Goal: Transaction & Acquisition: Purchase product/service

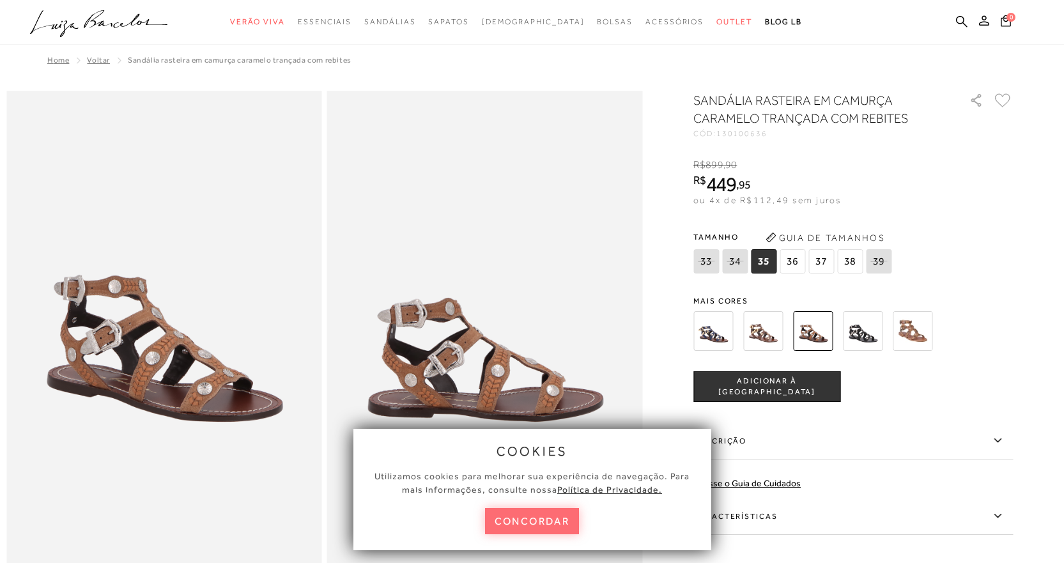
click at [512, 525] on button "concordar" at bounding box center [532, 521] width 95 height 26
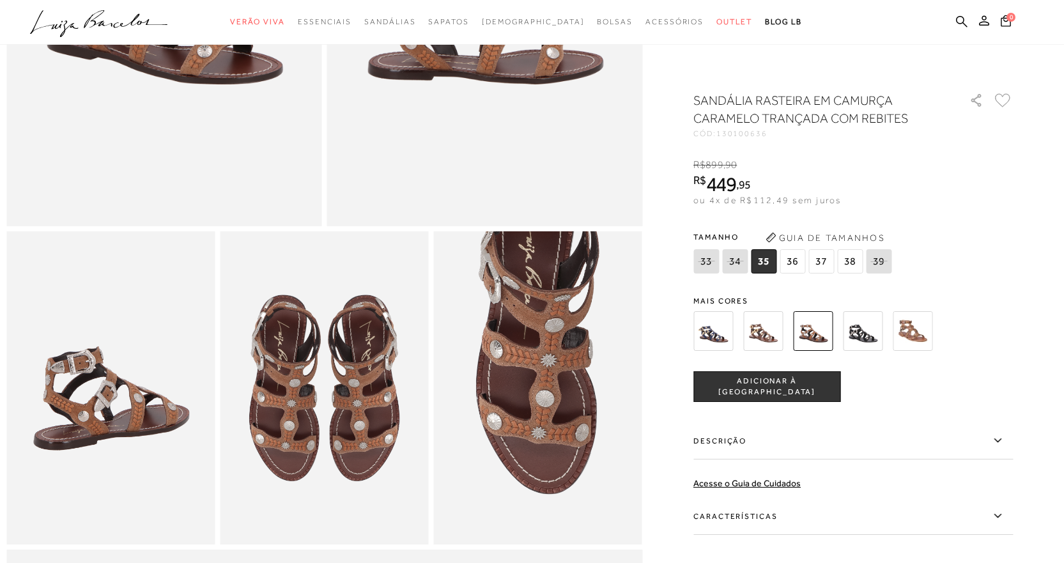
scroll to position [341, 0]
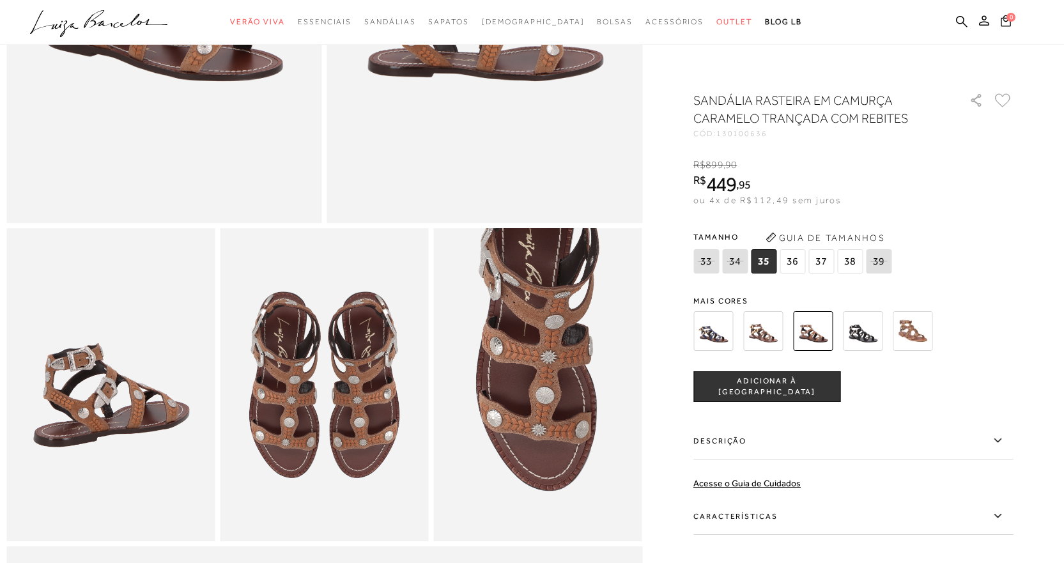
click at [794, 259] on span "36" at bounding box center [793, 261] width 26 height 24
click at [759, 382] on span "ADICIONAR À SACOLA" at bounding box center [767, 387] width 146 height 22
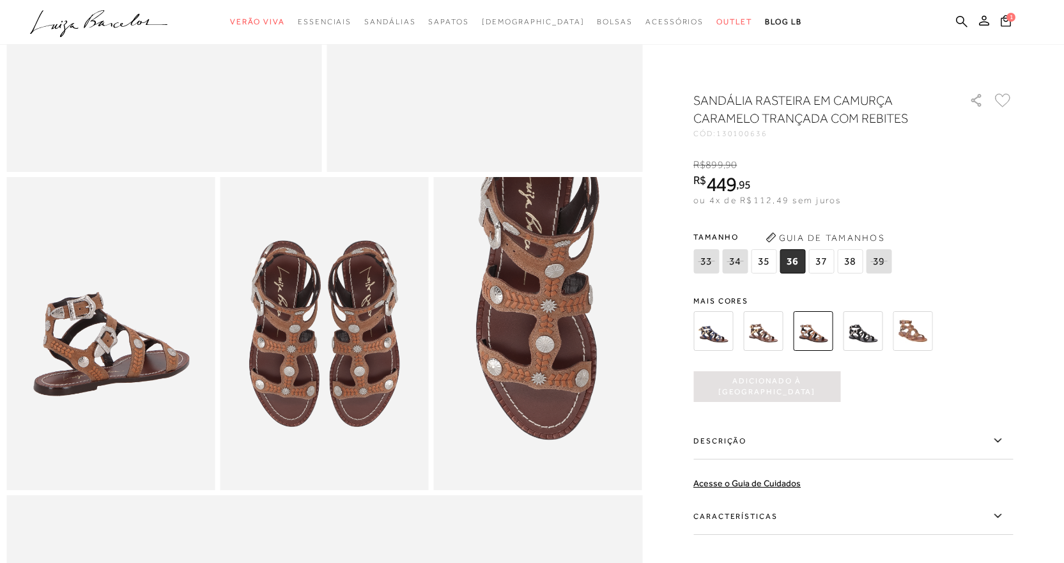
scroll to position [417, 0]
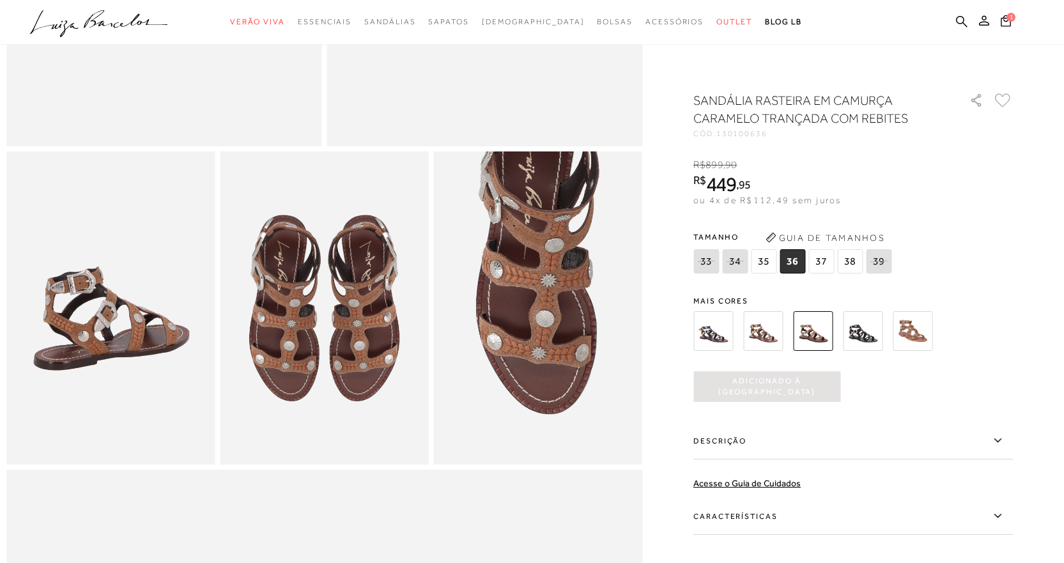
click at [1006, 520] on icon at bounding box center [997, 516] width 15 height 16
click at [0, 0] on input "Características" at bounding box center [0, 0] width 0 height 0
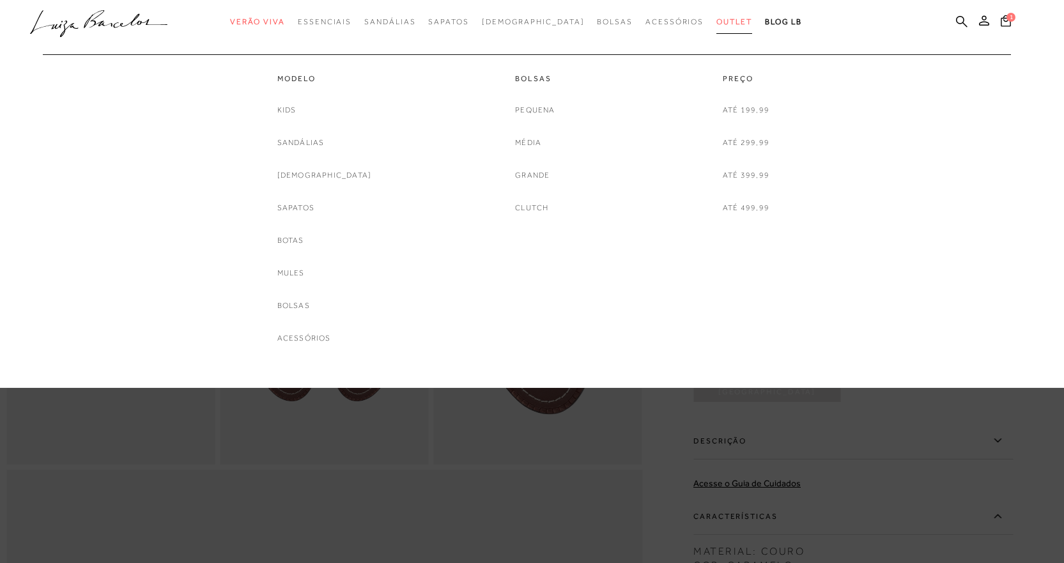
click at [717, 24] on span "Outlet" at bounding box center [735, 21] width 36 height 9
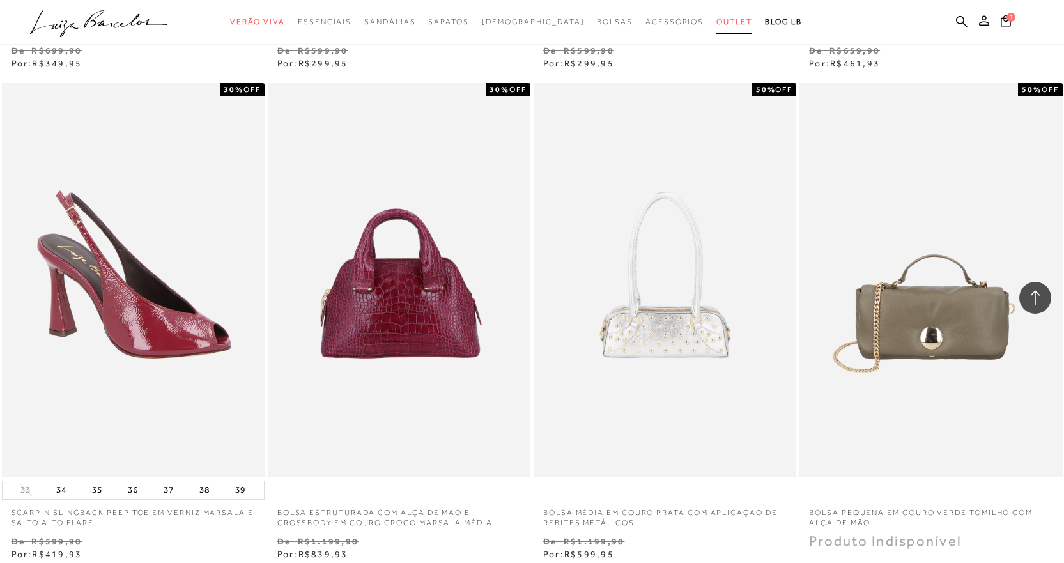
scroll to position [2954, 0]
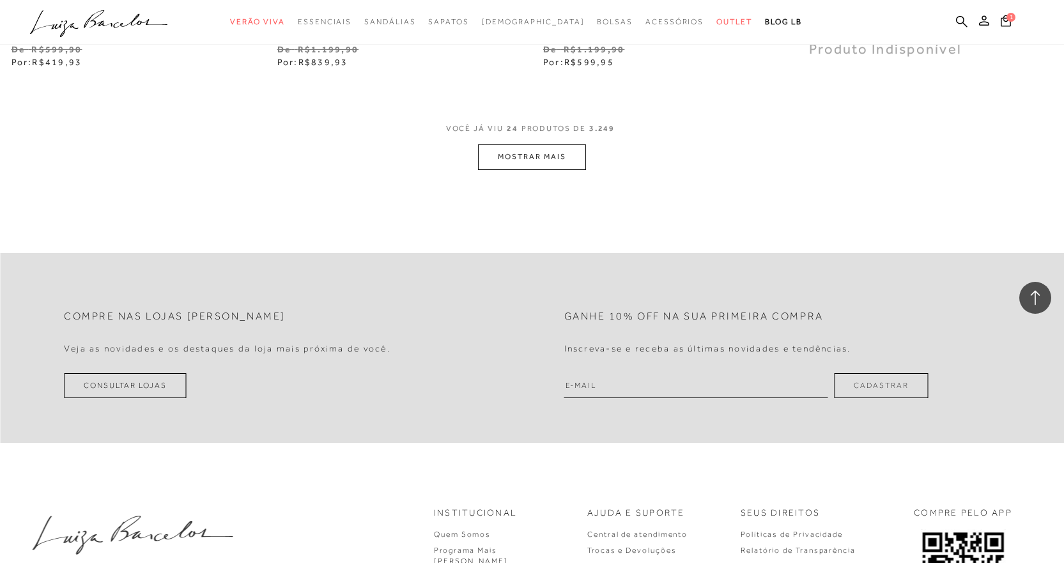
click at [551, 167] on button "MOSTRAR MAIS" at bounding box center [531, 156] width 107 height 25
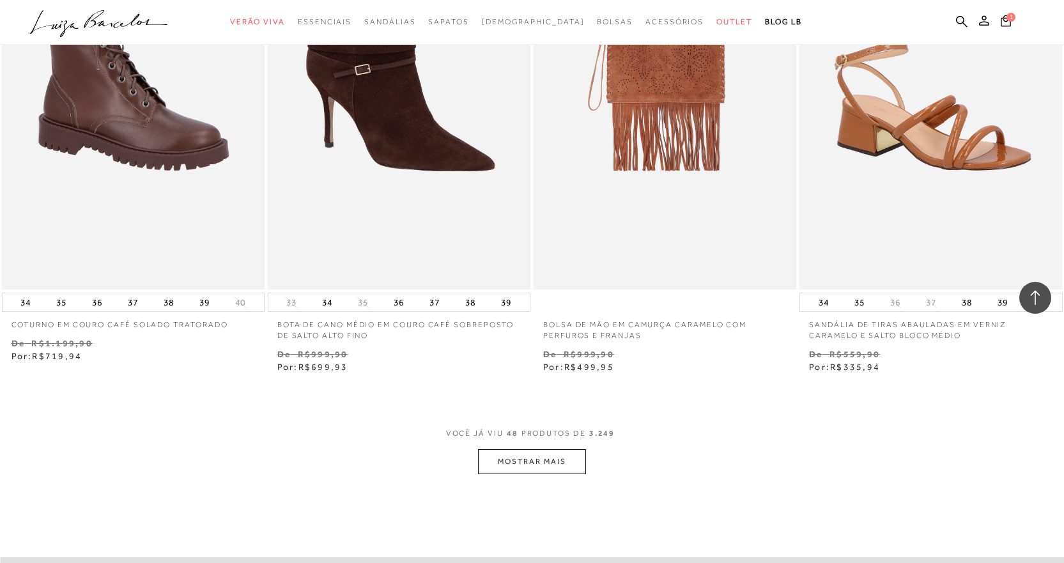
scroll to position [5596, 0]
click at [544, 456] on button "MOSTRAR MAIS" at bounding box center [531, 461] width 107 height 25
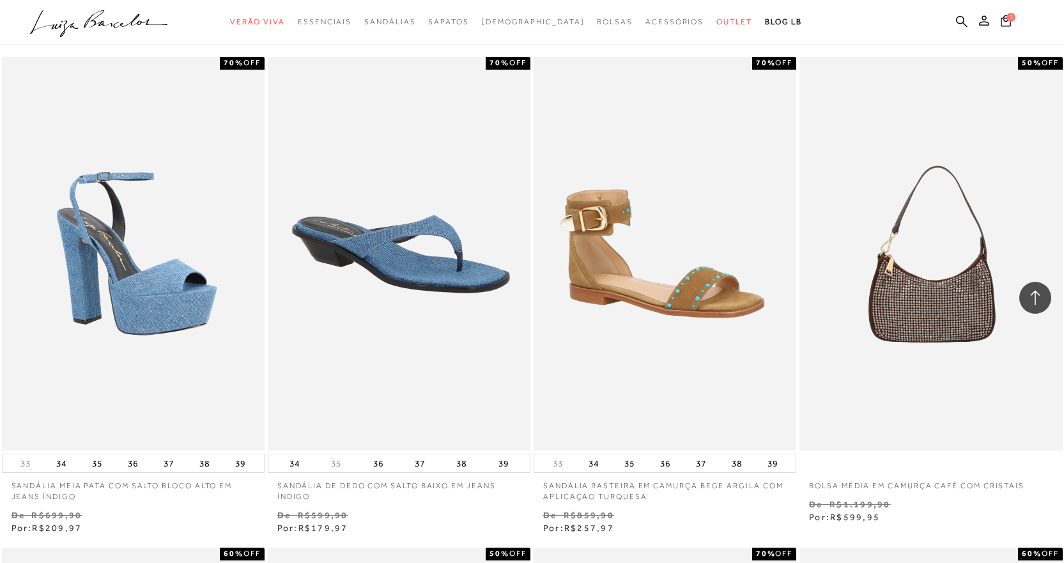
scroll to position [7898, 0]
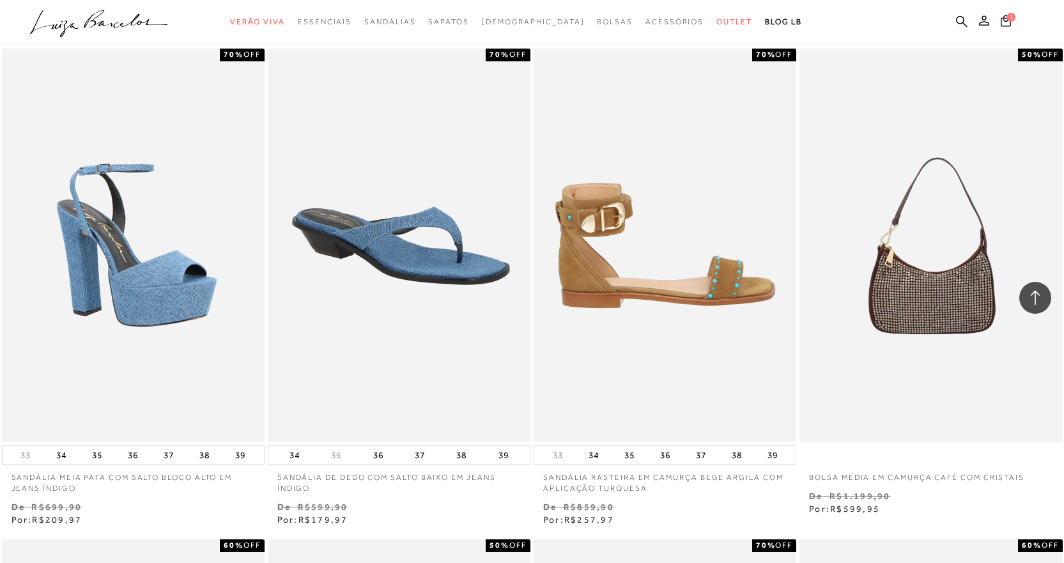
click at [658, 297] on img at bounding box center [665, 246] width 261 height 394
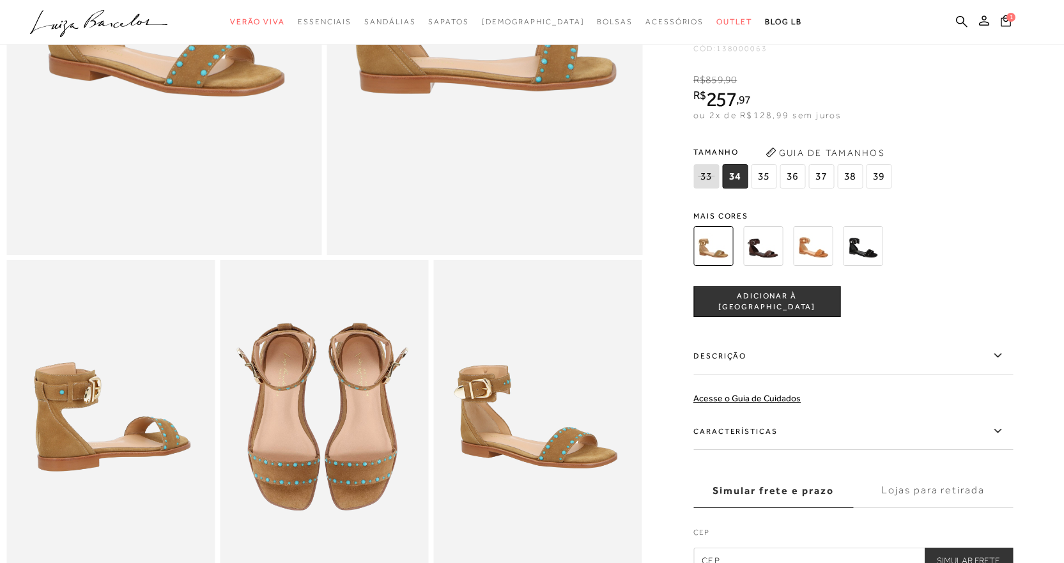
scroll to position [332, 0]
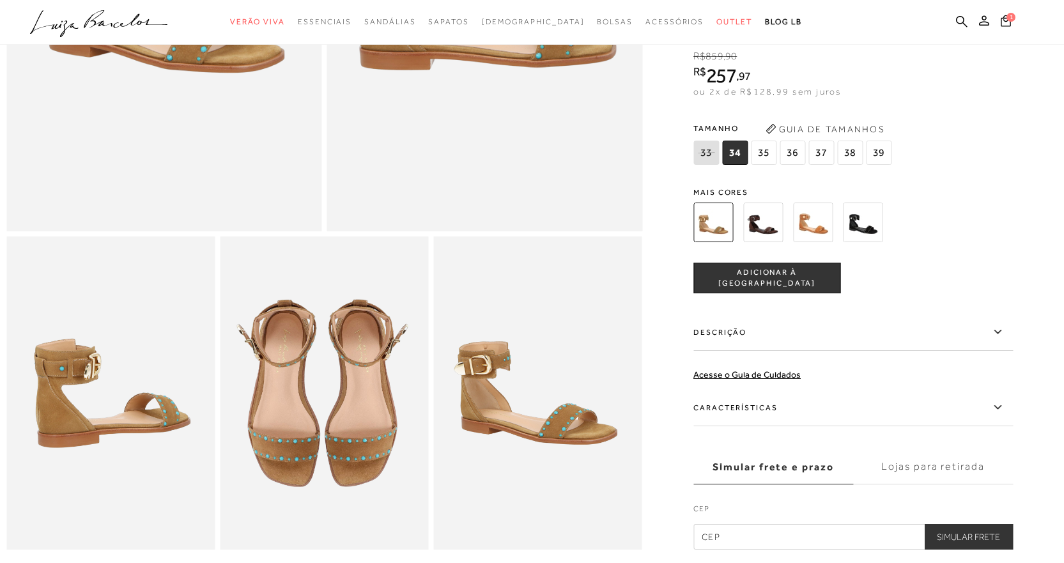
click at [793, 164] on span "36" at bounding box center [793, 153] width 26 height 24
click at [780, 288] on span "ADICIONAR À SACOLA" at bounding box center [767, 278] width 146 height 22
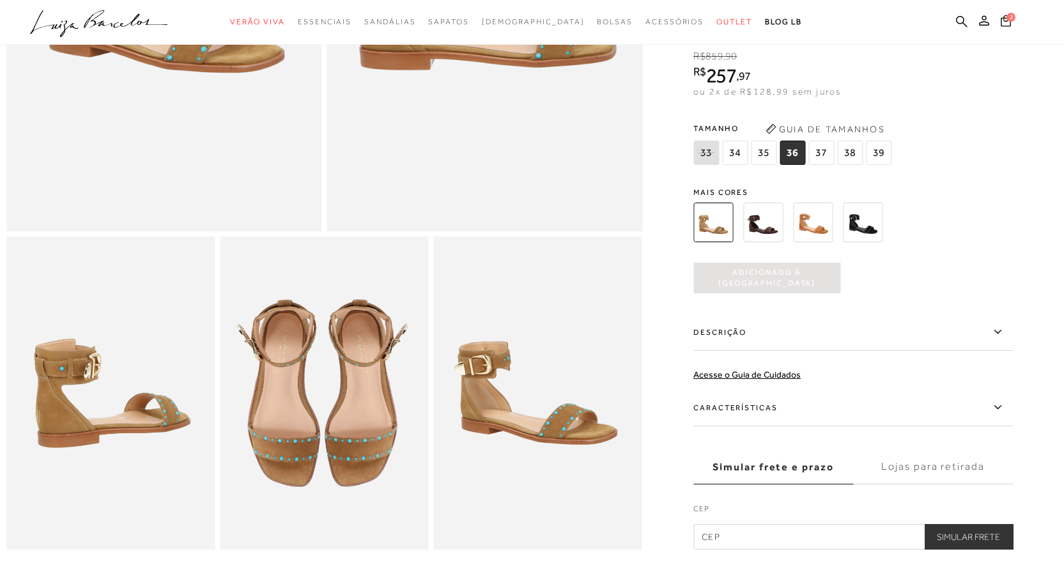
scroll to position [0, 0]
click at [999, 416] on icon at bounding box center [997, 408] width 15 height 16
click at [0, 0] on input "Características" at bounding box center [0, 0] width 0 height 0
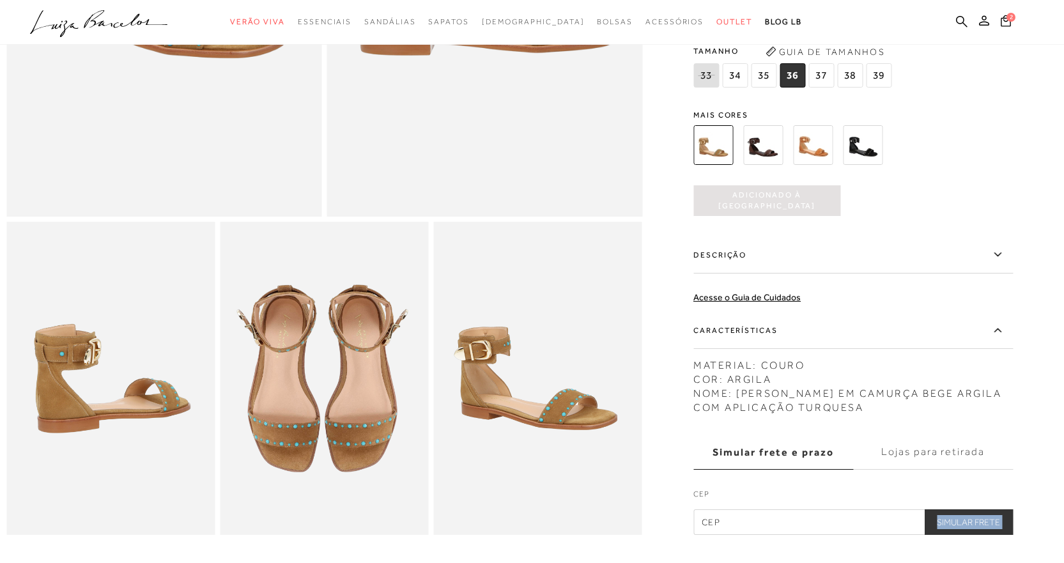
drag, startPoint x: 1049, startPoint y: 536, endPoint x: 1071, endPoint y: 552, distance: 27.4
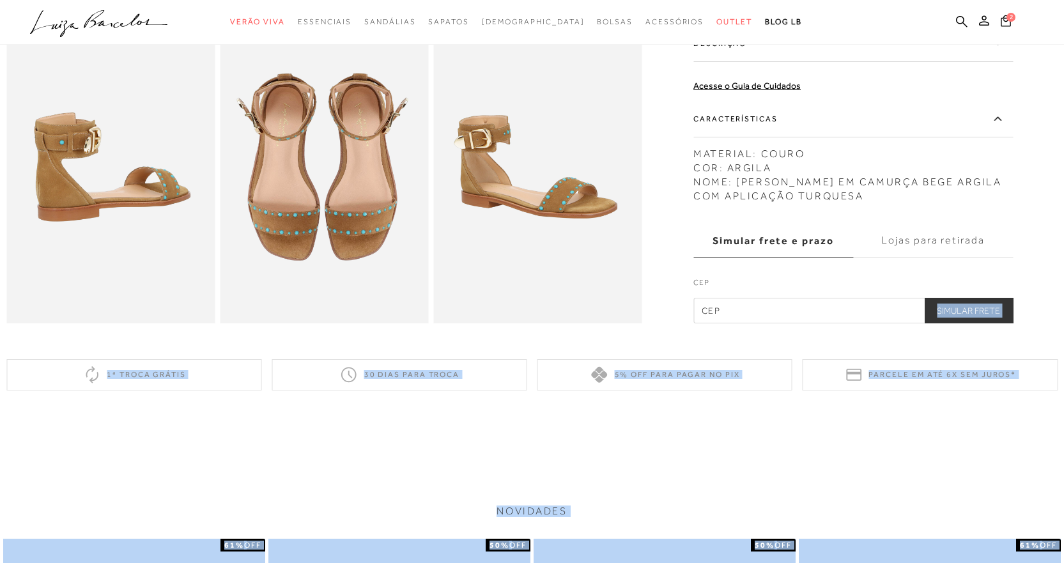
scroll to position [570, 0]
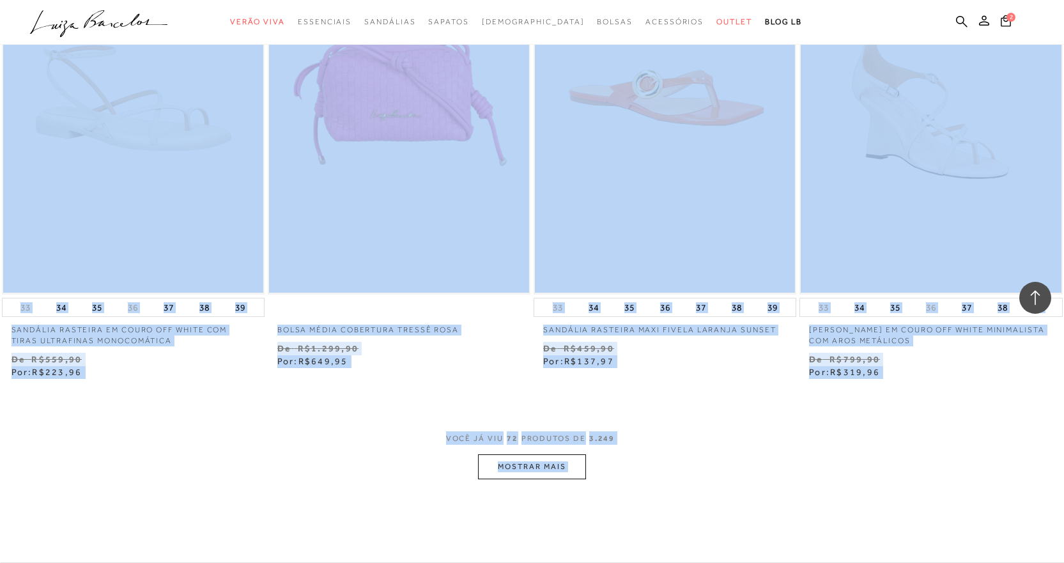
scroll to position [8537, 0]
click at [542, 468] on button "MOSTRAR MAIS" at bounding box center [531, 466] width 107 height 25
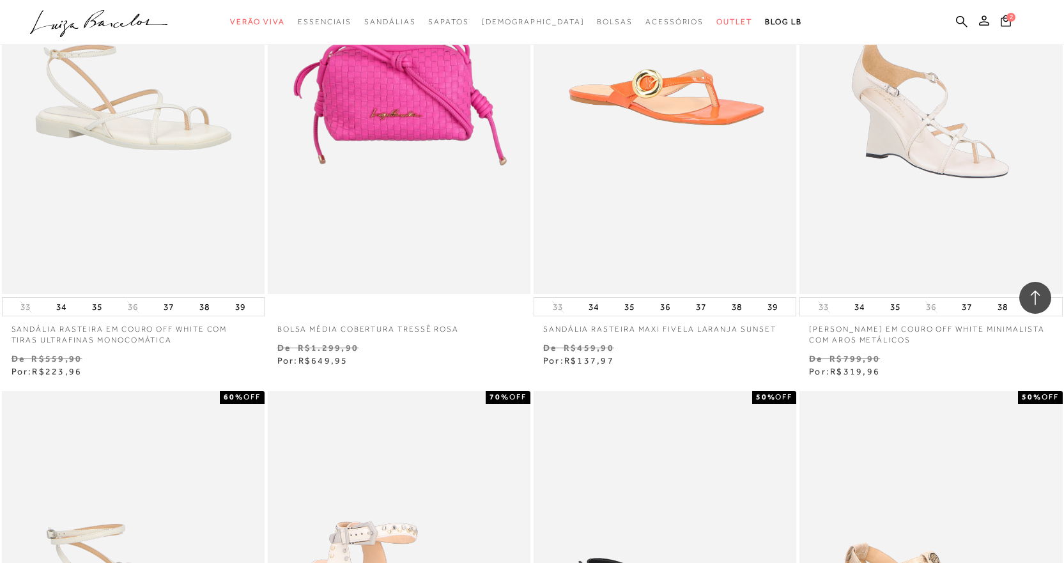
click at [807, 33] on ul ".a{fill-rule:evenodd;} Verão Viva Em alta Favoritos das Influenciadoras Apostas…" at bounding box center [522, 22] width 985 height 24
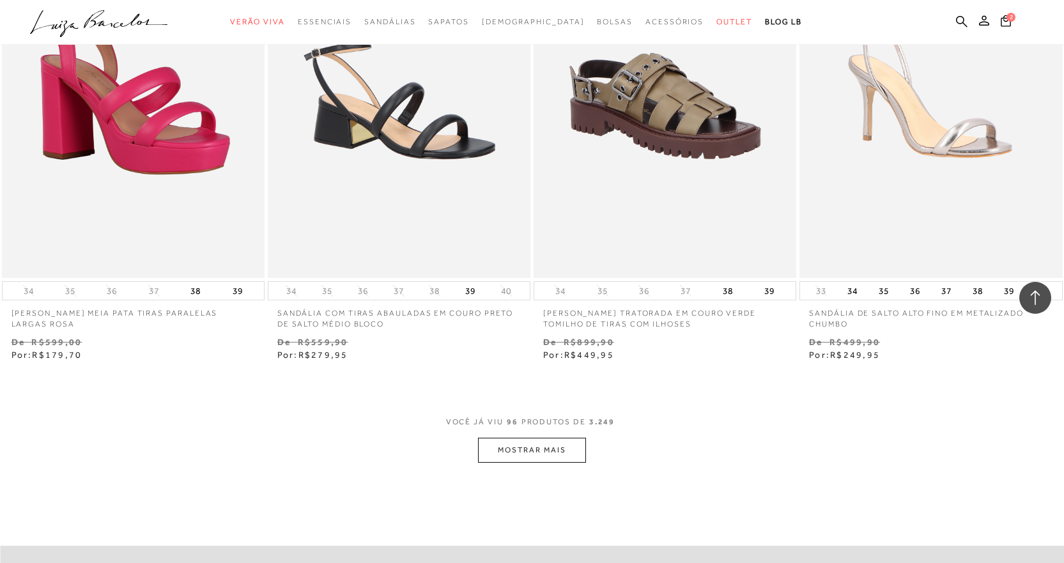
scroll to position [11512, 0]
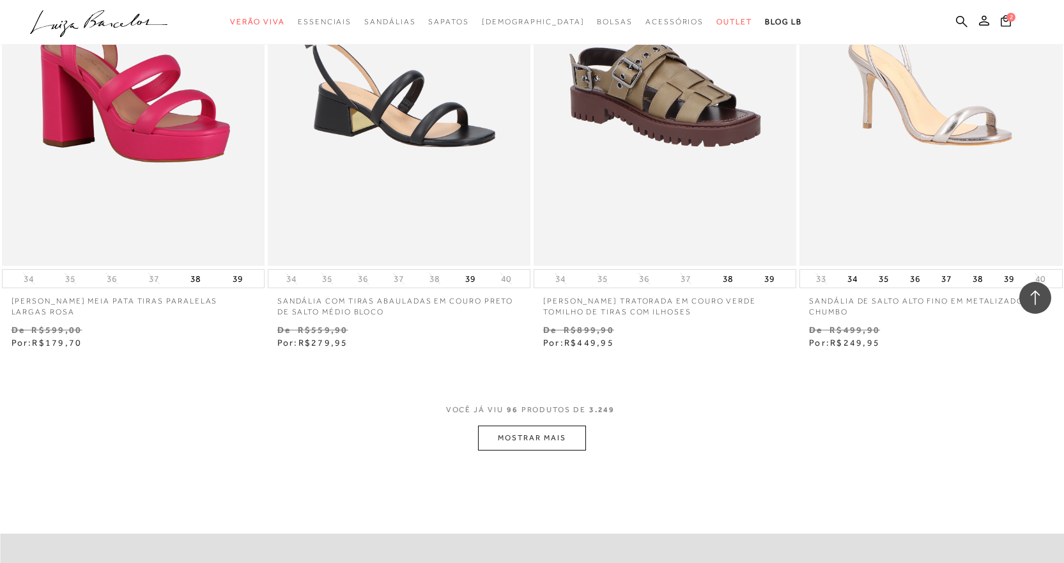
click at [557, 439] on button "MOSTRAR MAIS" at bounding box center [531, 438] width 107 height 25
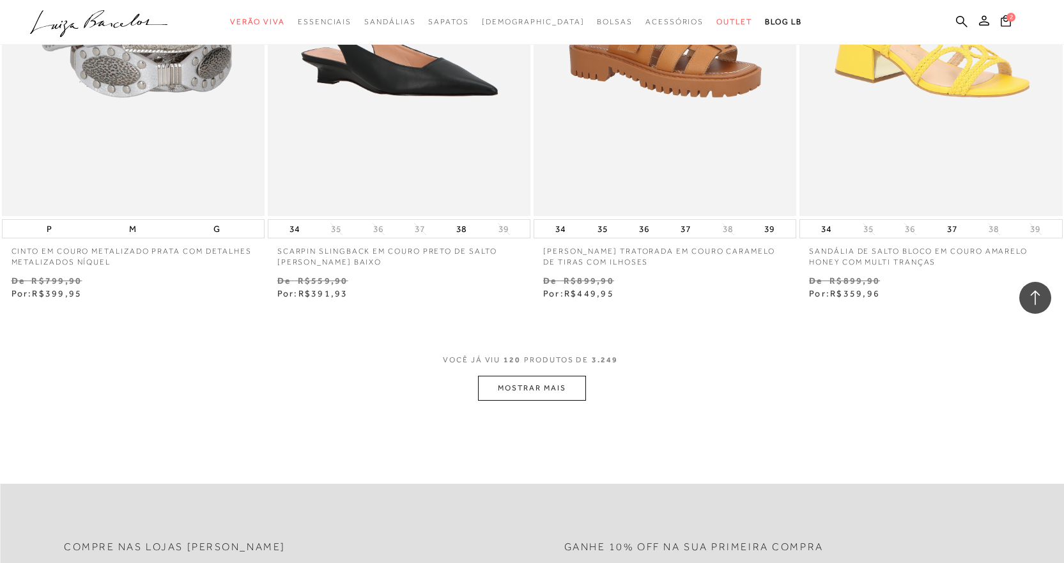
scroll to position [14513, 0]
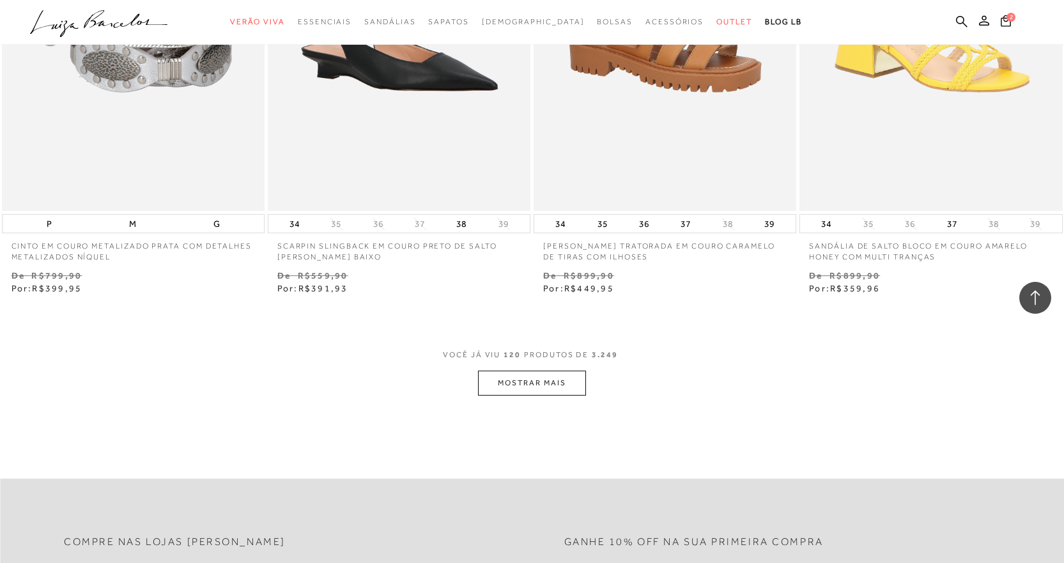
click at [543, 390] on button "MOSTRAR MAIS" at bounding box center [531, 383] width 107 height 25
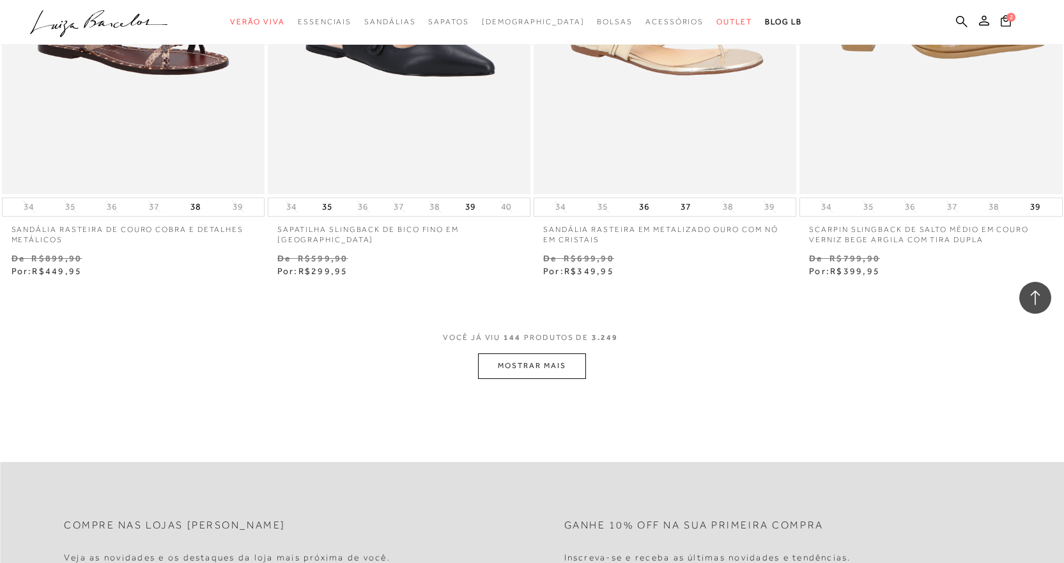
scroll to position [17479, 0]
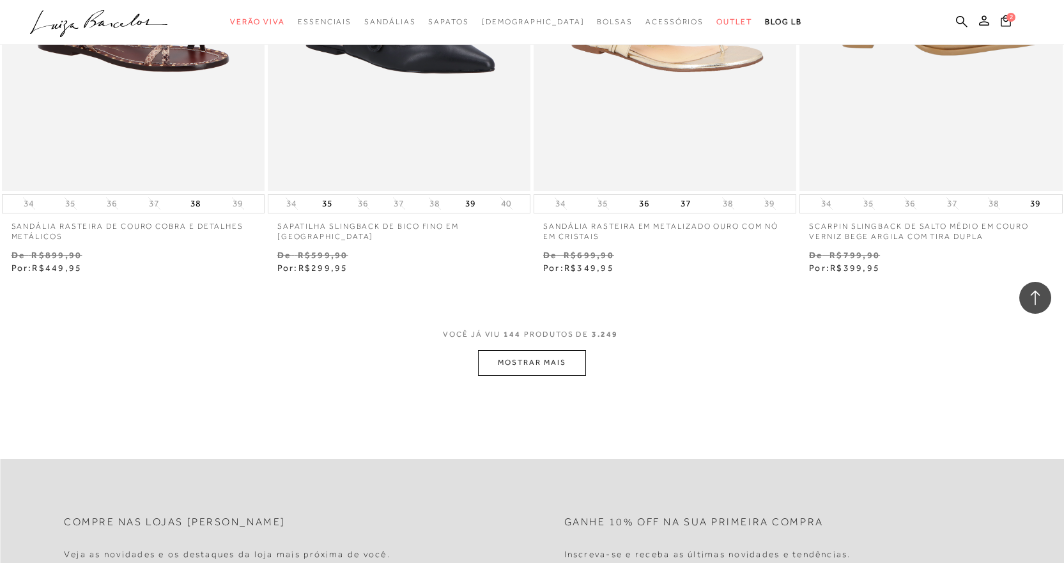
click at [557, 363] on button "MOSTRAR MAIS" at bounding box center [531, 362] width 107 height 25
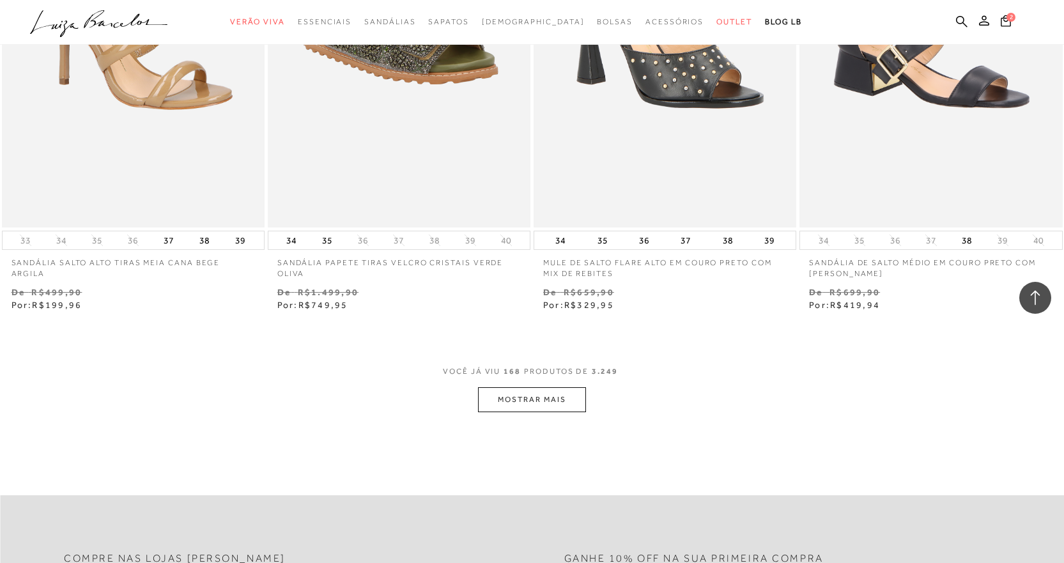
scroll to position [20394, 0]
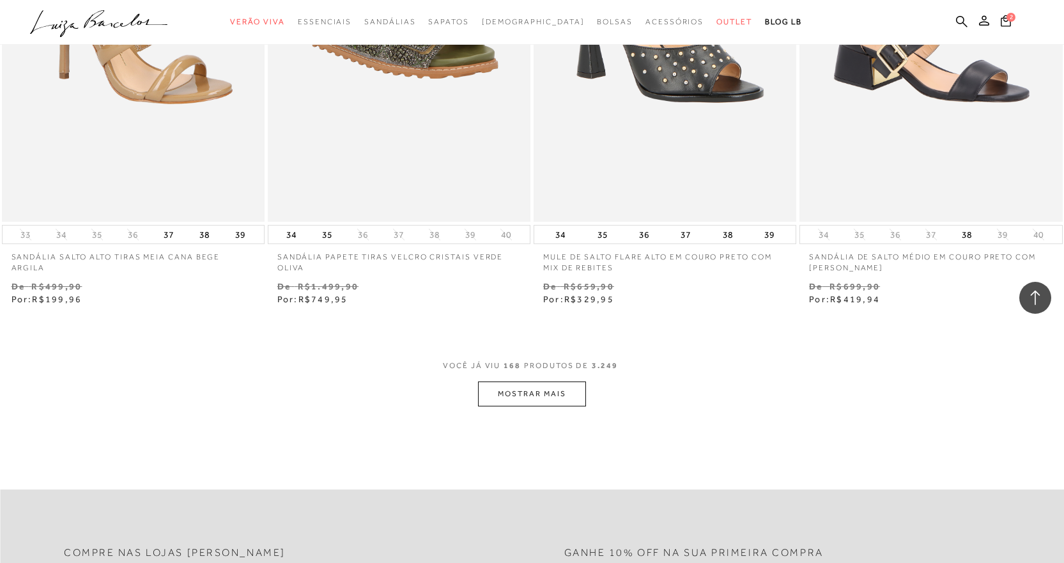
click at [529, 396] on button "MOSTRAR MAIS" at bounding box center [531, 394] width 107 height 25
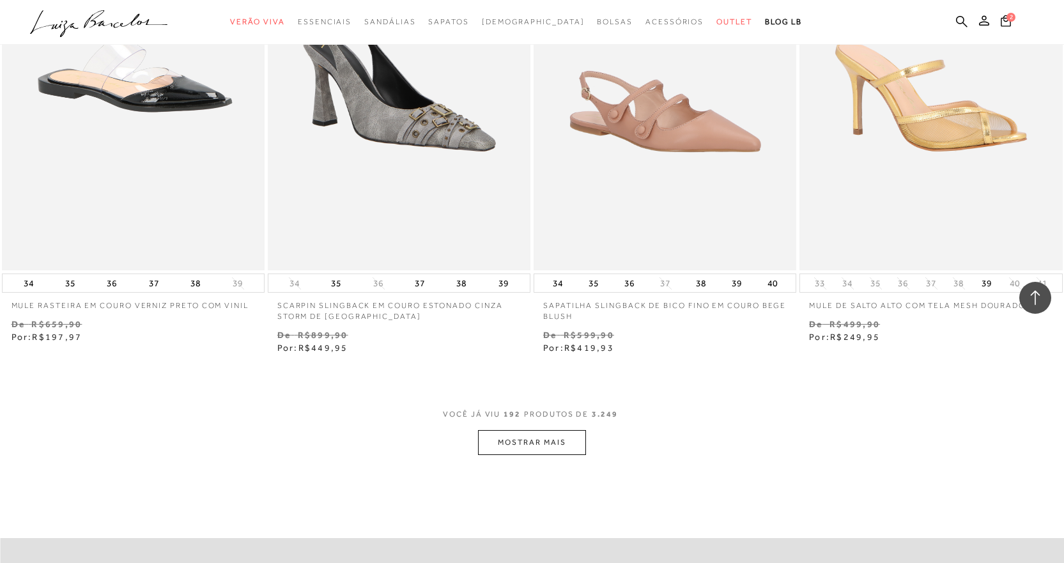
scroll to position [23292, 0]
click at [546, 436] on button "MOSTRAR MAIS" at bounding box center [531, 442] width 107 height 25
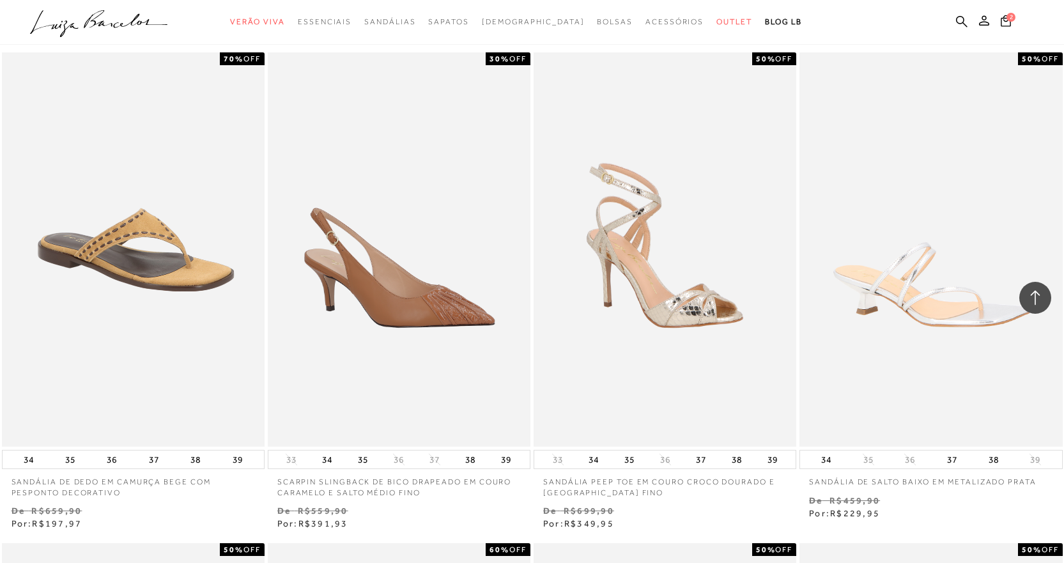
scroll to position [27052, 0]
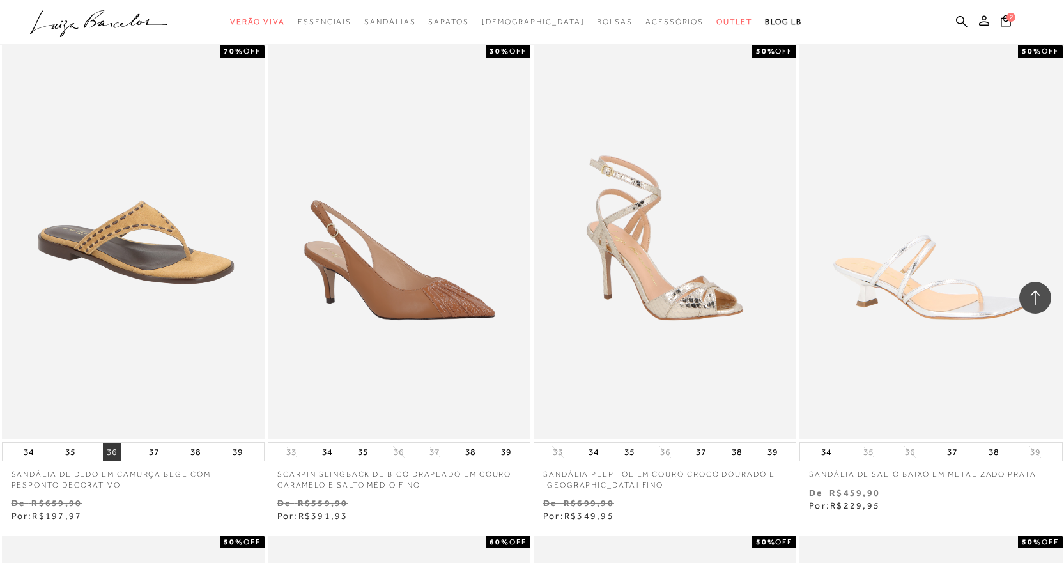
click at [112, 454] on button "36" at bounding box center [112, 452] width 18 height 18
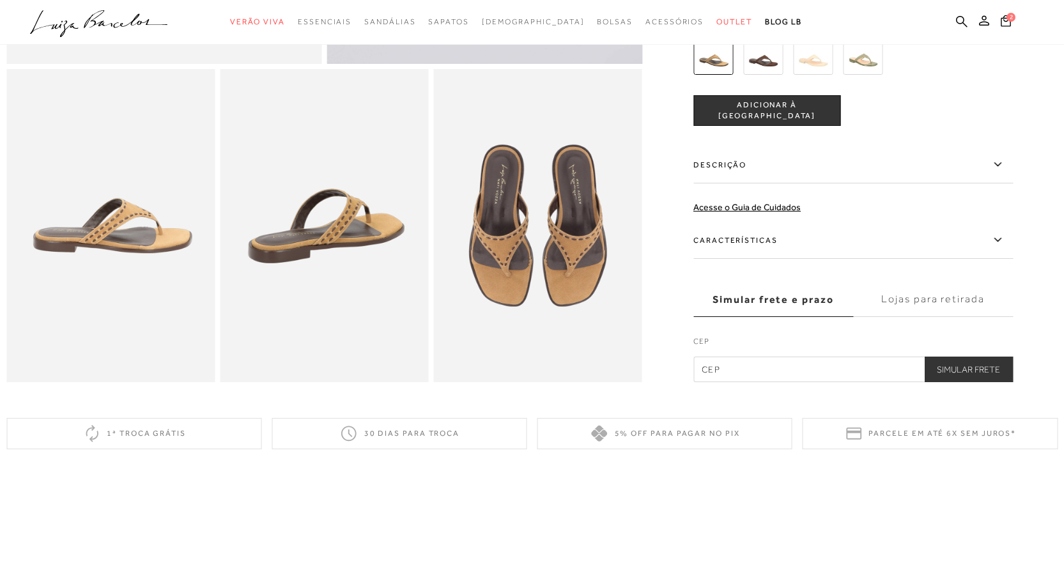
scroll to position [511, 0]
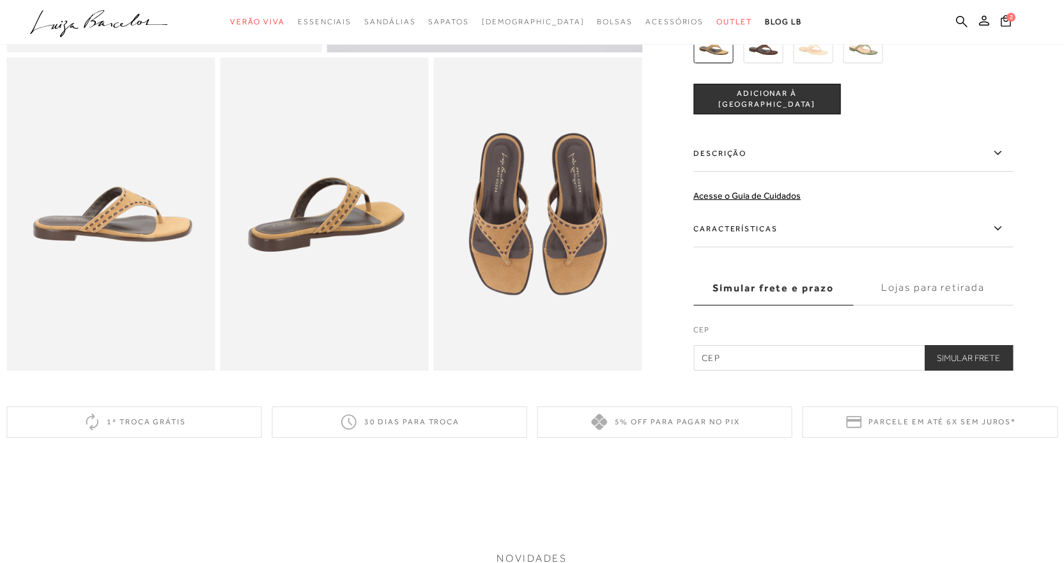
click at [761, 114] on button "ADICIONAR À [GEOGRAPHIC_DATA]" at bounding box center [767, 99] width 147 height 31
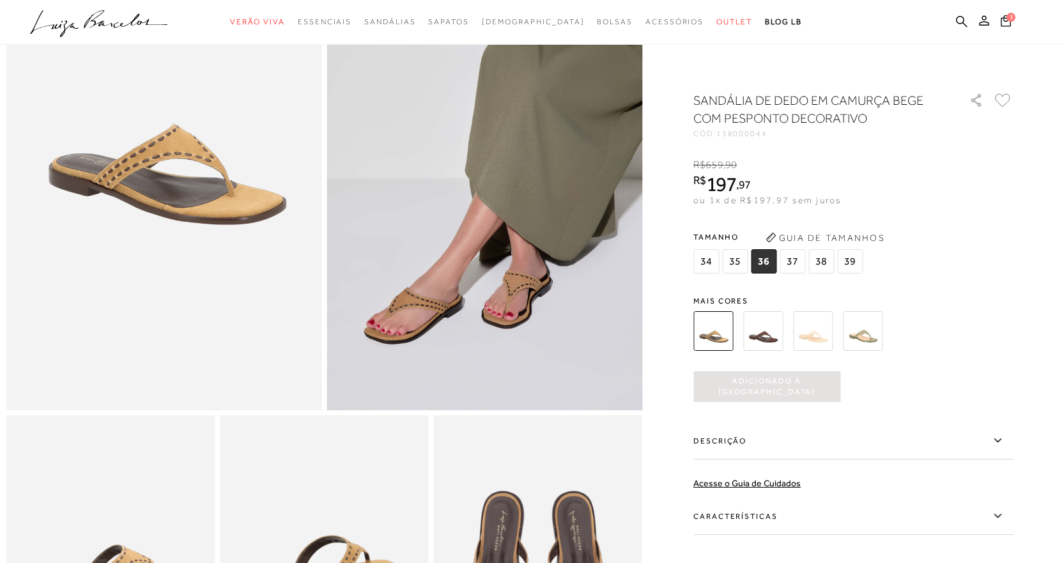
scroll to position [128, 0]
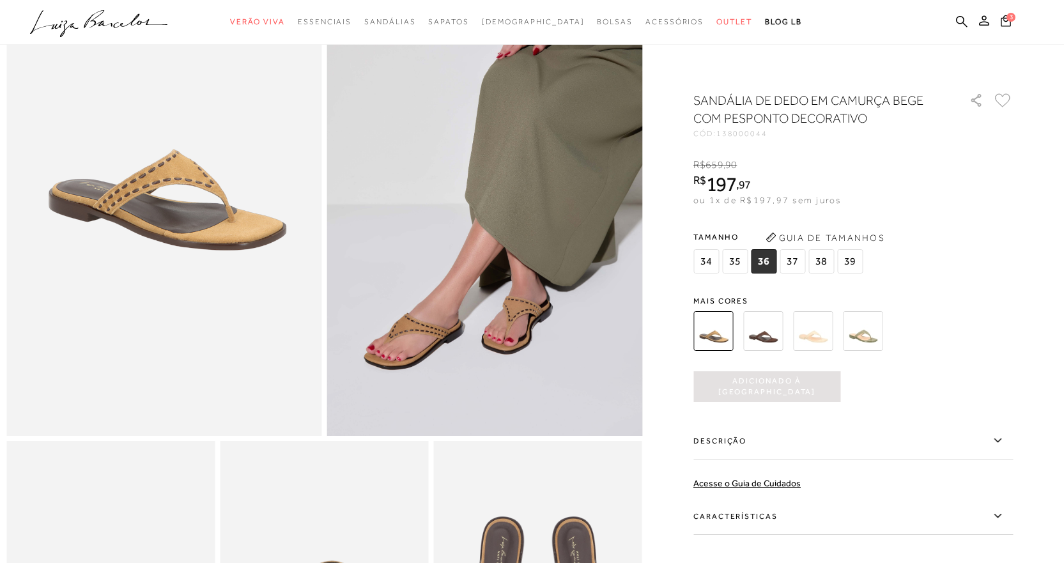
click at [1004, 515] on icon at bounding box center [997, 516] width 15 height 16
click at [0, 0] on input "Características" at bounding box center [0, 0] width 0 height 0
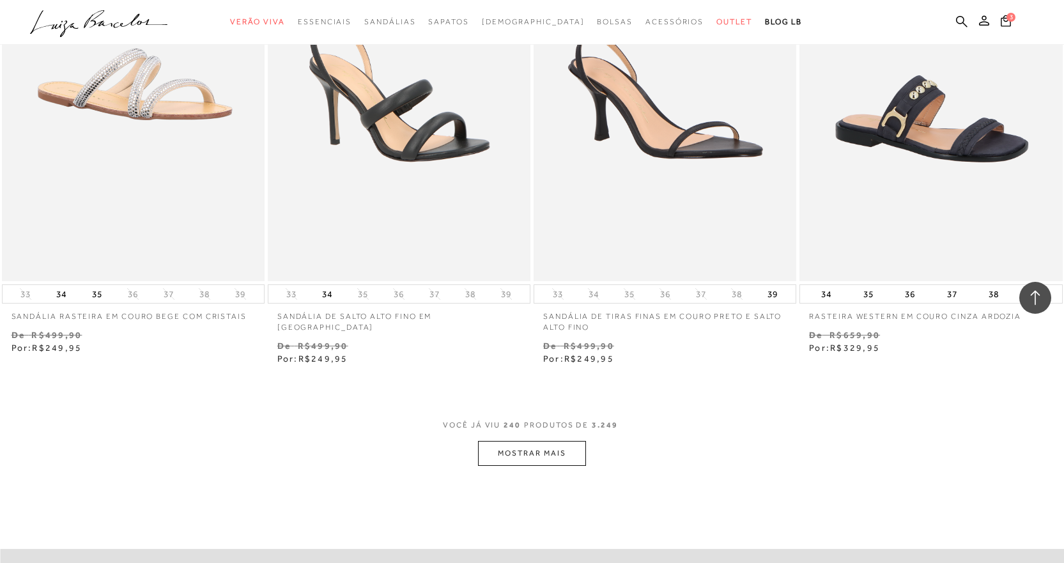
scroll to position [29174, 0]
click at [505, 451] on button "MOSTRAR MAIS" at bounding box center [531, 452] width 107 height 25
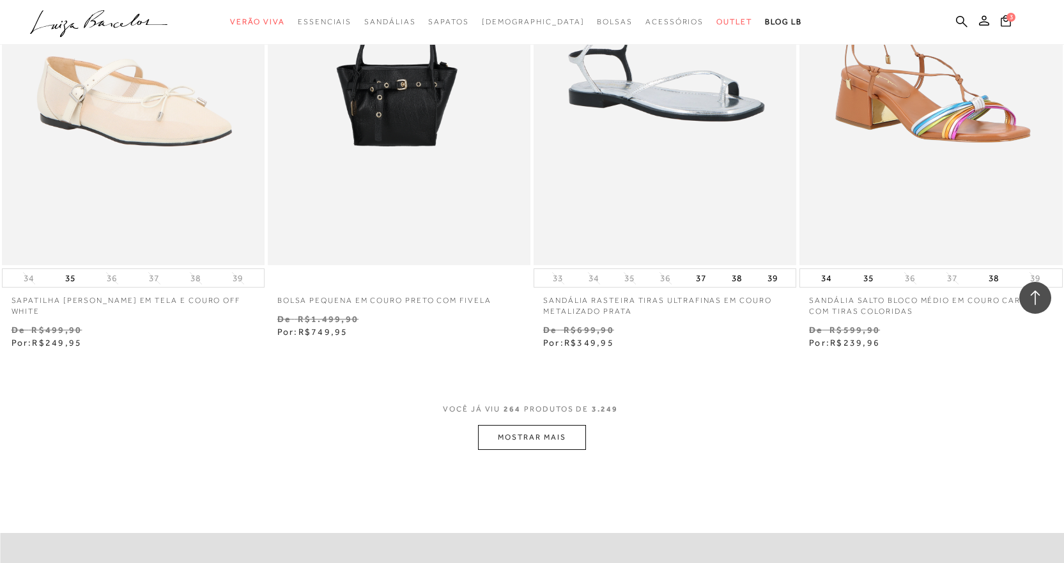
scroll to position [32141, 0]
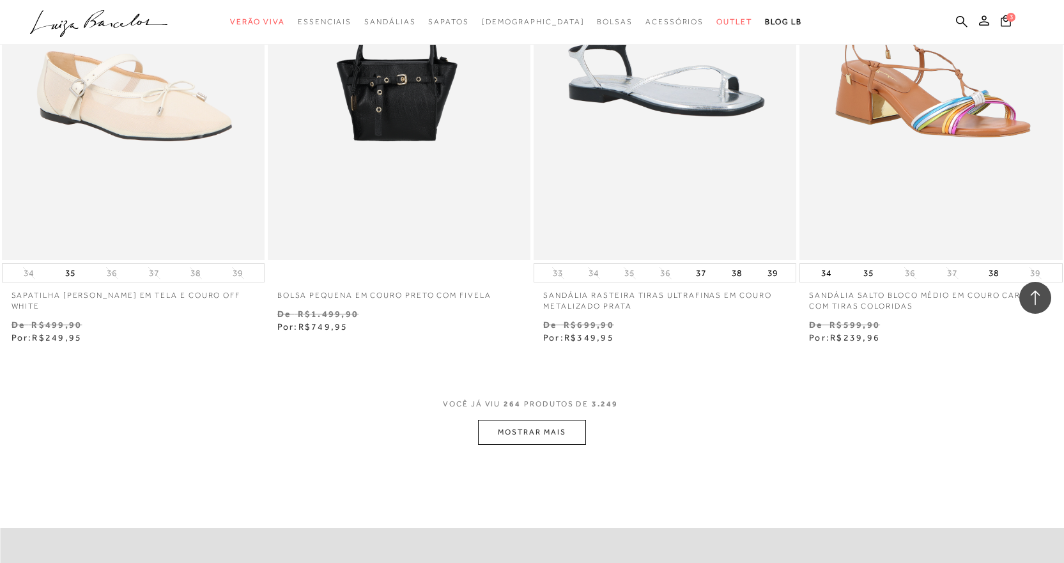
click at [549, 438] on button "MOSTRAR MAIS" at bounding box center [531, 432] width 107 height 25
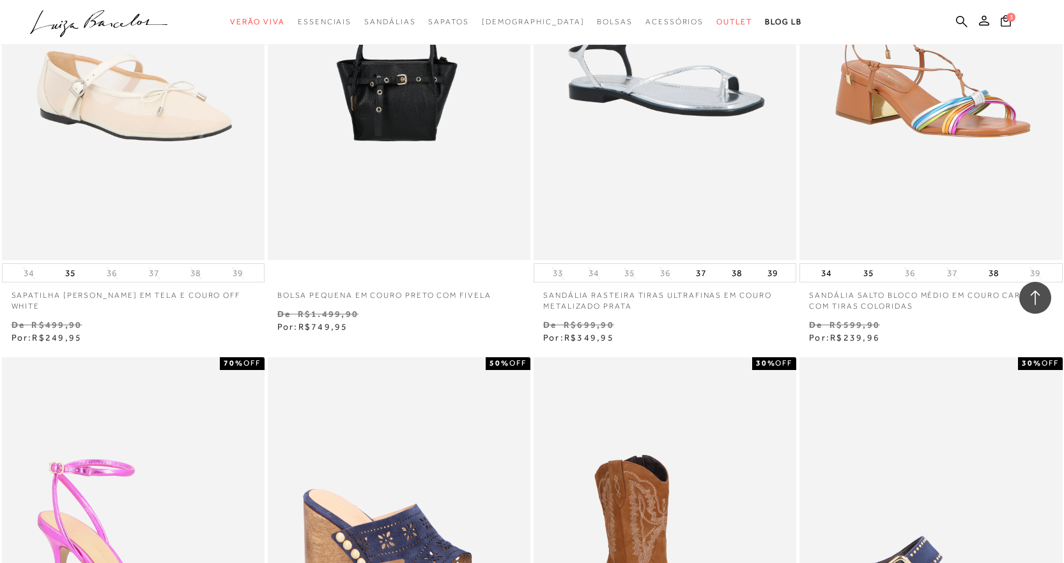
drag, startPoint x: 1072, startPoint y: 561, endPoint x: 1034, endPoint y: 524, distance: 52.4
click at [1034, 524] on ul at bounding box center [931, 554] width 260 height 391
drag, startPoint x: 1034, startPoint y: 524, endPoint x: 1071, endPoint y: 552, distance: 46.2
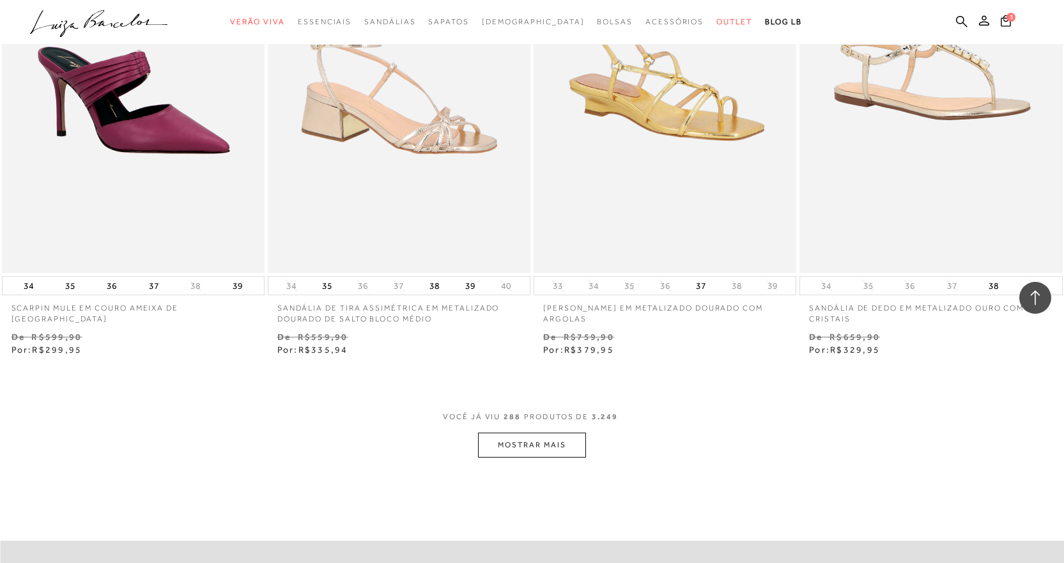
scroll to position [35082, 0]
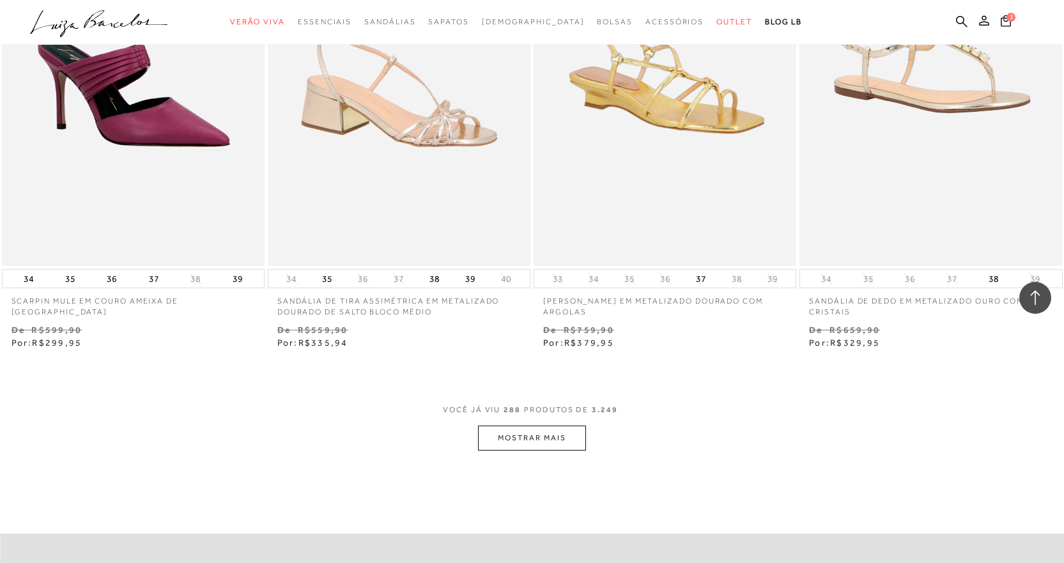
click at [538, 437] on button "MOSTRAR MAIS" at bounding box center [531, 438] width 107 height 25
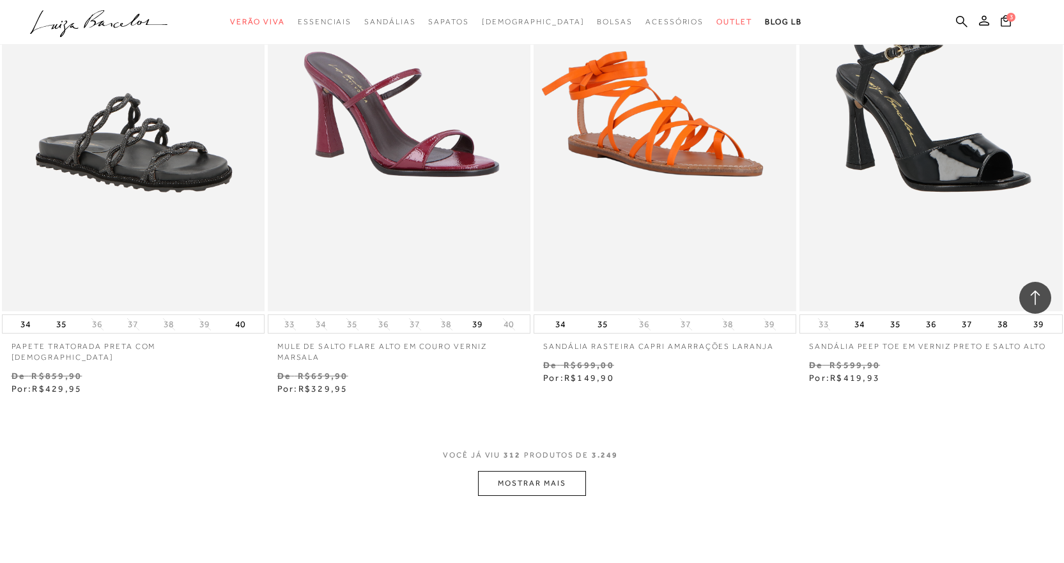
scroll to position [37989, 0]
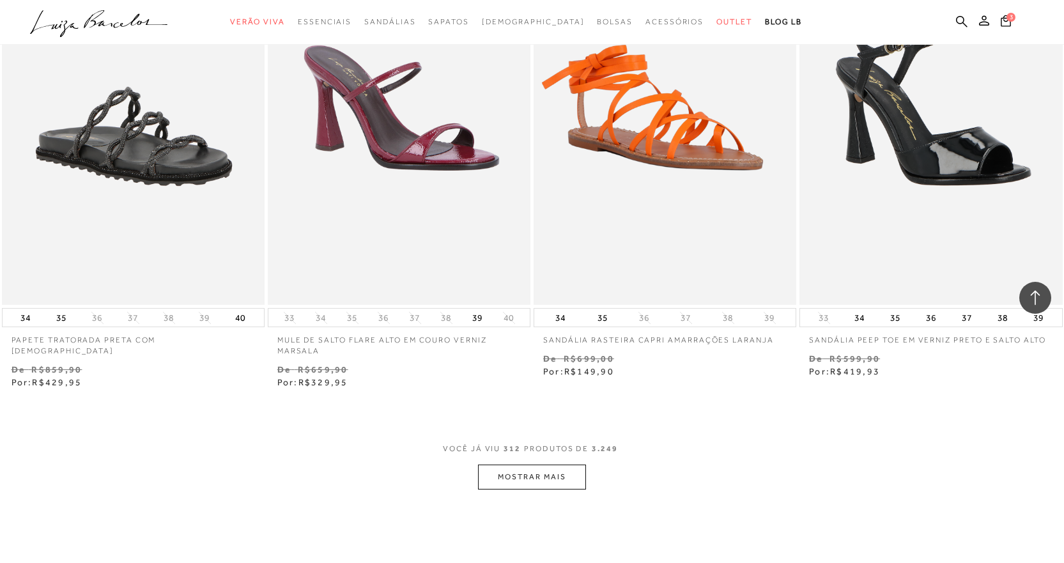
click at [534, 484] on button "MOSTRAR MAIS" at bounding box center [531, 477] width 107 height 25
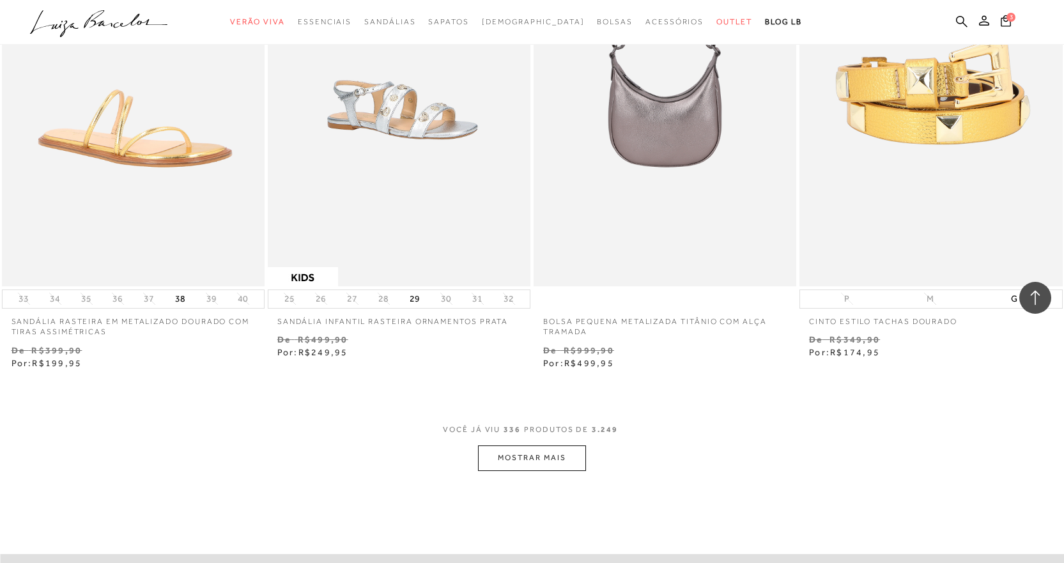
scroll to position [40955, 0]
click at [529, 452] on button "MOSTRAR MAIS" at bounding box center [531, 456] width 107 height 25
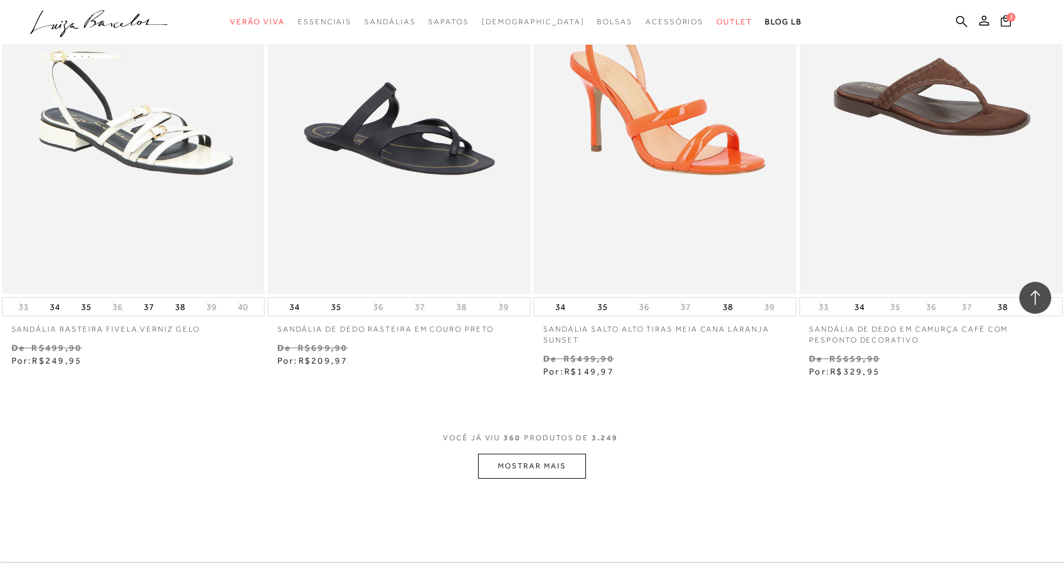
scroll to position [43896, 0]
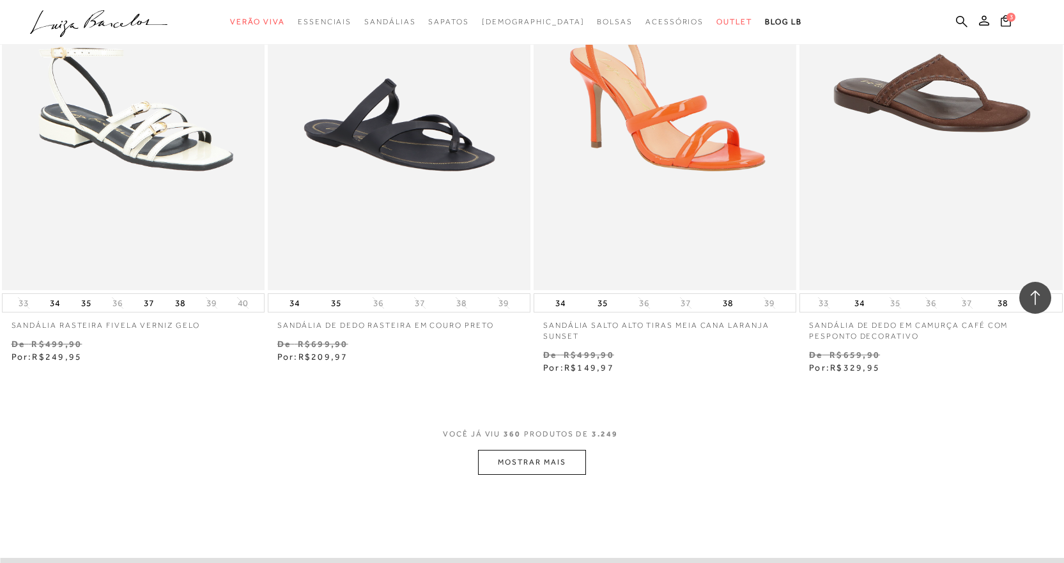
click at [557, 464] on button "MOSTRAR MAIS" at bounding box center [531, 462] width 107 height 25
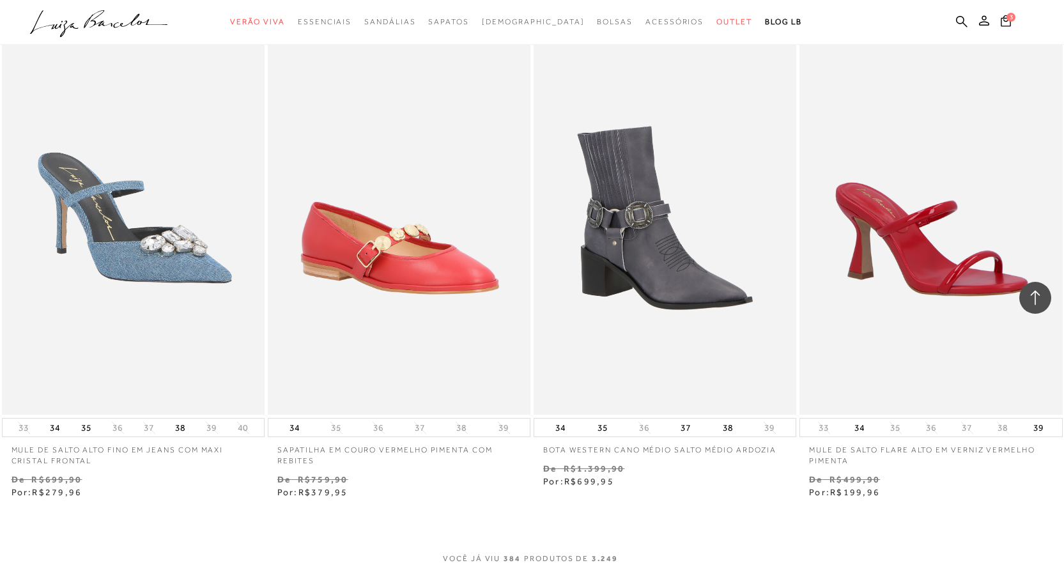
scroll to position [46811, 0]
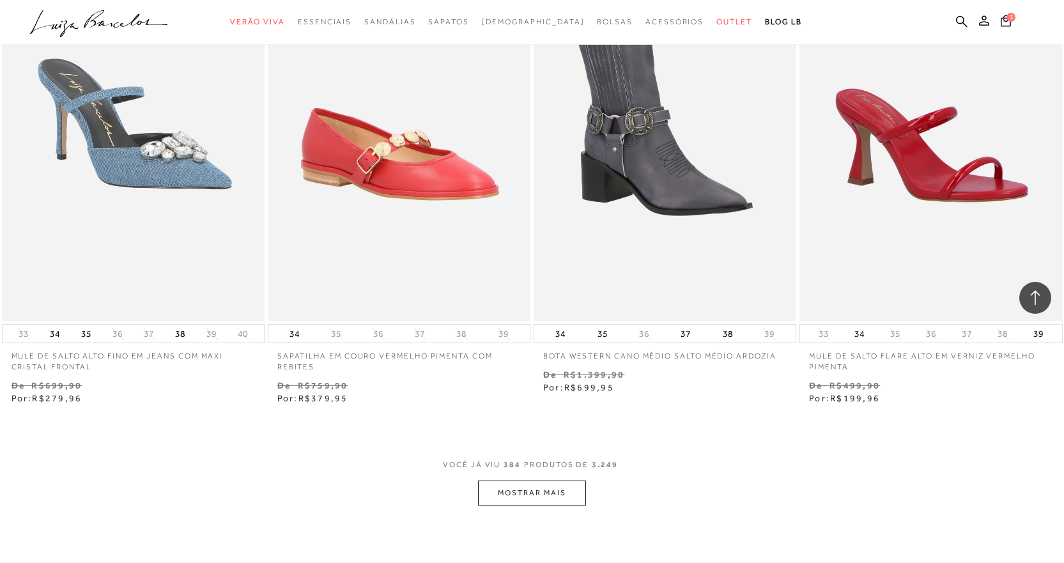
click at [519, 491] on button "MOSTRAR MAIS" at bounding box center [531, 493] width 107 height 25
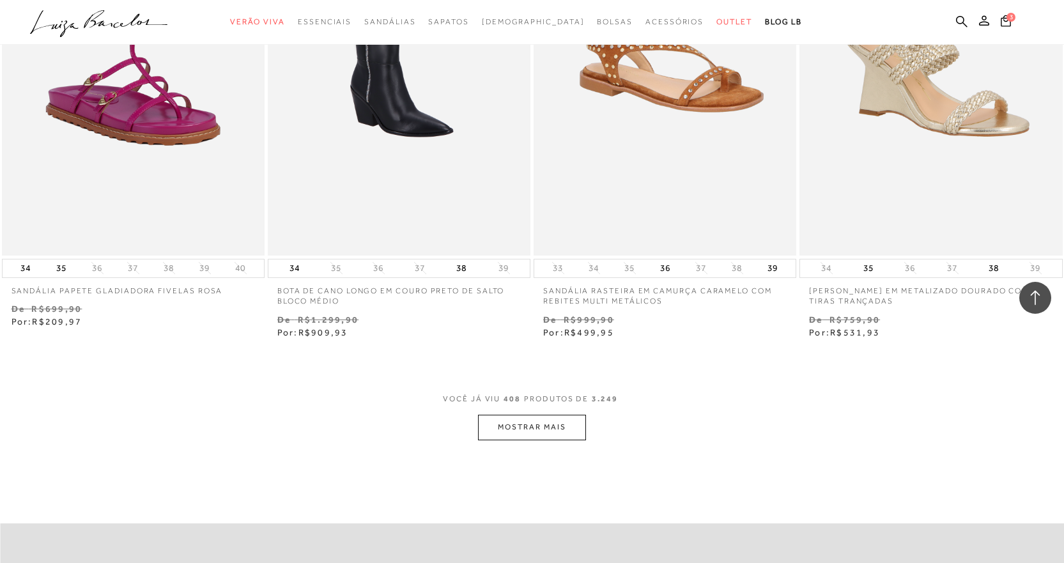
scroll to position [49851, 0]
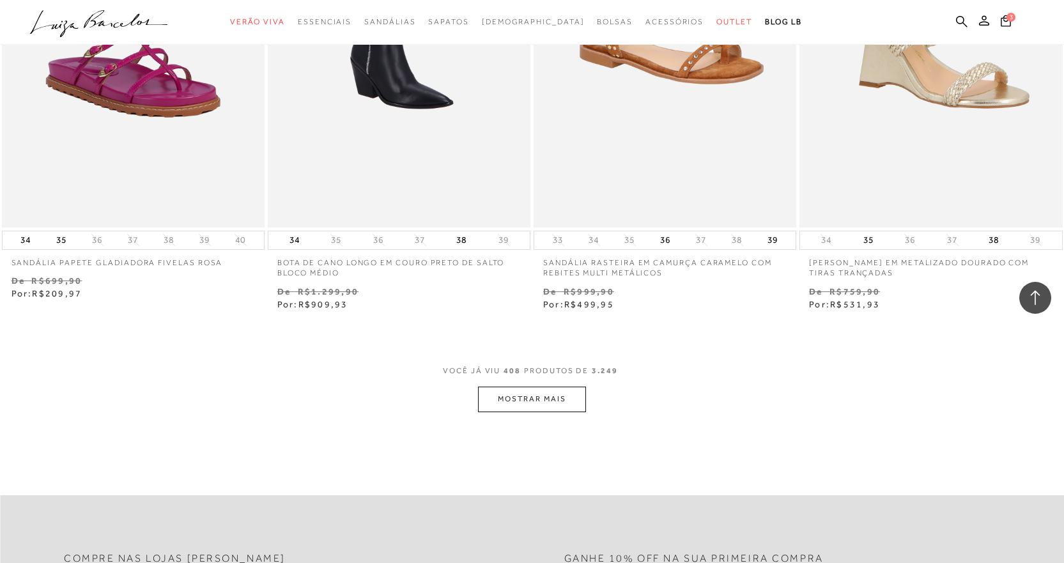
click at [561, 405] on button "MOSTRAR MAIS" at bounding box center [531, 399] width 107 height 25
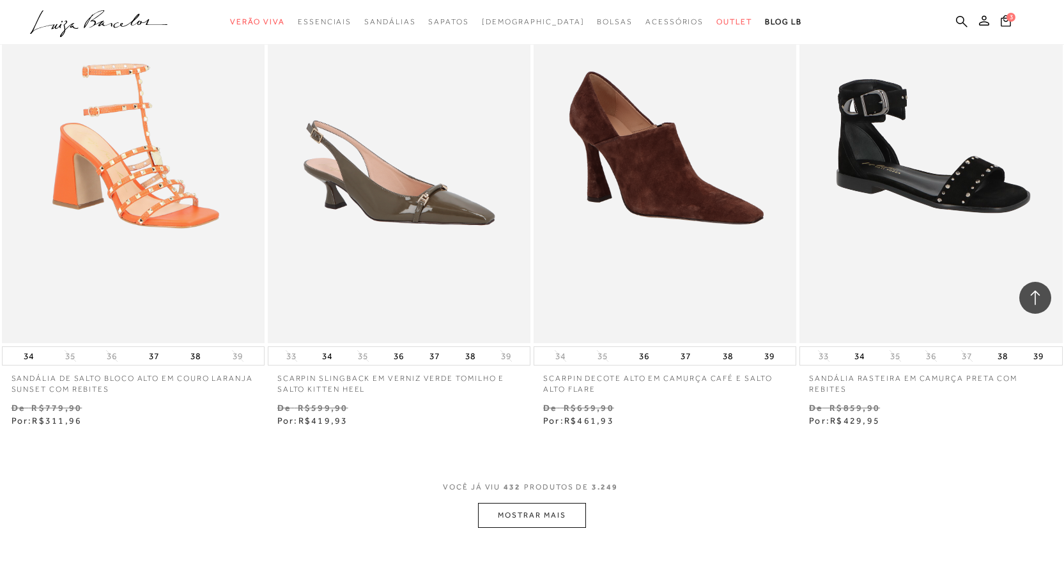
scroll to position [52707, 0]
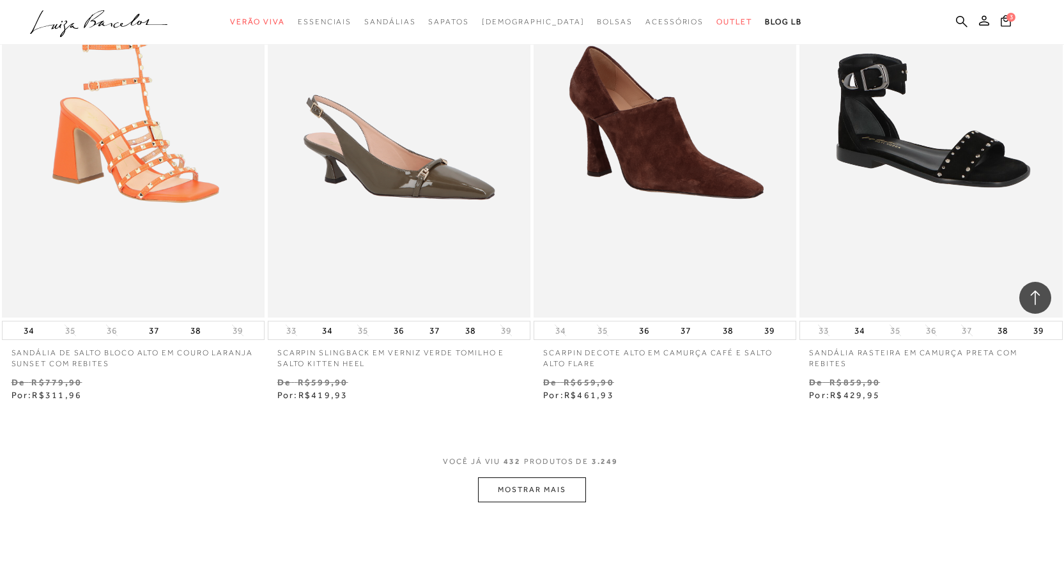
click at [511, 491] on button "MOSTRAR MAIS" at bounding box center [531, 490] width 107 height 25
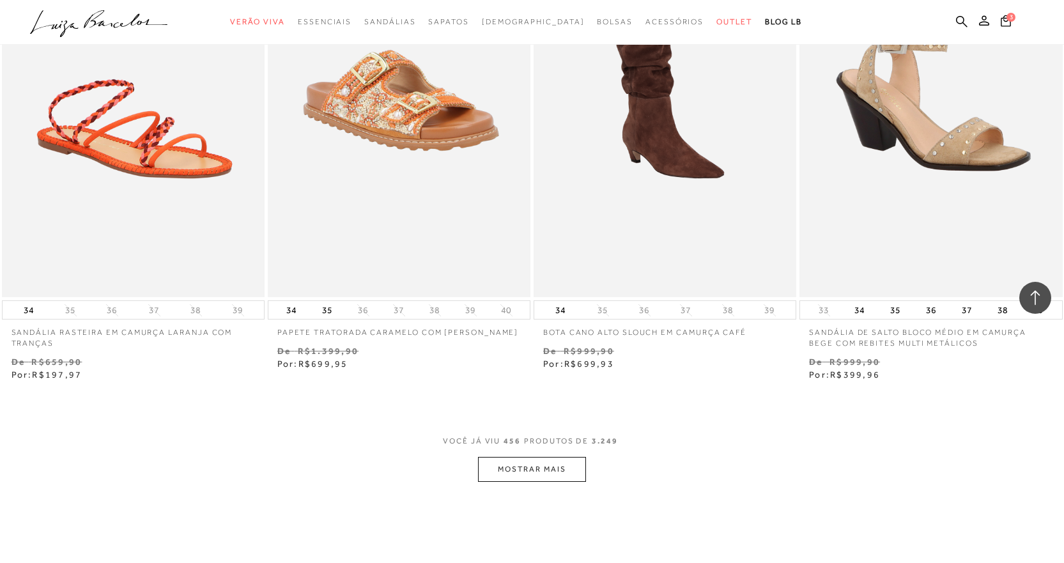
scroll to position [55853, 0]
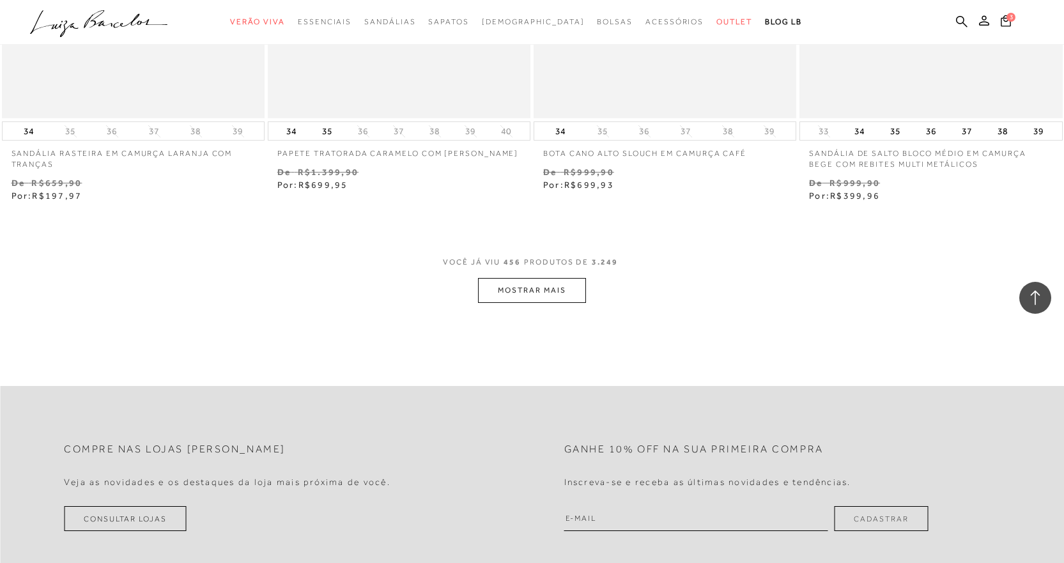
click at [513, 297] on button "MOSTRAR MAIS" at bounding box center [531, 290] width 107 height 25
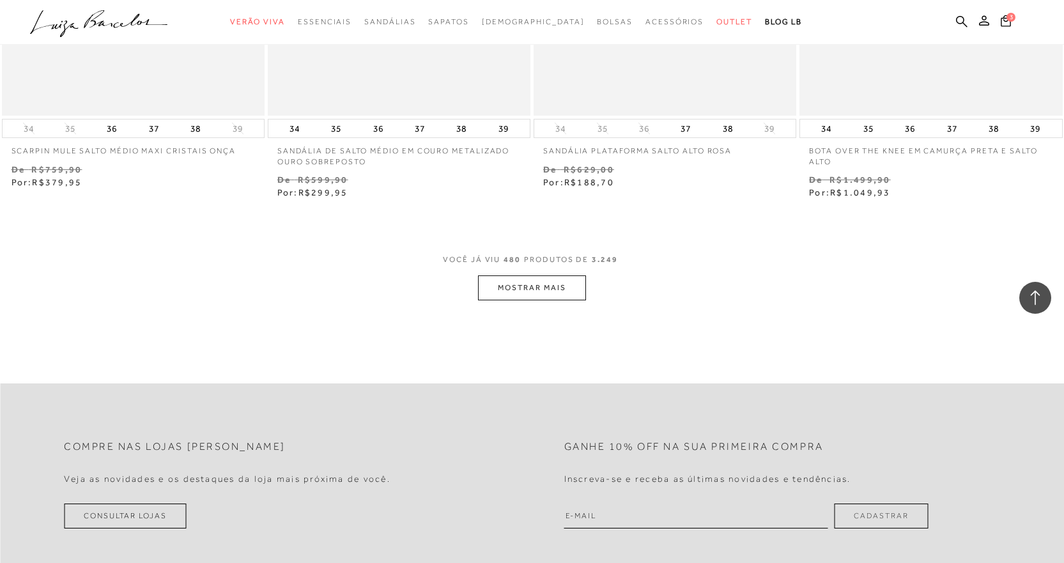
scroll to position [58870, 0]
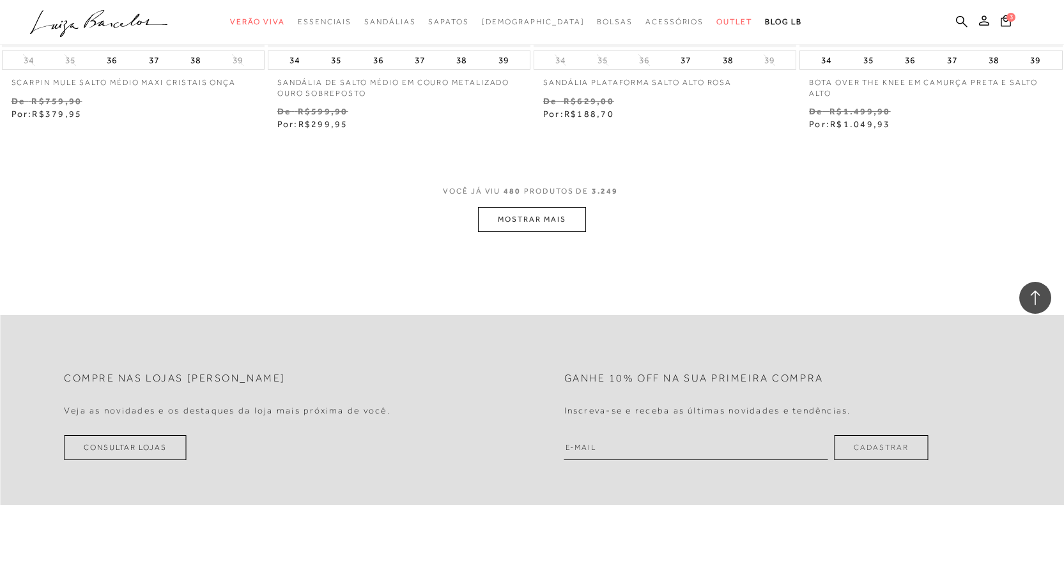
click at [531, 225] on button "MOSTRAR MAIS" at bounding box center [531, 219] width 107 height 25
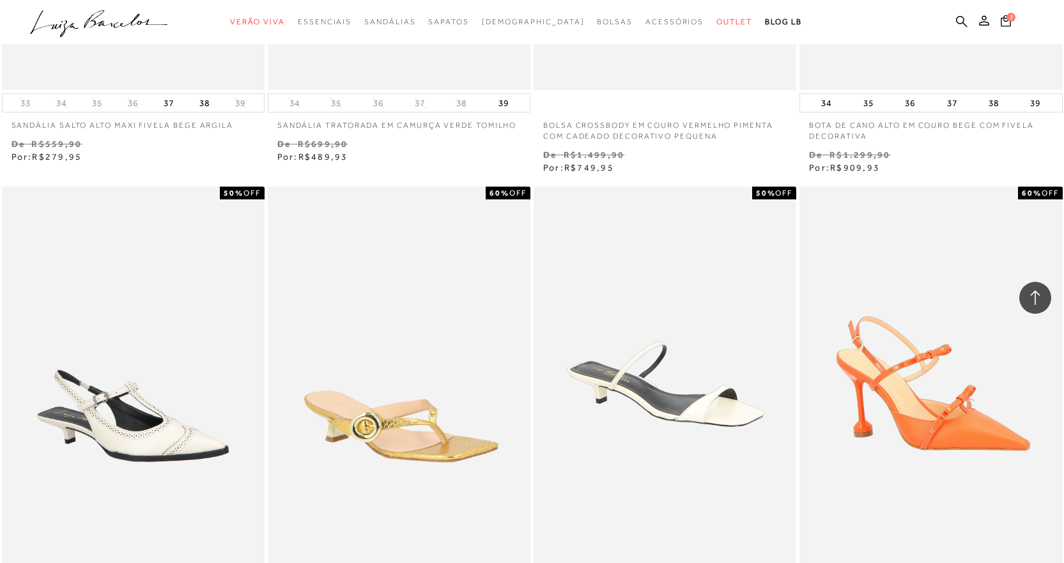
scroll to position [61794, 0]
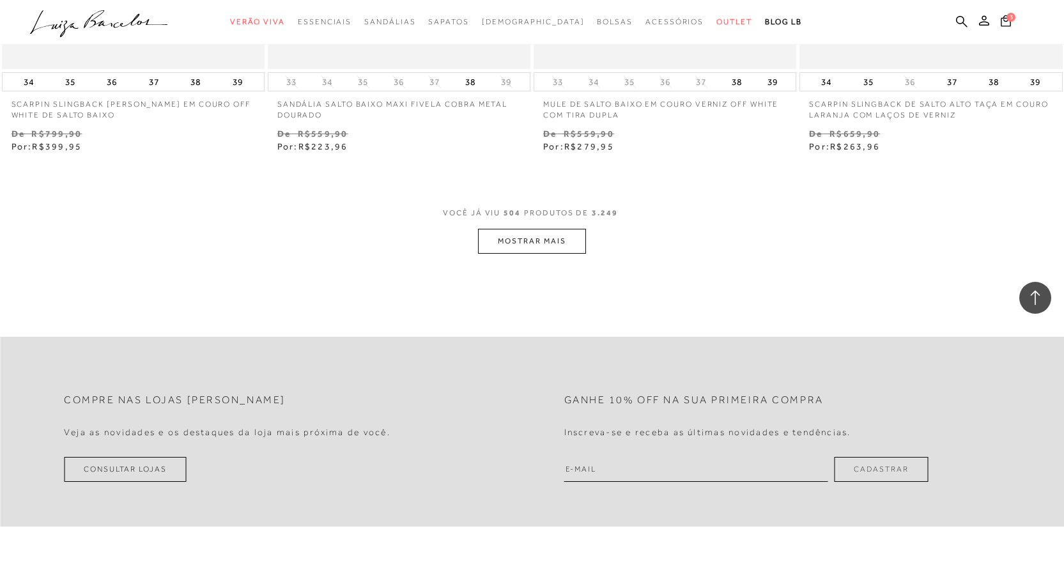
click at [518, 247] on button "MOSTRAR MAIS" at bounding box center [531, 241] width 107 height 25
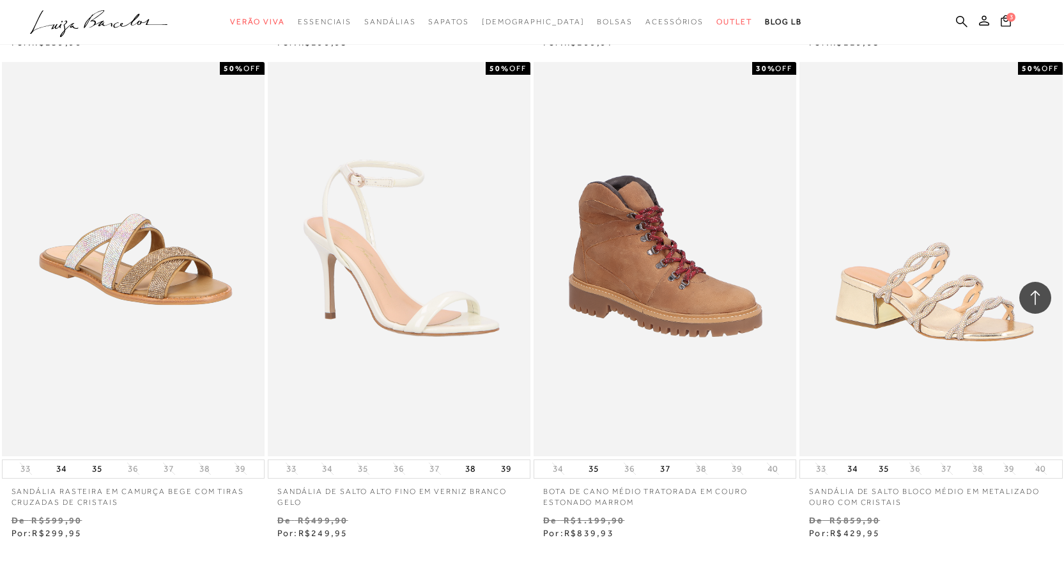
scroll to position [64382, 0]
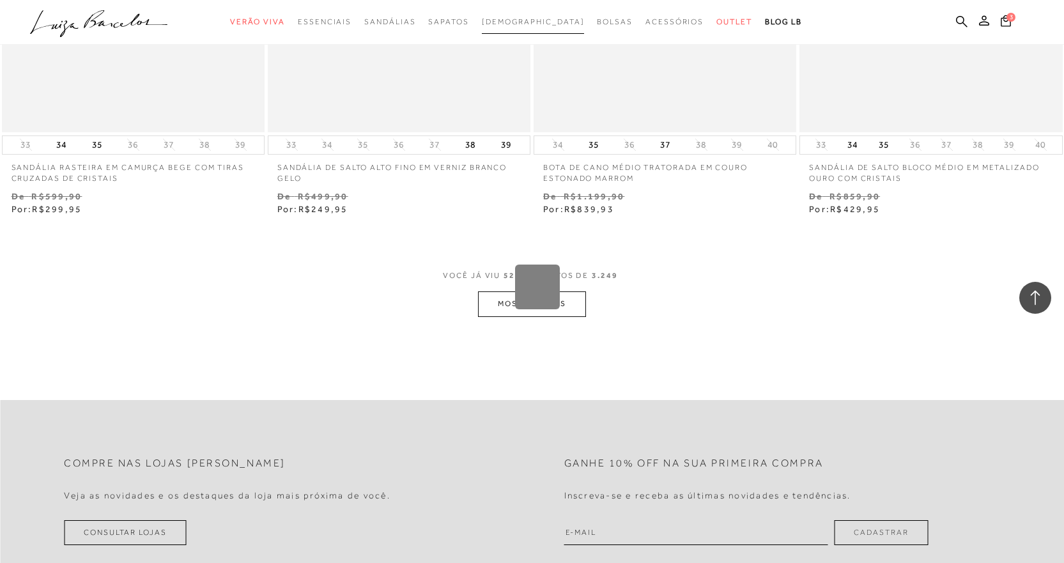
click at [533, 24] on span "[DEMOGRAPHIC_DATA]" at bounding box center [533, 21] width 103 height 9
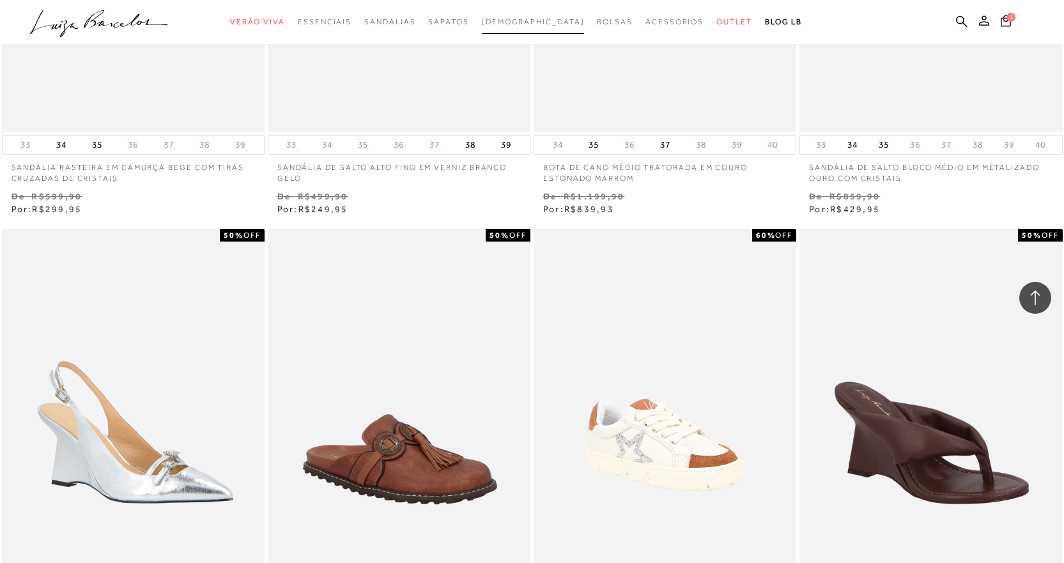
click at [533, 24] on span "[DEMOGRAPHIC_DATA]" at bounding box center [533, 21] width 103 height 9
click at [482, 10] on link "[DEMOGRAPHIC_DATA]" at bounding box center [533, 22] width 103 height 24
click at [528, 20] on span "[DEMOGRAPHIC_DATA]" at bounding box center [533, 21] width 103 height 9
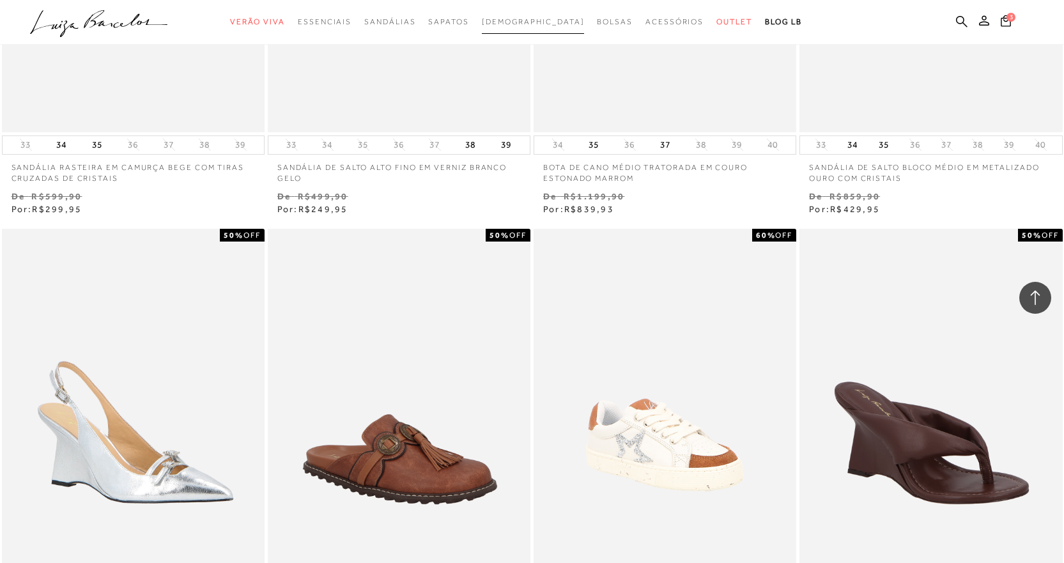
click at [528, 20] on span "[DEMOGRAPHIC_DATA]" at bounding box center [533, 21] width 103 height 9
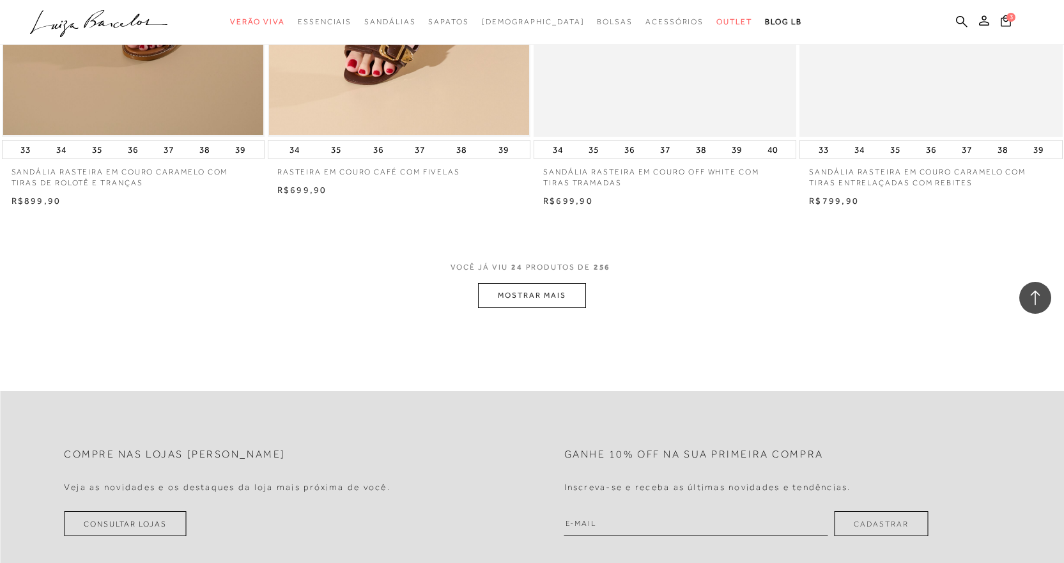
scroll to position [2762, 0]
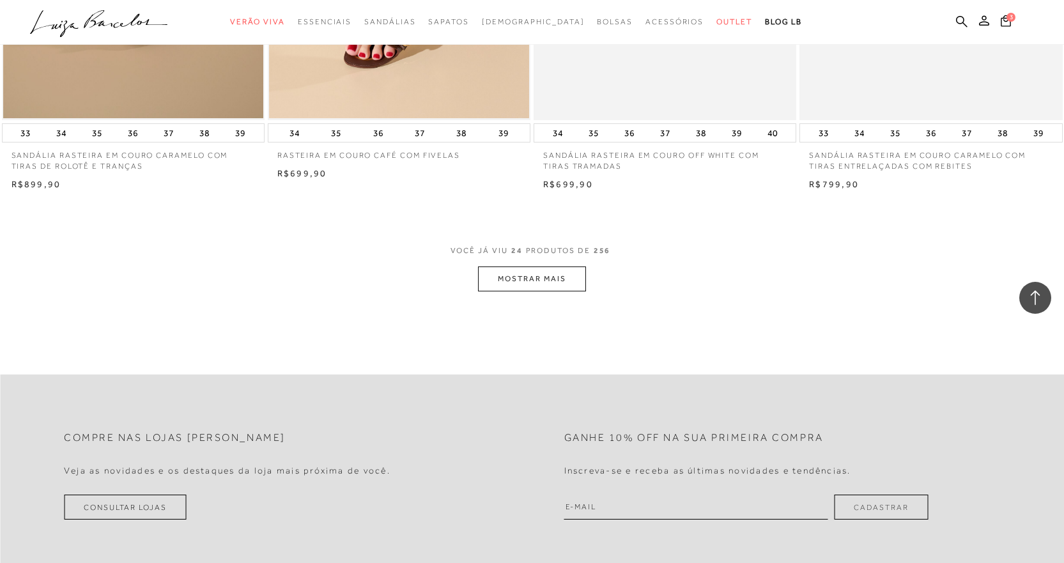
click at [523, 282] on button "MOSTRAR MAIS" at bounding box center [531, 279] width 107 height 25
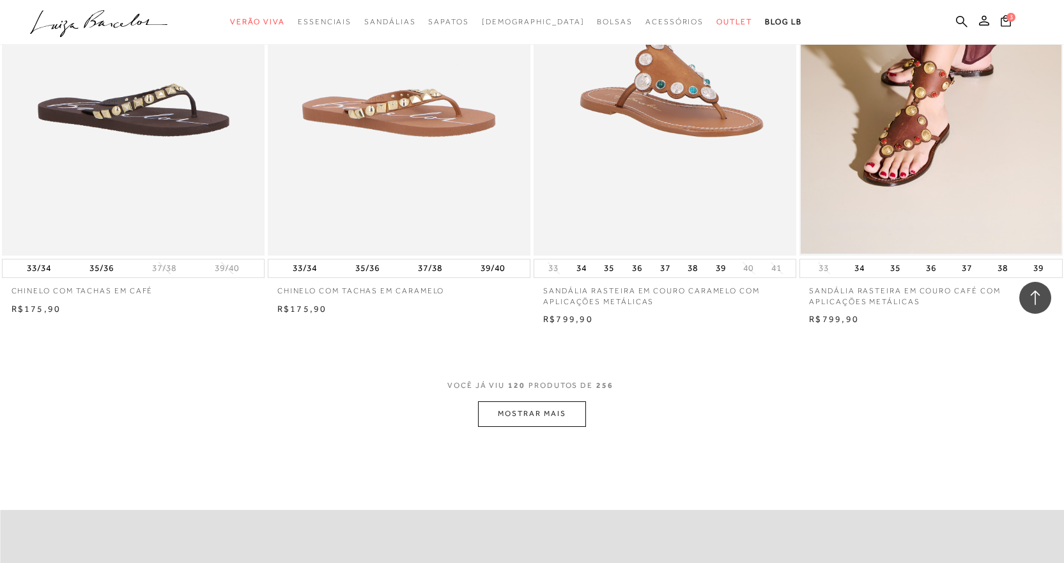
scroll to position [14151, 0]
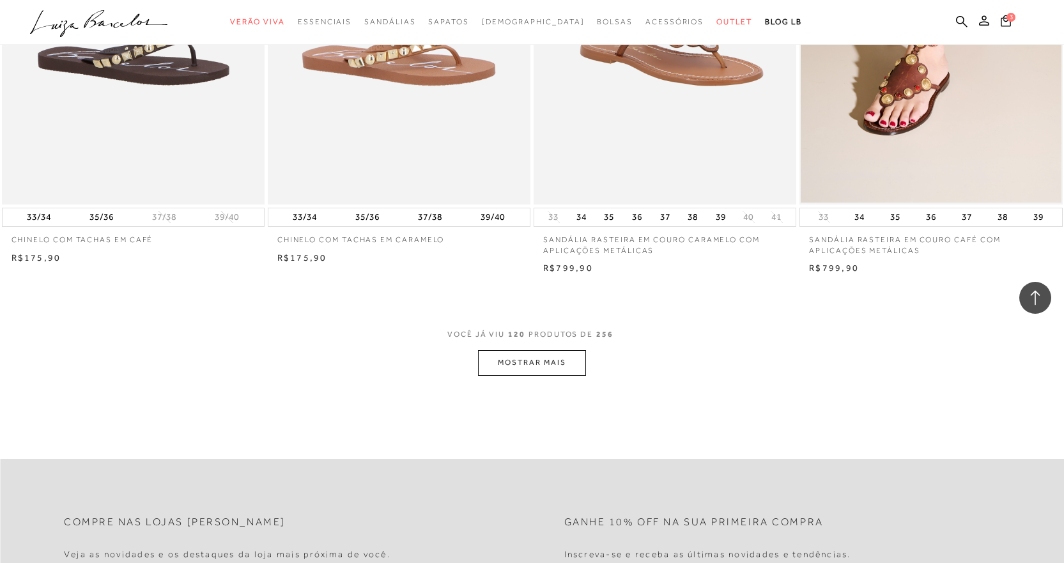
click at [531, 356] on button "MOSTRAR MAIS" at bounding box center [531, 362] width 107 height 25
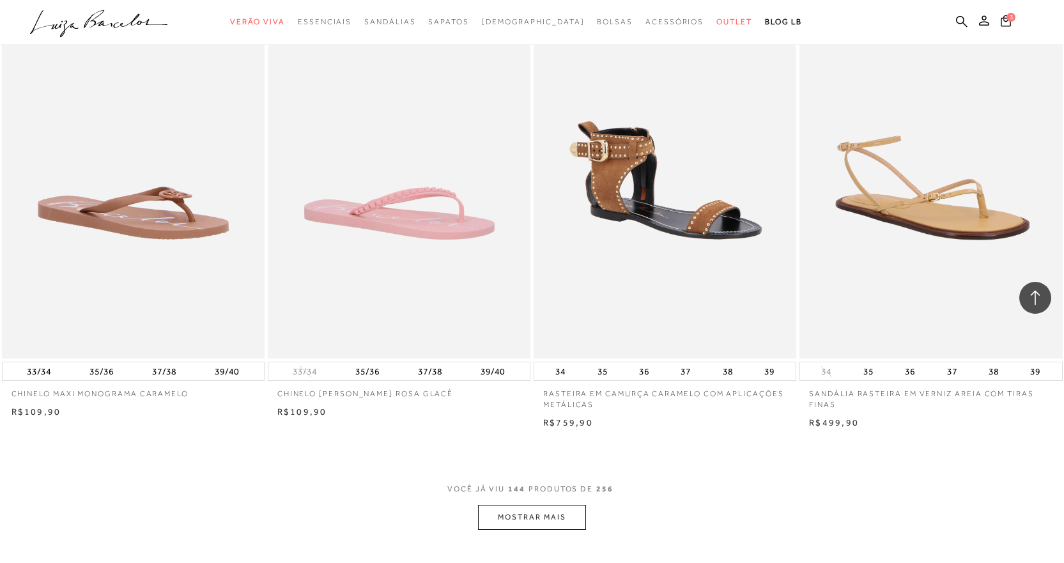
scroll to position [16870, 0]
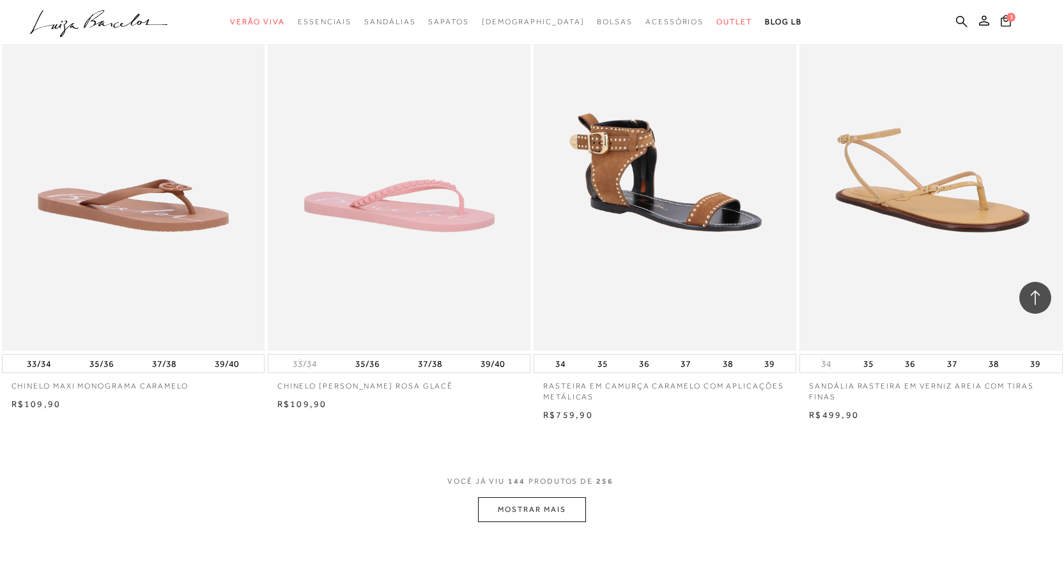
click at [561, 502] on button "MOSTRAR MAIS" at bounding box center [531, 509] width 107 height 25
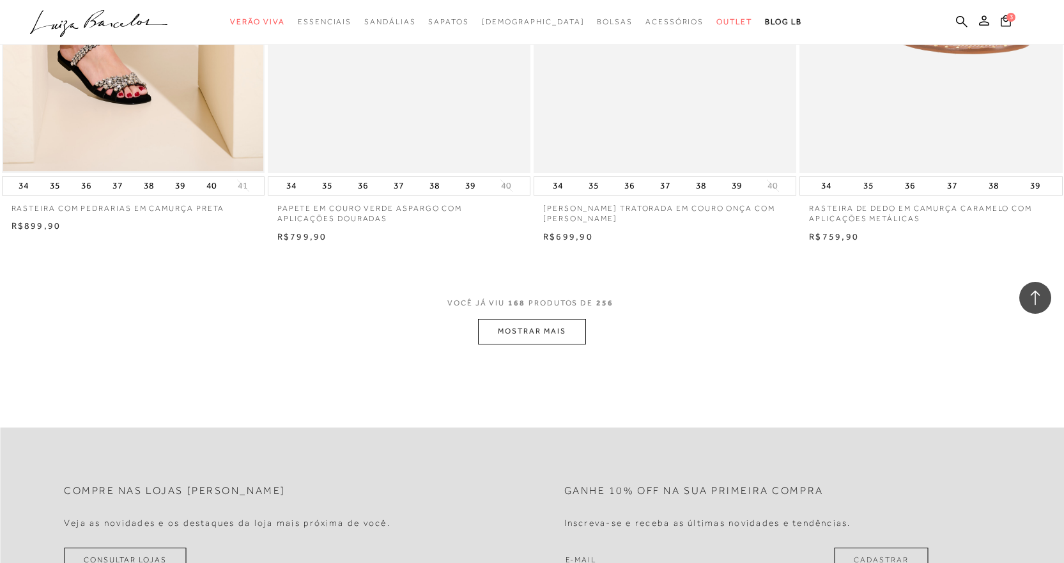
scroll to position [19923, 0]
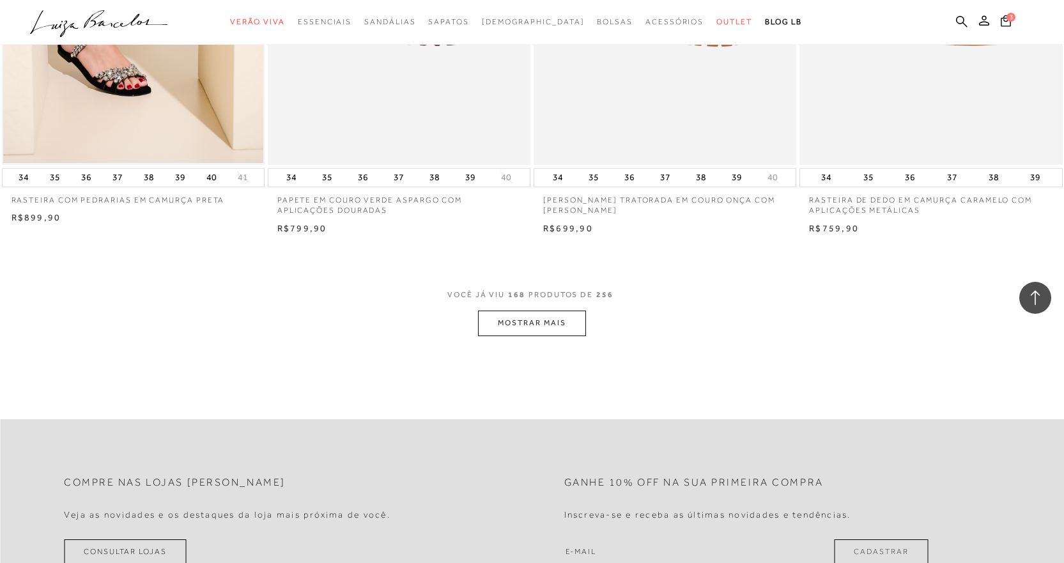
click at [512, 318] on button "MOSTRAR MAIS" at bounding box center [531, 323] width 107 height 25
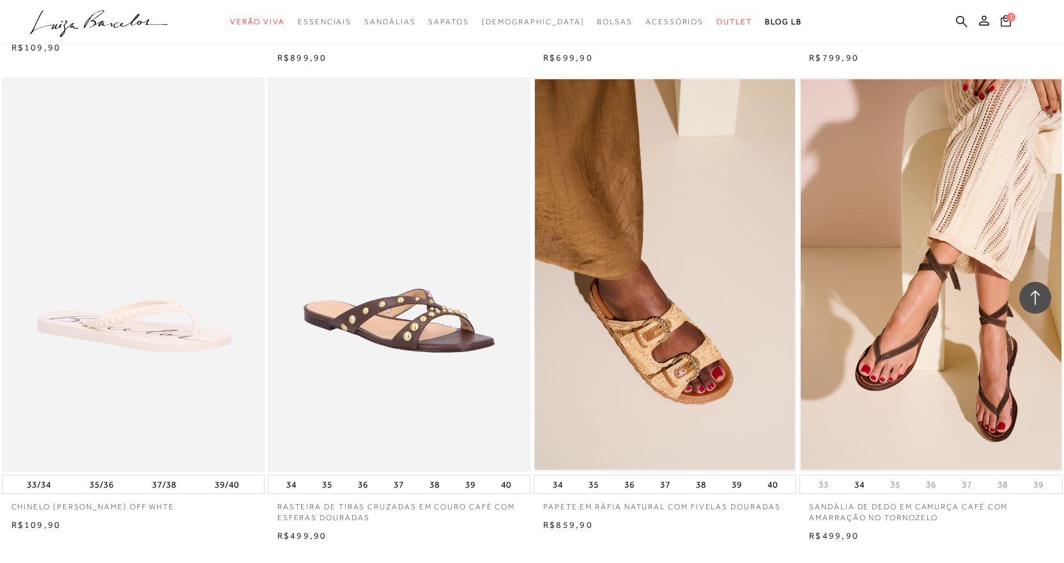
scroll to position [22770, 0]
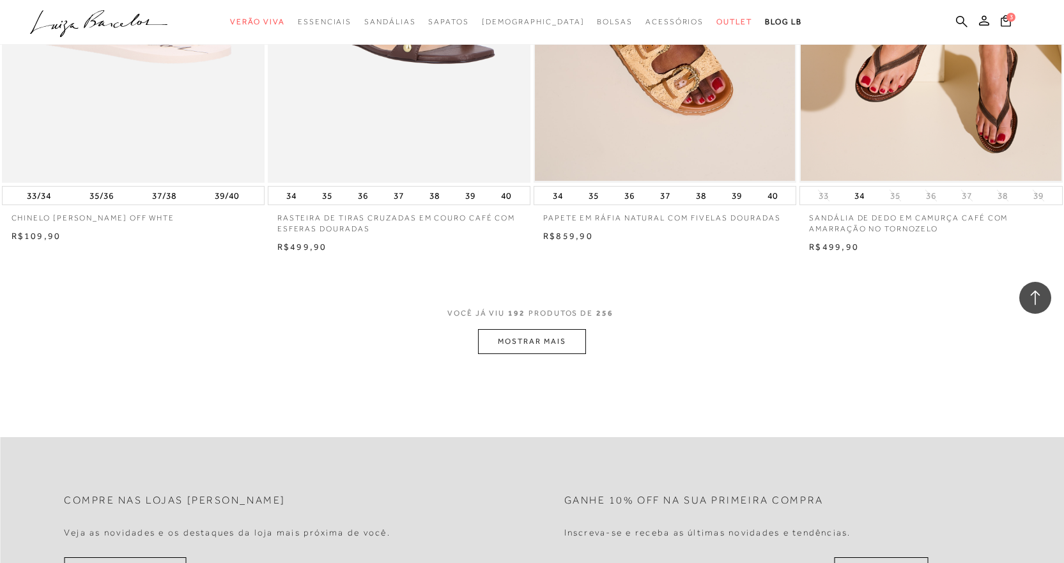
click at [541, 345] on button "MOSTRAR MAIS" at bounding box center [531, 341] width 107 height 25
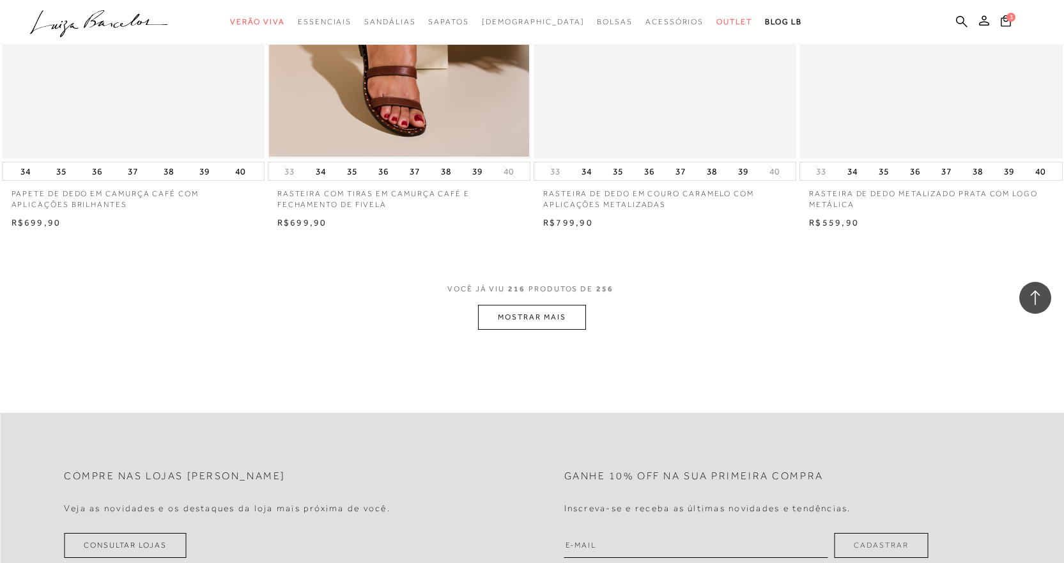
scroll to position [25668, 0]
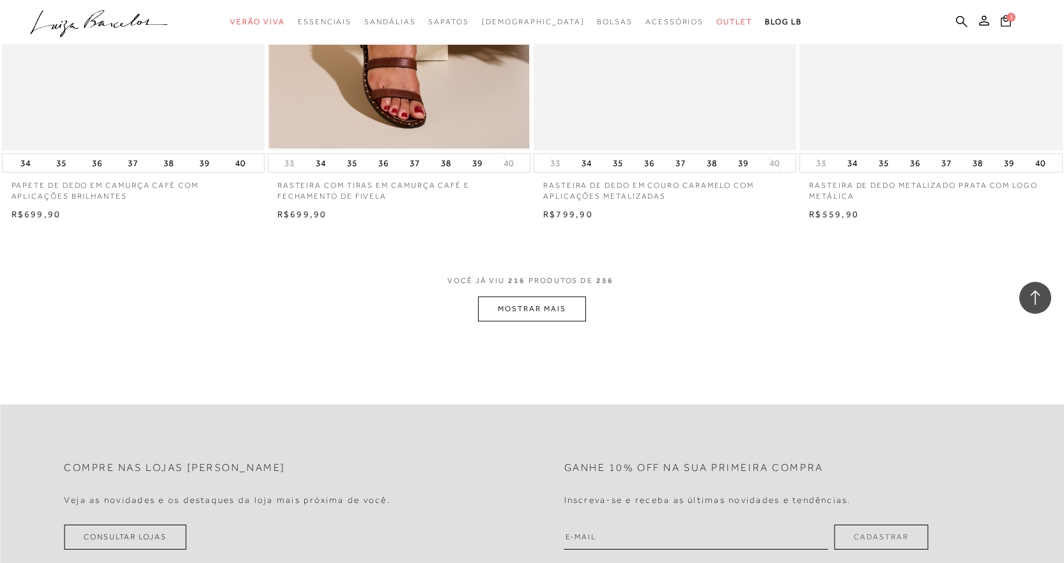
click at [549, 306] on button "MOSTRAR MAIS" at bounding box center [531, 309] width 107 height 25
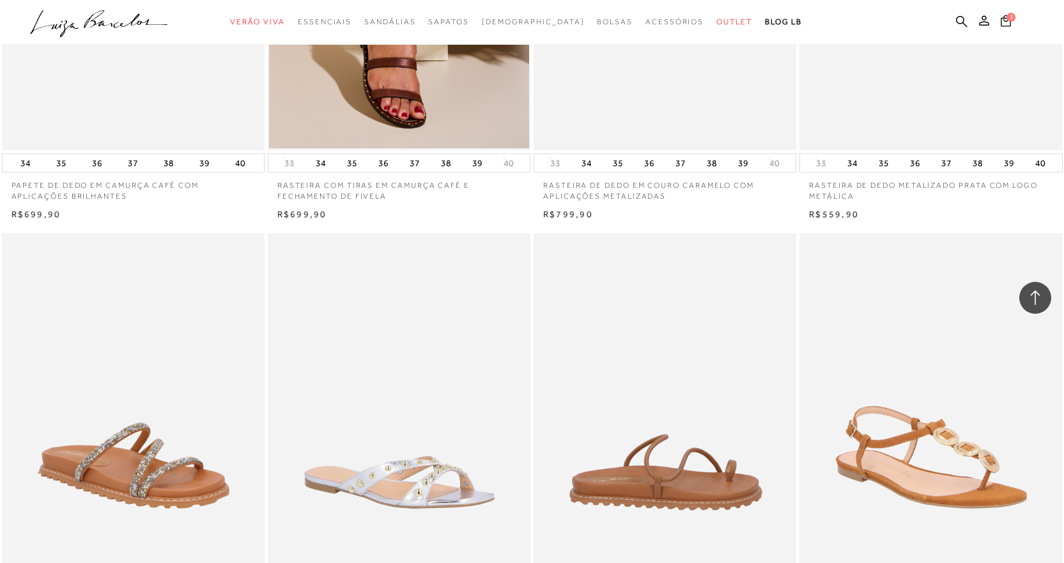
click at [549, 306] on img at bounding box center [665, 430] width 261 height 394
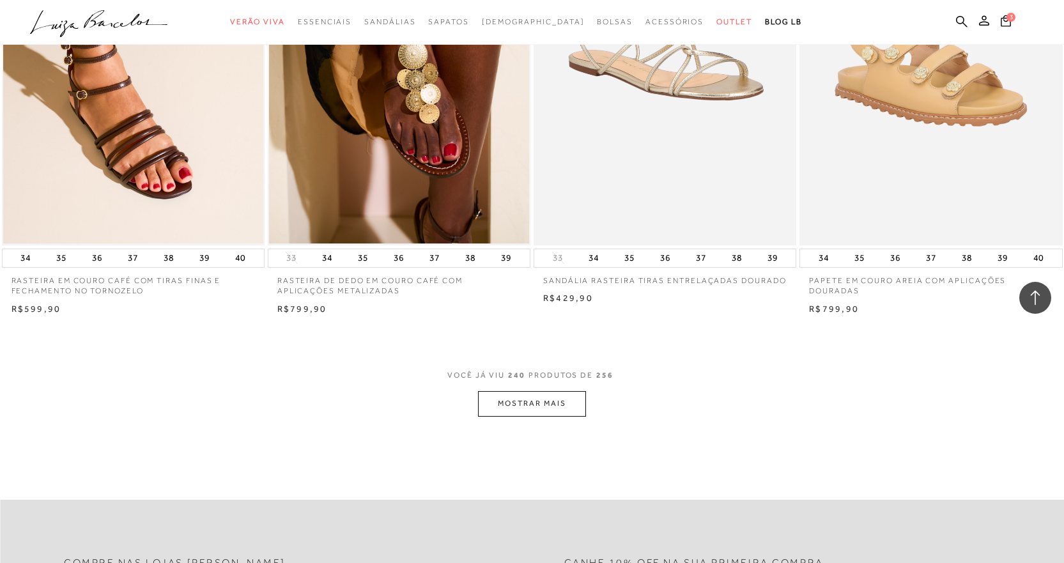
scroll to position [28516, 0]
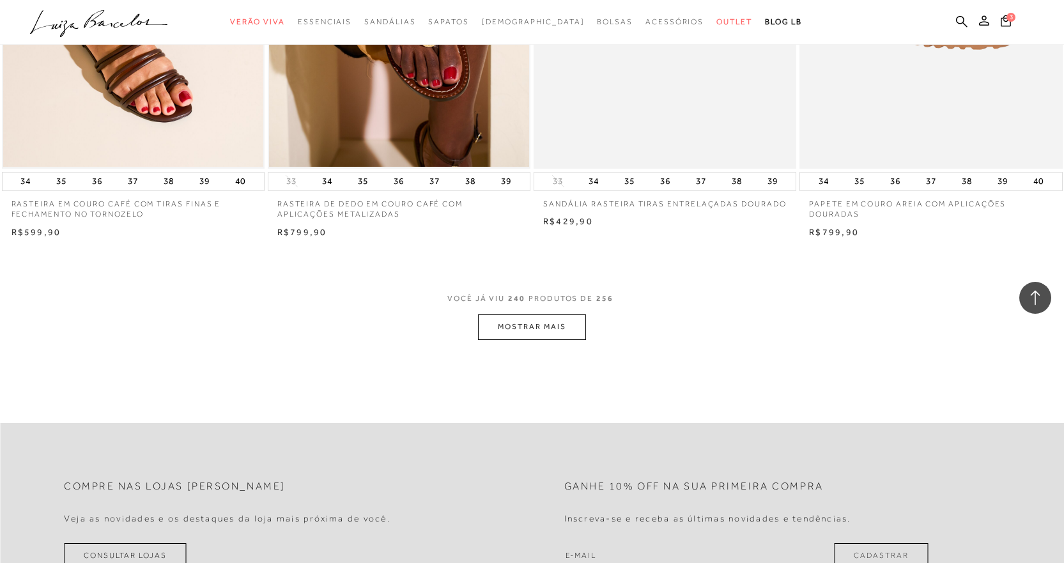
click at [543, 329] on button "MOSTRAR MAIS" at bounding box center [531, 327] width 107 height 25
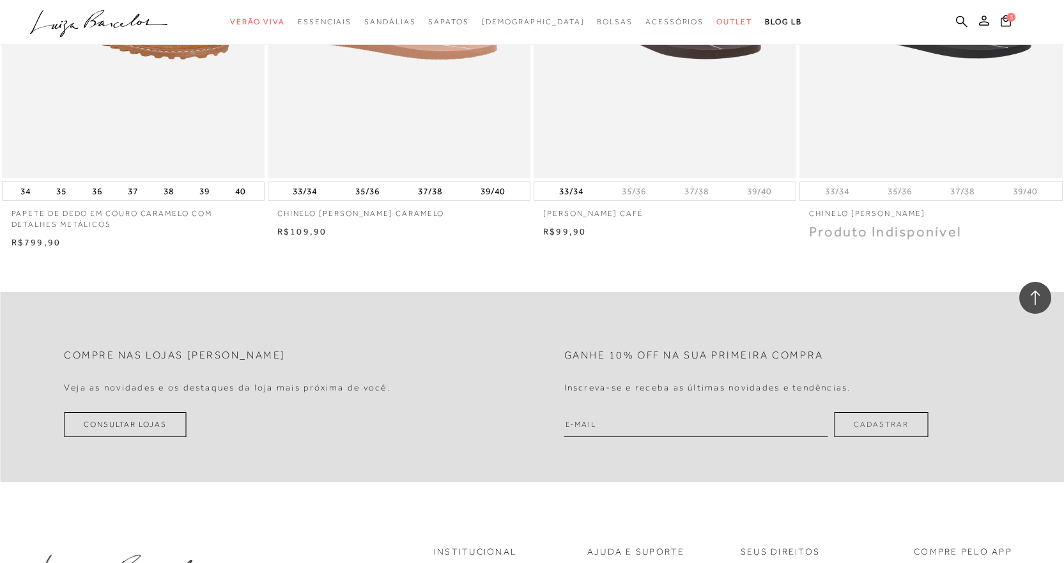
scroll to position [30476, 0]
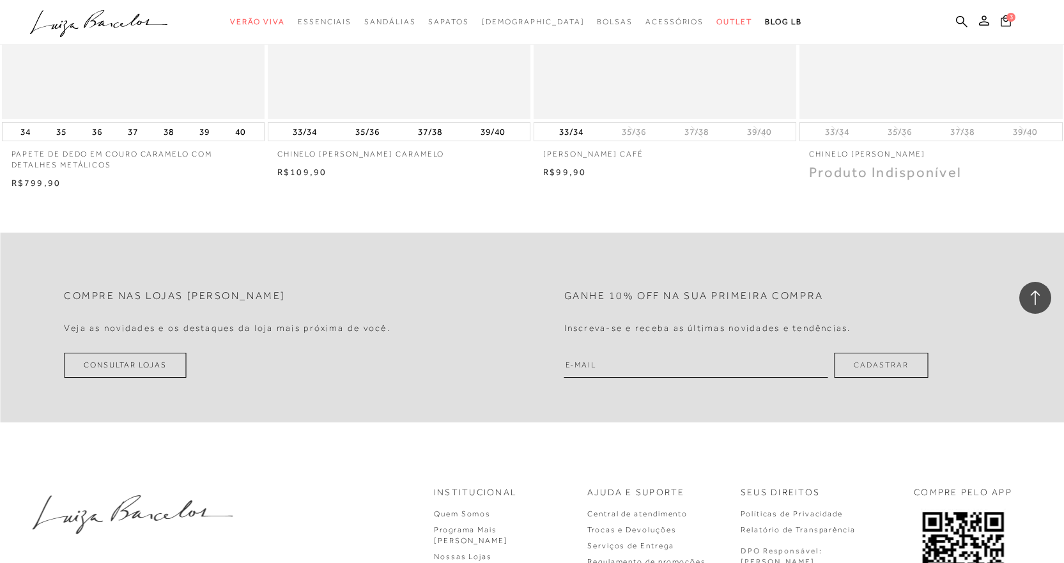
click at [1006, 24] on icon at bounding box center [1006, 21] width 10 height 12
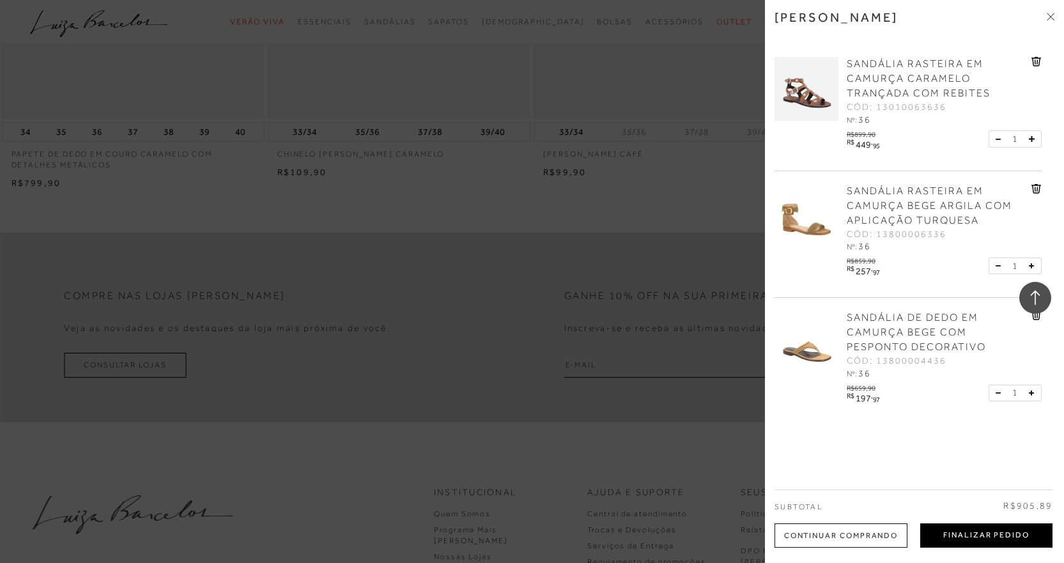
click at [1010, 536] on button "Finalizar Pedido" at bounding box center [987, 536] width 132 height 24
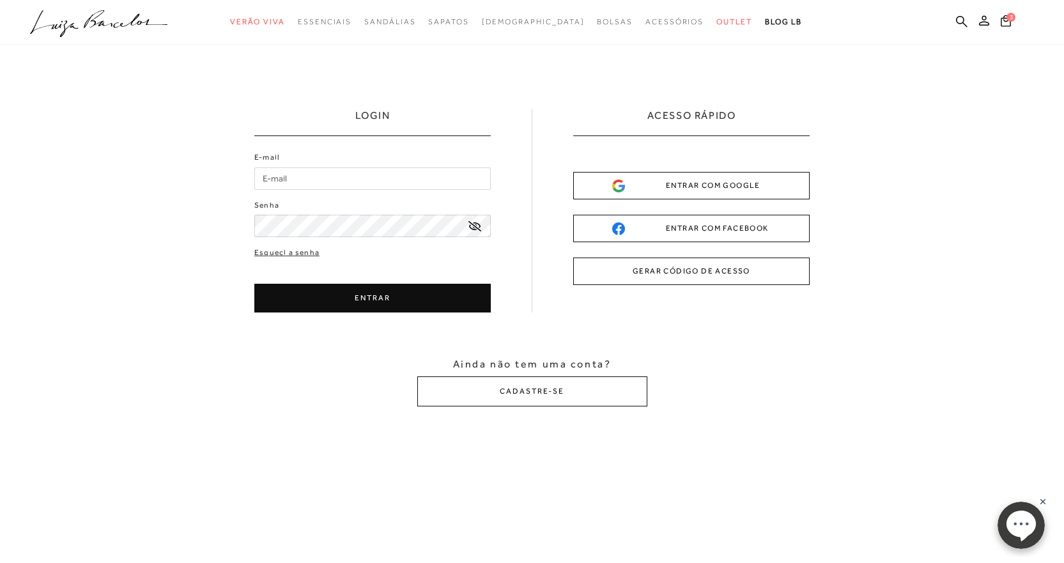
click at [347, 180] on input "E-mail" at bounding box center [372, 179] width 237 height 22
type input "cleide1905@icloud.com"
click at [382, 300] on button "ENTRAR" at bounding box center [372, 298] width 237 height 29
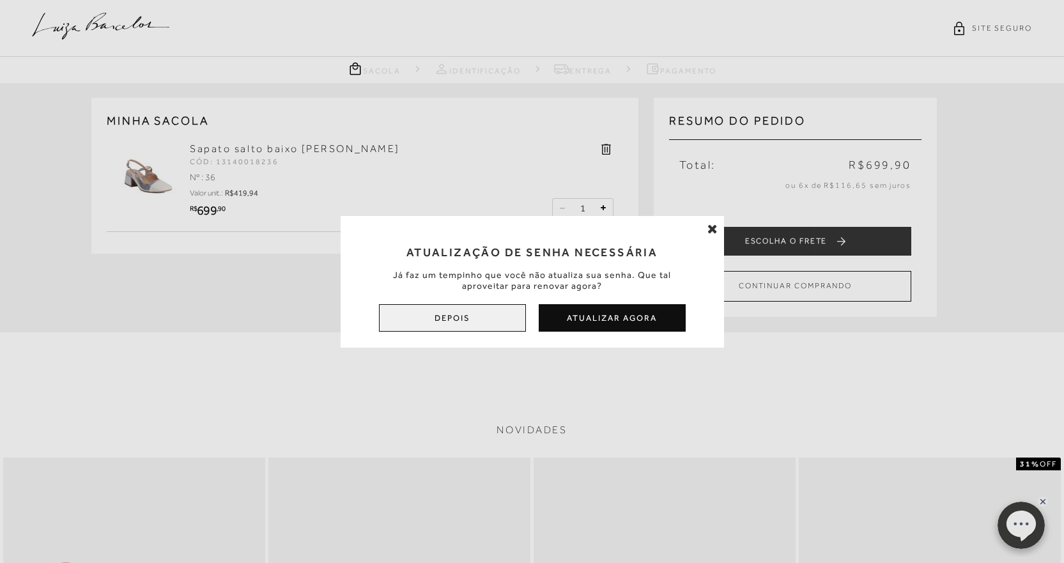
click at [486, 325] on button "Depois" at bounding box center [452, 317] width 147 height 27
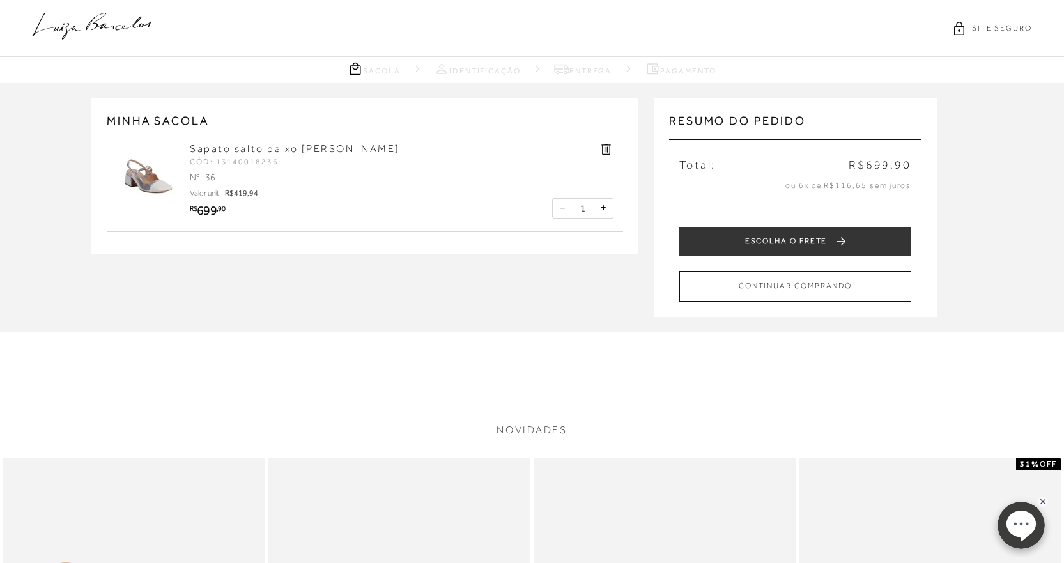
click at [611, 147] on icon at bounding box center [606, 149] width 15 height 15
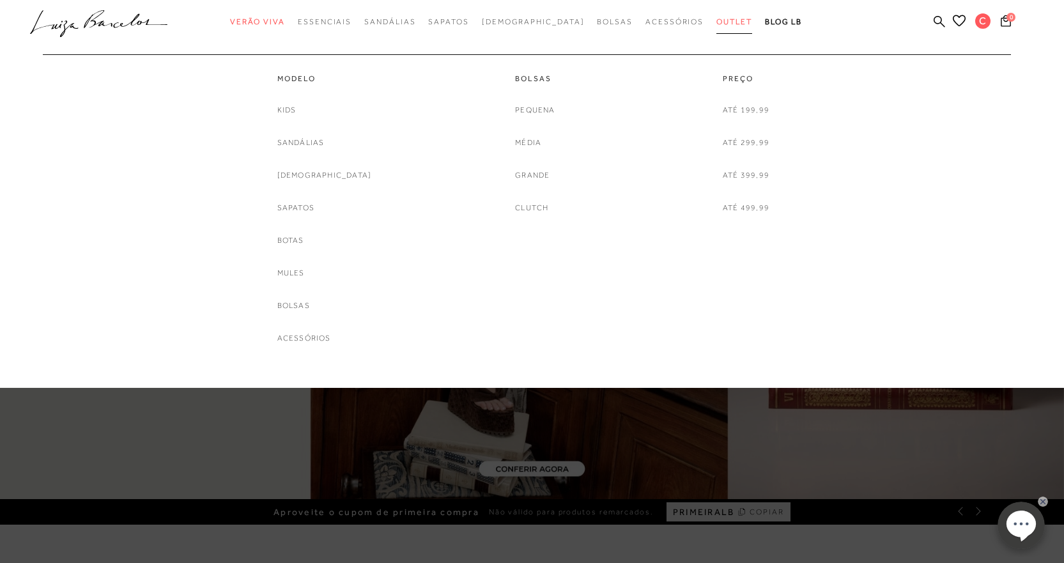
click at [717, 26] on span "Outlet" at bounding box center [735, 21] width 36 height 9
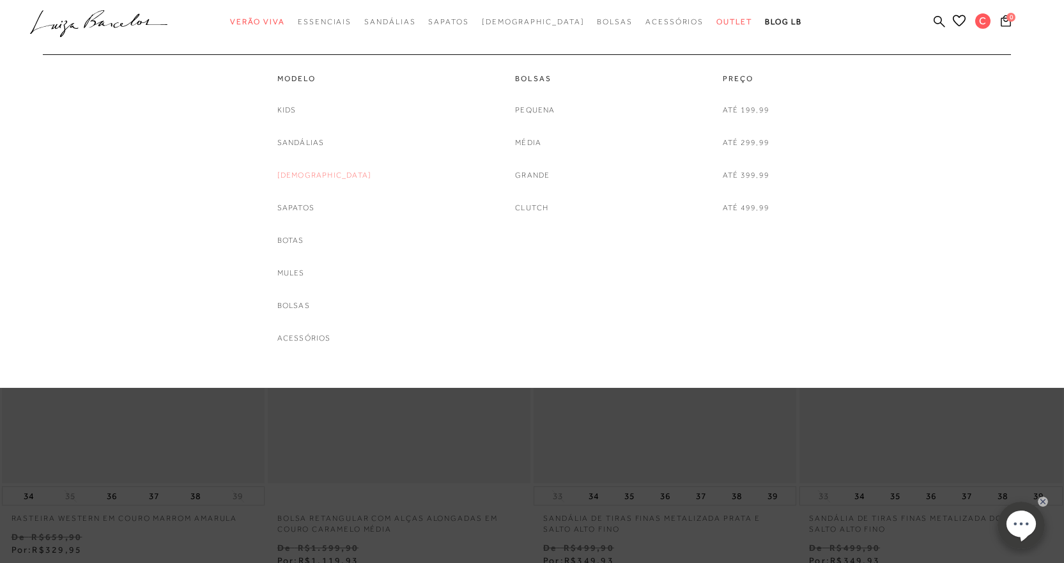
click at [326, 178] on link "[DEMOGRAPHIC_DATA]" at bounding box center [324, 175] width 95 height 13
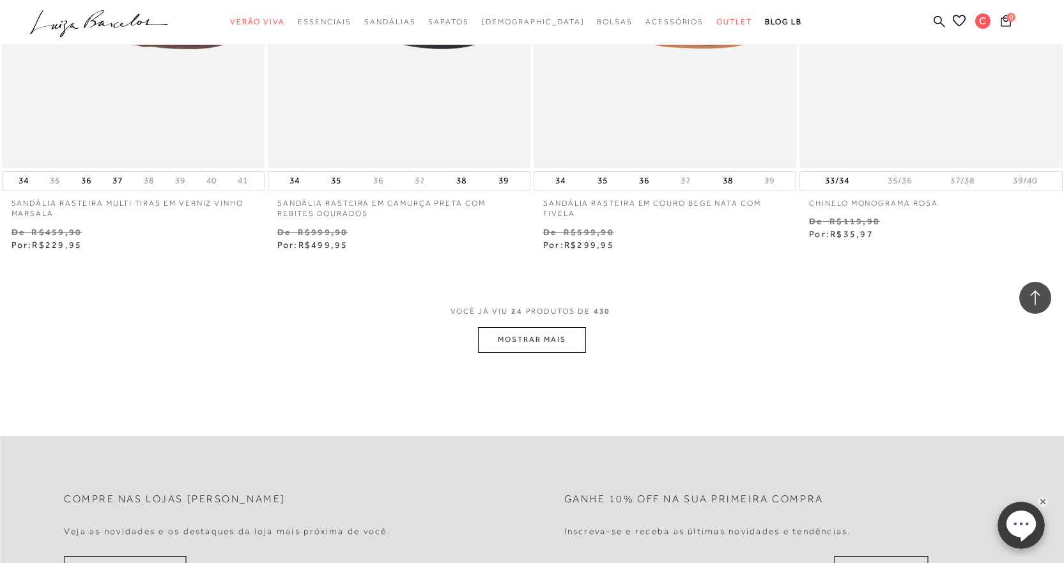
scroll to position [2787, 0]
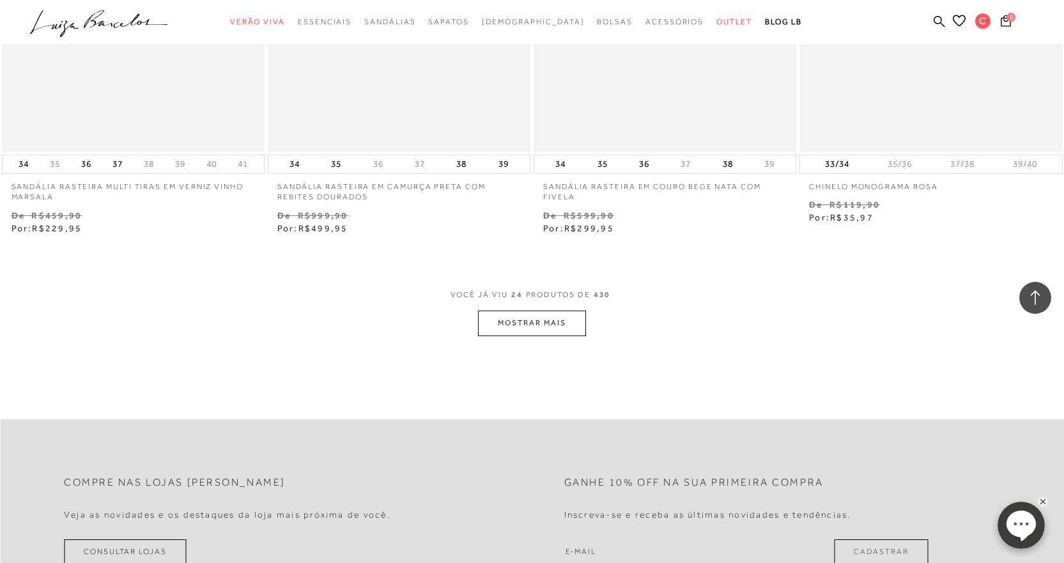
click at [538, 319] on button "MOSTRAR MAIS" at bounding box center [531, 323] width 107 height 25
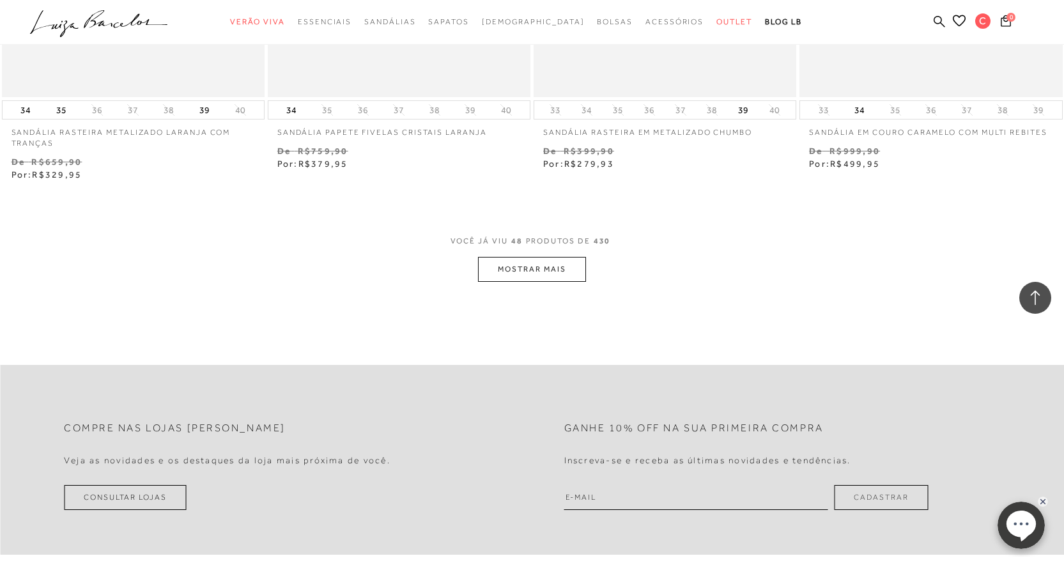
scroll to position [5805, 0]
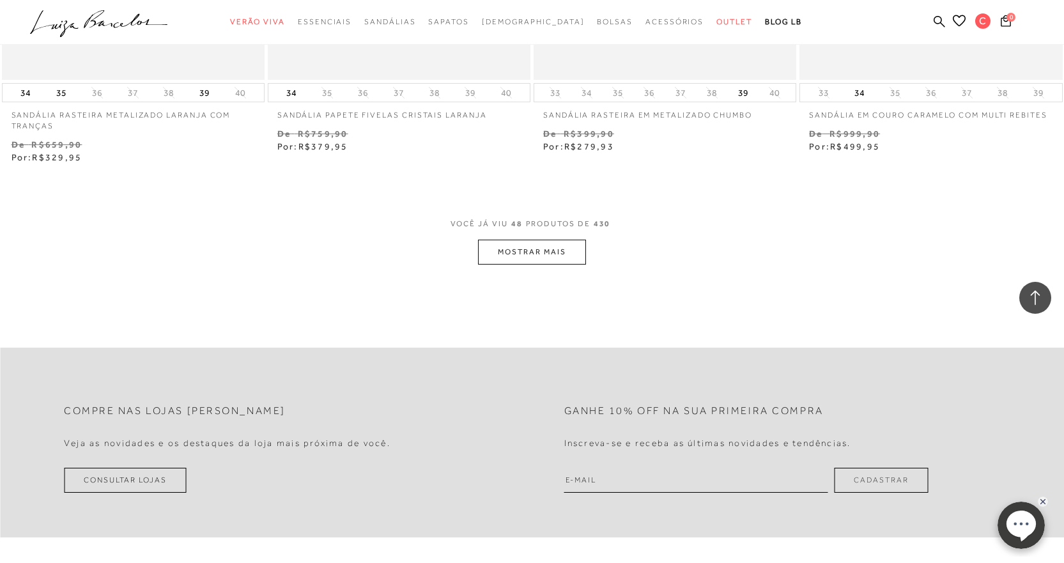
click at [567, 252] on button "MOSTRAR MAIS" at bounding box center [531, 252] width 107 height 25
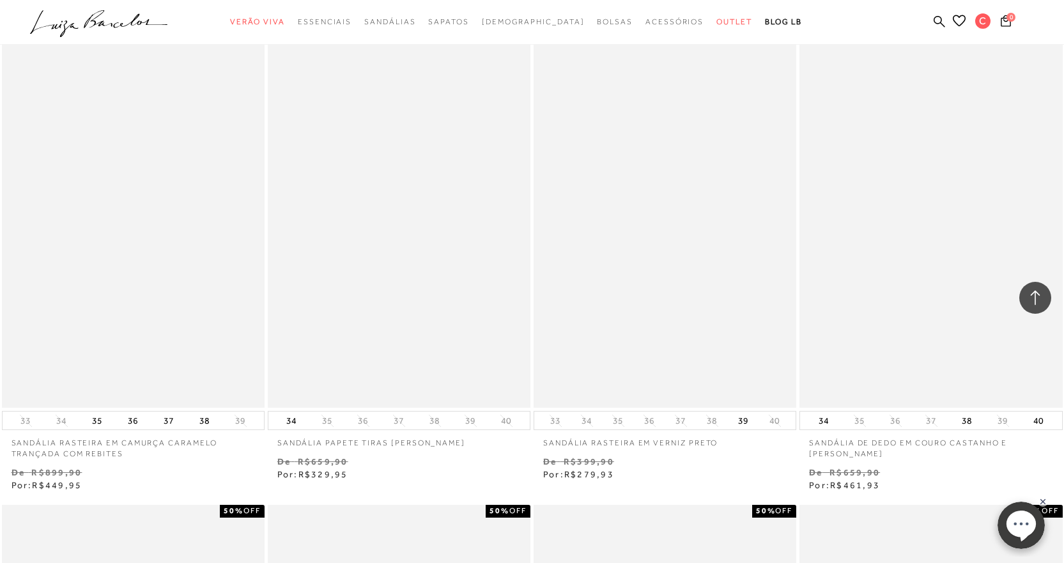
scroll to position [7937, 0]
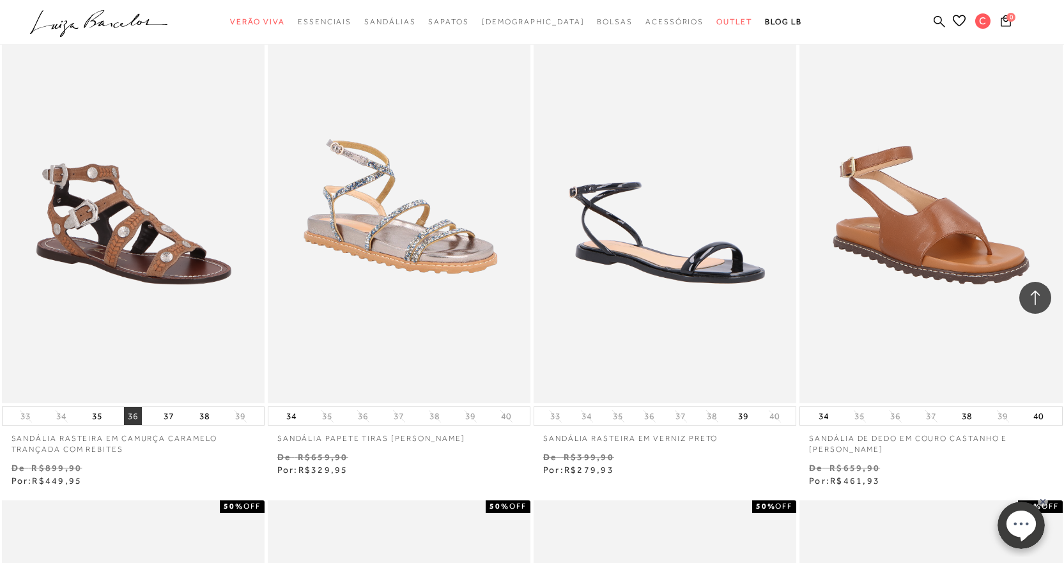
click at [132, 423] on button "36" at bounding box center [133, 416] width 18 height 18
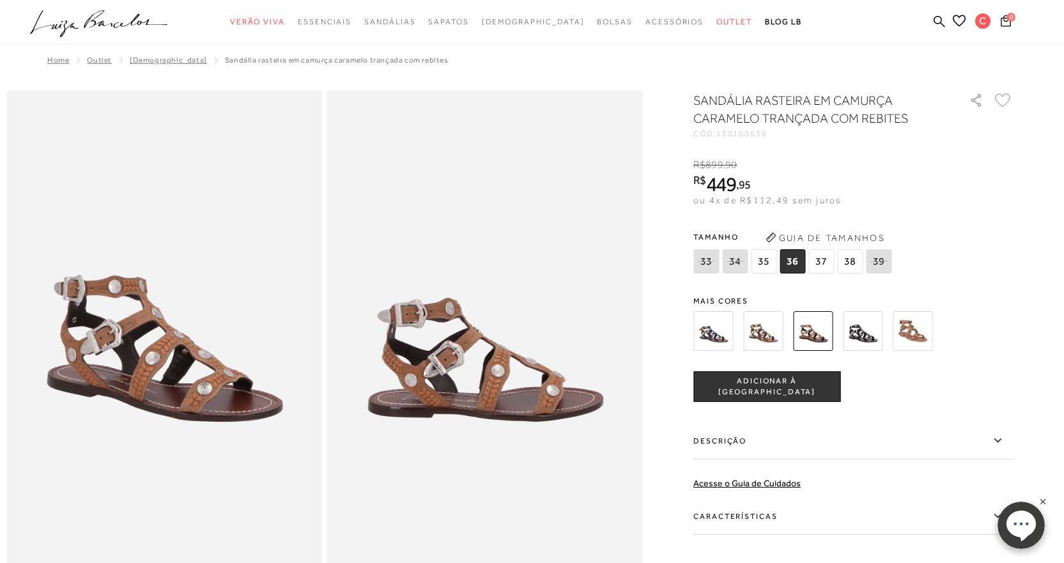
click at [723, 384] on span "ADICIONAR À [GEOGRAPHIC_DATA]" at bounding box center [767, 387] width 146 height 22
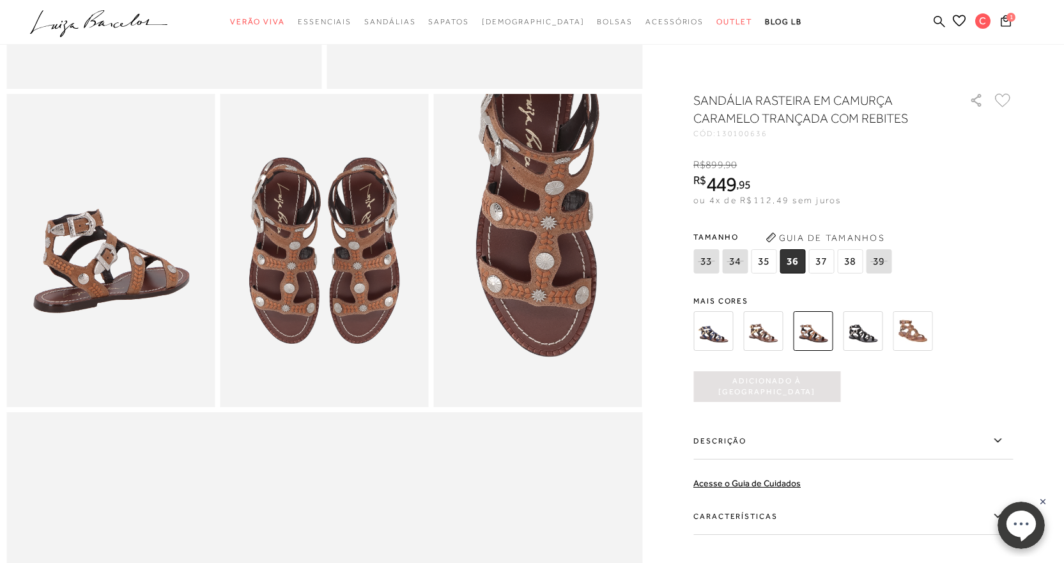
scroll to position [494, 0]
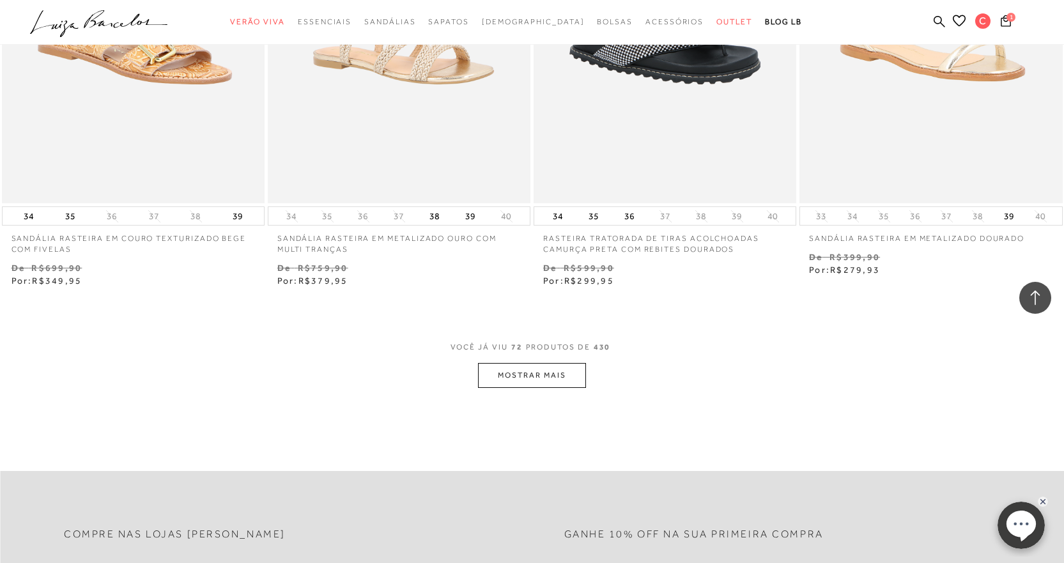
scroll to position [8713, 0]
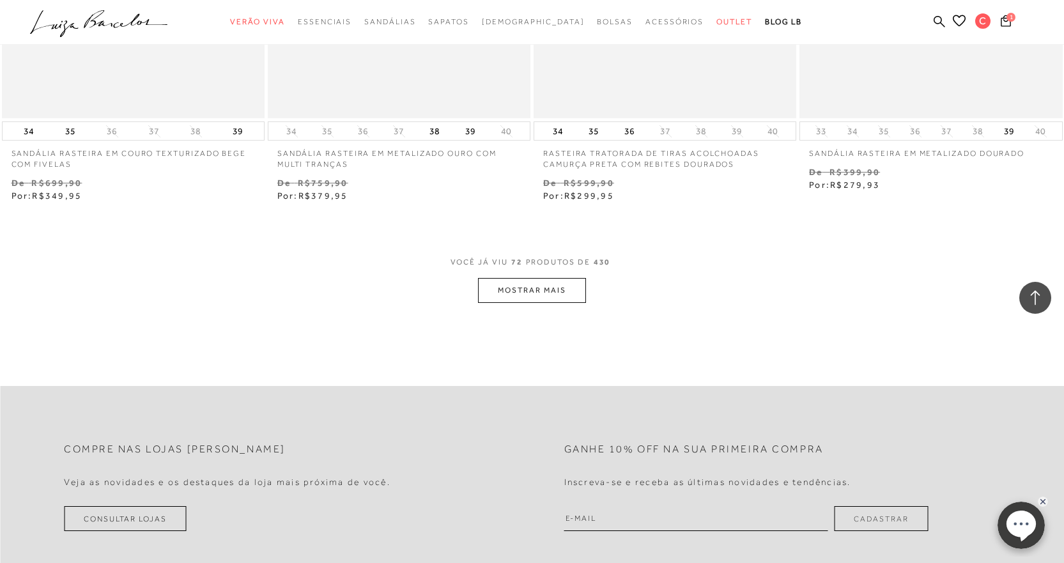
click at [567, 296] on button "MOSTRAR MAIS" at bounding box center [531, 290] width 107 height 25
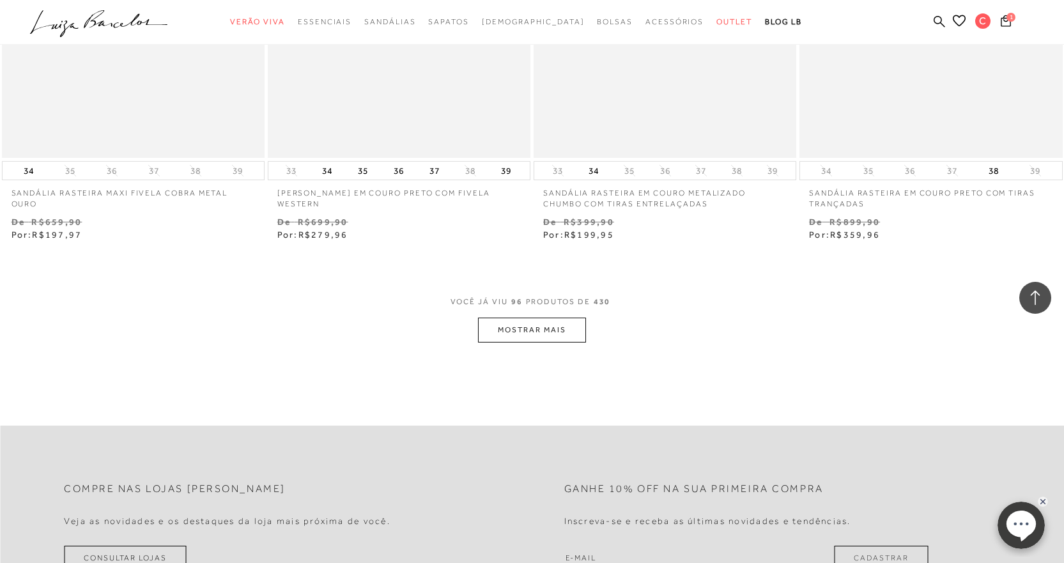
scroll to position [11645, 0]
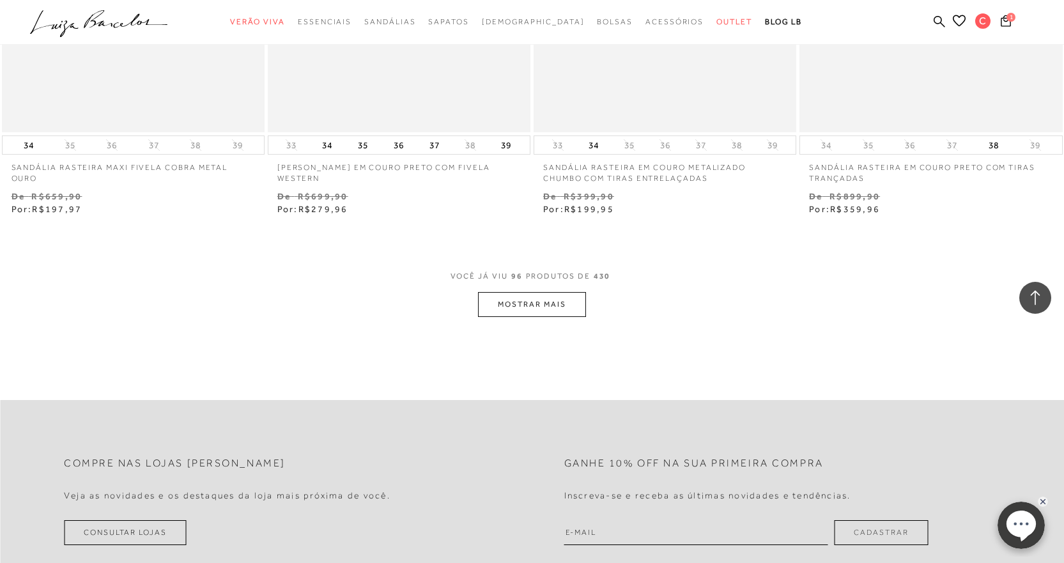
click at [519, 302] on button "MOSTRAR MAIS" at bounding box center [531, 304] width 107 height 25
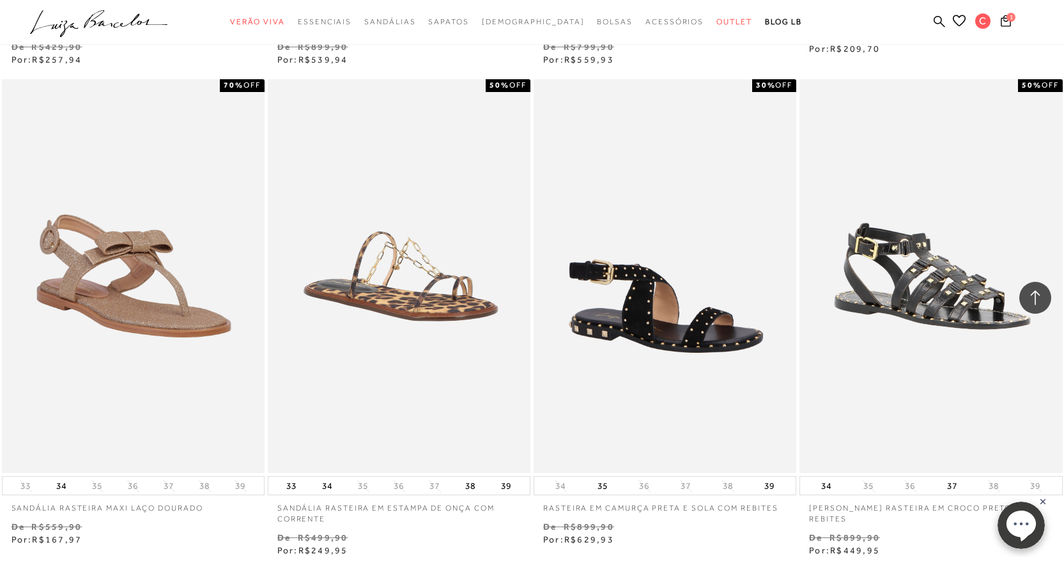
scroll to position [14442, 0]
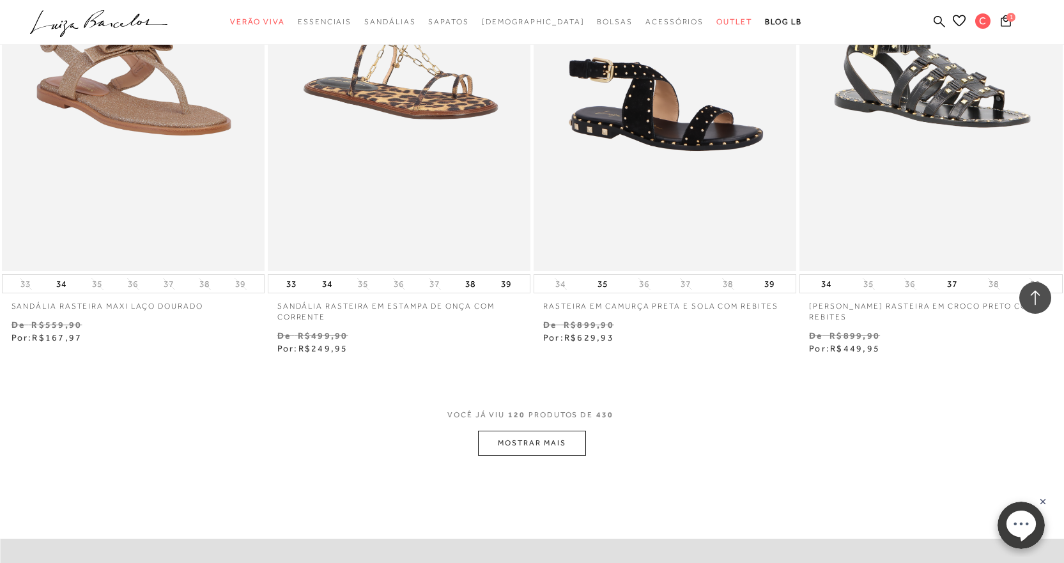
click at [546, 448] on button "MOSTRAR MAIS" at bounding box center [531, 443] width 107 height 25
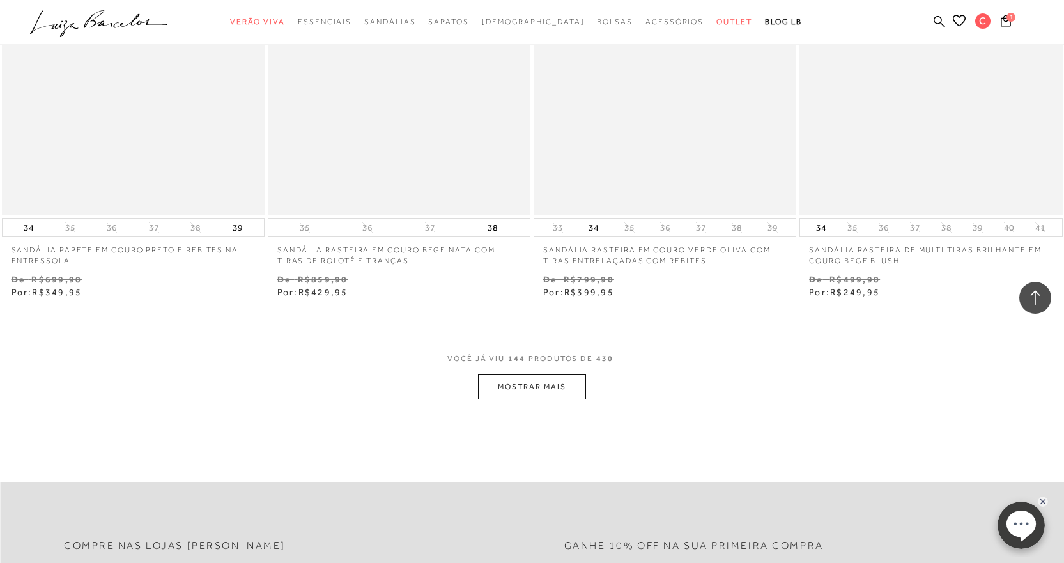
scroll to position [17442, 0]
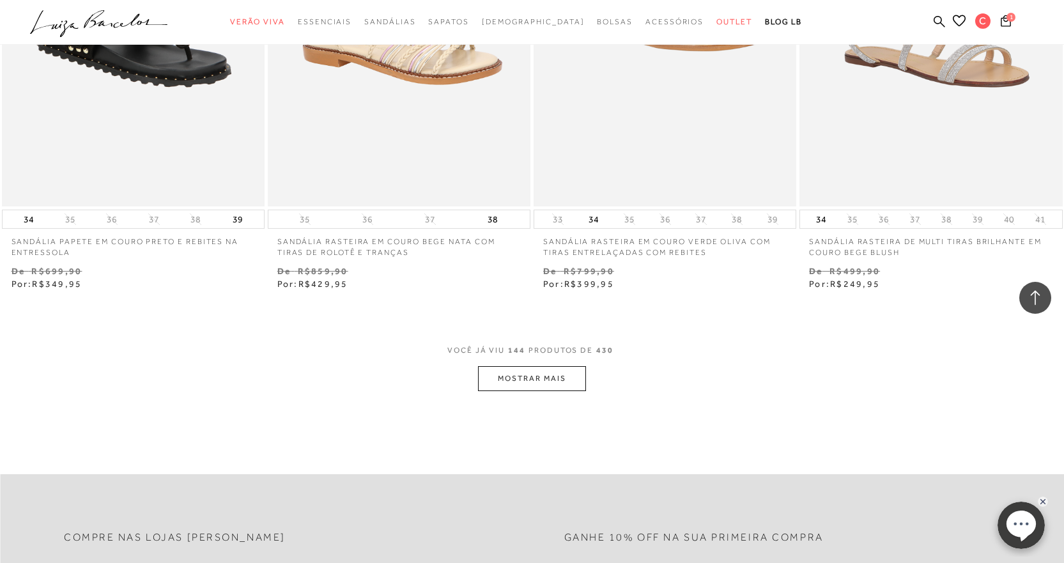
click at [520, 384] on button "MOSTRAR MAIS" at bounding box center [531, 378] width 107 height 25
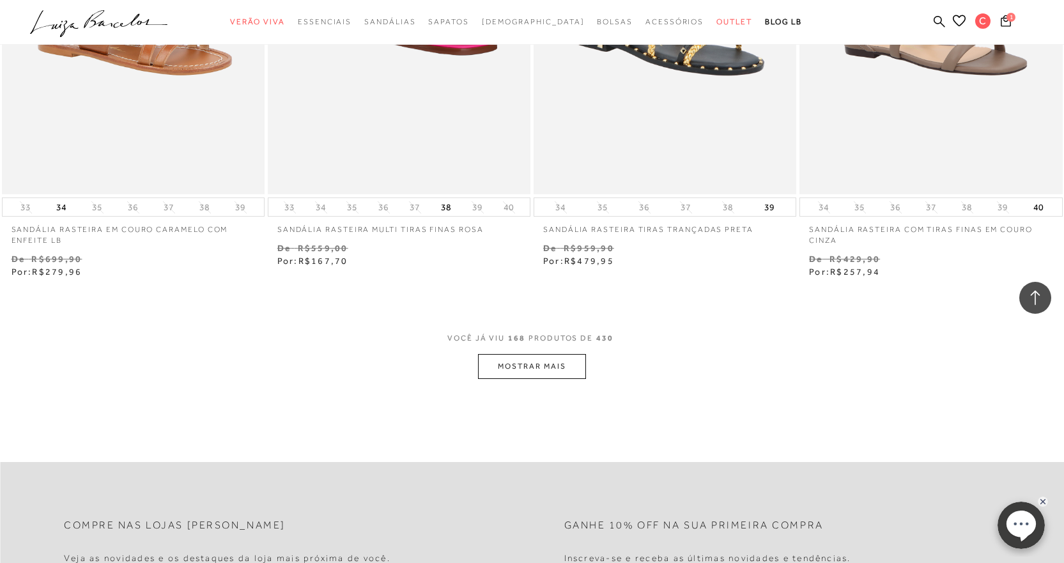
scroll to position [20511, 0]
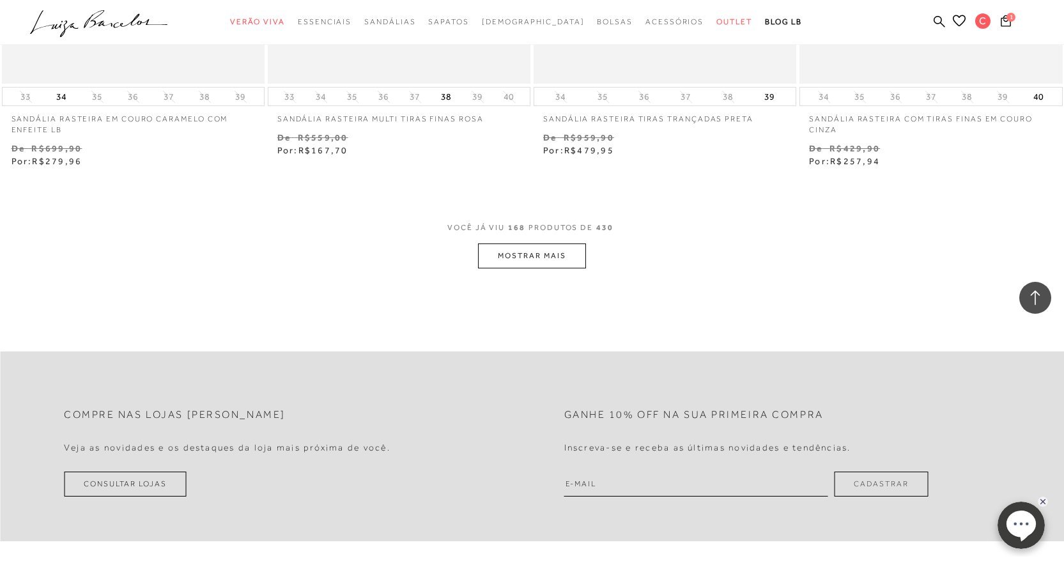
click at [547, 258] on button "MOSTRAR MAIS" at bounding box center [531, 256] width 107 height 25
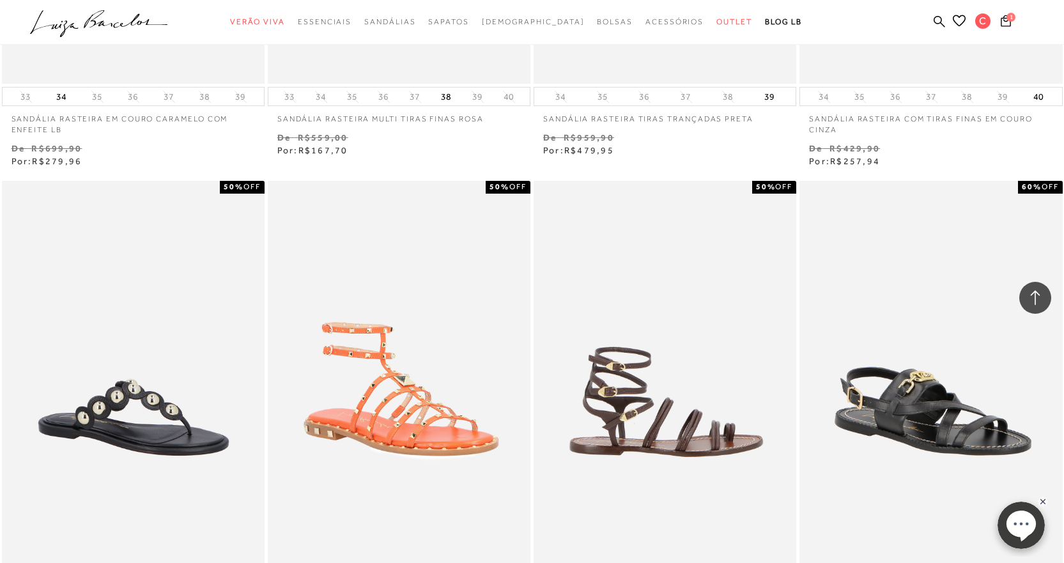
drag, startPoint x: 547, startPoint y: 258, endPoint x: 580, endPoint y: 257, distance: 33.3
click at [547, 258] on ul at bounding box center [665, 378] width 260 height 391
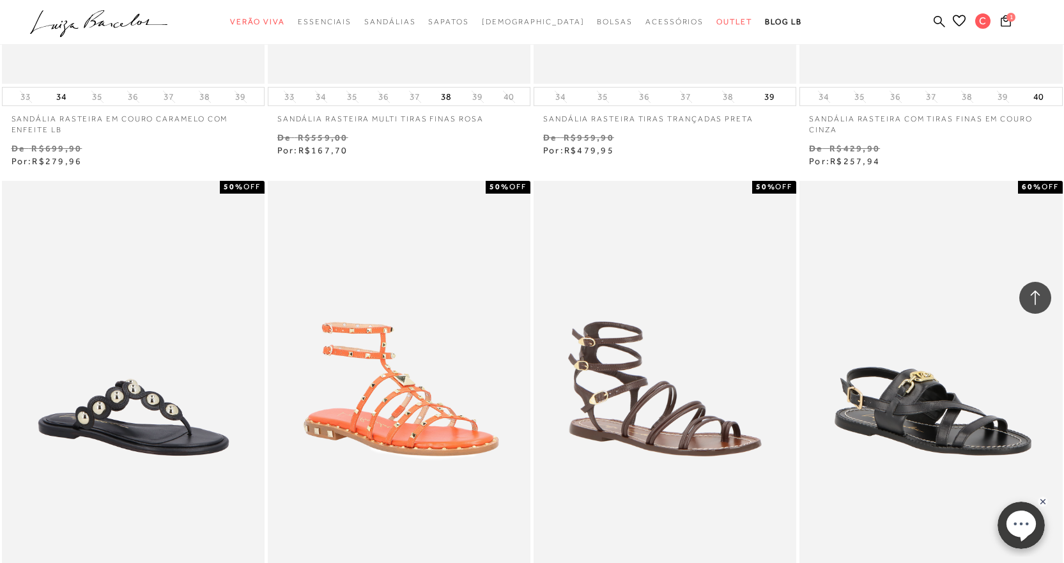
scroll to position [20632, 0]
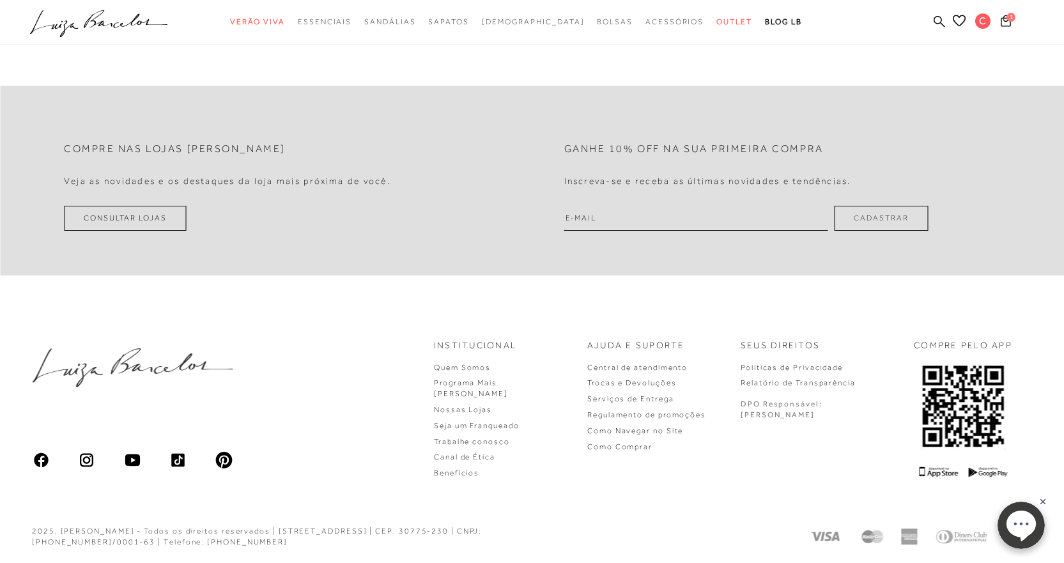
scroll to position [1415, 0]
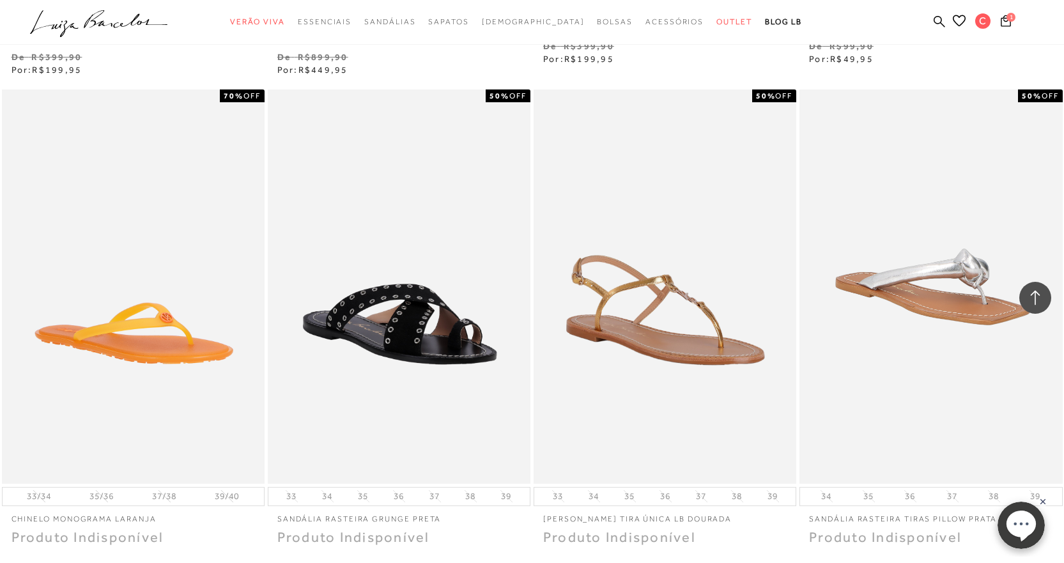
scroll to position [23418, 0]
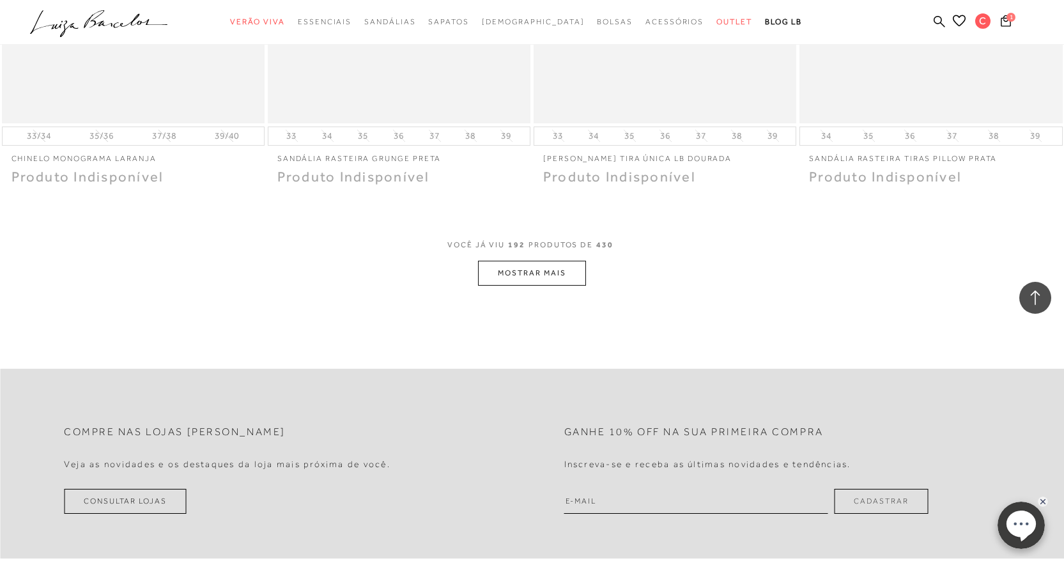
click at [552, 276] on button "MOSTRAR MAIS" at bounding box center [531, 273] width 107 height 25
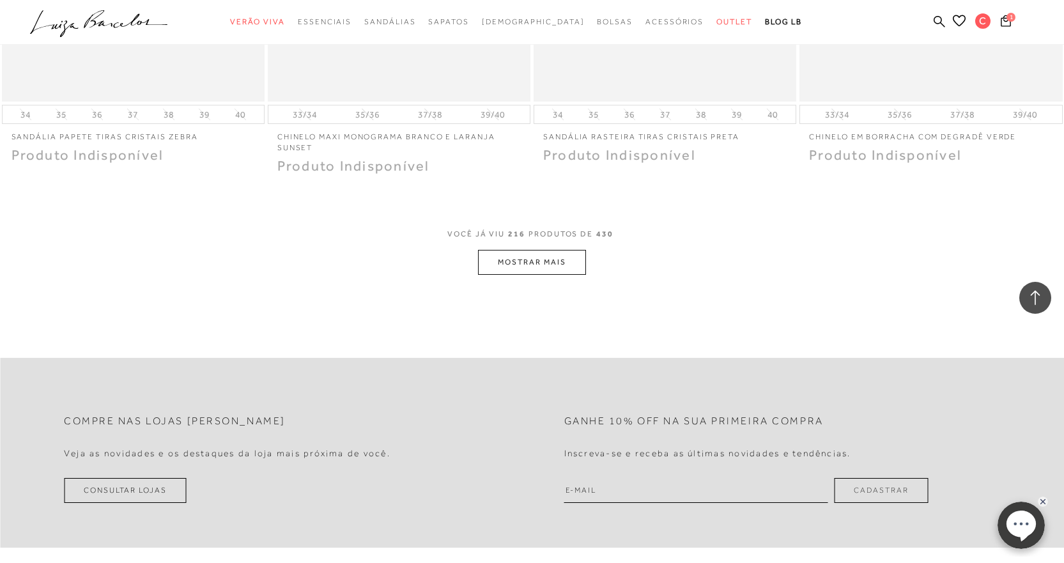
scroll to position [26350, 0]
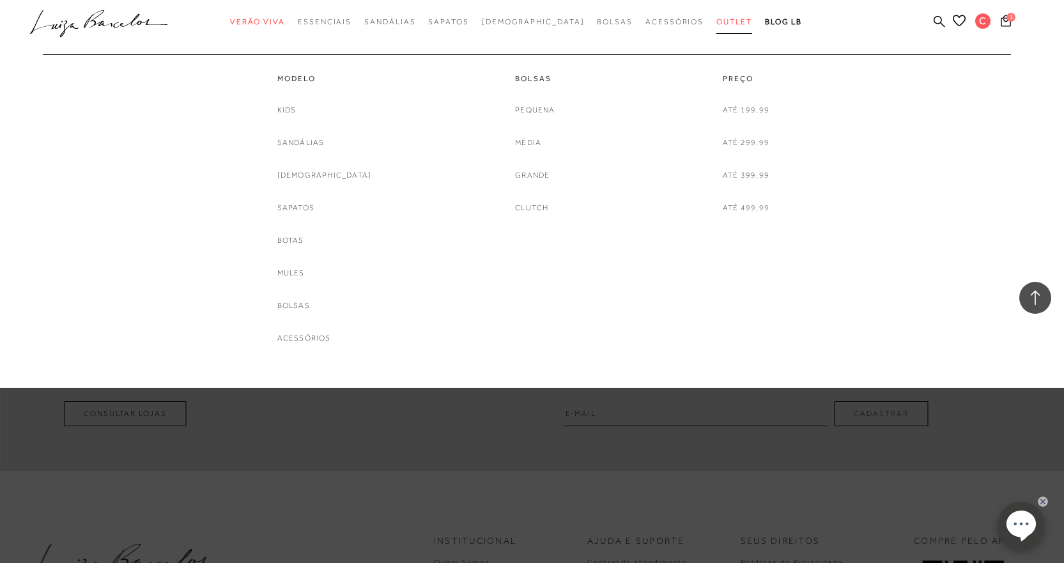
click at [717, 19] on span "Outlet" at bounding box center [735, 21] width 36 height 9
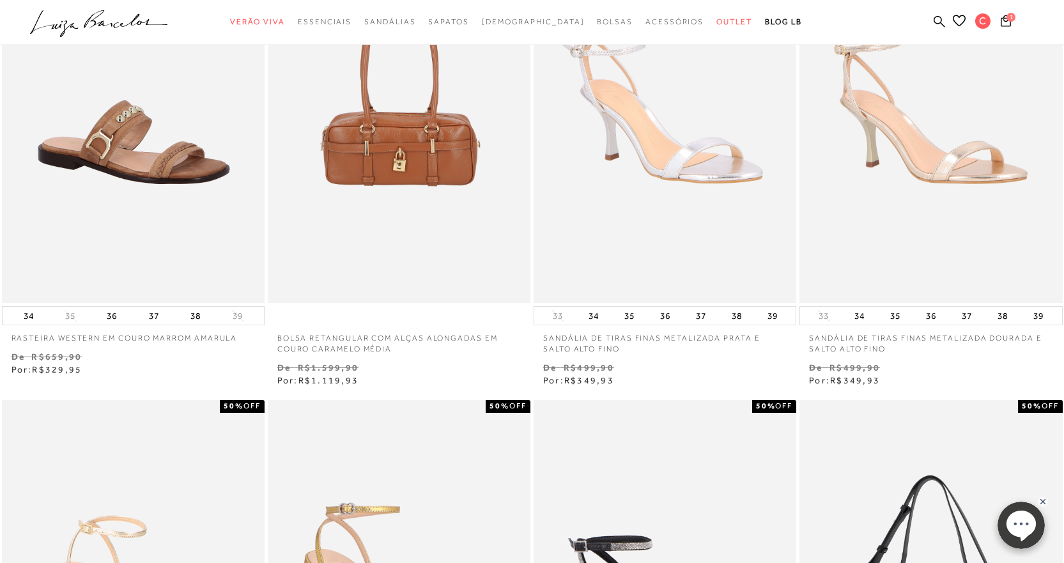
scroll to position [44, 0]
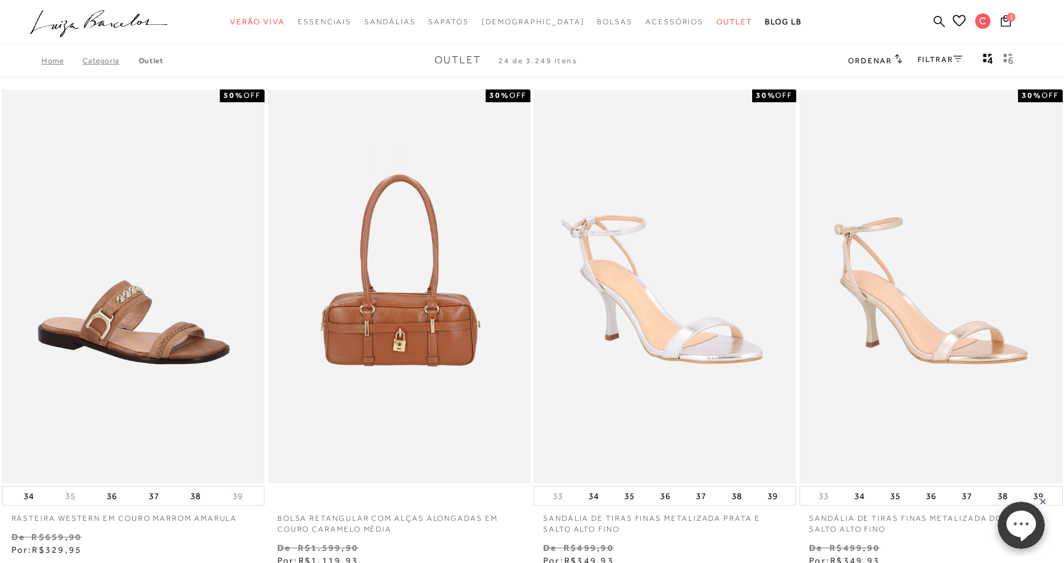
click at [955, 59] on icon at bounding box center [958, 59] width 9 height 6
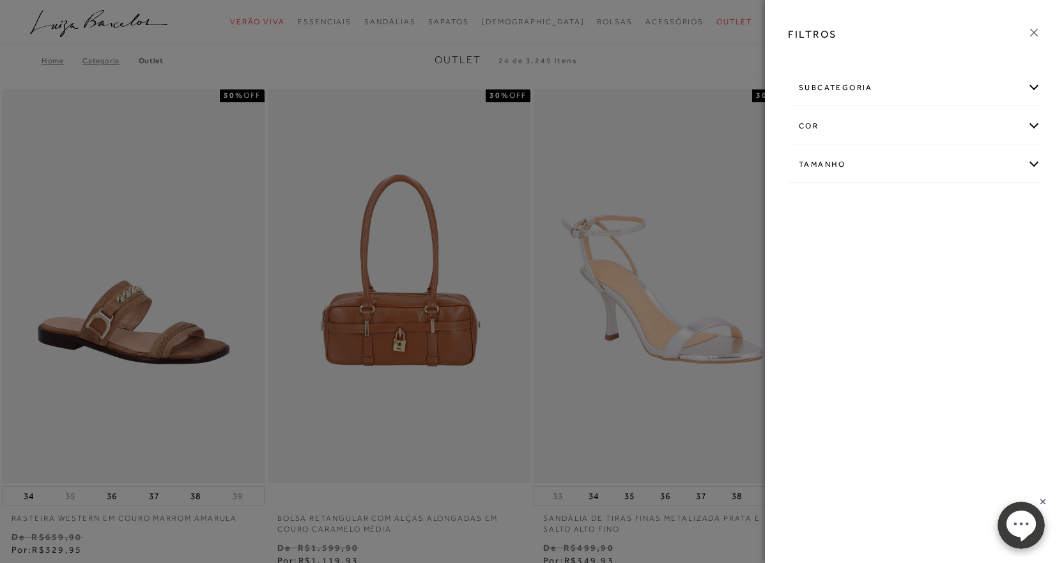
click at [1031, 88] on div "subcategoria" at bounding box center [915, 88] width 252 height 34
click at [873, 123] on span "Preço" at bounding box center [871, 123] width 20 height 10
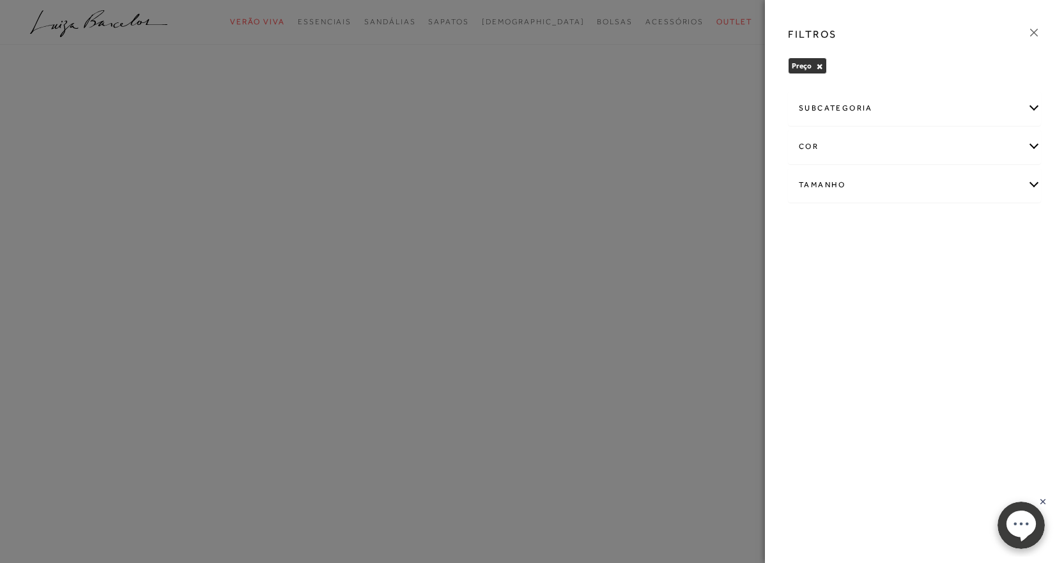
click at [873, 123] on div "subcategoria" at bounding box center [915, 108] width 252 height 34
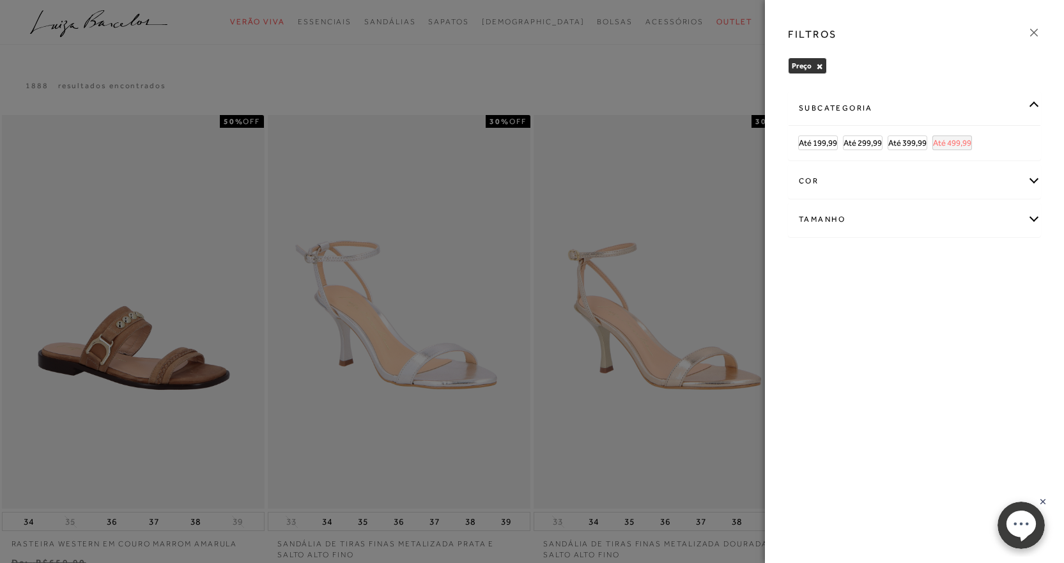
click at [947, 141] on span "Até 499,99" at bounding box center [952, 143] width 38 height 10
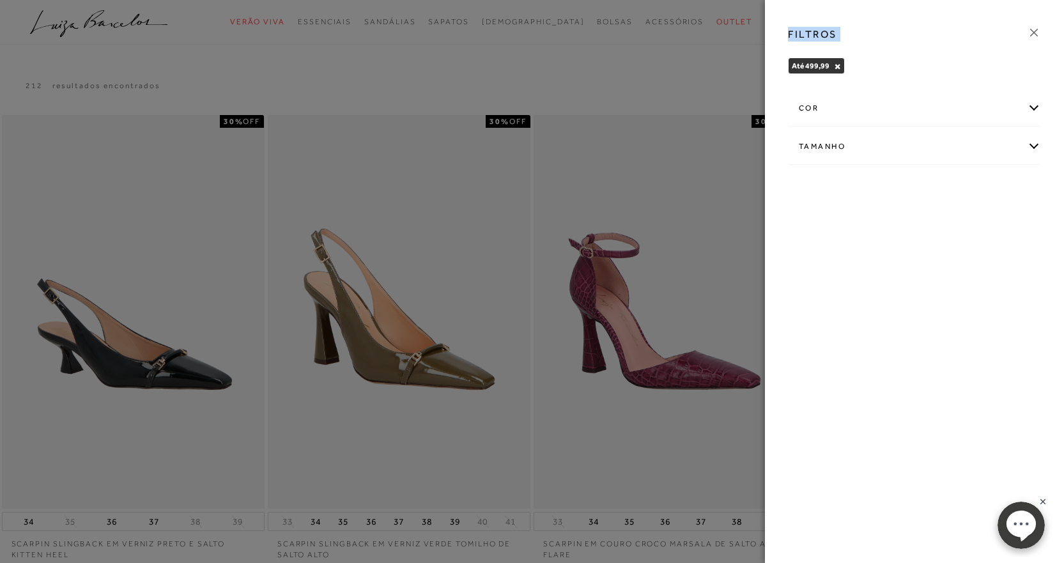
drag, startPoint x: 650, startPoint y: 176, endPoint x: 970, endPoint y: 8, distance: 361.5
click at [970, 0] on div "FILTROS Até 499,99 × Limpar todos os refinamentos cor -" at bounding box center [532, 0] width 1048 height 0
click at [1035, 35] on icon at bounding box center [1034, 33] width 14 height 14
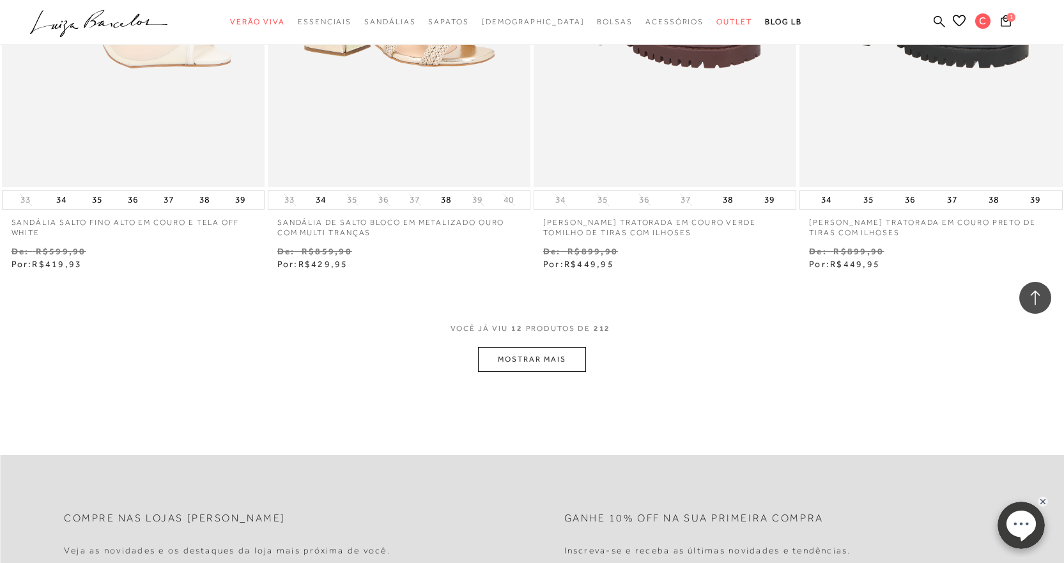
scroll to position [1313, 0]
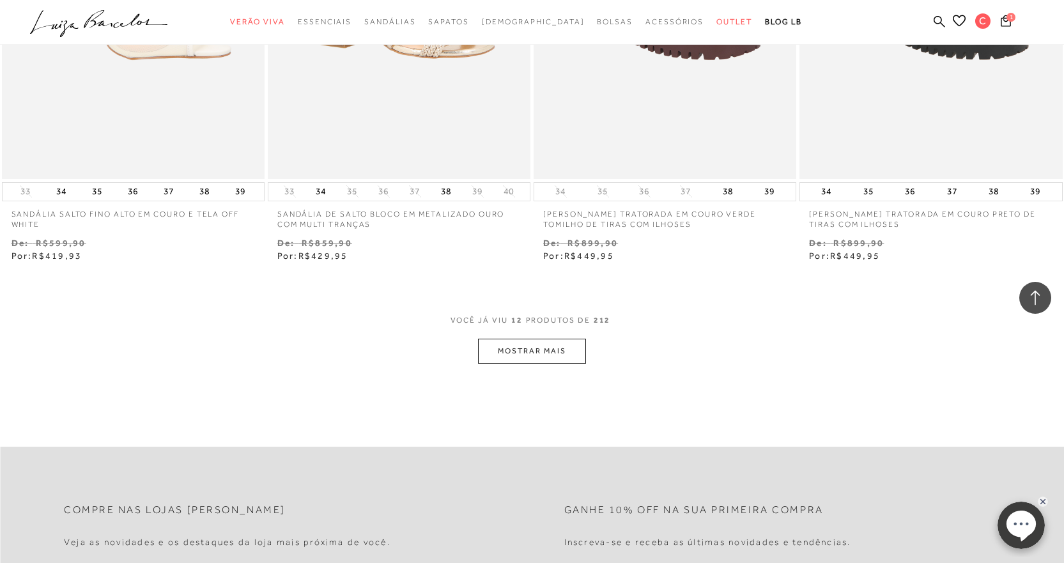
click at [519, 347] on button "MOSTRAR MAIS" at bounding box center [531, 351] width 107 height 25
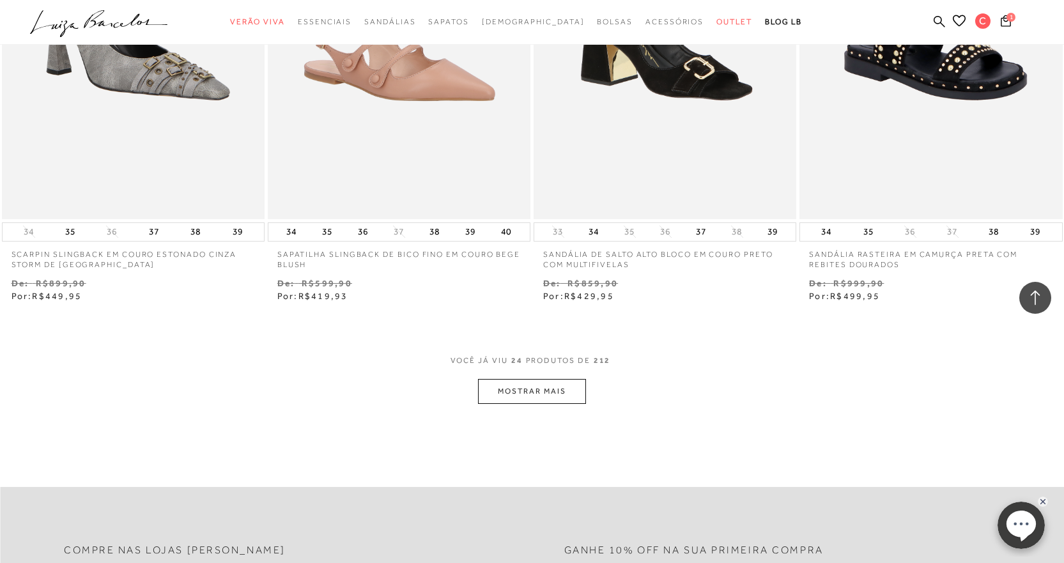
scroll to position [2805, 0]
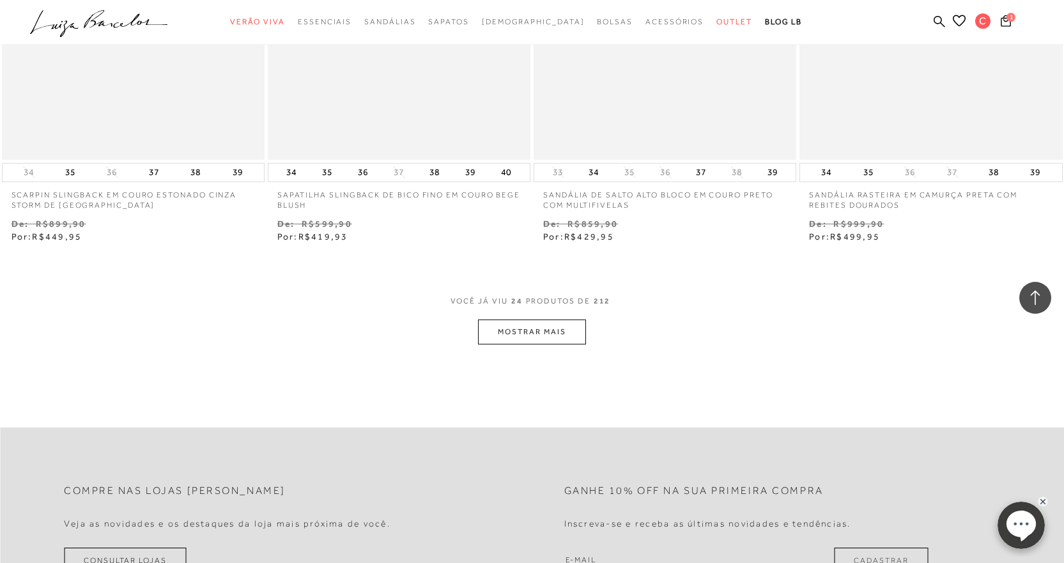
click at [555, 330] on button "MOSTRAR MAIS" at bounding box center [531, 332] width 107 height 25
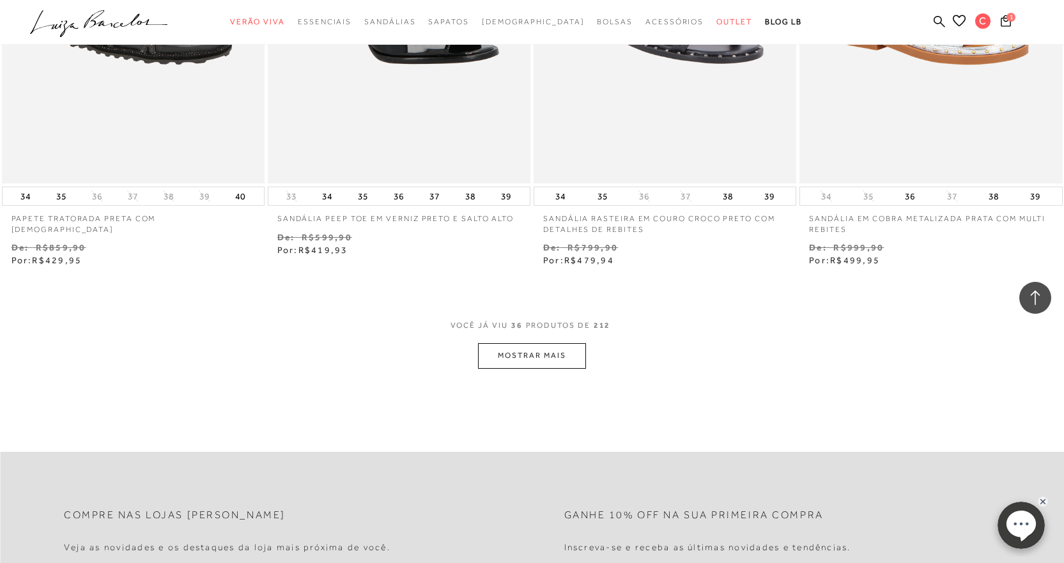
scroll to position [4262, 0]
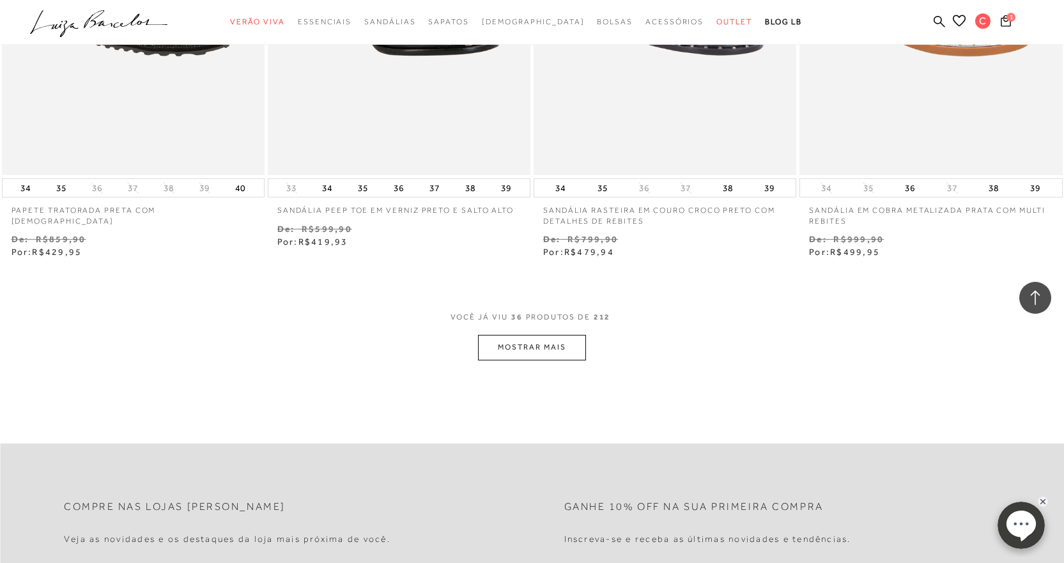
click at [544, 339] on button "MOSTRAR MAIS" at bounding box center [531, 347] width 107 height 25
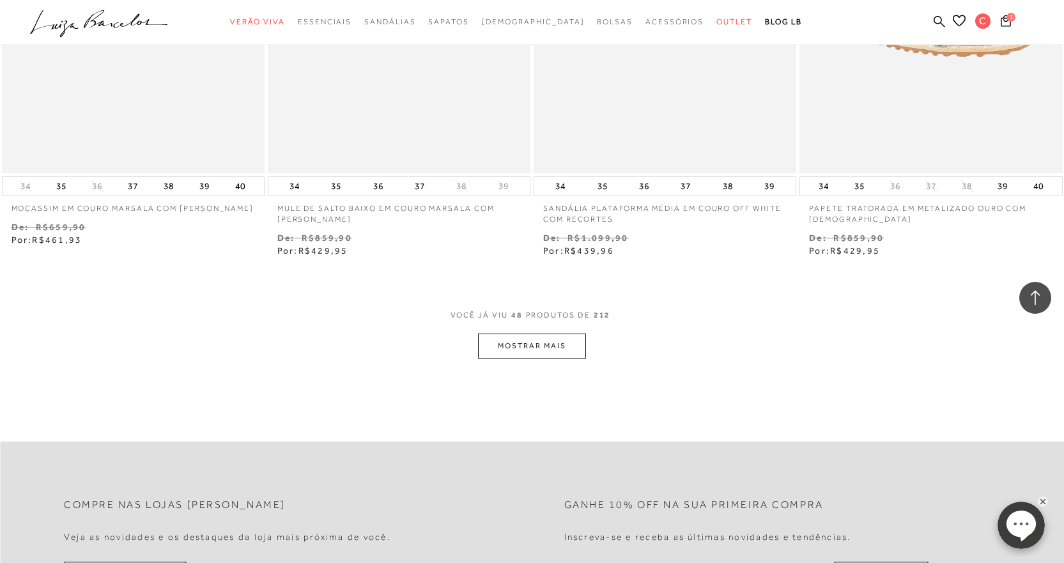
scroll to position [5771, 0]
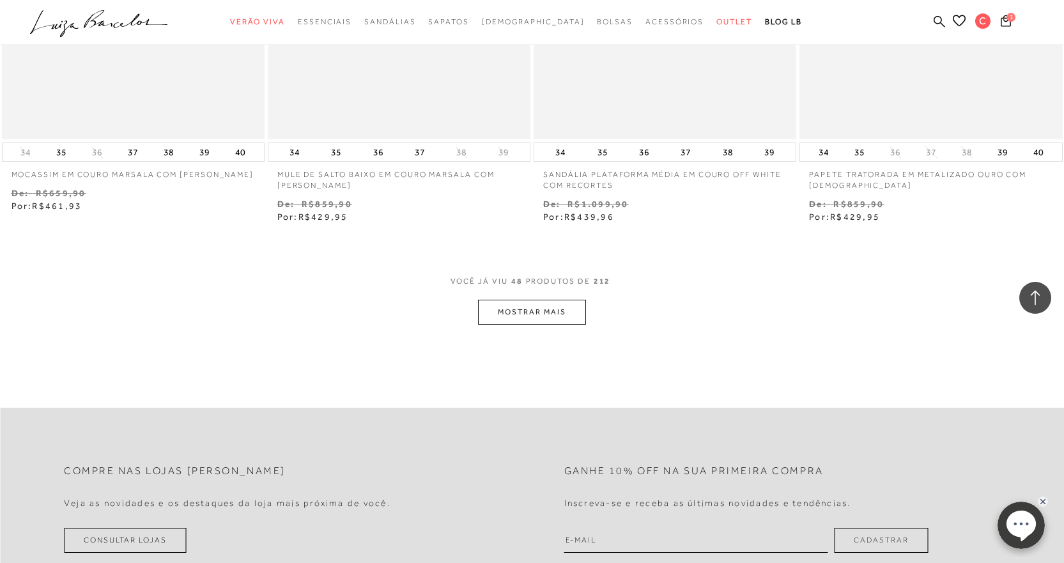
drag, startPoint x: 554, startPoint y: 323, endPoint x: 552, endPoint y: 317, distance: 6.7
click at [552, 317] on button "MOSTRAR MAIS" at bounding box center [531, 312] width 107 height 25
click at [552, 317] on div "Loading..." at bounding box center [532, 281] width 1064 height 563
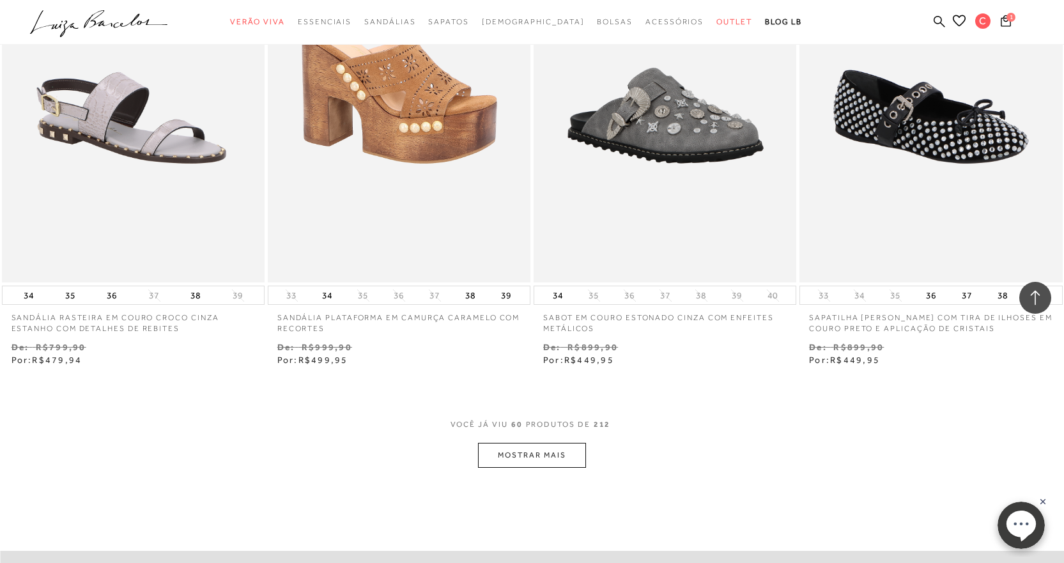
scroll to position [7229, 0]
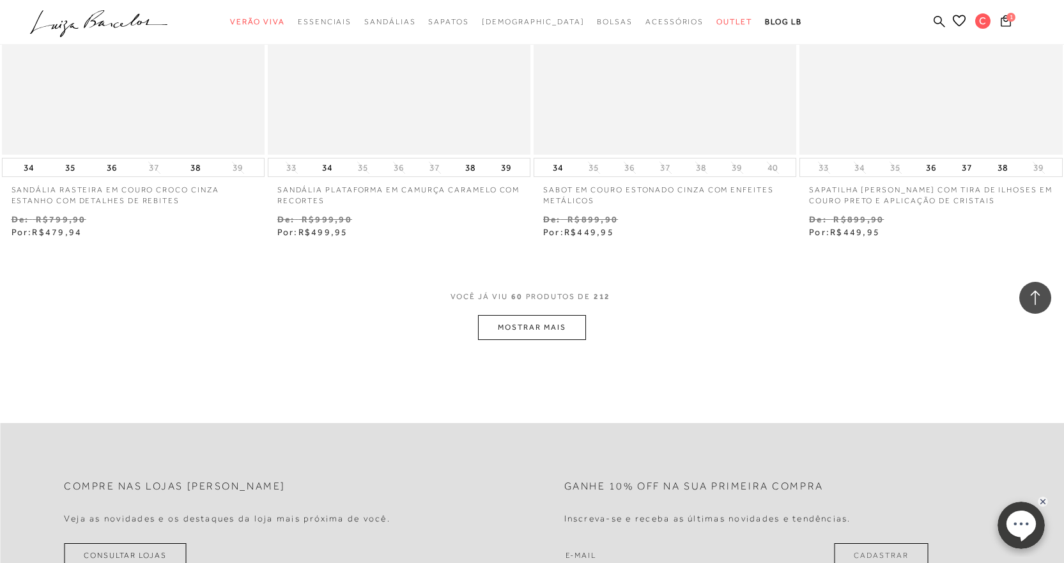
click at [567, 328] on button "MOSTRAR MAIS" at bounding box center [531, 327] width 107 height 25
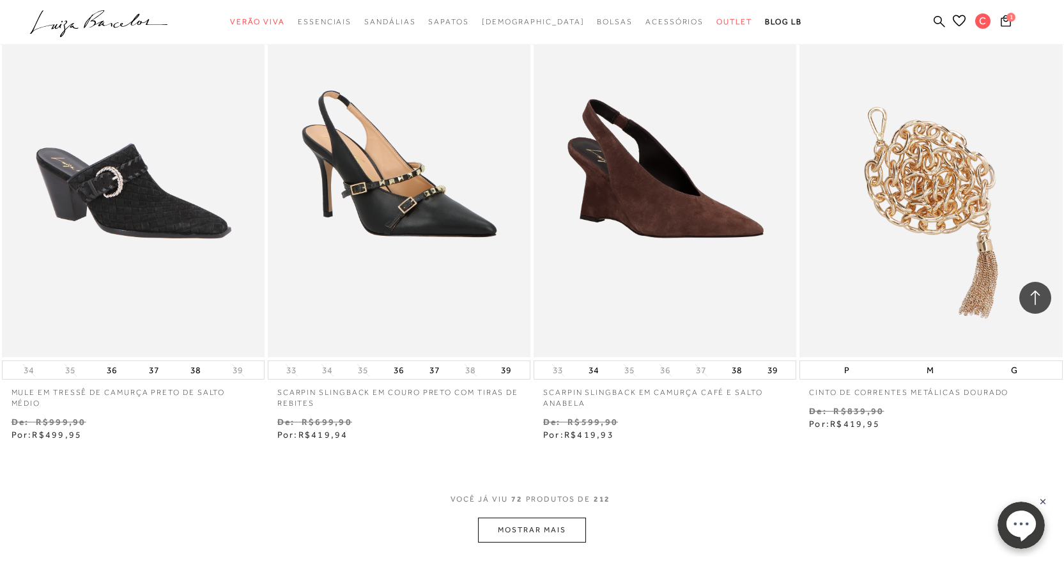
scroll to position [8695, 0]
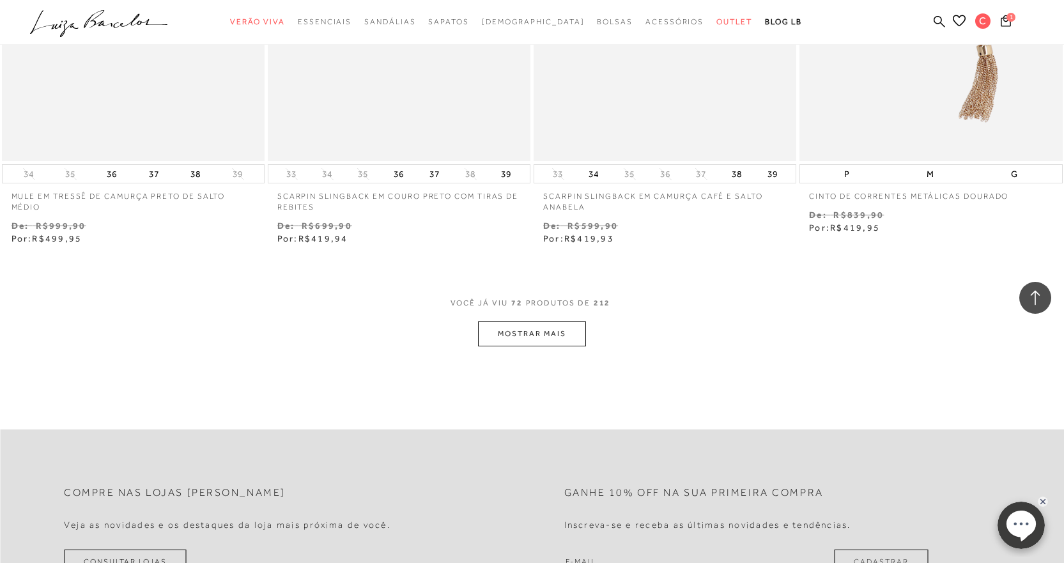
click at [538, 336] on button "MOSTRAR MAIS" at bounding box center [531, 334] width 107 height 25
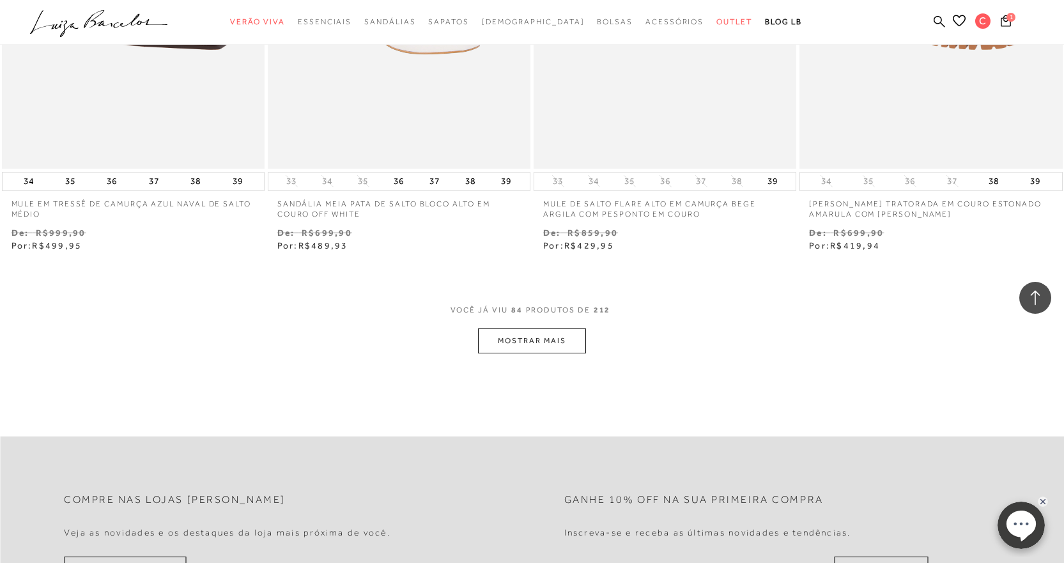
scroll to position [10196, 0]
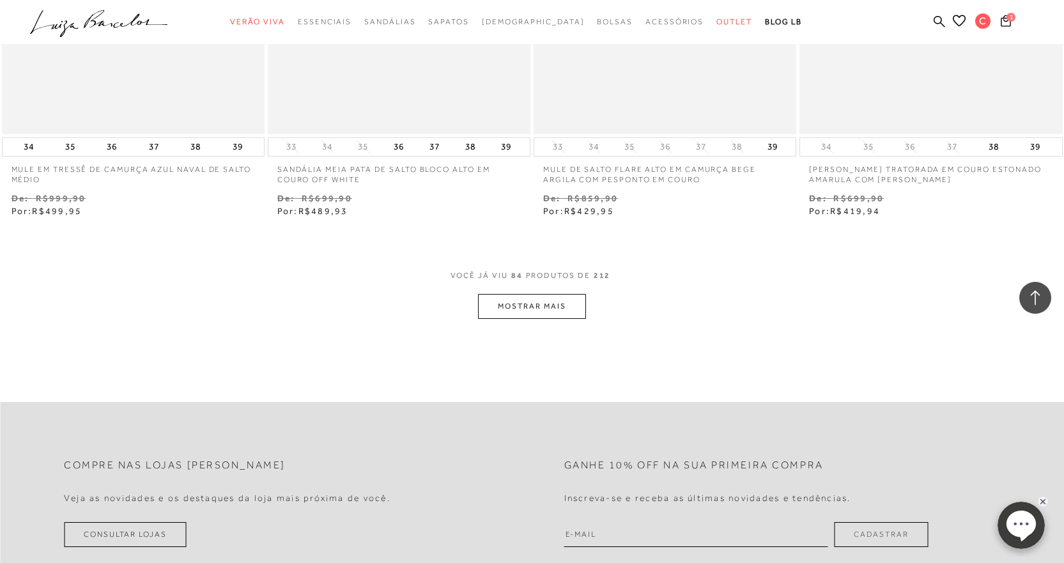
click at [540, 305] on button "MOSTRAR MAIS" at bounding box center [531, 306] width 107 height 25
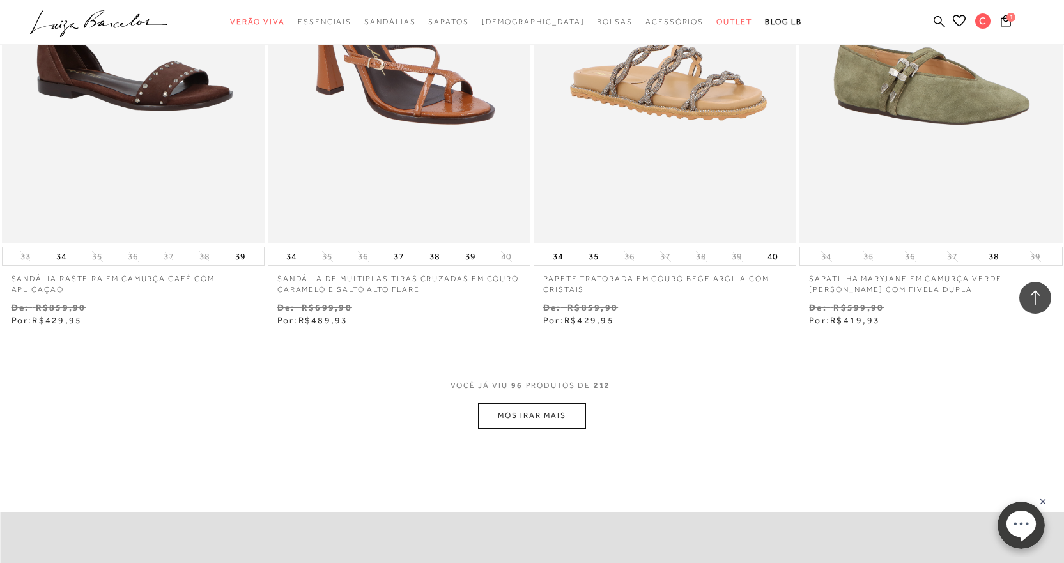
scroll to position [11645, 0]
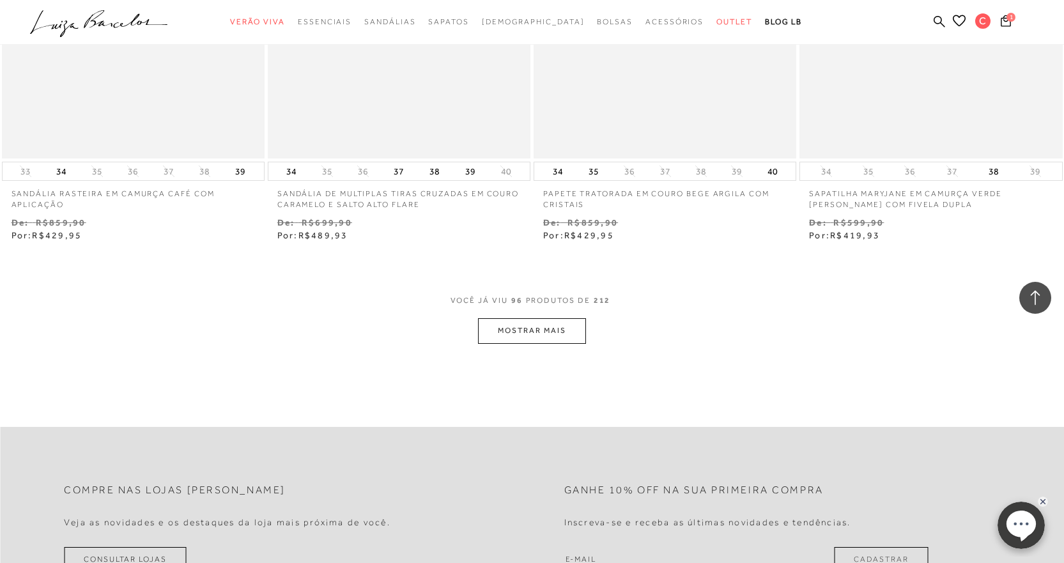
click at [526, 325] on button "MOSTRAR MAIS" at bounding box center [531, 330] width 107 height 25
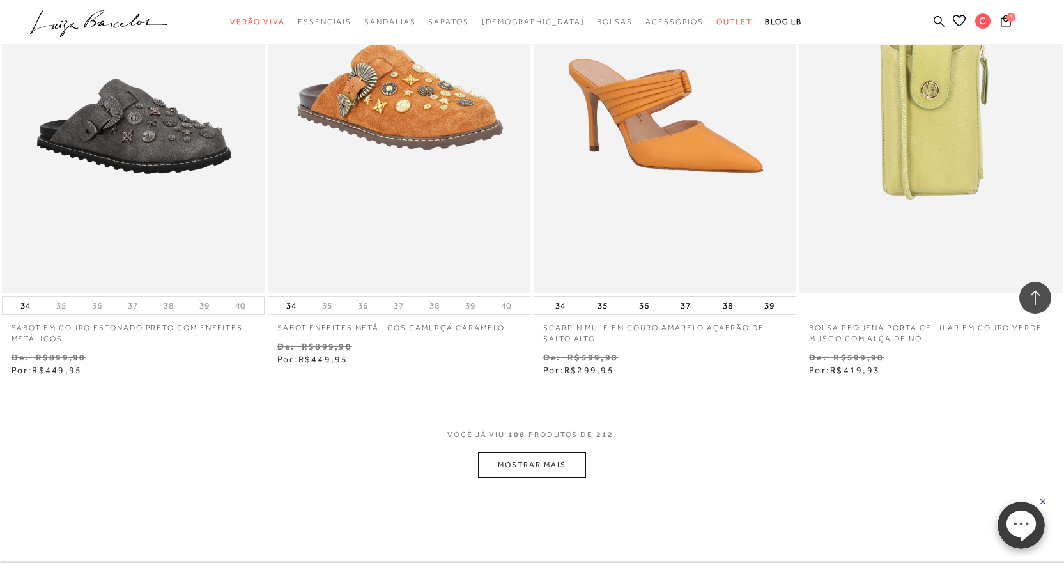
scroll to position [13009, 0]
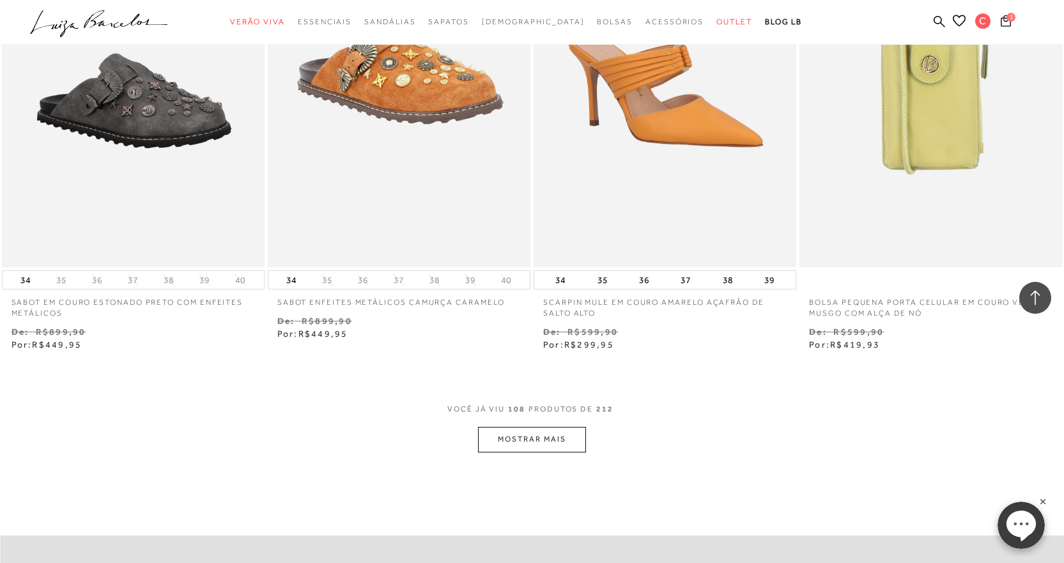
click at [556, 443] on button "MOSTRAR MAIS" at bounding box center [531, 439] width 107 height 25
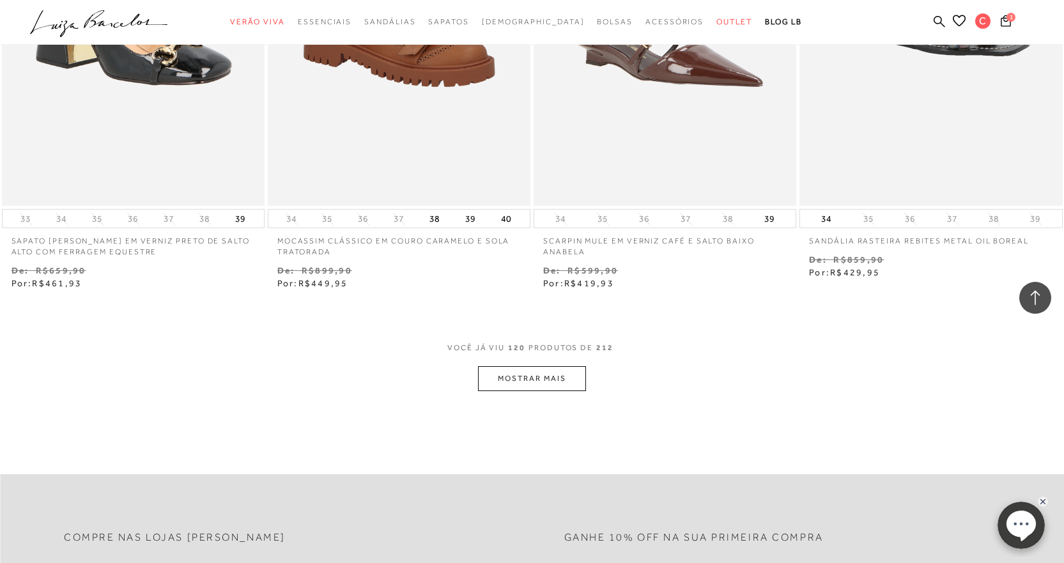
scroll to position [14603, 0]
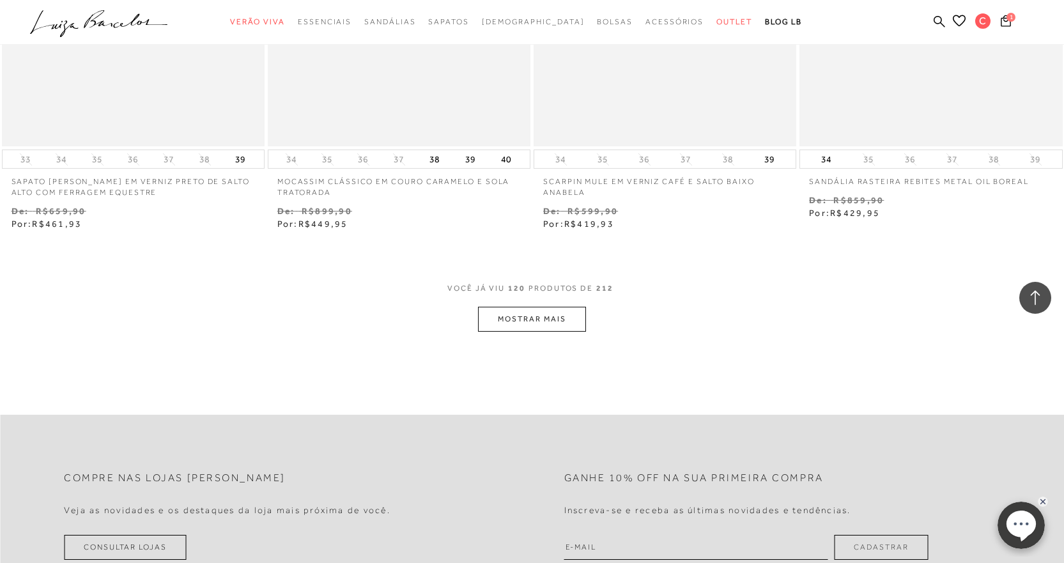
click at [560, 325] on button "MOSTRAR MAIS" at bounding box center [531, 319] width 107 height 25
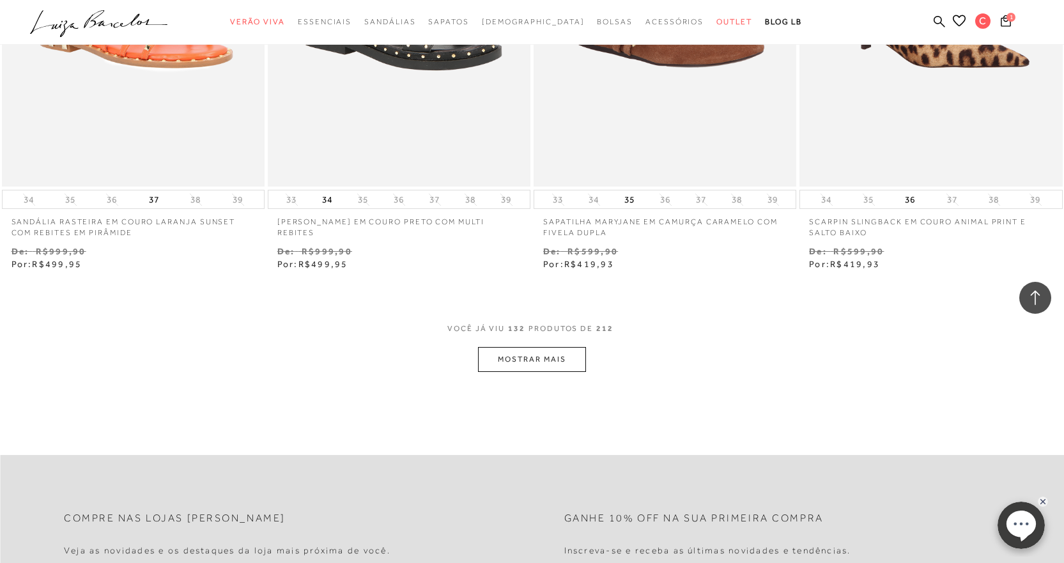
scroll to position [16103, 0]
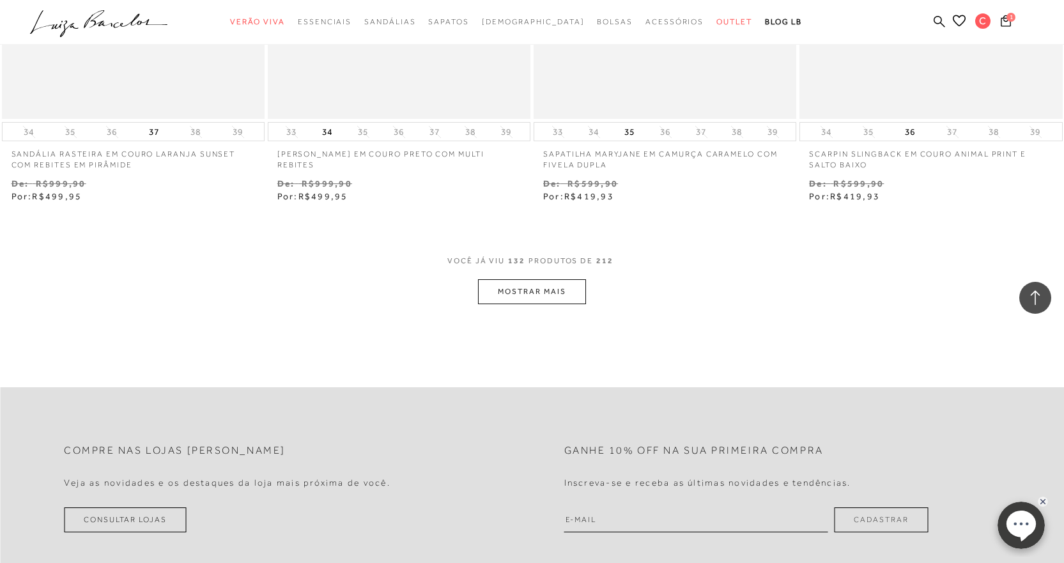
click at [534, 295] on button "MOSTRAR MAIS" at bounding box center [531, 291] width 107 height 25
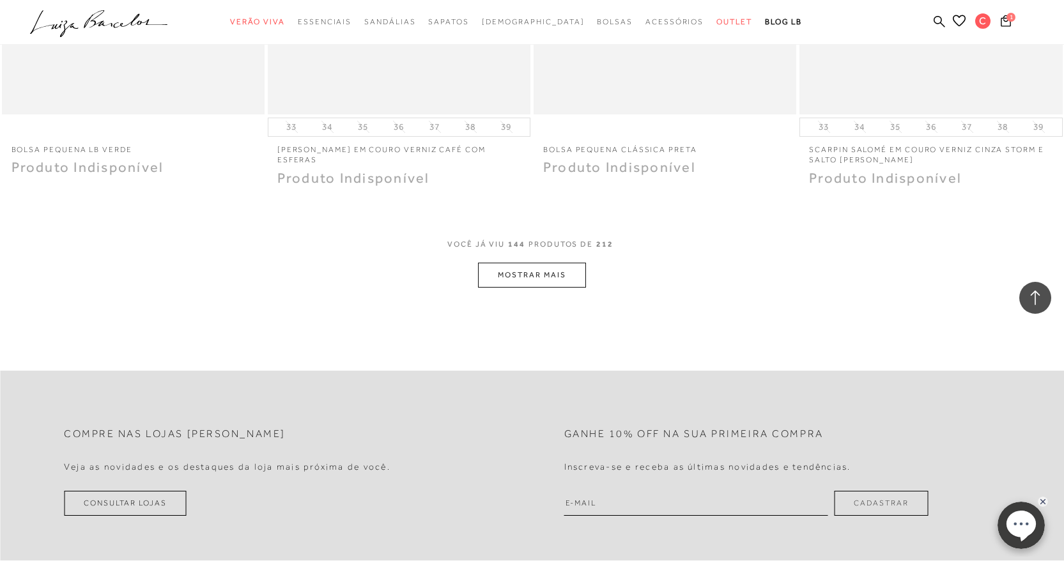
scroll to position [17578, 0]
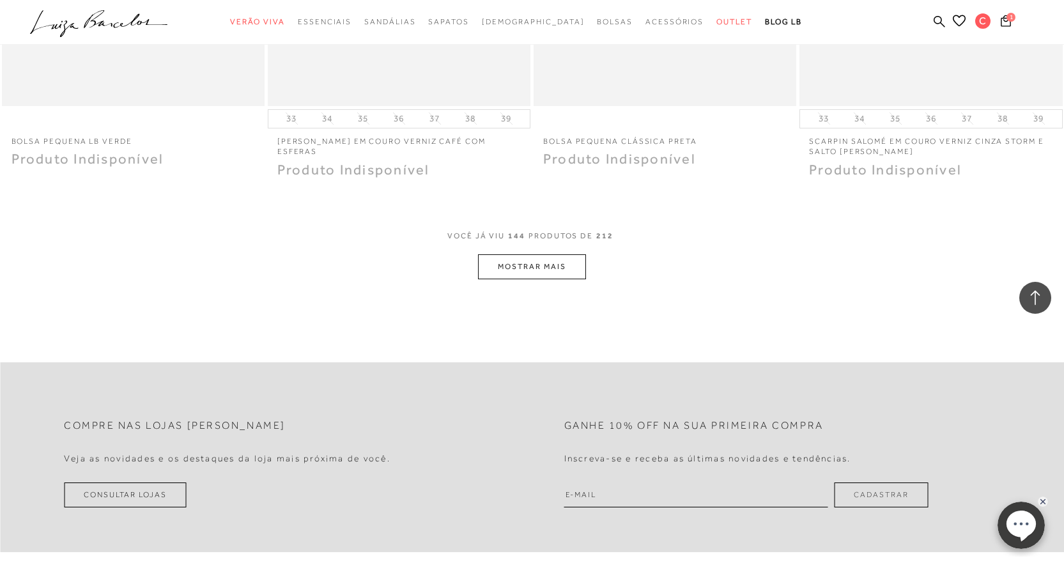
click at [542, 269] on button "MOSTRAR MAIS" at bounding box center [531, 266] width 107 height 25
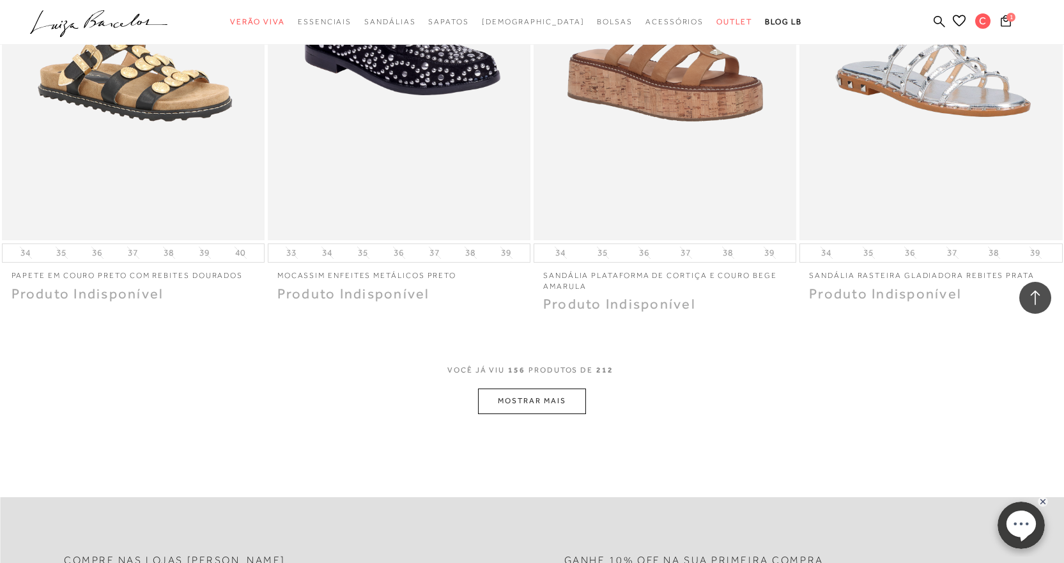
scroll to position [18934, 0]
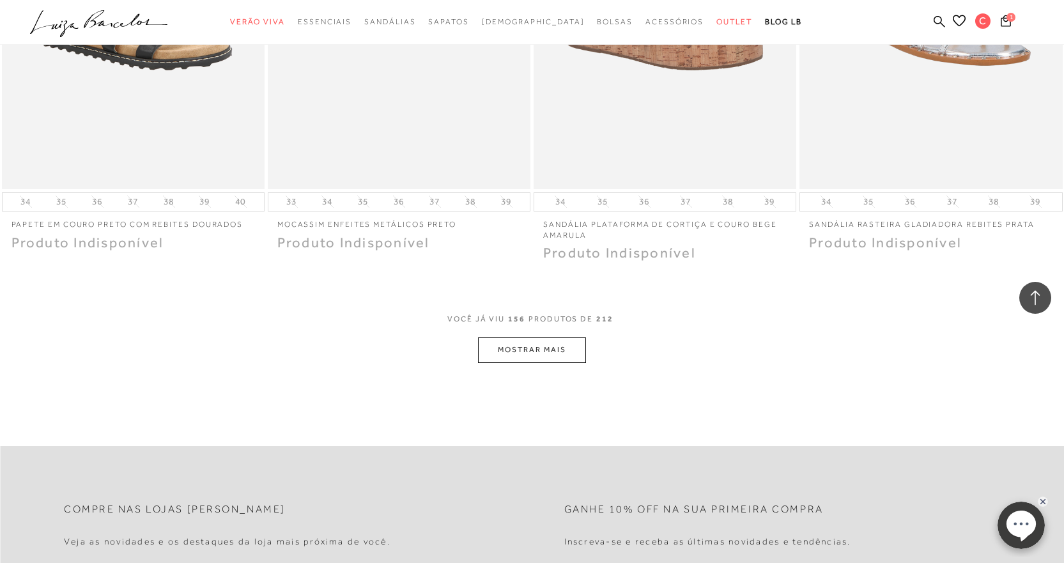
click at [558, 352] on button "MOSTRAR MAIS" at bounding box center [531, 350] width 107 height 25
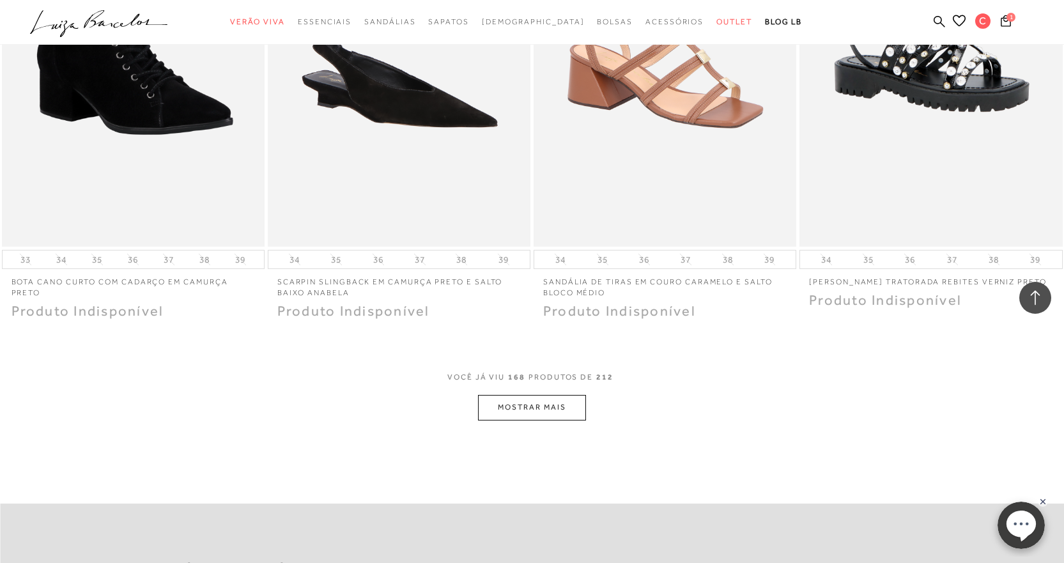
scroll to position [20340, 0]
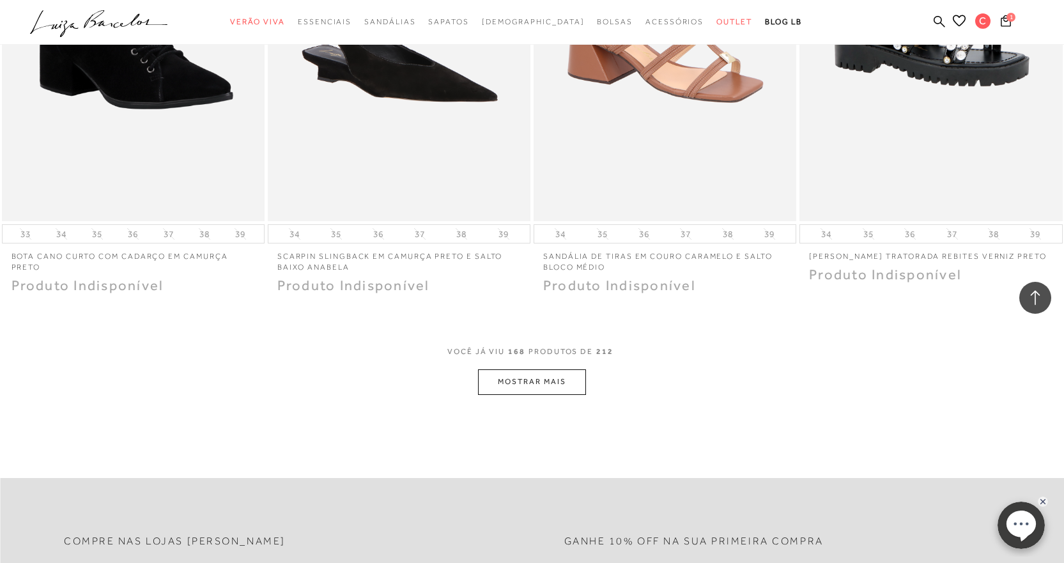
click at [564, 378] on button "MOSTRAR MAIS" at bounding box center [531, 382] width 107 height 25
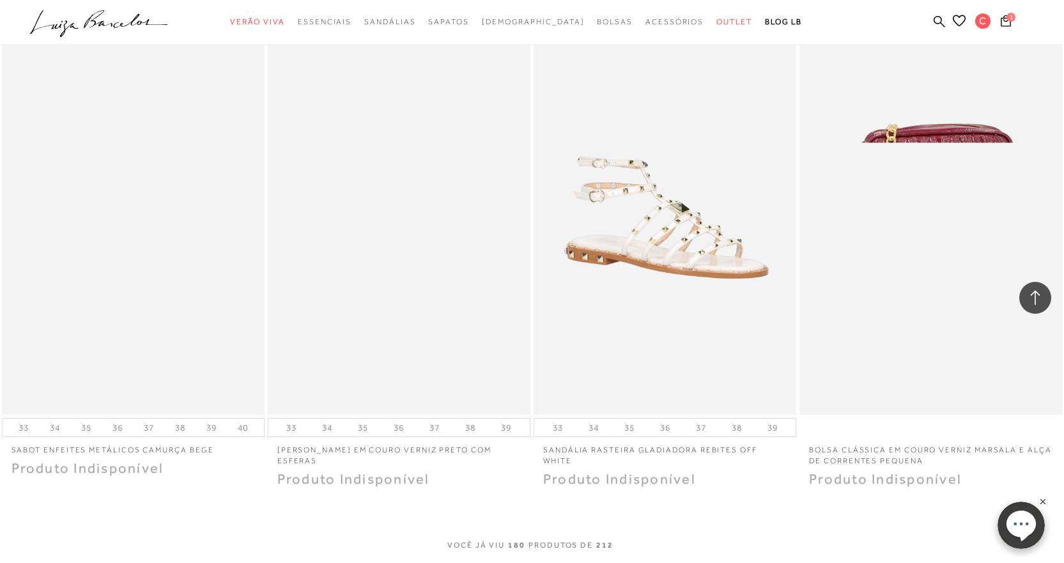
scroll to position [21832, 0]
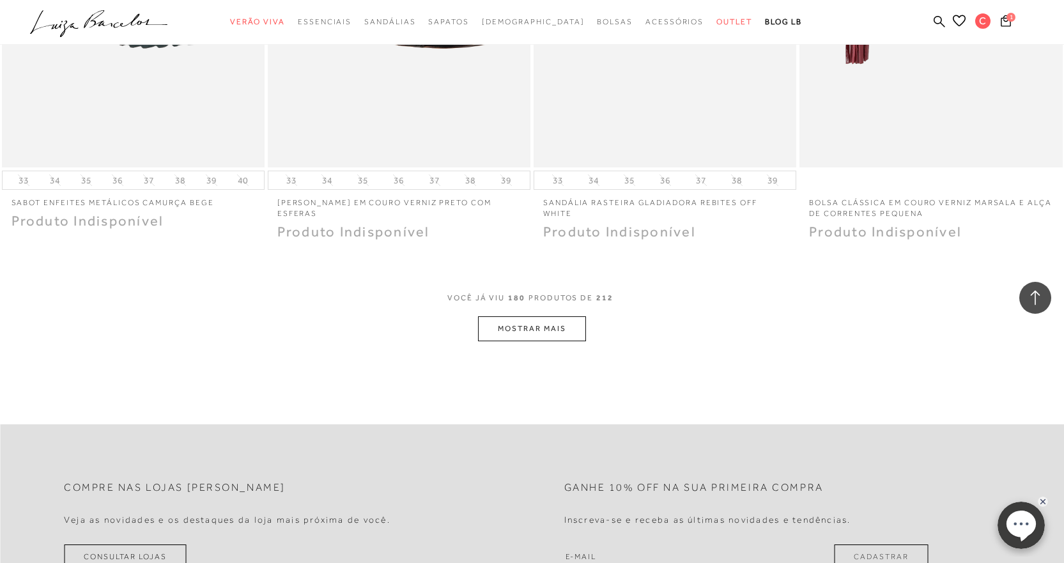
click at [548, 325] on button "MOSTRAR MAIS" at bounding box center [531, 328] width 107 height 25
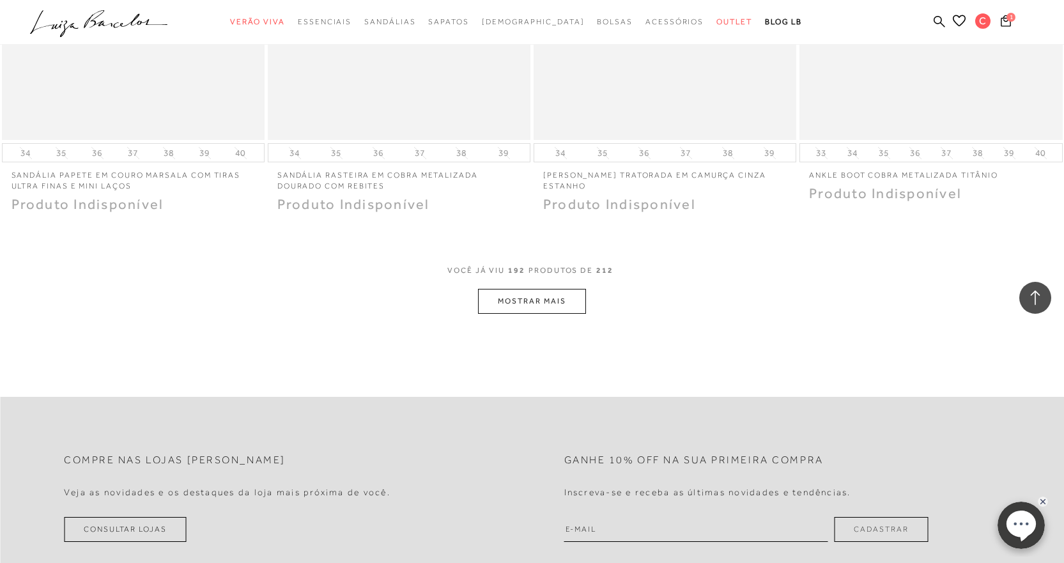
scroll to position [23333, 0]
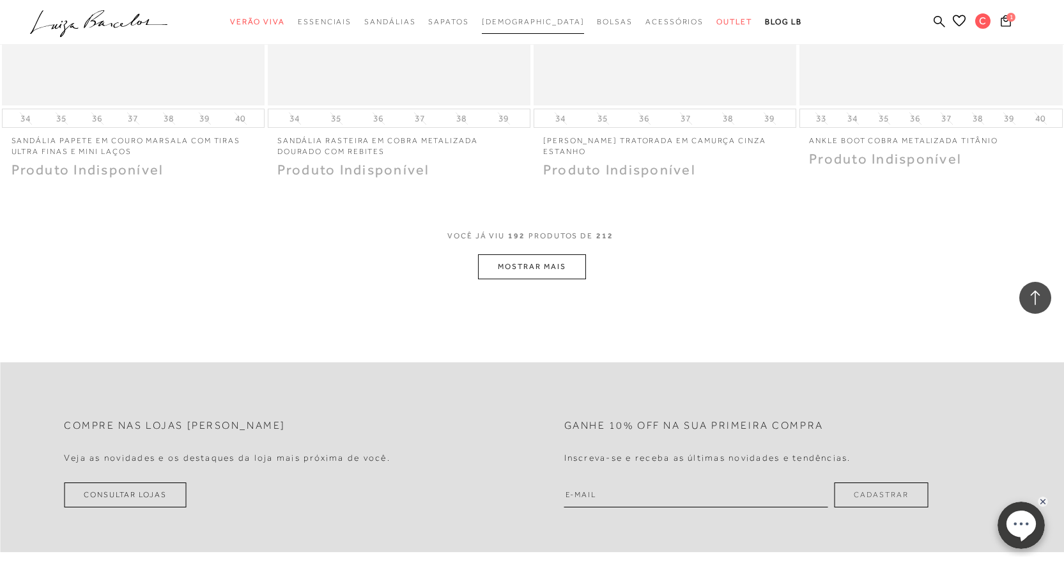
click at [536, 24] on span "[DEMOGRAPHIC_DATA]" at bounding box center [533, 21] width 103 height 9
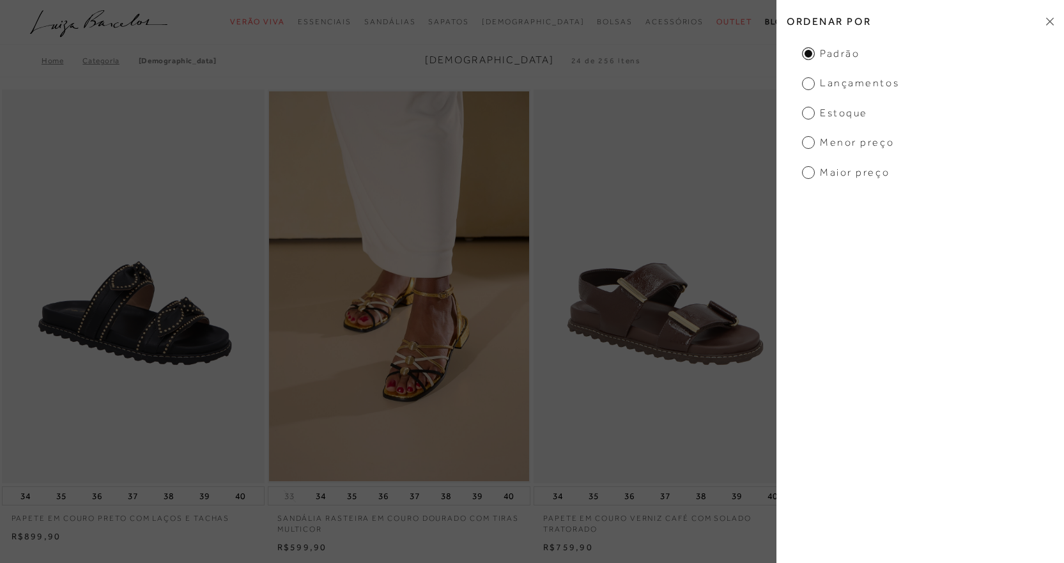
click at [808, 142] on span "Menor preço" at bounding box center [848, 143] width 92 height 14
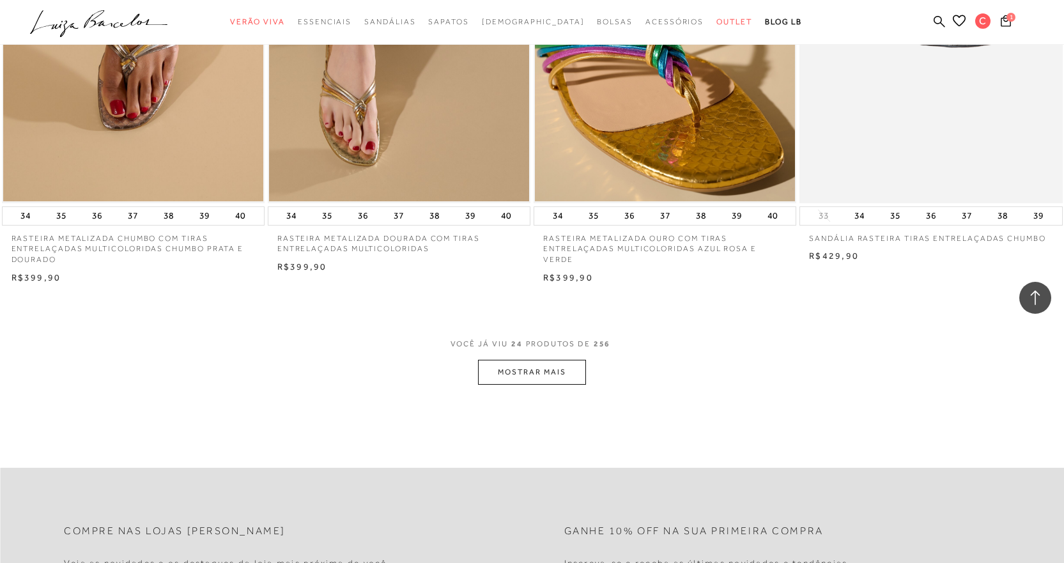
scroll to position [2651, 0]
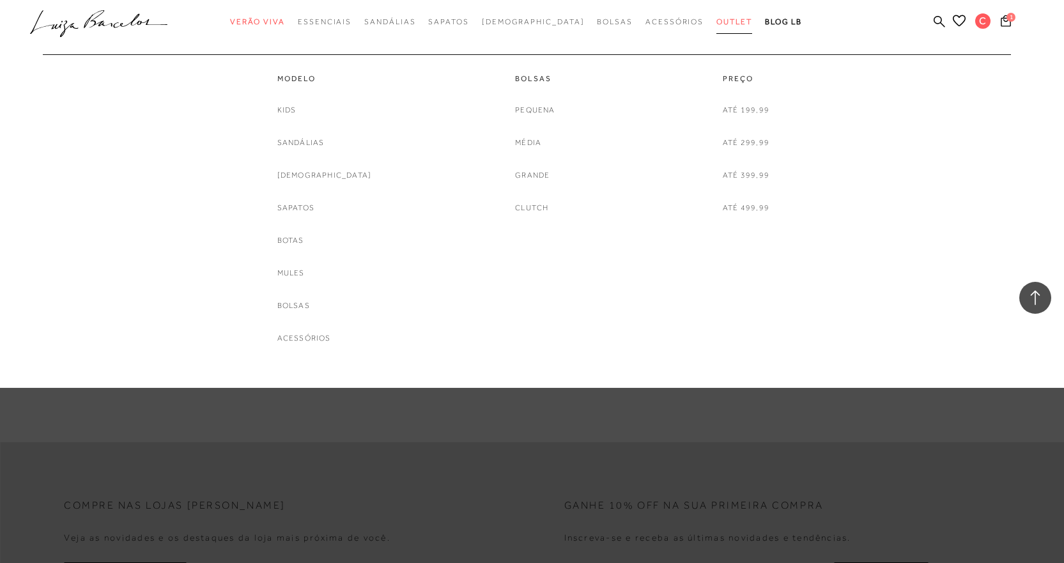
click at [717, 19] on span "Outlet" at bounding box center [735, 21] width 36 height 9
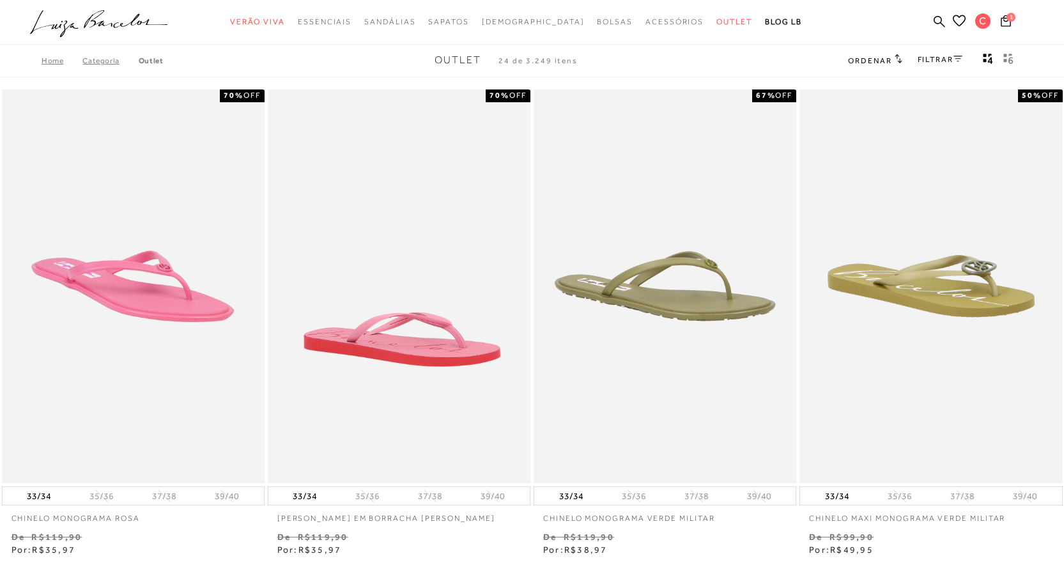
click at [867, 63] on span "Ordenar" at bounding box center [869, 60] width 43 height 9
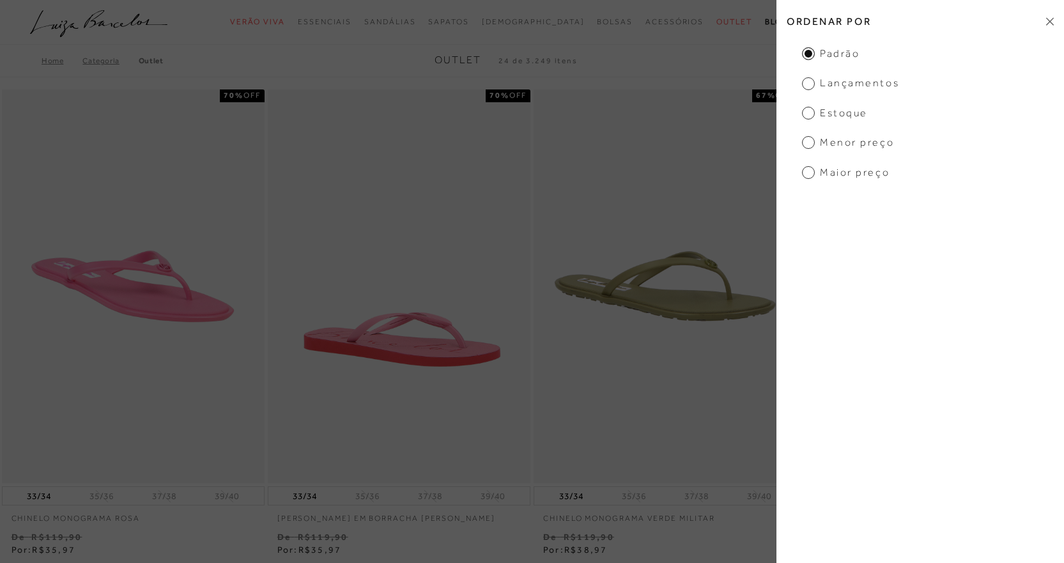
click at [807, 142] on span "Menor preço" at bounding box center [848, 143] width 92 height 14
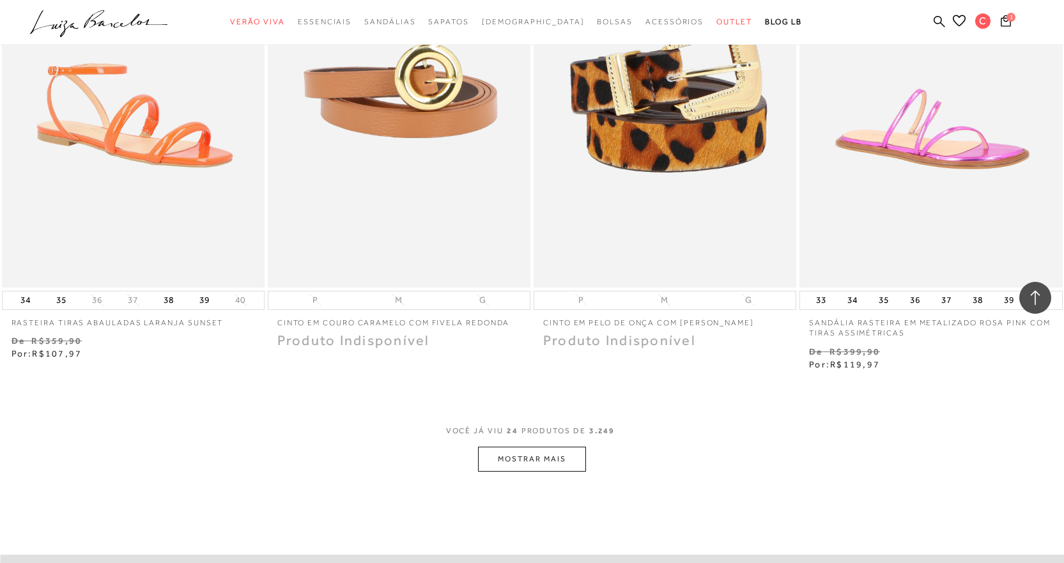
scroll to position [2660, 0]
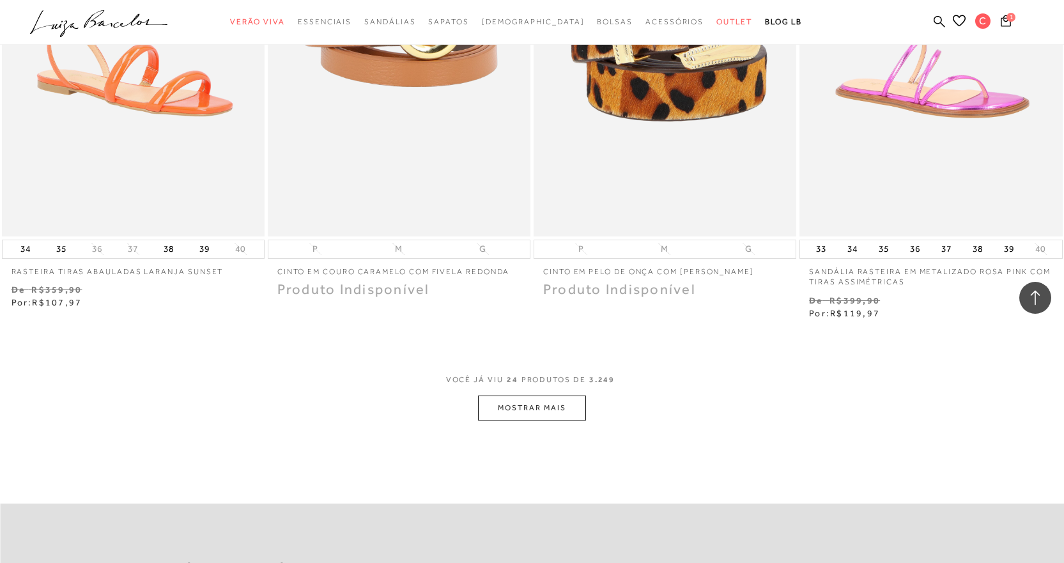
click at [570, 416] on button "MOSTRAR MAIS" at bounding box center [531, 408] width 107 height 25
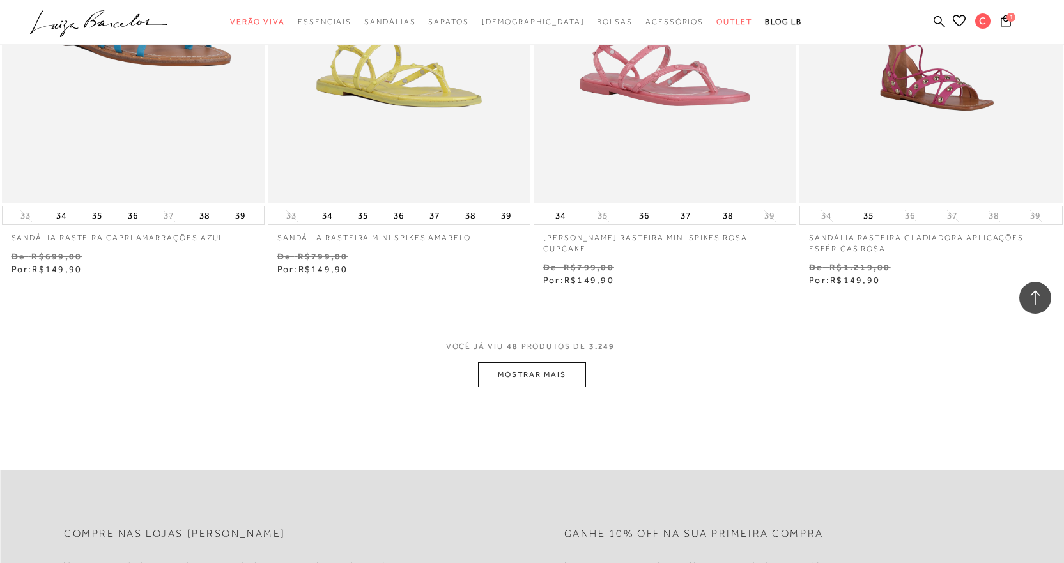
scroll to position [5669, 0]
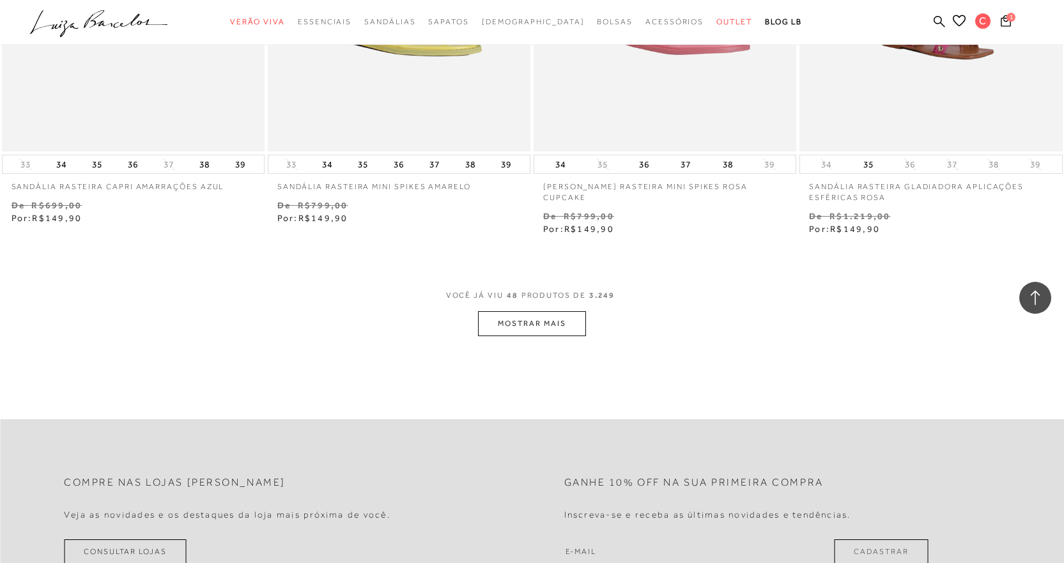
click at [557, 327] on button "MOSTRAR MAIS" at bounding box center [531, 323] width 107 height 25
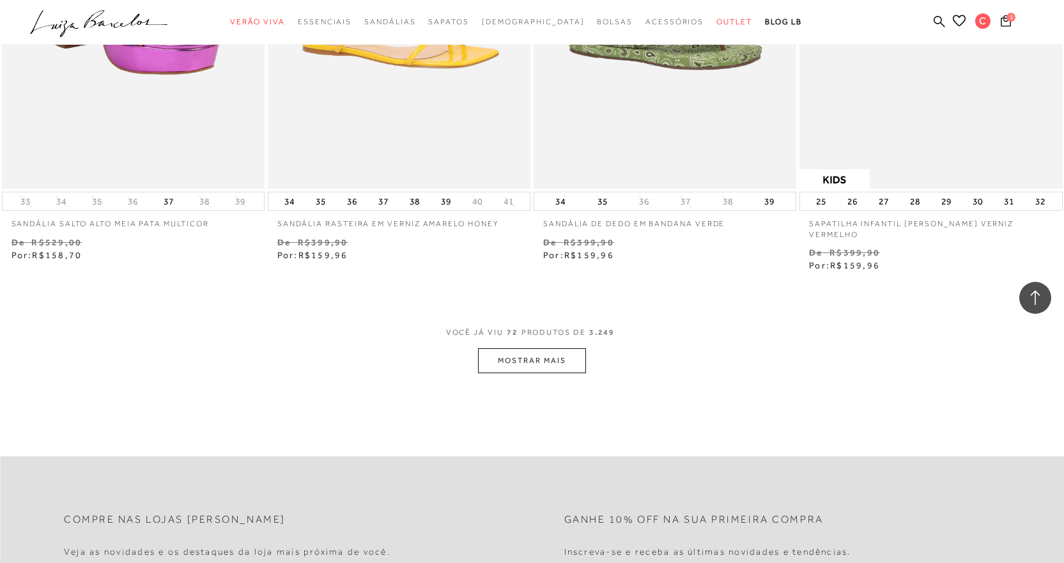
scroll to position [8593, 0]
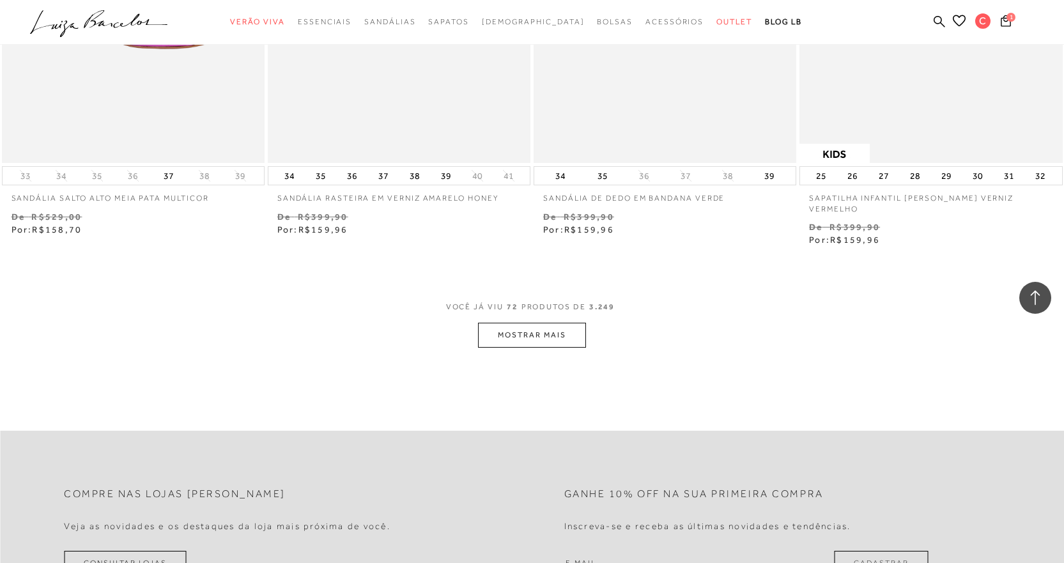
click at [545, 323] on button "MOSTRAR MAIS" at bounding box center [531, 335] width 107 height 25
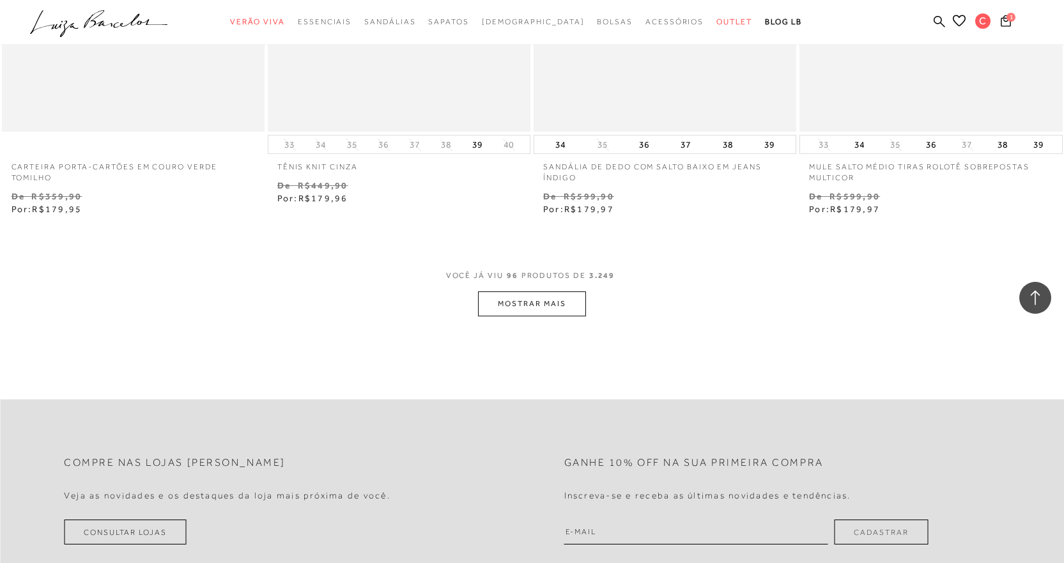
scroll to position [11585, 0]
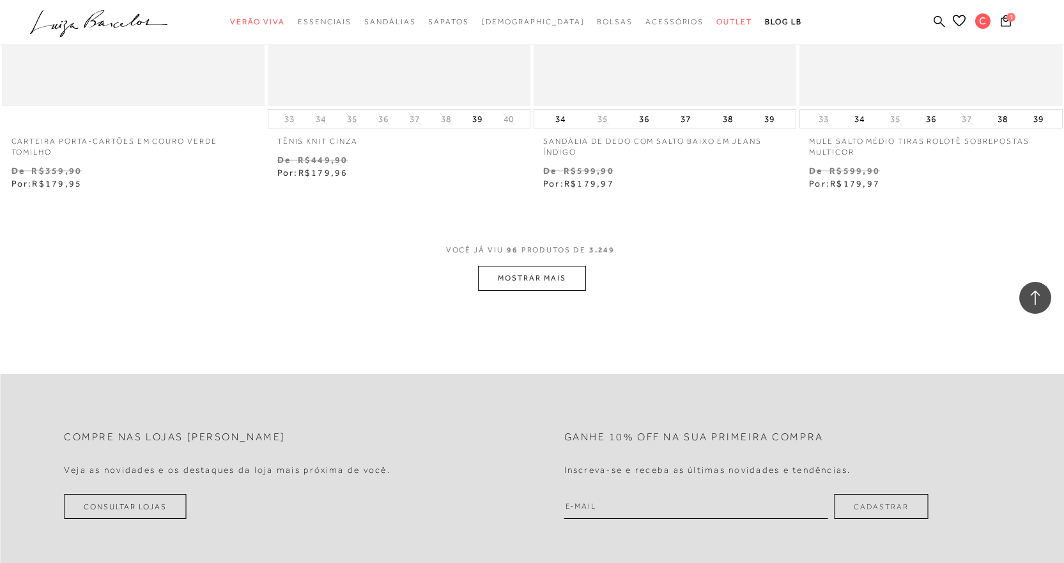
click at [536, 267] on button "MOSTRAR MAIS" at bounding box center [531, 278] width 107 height 25
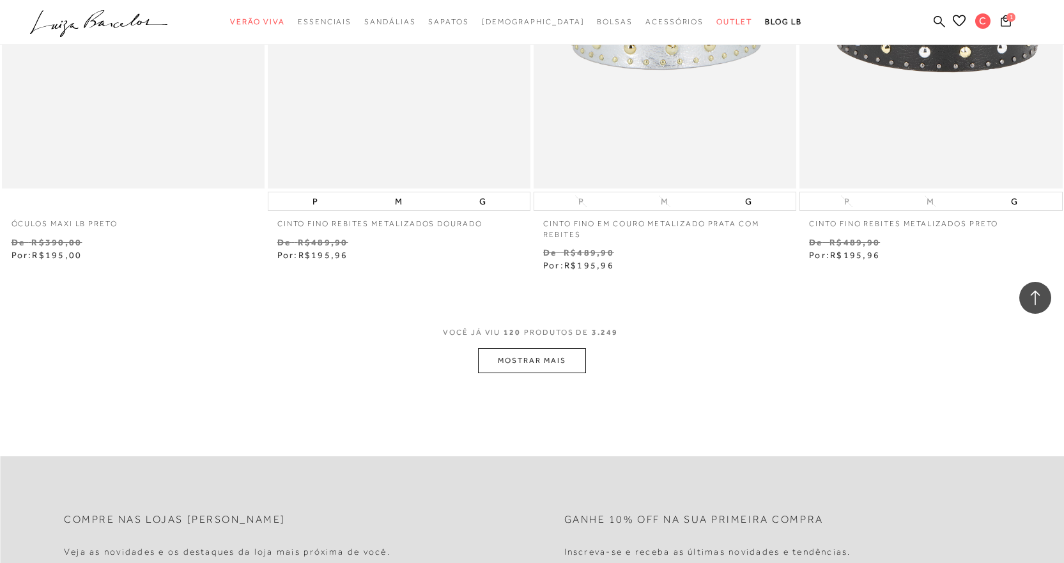
scroll to position [14467, 0]
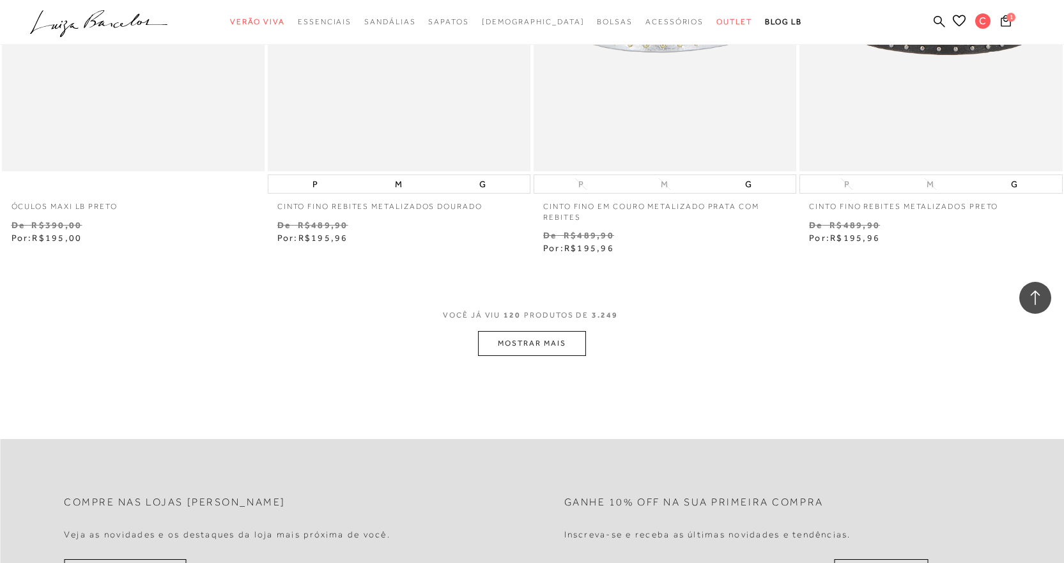
click at [551, 331] on button "MOSTRAR MAIS" at bounding box center [531, 343] width 107 height 25
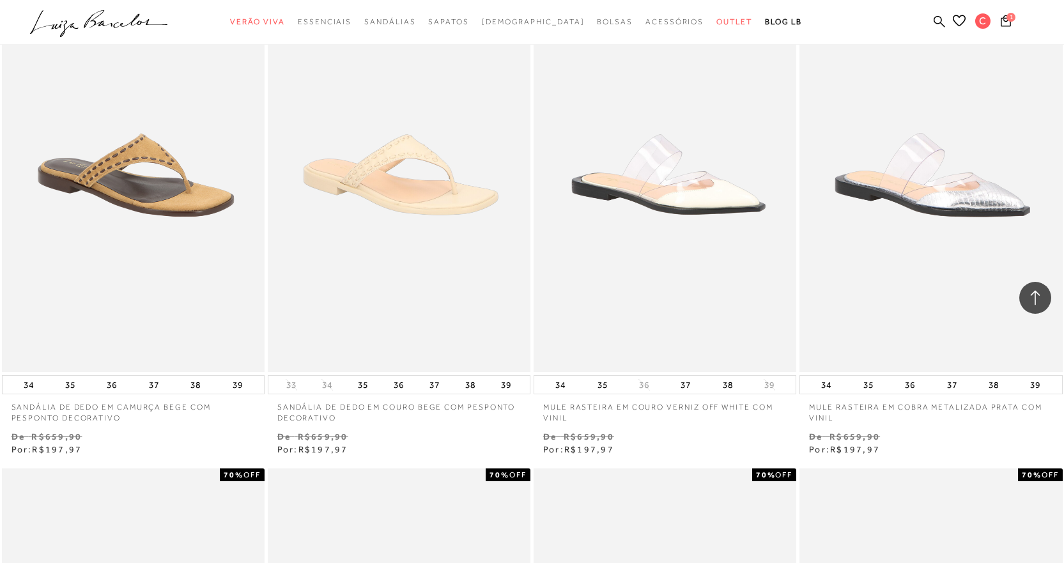
scroll to position [15250, 0]
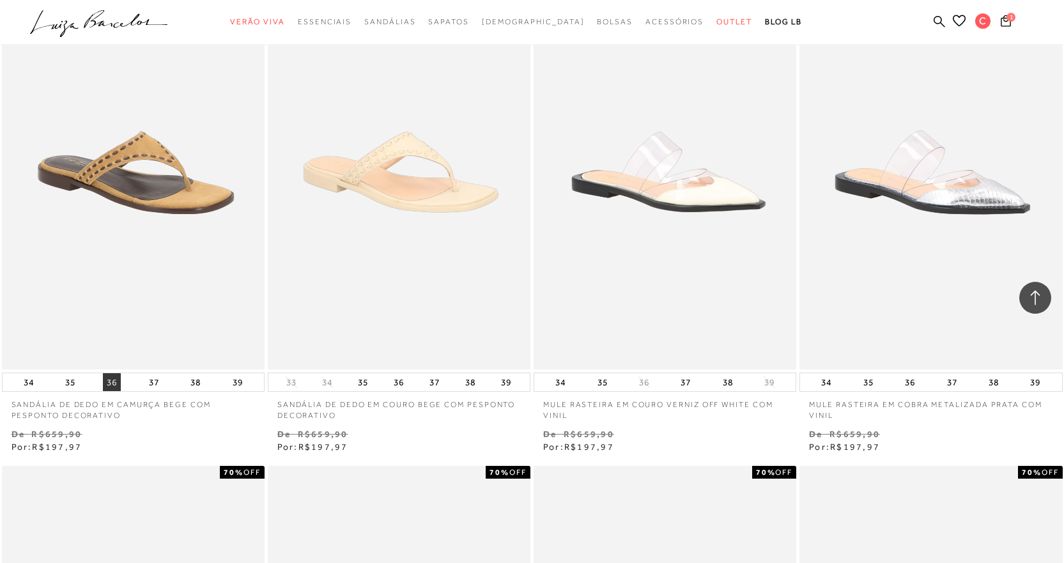
click at [113, 373] on button "36" at bounding box center [112, 382] width 18 height 18
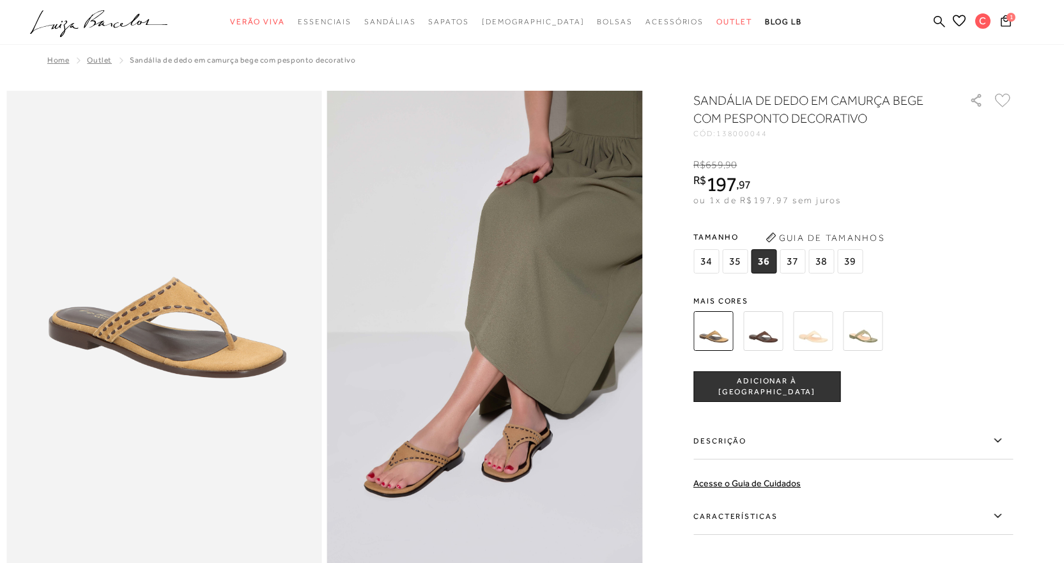
click at [754, 391] on span "ADICIONAR À [GEOGRAPHIC_DATA]" at bounding box center [767, 387] width 146 height 22
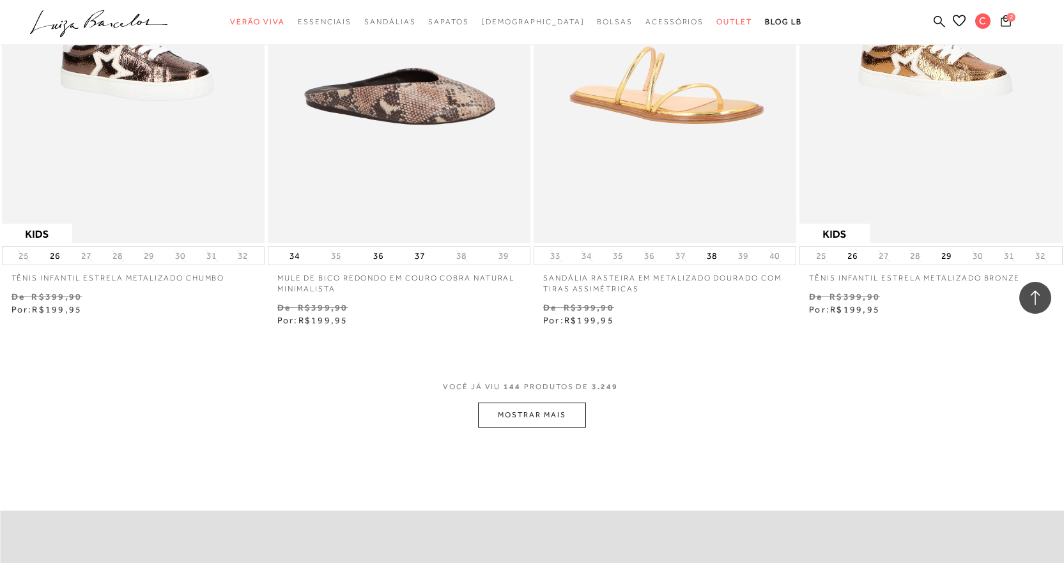
scroll to position [17339, 0]
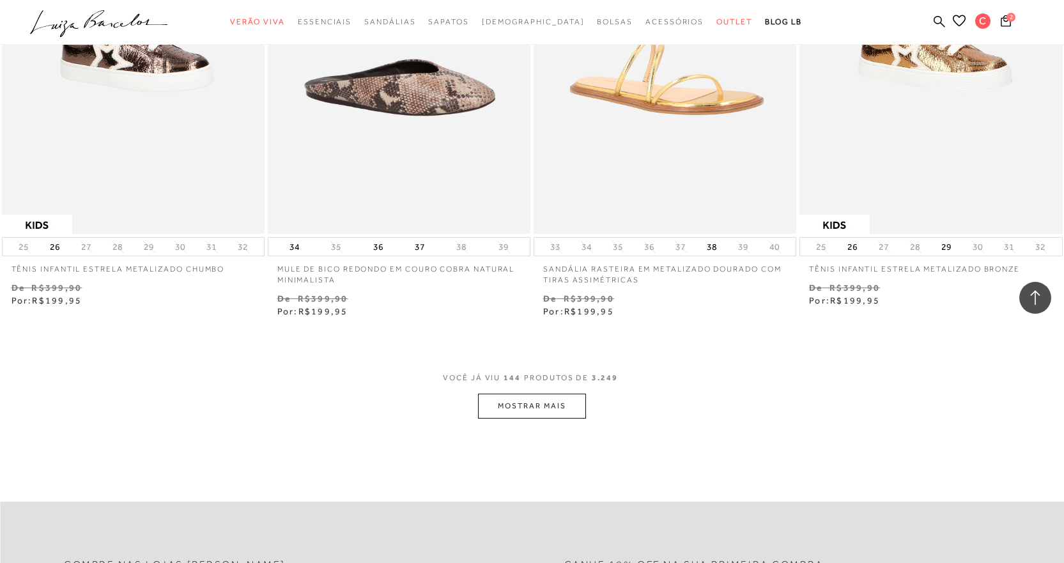
click at [551, 394] on button "MOSTRAR MAIS" at bounding box center [531, 406] width 107 height 25
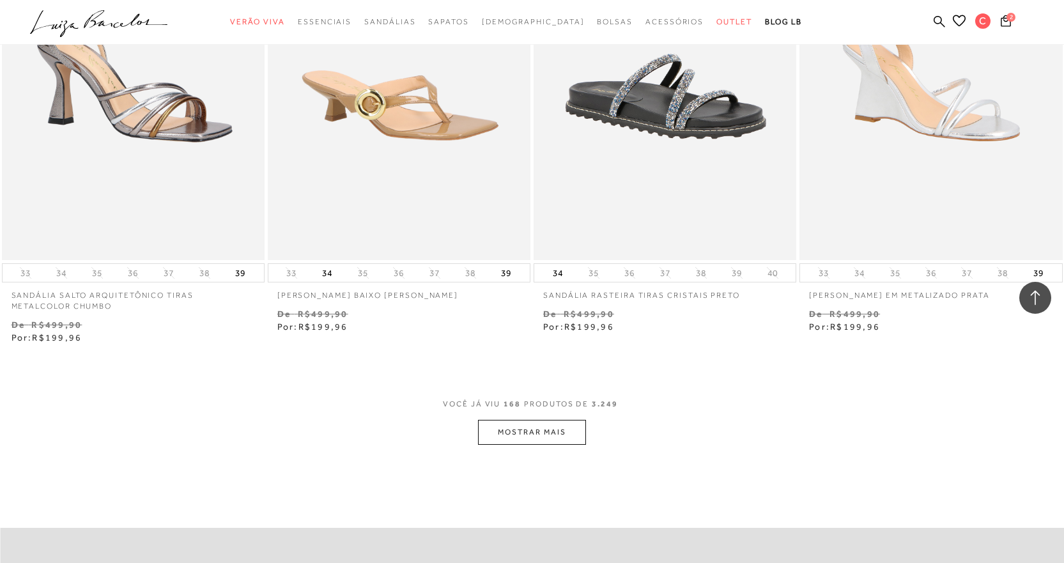
scroll to position [20323, 0]
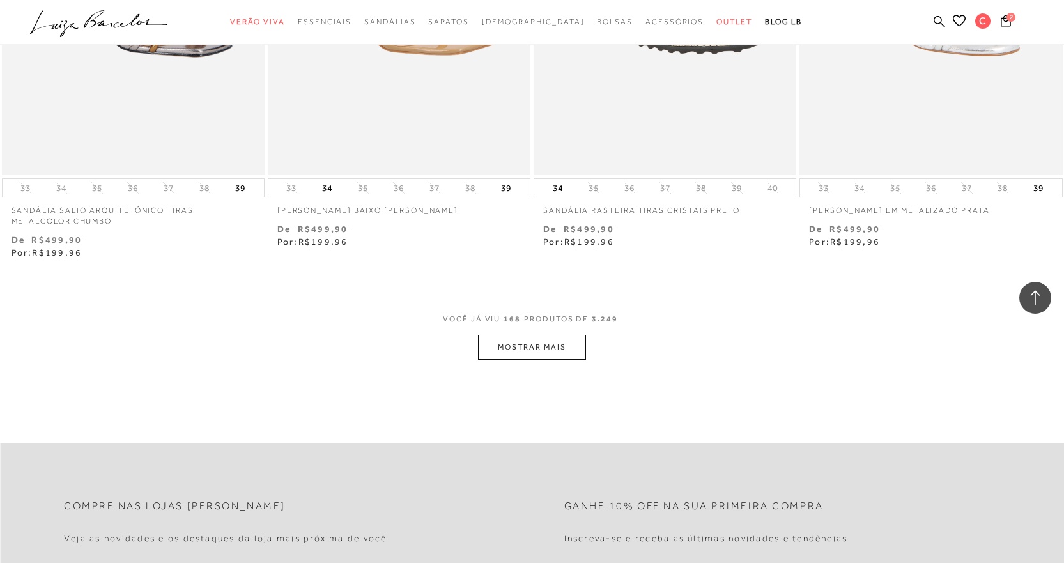
click at [554, 335] on button "MOSTRAR MAIS" at bounding box center [531, 347] width 107 height 25
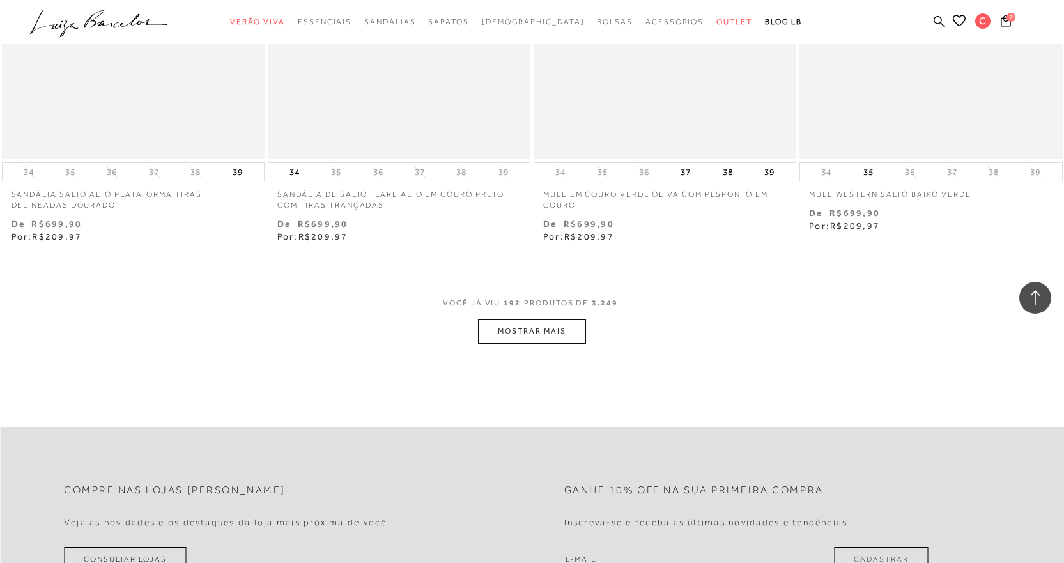
scroll to position [23272, 0]
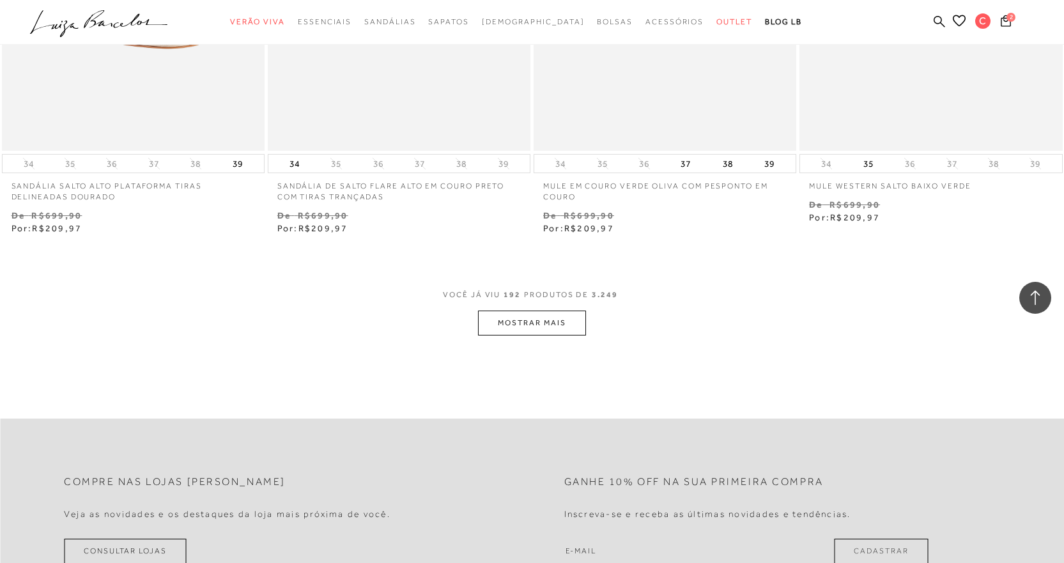
click at [538, 311] on button "MOSTRAR MAIS" at bounding box center [531, 323] width 107 height 25
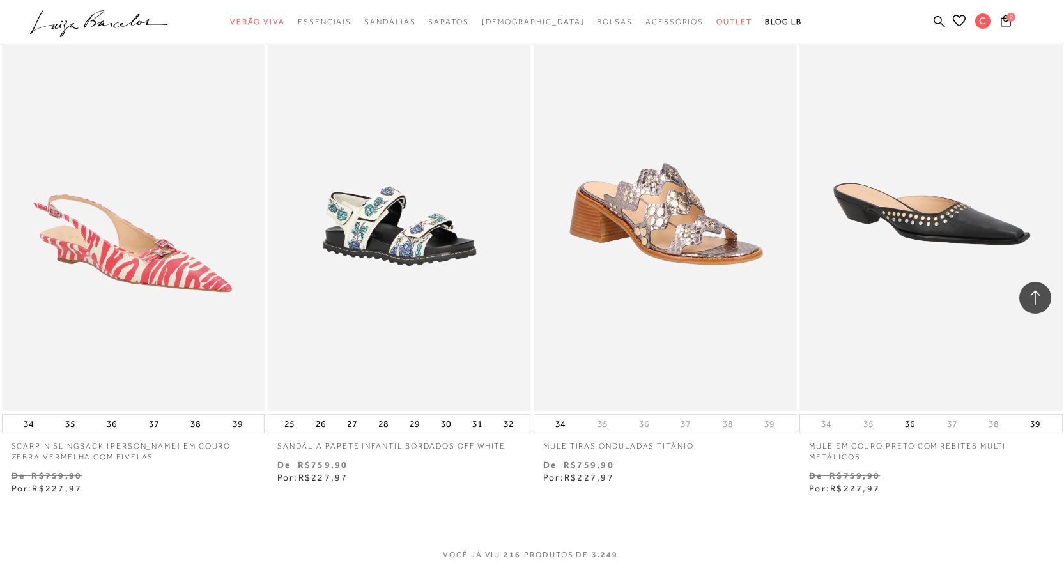
scroll to position [25974, 0]
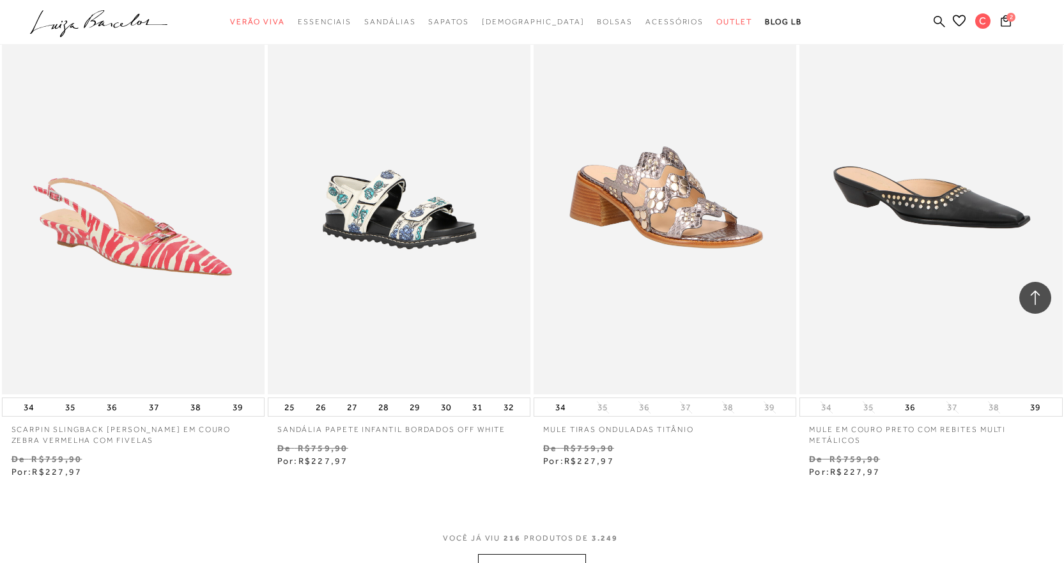
click at [549, 554] on button "MOSTRAR MAIS" at bounding box center [531, 566] width 107 height 25
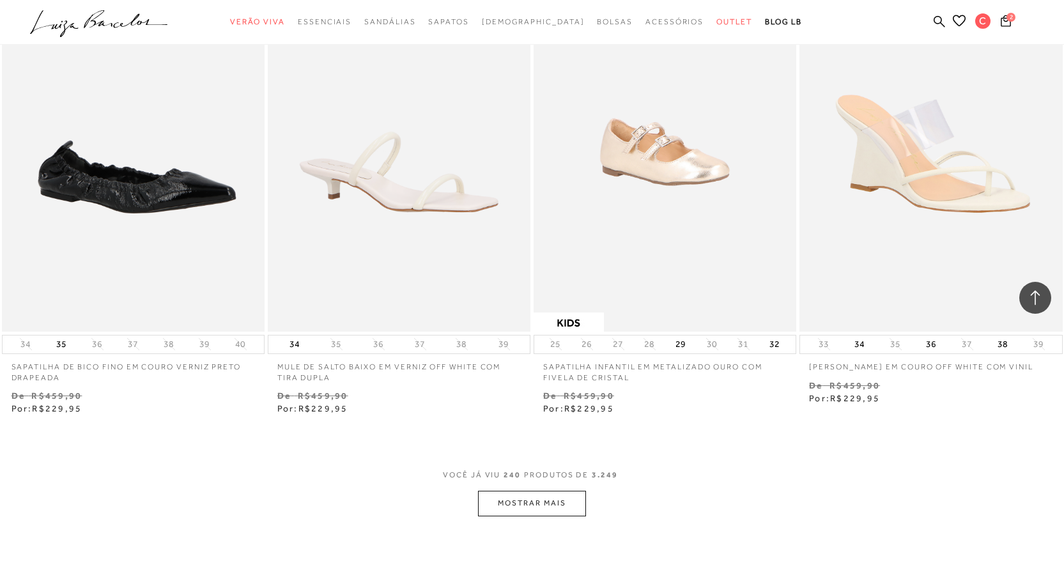
scroll to position [29069, 0]
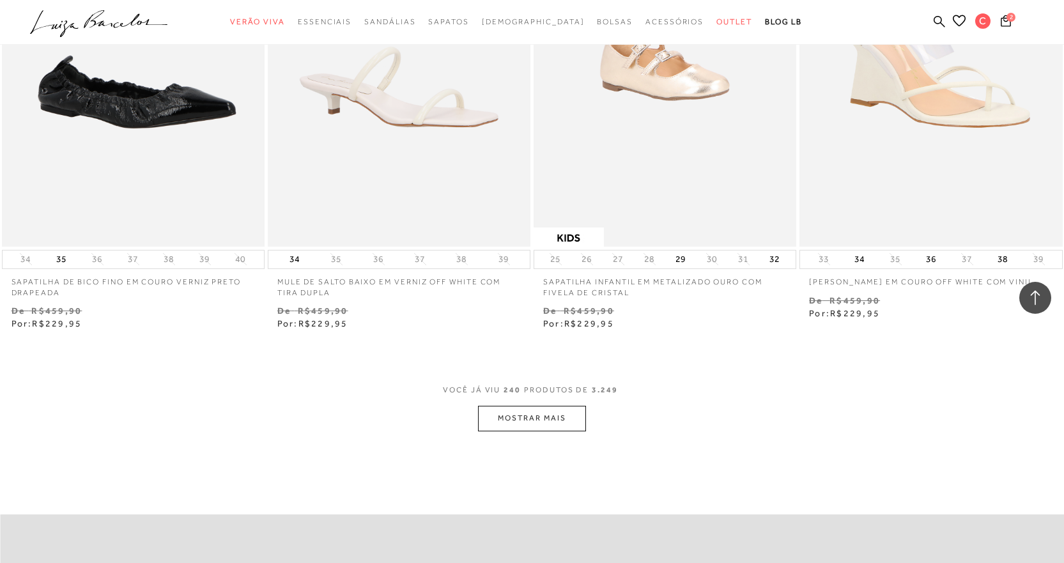
click at [533, 406] on button "MOSTRAR MAIS" at bounding box center [531, 418] width 107 height 25
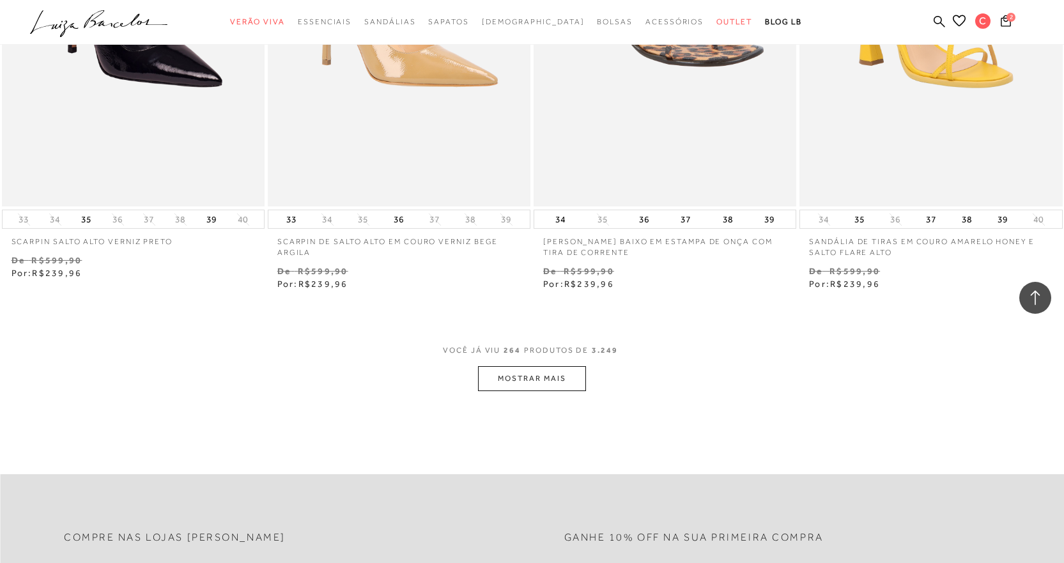
scroll to position [32070, 0]
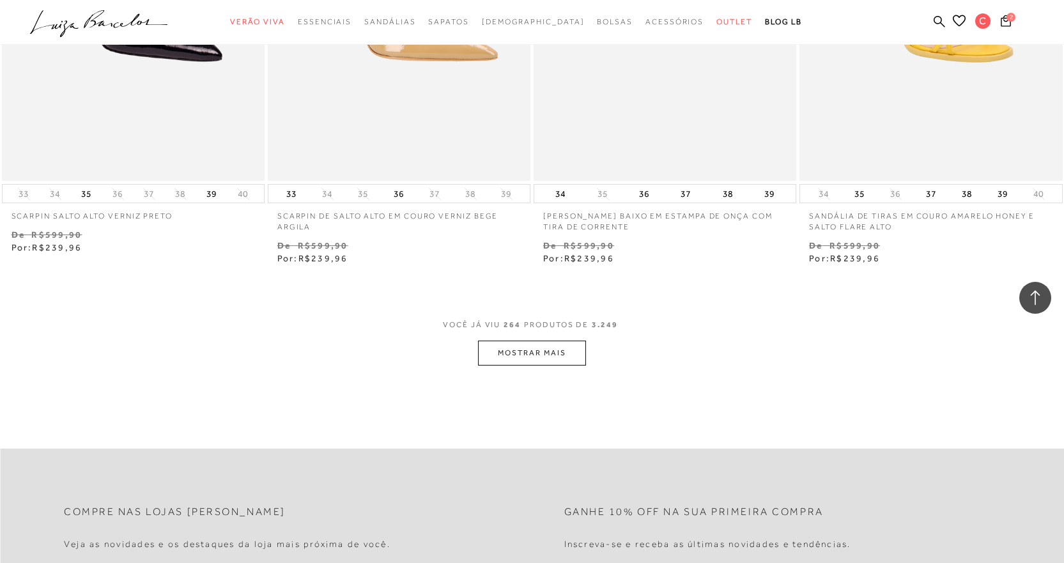
click at [548, 341] on button "MOSTRAR MAIS" at bounding box center [531, 353] width 107 height 25
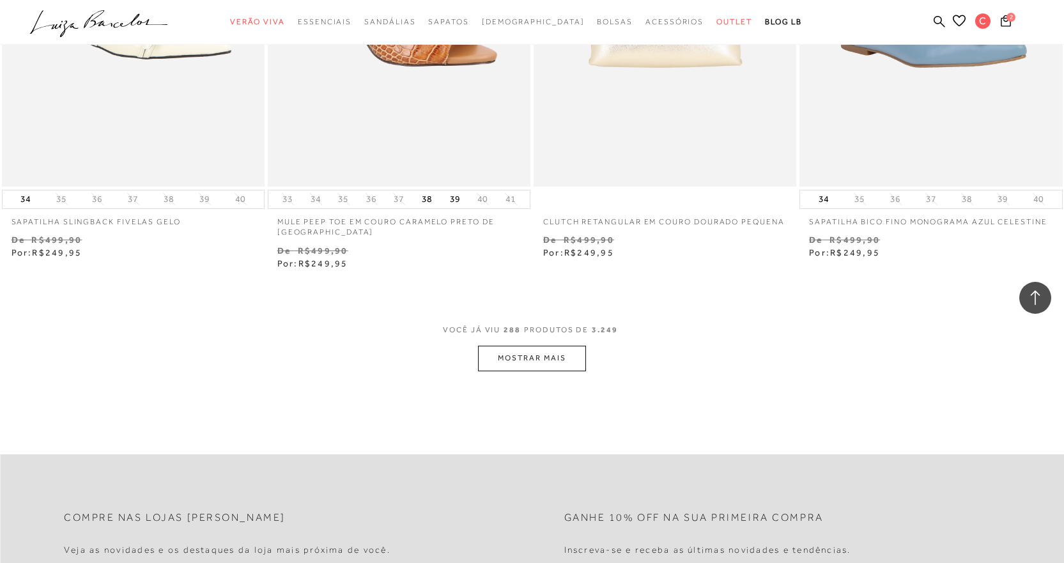
scroll to position [35020, 0]
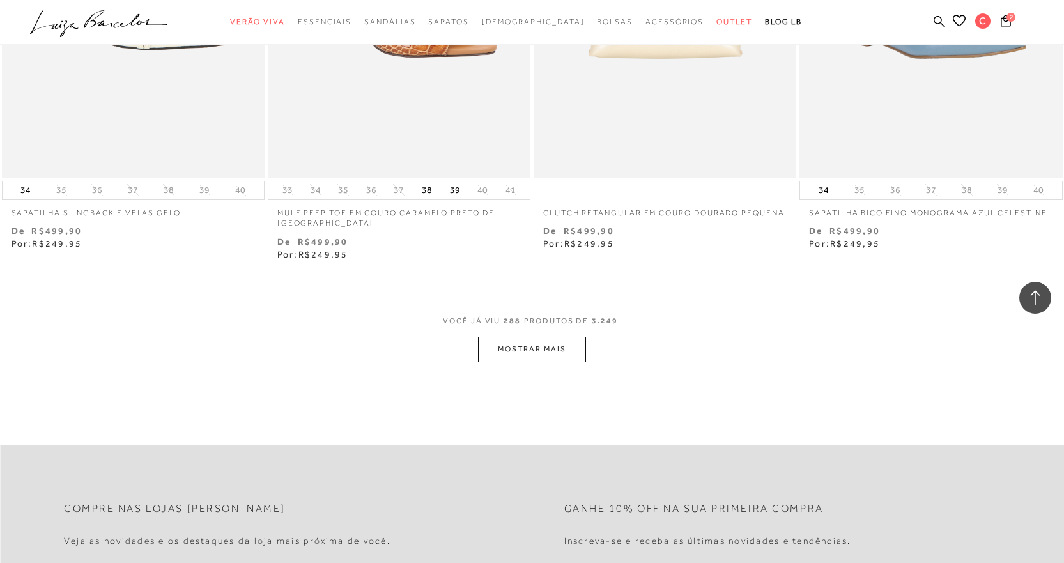
click at [549, 337] on button "MOSTRAR MAIS" at bounding box center [531, 349] width 107 height 25
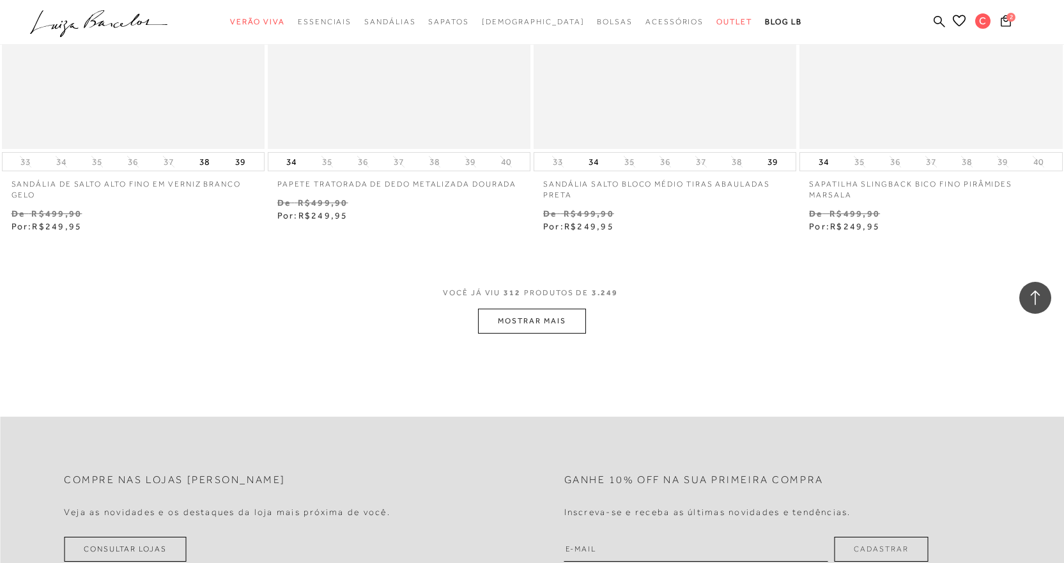
scroll to position [38020, 0]
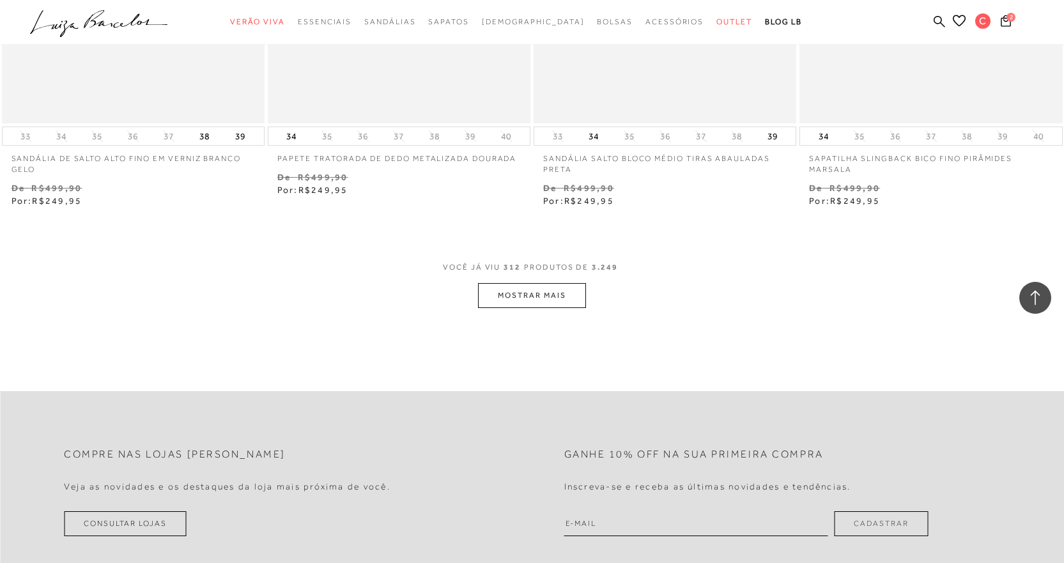
click at [541, 283] on button "MOSTRAR MAIS" at bounding box center [531, 295] width 107 height 25
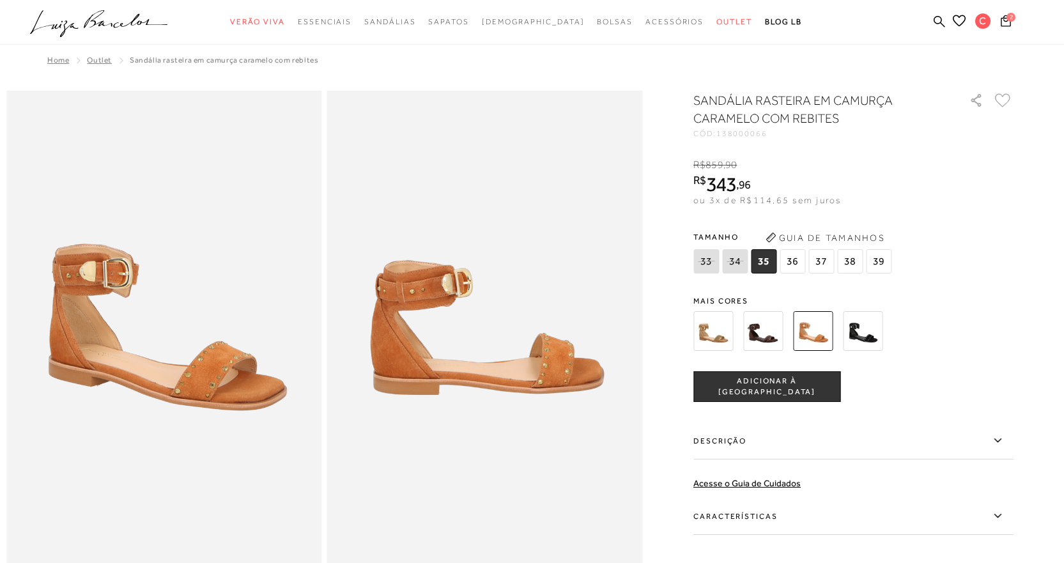
click at [715, 330] on img at bounding box center [714, 331] width 40 height 40
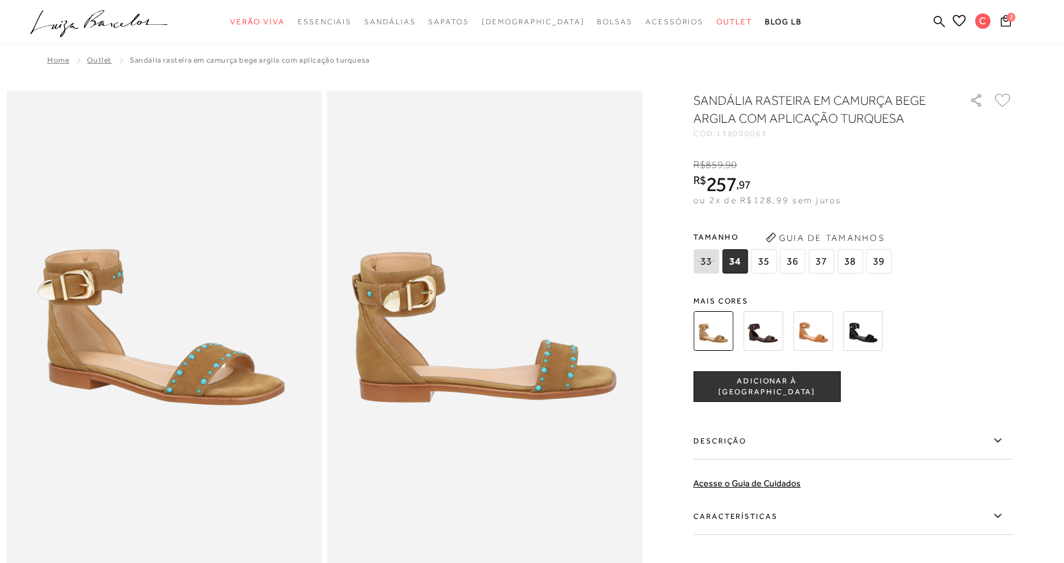
click at [813, 334] on img at bounding box center [813, 331] width 40 height 40
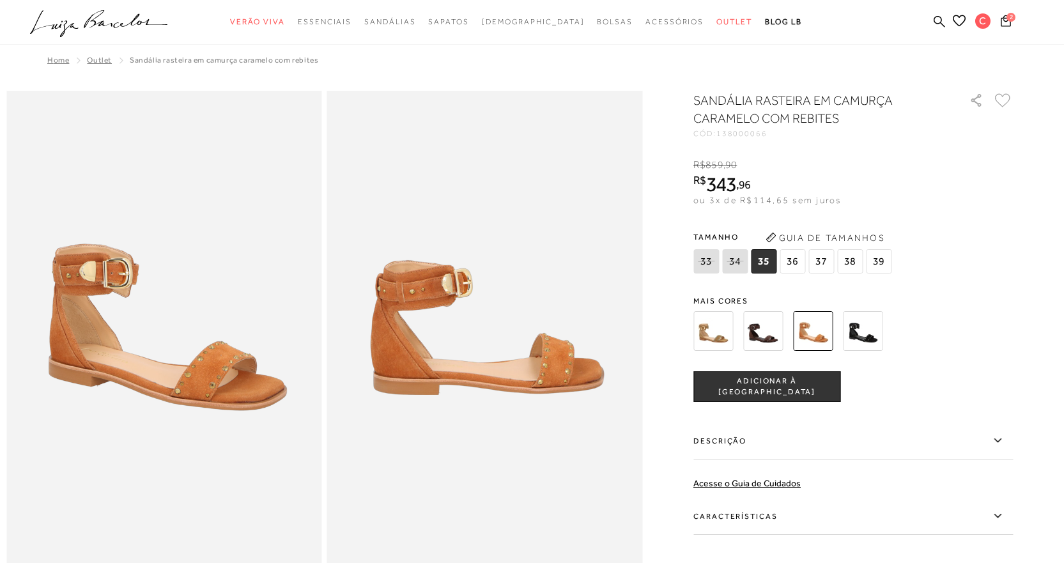
click at [715, 339] on img at bounding box center [714, 331] width 40 height 40
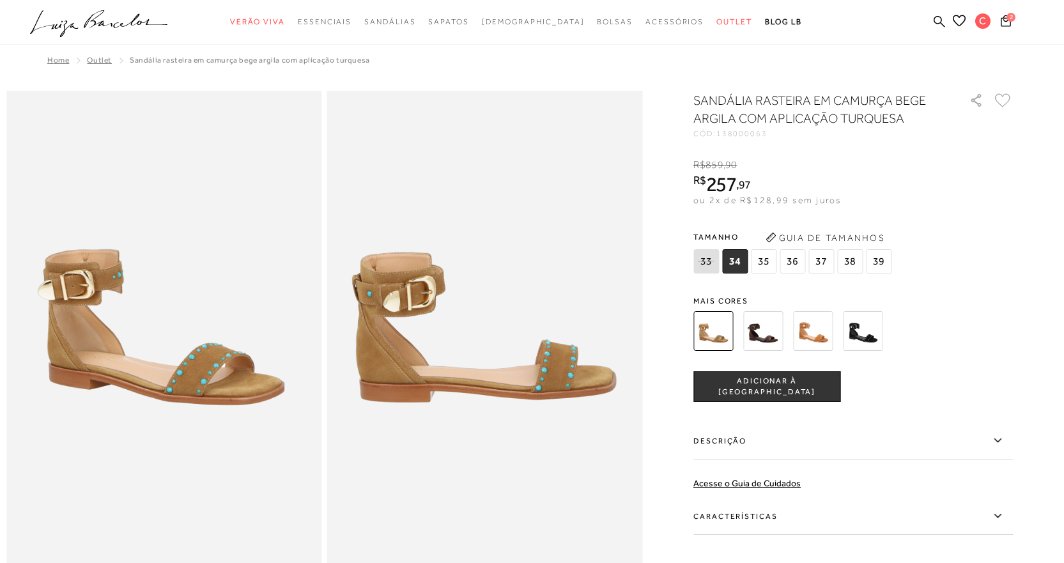
click at [796, 260] on span "36" at bounding box center [793, 261] width 26 height 24
click at [788, 387] on span "ADICIONAR À [GEOGRAPHIC_DATA]" at bounding box center [767, 387] width 146 height 22
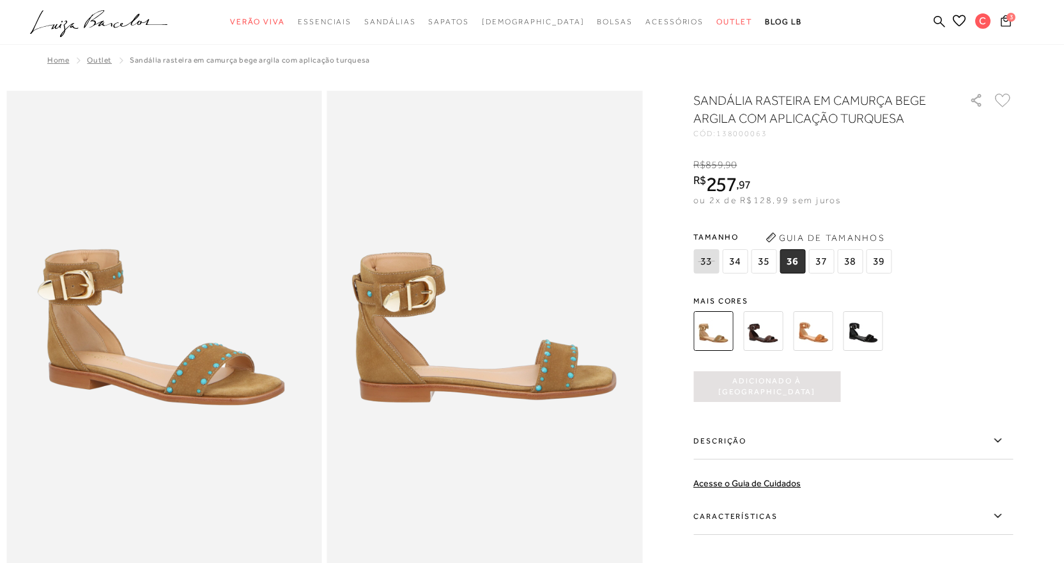
click at [1007, 21] on icon at bounding box center [1006, 20] width 11 height 13
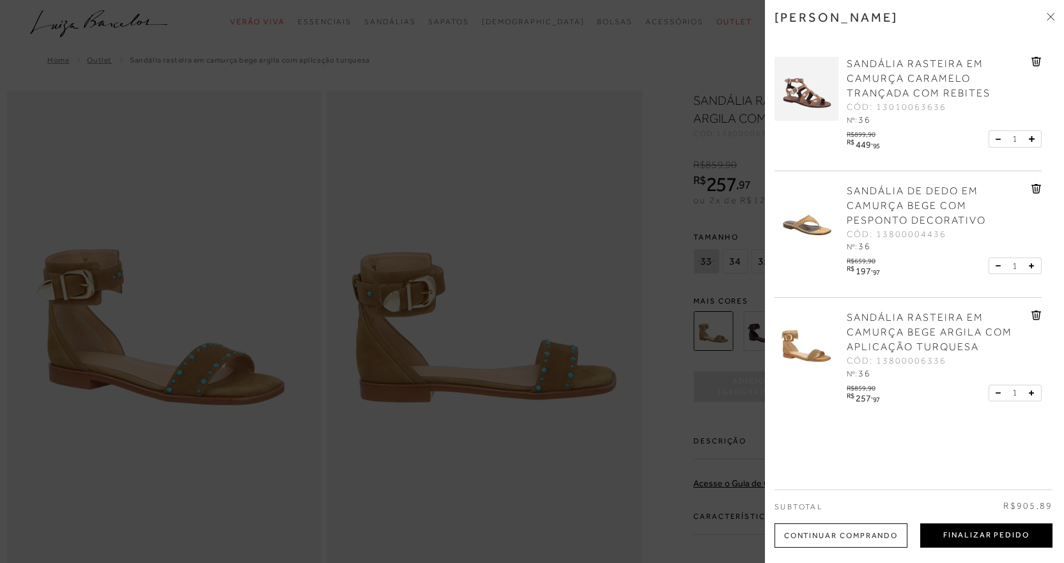
click at [969, 529] on button "Finalizar Pedido" at bounding box center [987, 536] width 132 height 24
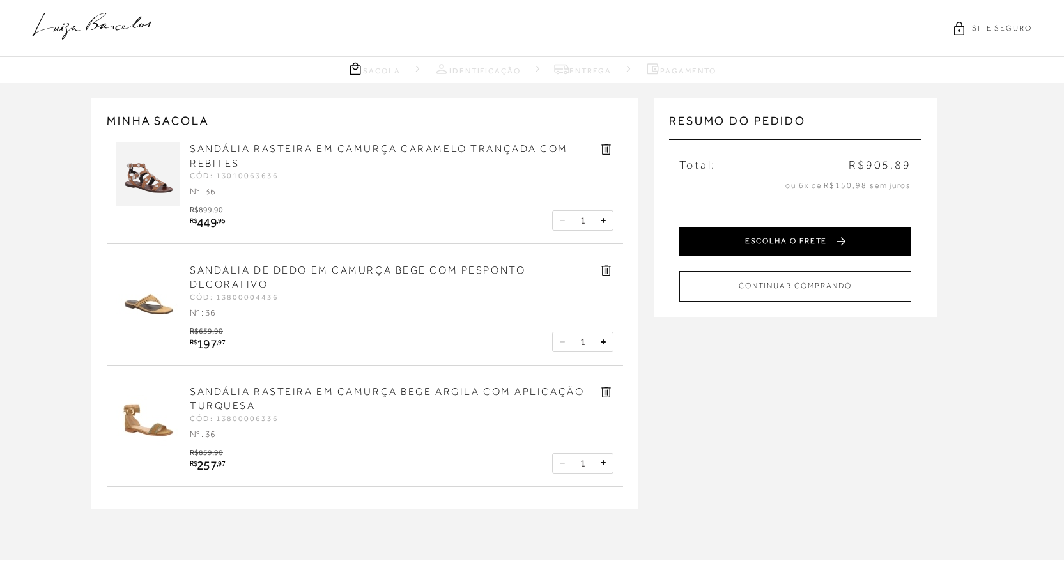
click at [790, 237] on button "ESCOLHA O FRETE" at bounding box center [796, 241] width 232 height 29
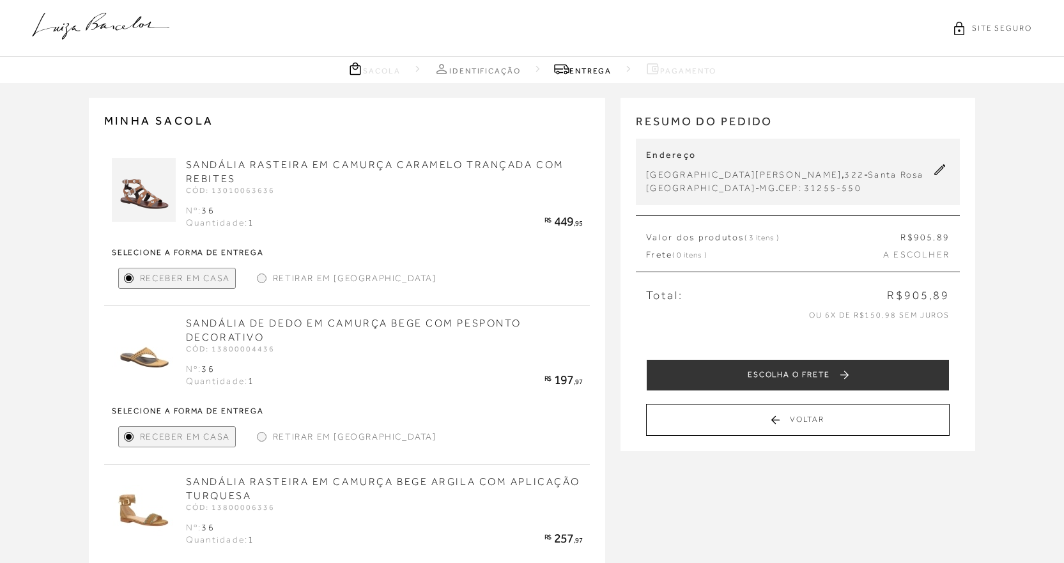
click at [940, 173] on icon at bounding box center [941, 170] width 12 height 12
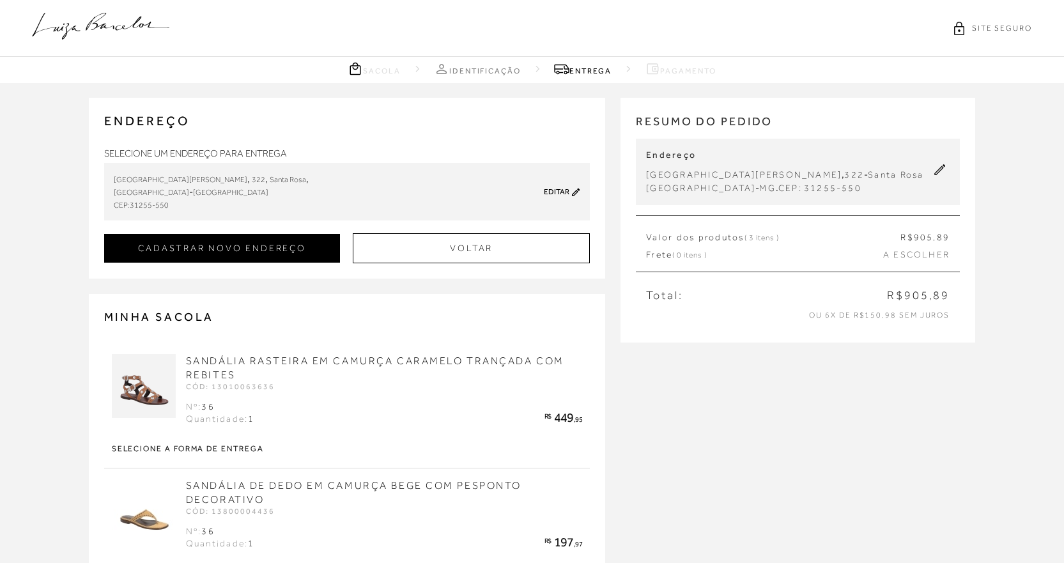
click at [302, 254] on button "CADASTRAR NOVO ENDEREÇO" at bounding box center [222, 248] width 237 height 29
checkbox input "true"
select select
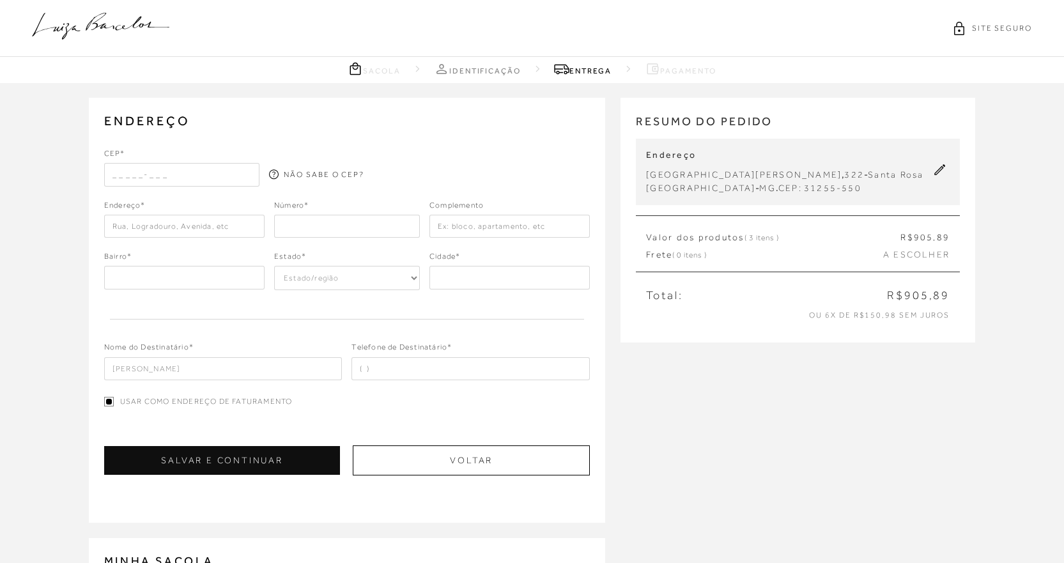
click at [179, 182] on input "text" at bounding box center [182, 174] width 156 height 23
type input "31270-215"
type input "Rua Flordeindio"
type input "Liberdade"
select select "MG"
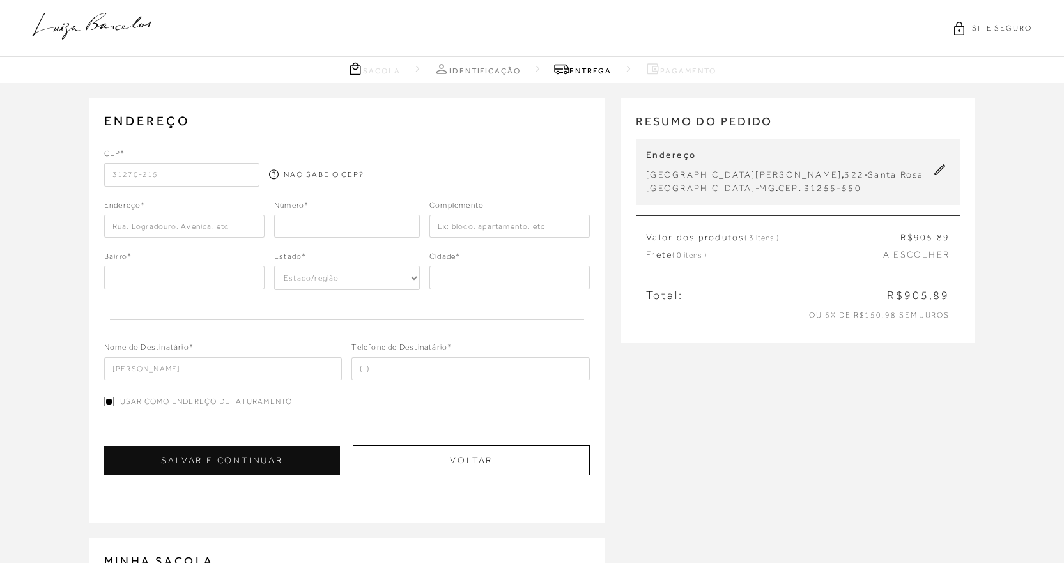
type input "[GEOGRAPHIC_DATA]"
type input "31270-215"
click at [297, 215] on input "number" at bounding box center [347, 226] width 146 height 23
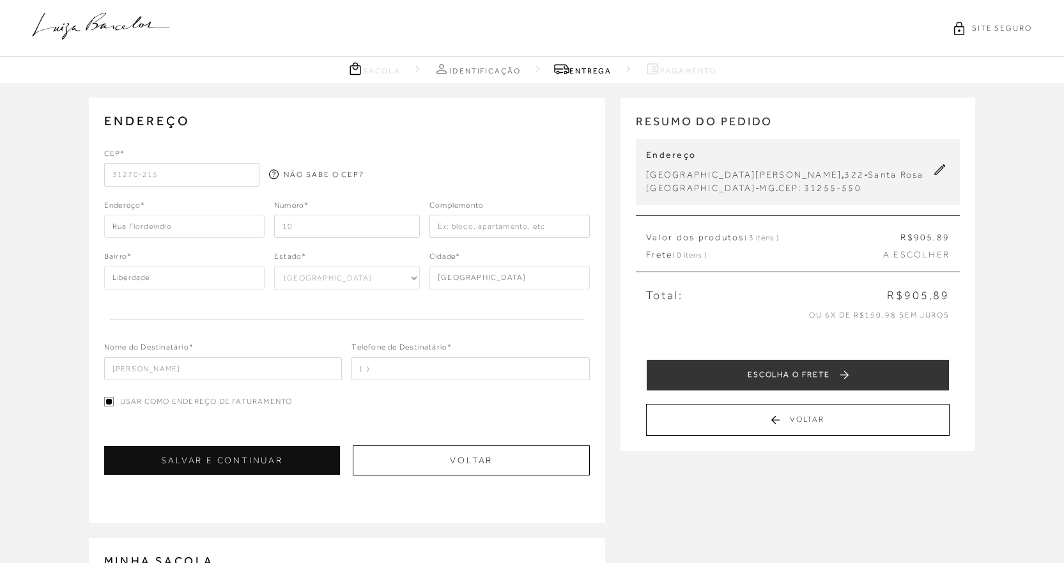
type input "10"
click at [229, 361] on input "[PERSON_NAME]" at bounding box center [223, 368] width 238 height 23
type input "C"
type input "w"
type input "a"
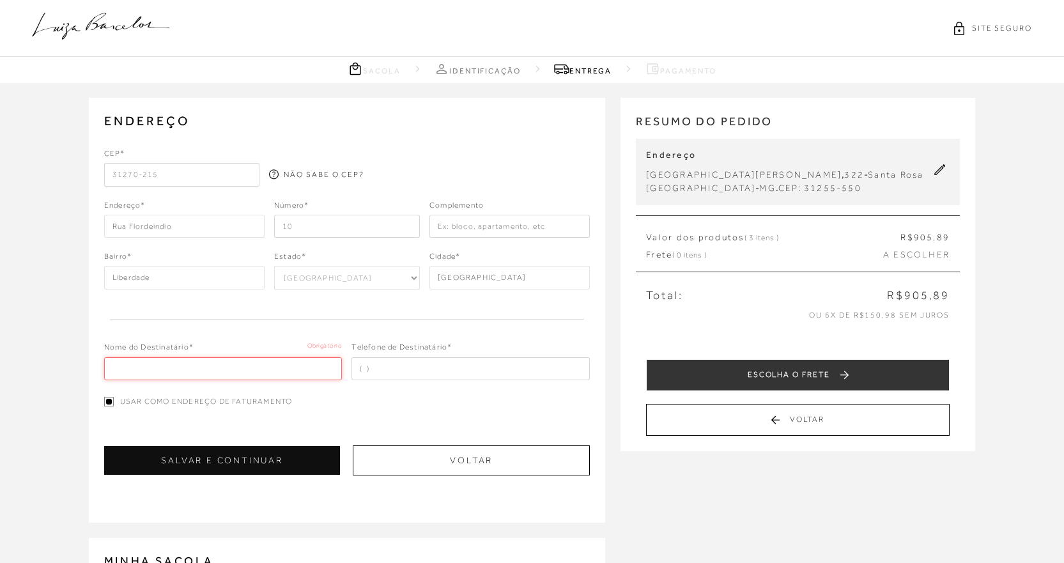
type input "w"
type input "[PERSON_NAME]"
type input "[PHONE_NUMBER]"
click at [481, 233] on input "text" at bounding box center [510, 226] width 160 height 23
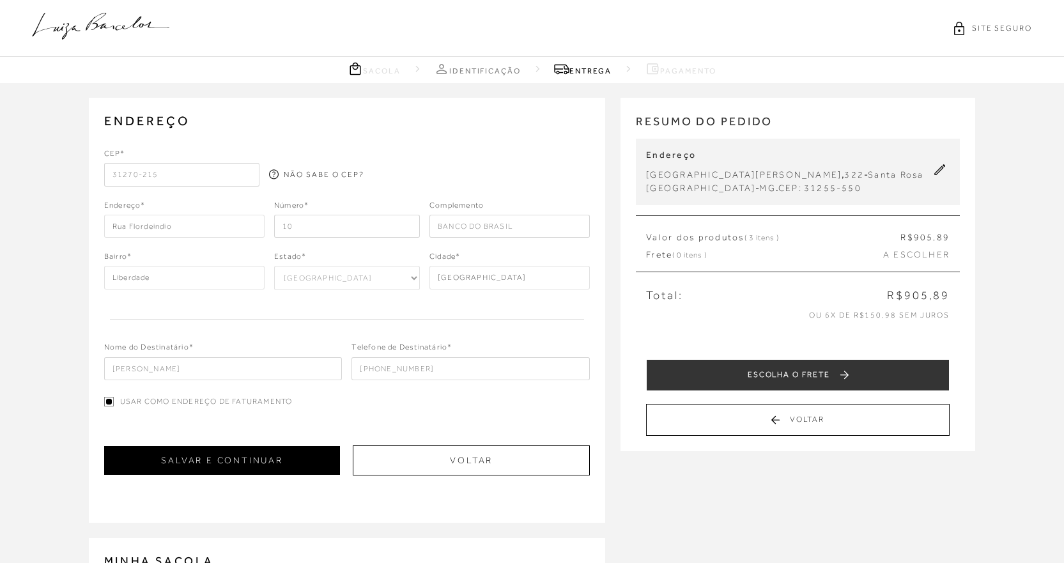
type input "BANCO DO BRASIL"
click at [286, 472] on button "SALVAR E CONTINUAR" at bounding box center [222, 460] width 237 height 29
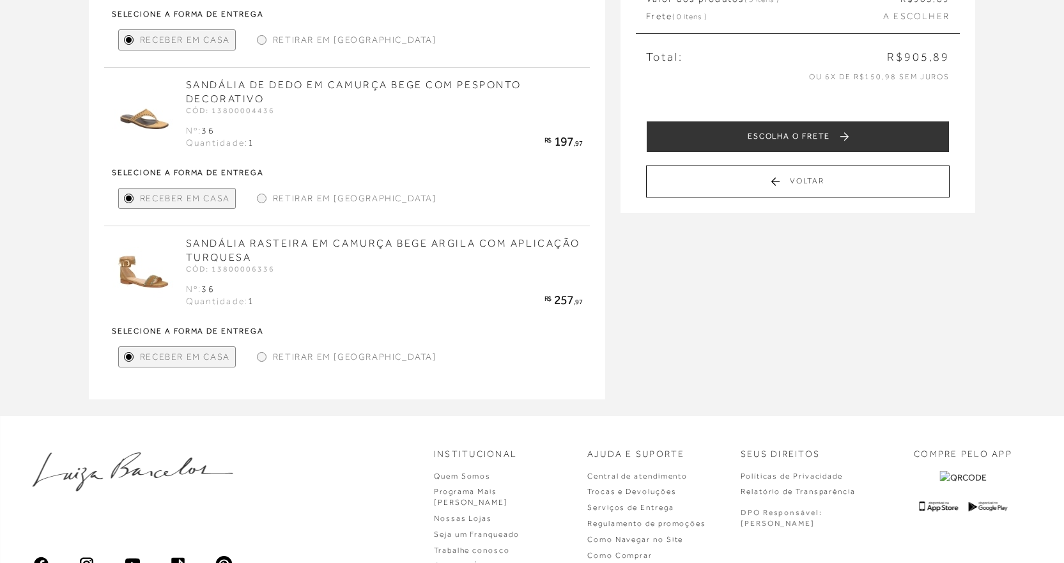
scroll to position [256, 0]
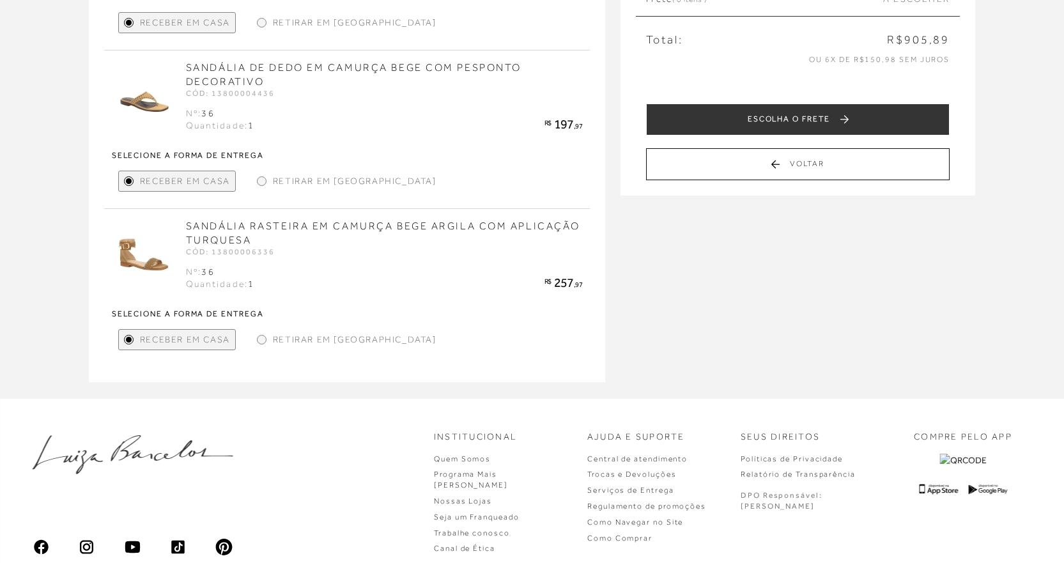
click at [260, 338] on div at bounding box center [262, 340] width 6 height 6
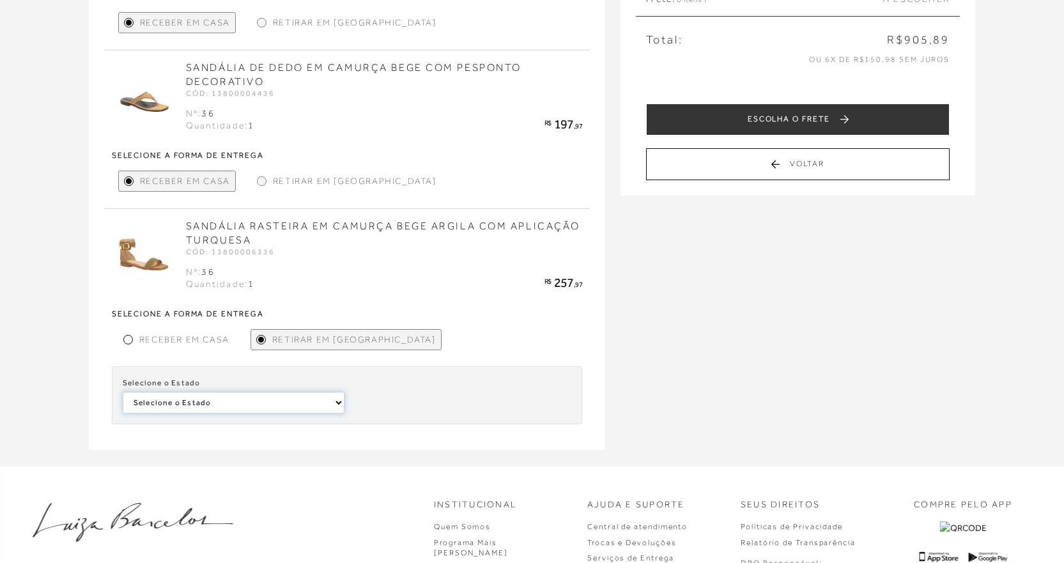
click at [263, 411] on select "Selecione o Estado Maranhão [GEOGRAPHIC_DATA] [GEOGRAPHIC_DATA] [GEOGRAPHIC_DAT…" at bounding box center [234, 403] width 222 height 22
select select
click at [132, 341] on div at bounding box center [128, 340] width 10 height 10
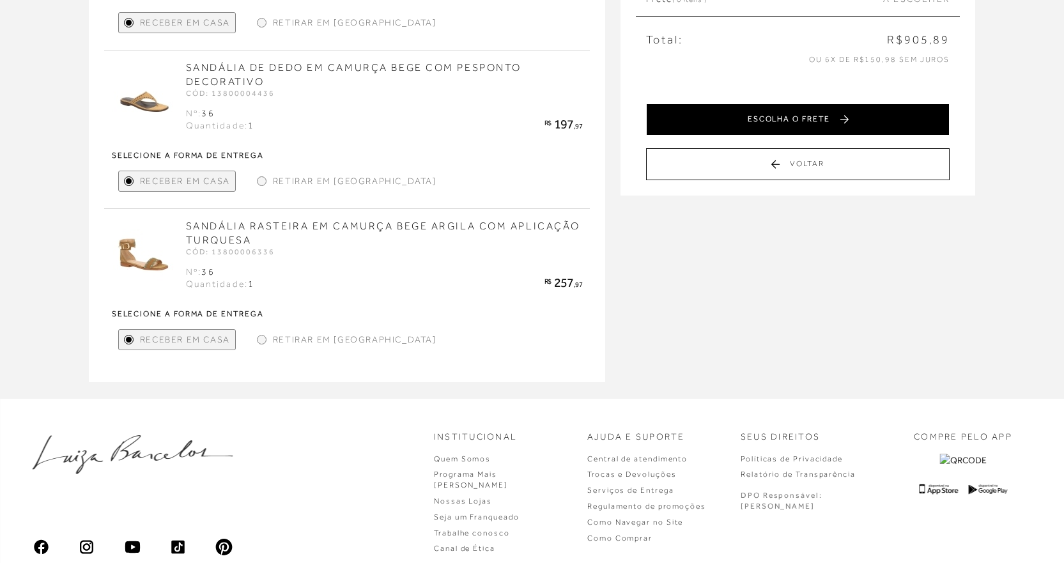
click at [786, 121] on button "ESCOLHA O FRETE" at bounding box center [798, 120] width 304 height 32
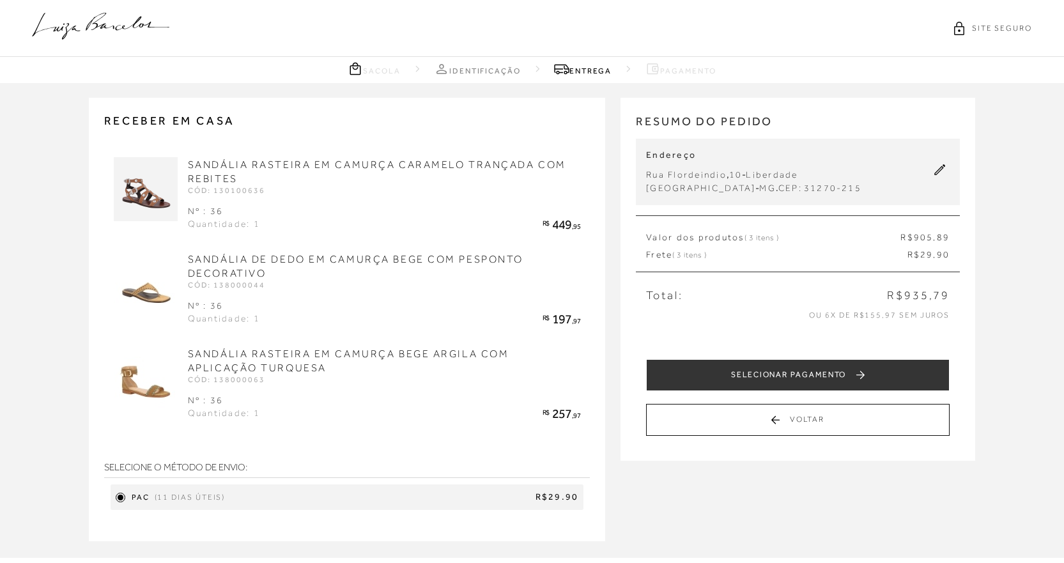
click at [786, 121] on h2 "RESUMO DO PEDIDO" at bounding box center [798, 126] width 324 height 26
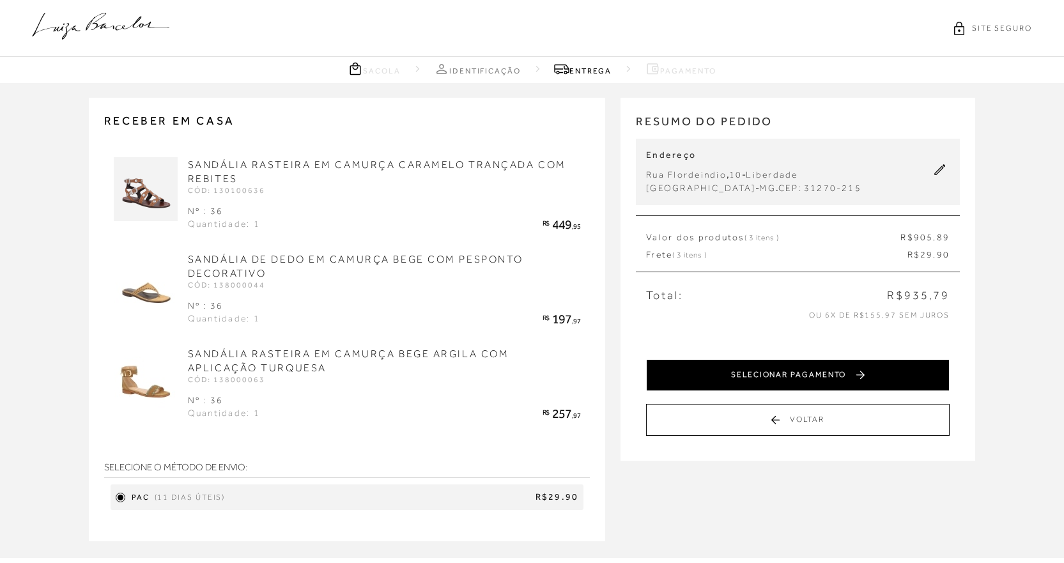
click at [724, 378] on button "SELECIONAR PAGAMENTO" at bounding box center [798, 375] width 304 height 32
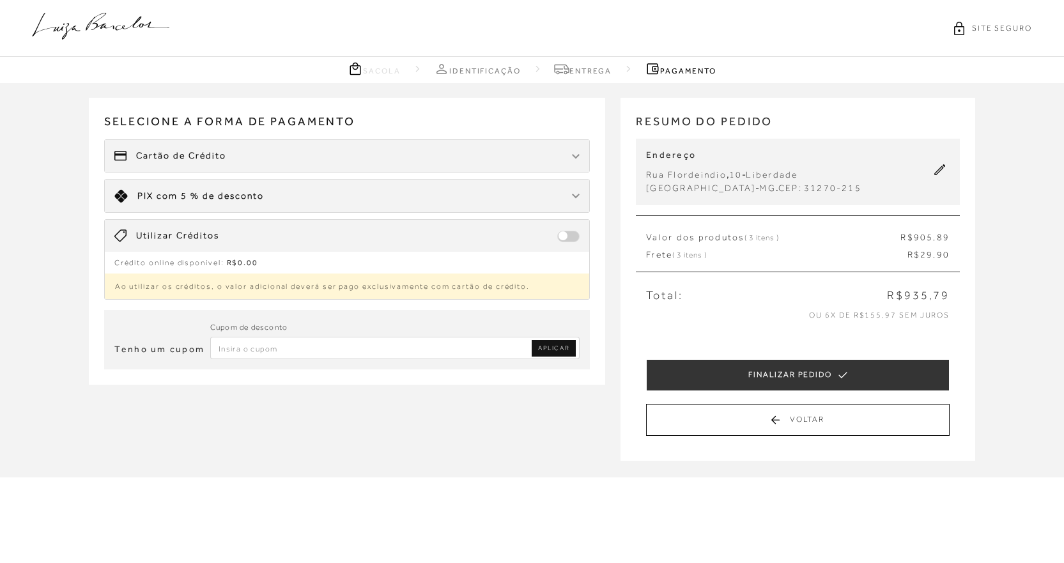
click at [543, 162] on div "Cartão de Crédito" at bounding box center [347, 156] width 485 height 32
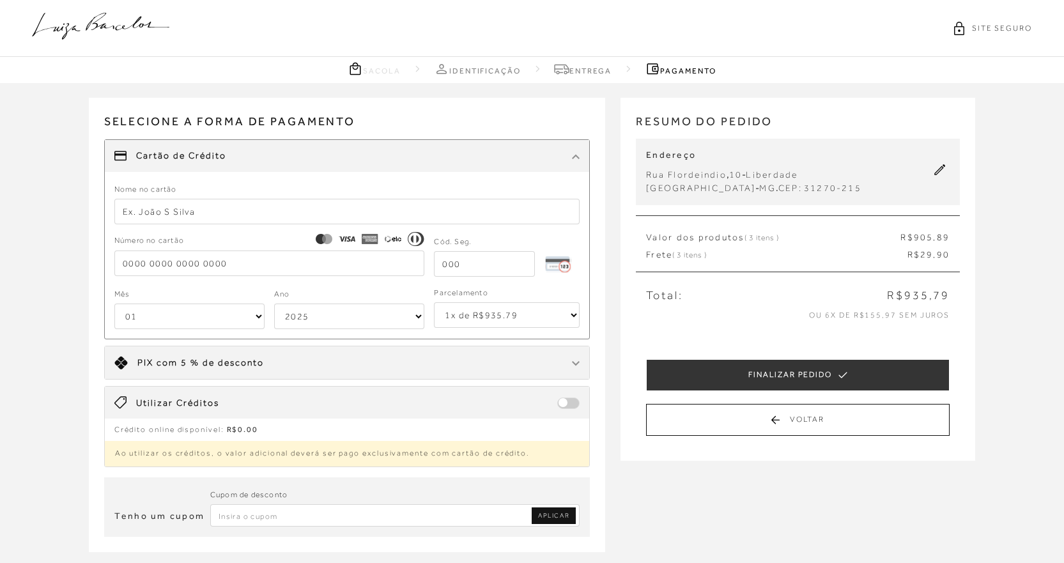
click at [490, 313] on select "1x de R$935.79 2x de R$467.90 sem juros 3x de R$311.93 sem juros 4x de R$233.95…" at bounding box center [507, 315] width 146 height 26
select select "6"
click at [434, 302] on select "1x de R$935.79 2x de R$467.90 sem juros 3x de R$311.93 sem juros 4x de R$233.95…" at bounding box center [507, 315] width 146 height 26
click at [184, 213] on input "text" at bounding box center [347, 212] width 466 height 26
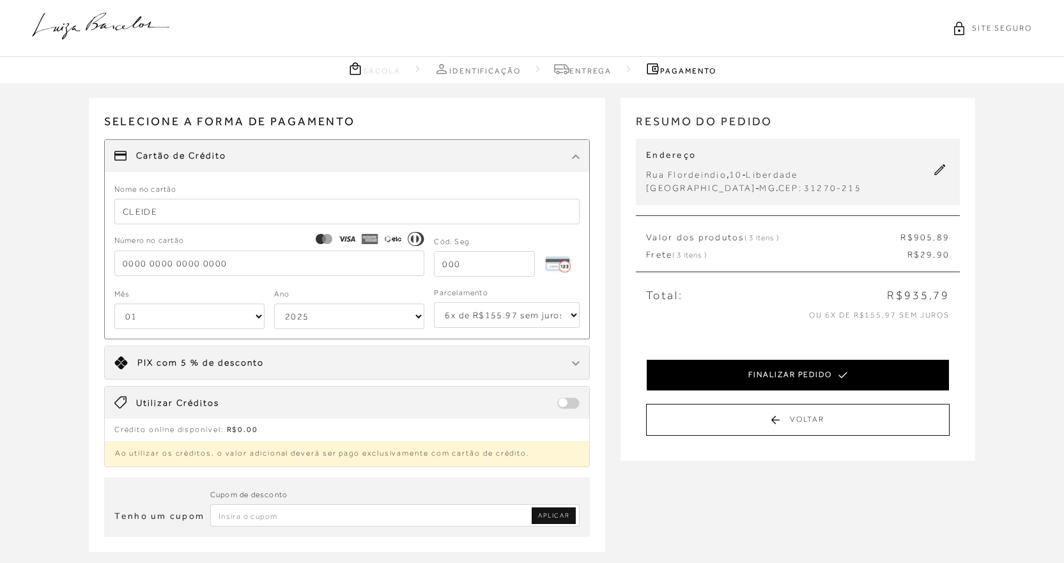
type input "CLEIDE"
click at [759, 371] on button "FINALIZAR PEDIDO" at bounding box center [798, 375] width 304 height 32
select select "6"
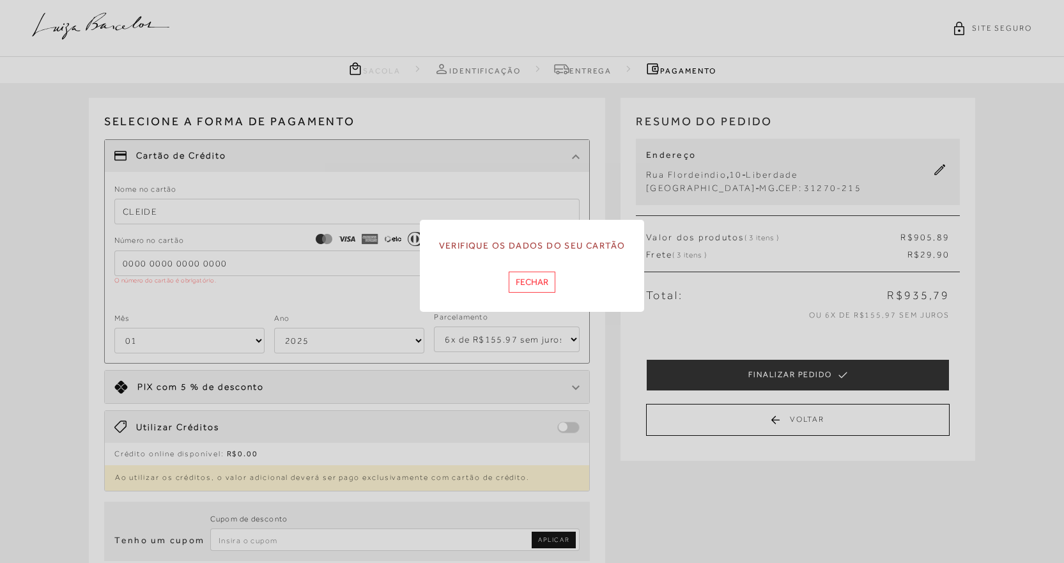
click at [529, 283] on button "Fechar" at bounding box center [532, 282] width 47 height 21
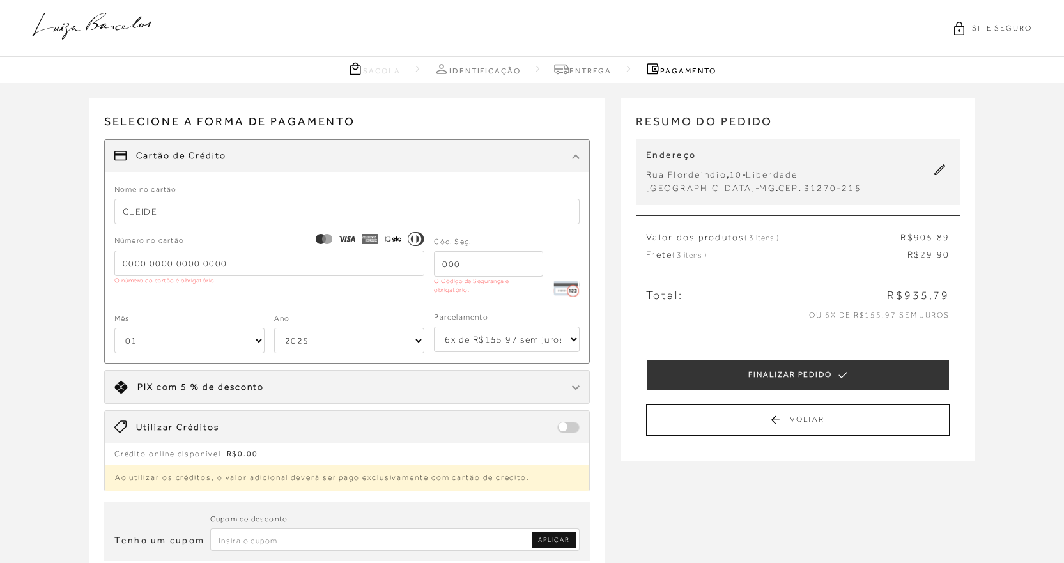
click at [376, 207] on input "CLEIDE" at bounding box center [347, 212] width 466 height 26
type input "[PERSON_NAME]"
type input "[CREDIT_CARD_NUMBER]"
click at [451, 272] on input "tel" at bounding box center [488, 264] width 109 height 26
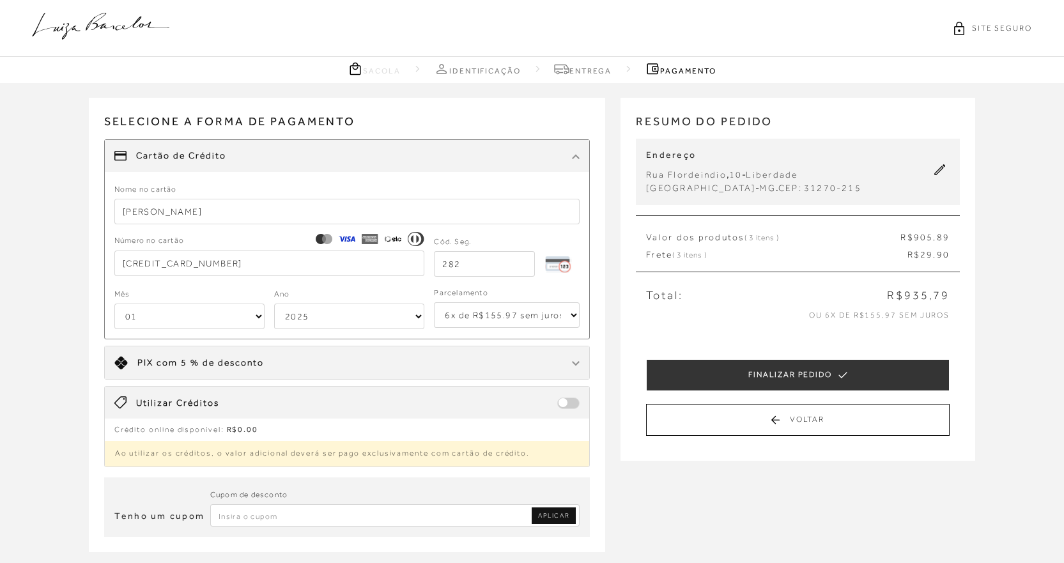
type input "282"
click at [255, 322] on select "01 02 03 04 05 06 07 08 09 10 11 12" at bounding box center [189, 317] width 150 height 26
select select "06"
click at [114, 304] on select "01 02 03 04 05 06 07 08 09 10 11 12" at bounding box center [189, 317] width 150 height 26
click at [238, 417] on div "Utilizar Créditos" at bounding box center [347, 403] width 485 height 32
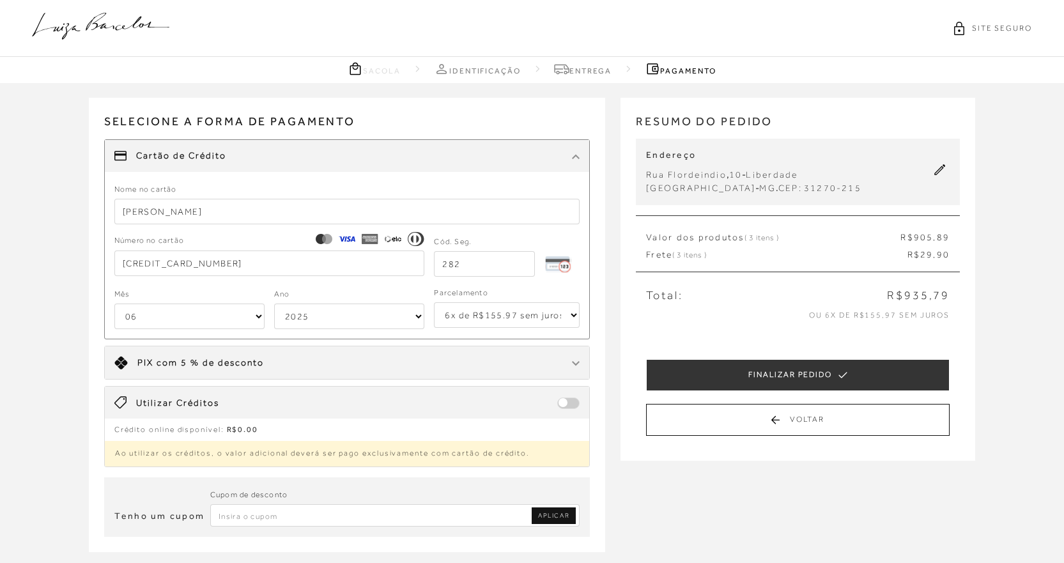
click at [331, 319] on select "2025 2026 2027 2028 2029 2030 2031 2032 2033 2034 2035 2036 2037 2038 2039 2040…" at bounding box center [349, 317] width 150 height 26
click at [274, 304] on select "2025 2026 2027 2028 2029 2030 2031 2032 2033 2034 2035 2036 2037 2038 2039 2040…" at bounding box center [349, 317] width 150 height 26
click at [384, 318] on select "2025 2026 2027 2028 2029 2030 2031 2032 2033 2034 2035 2036 2037 2038 2039 2040…" at bounding box center [349, 317] width 150 height 26
select select "2034"
click at [274, 304] on select "2025 2026 2027 2028 2029 2030 2031 2032 2033 2034 2035 2036 2037 2038 2039 2040…" at bounding box center [349, 317] width 150 height 26
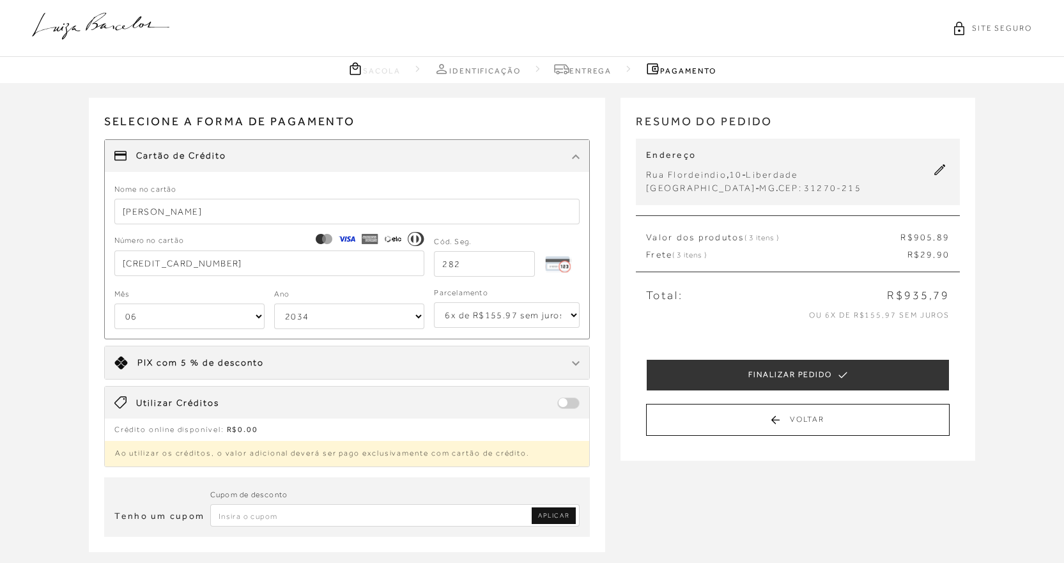
click at [478, 317] on select "1x de R$935.79 2x de R$467.90 sem juros 3x de R$311.93 sem juros 4x de R$233.95…" at bounding box center [507, 315] width 146 height 26
click at [434, 302] on select "1x de R$935.79 2x de R$467.90 sem juros 3x de R$311.93 sem juros 4x de R$233.95…" at bounding box center [507, 315] width 146 height 26
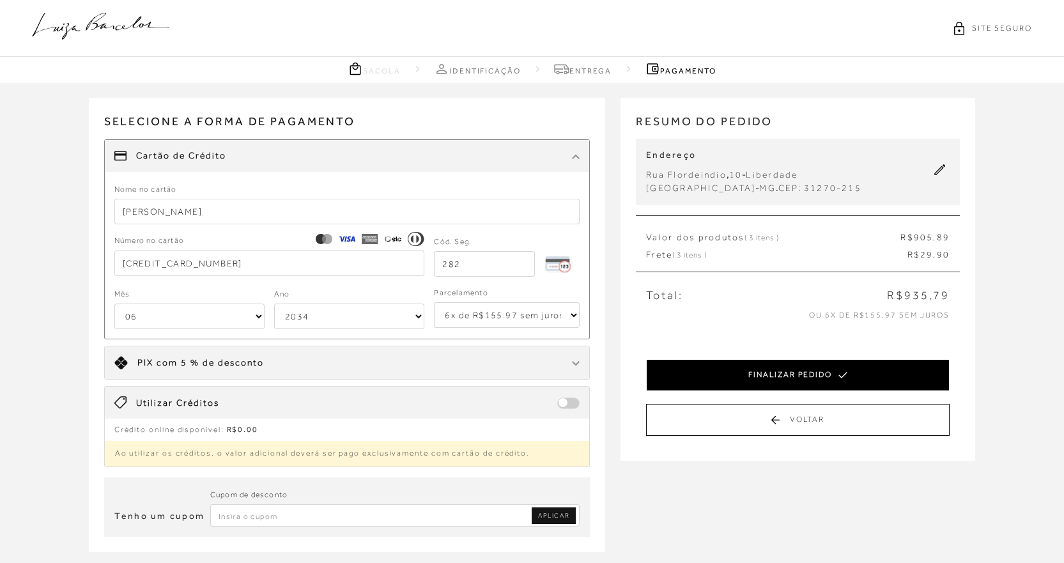
click at [689, 361] on button "FINALIZAR PEDIDO" at bounding box center [798, 375] width 304 height 32
select select "06"
select select "2034"
select select "6"
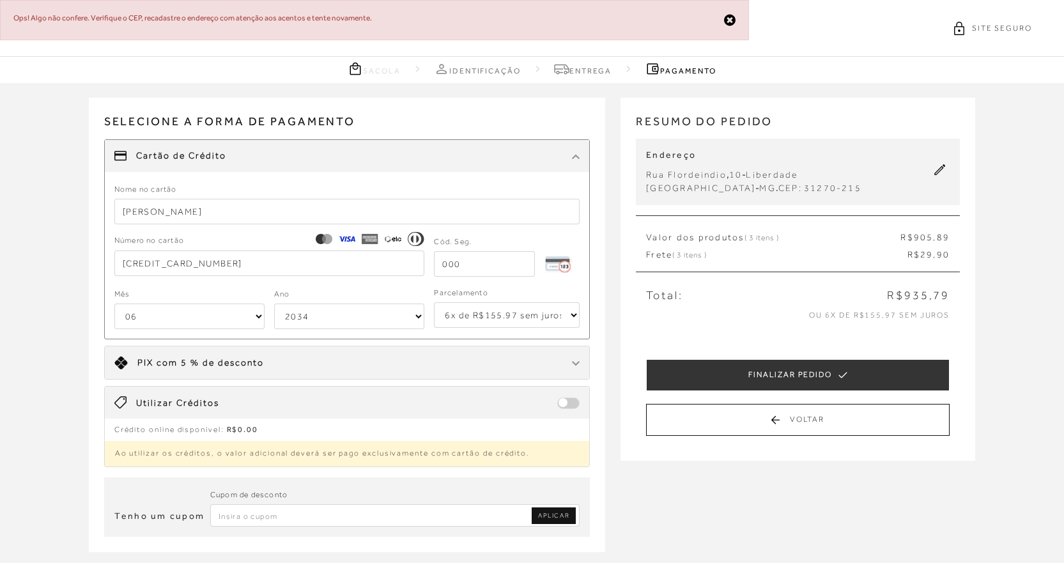
click at [940, 170] on icon at bounding box center [941, 170] width 12 height 12
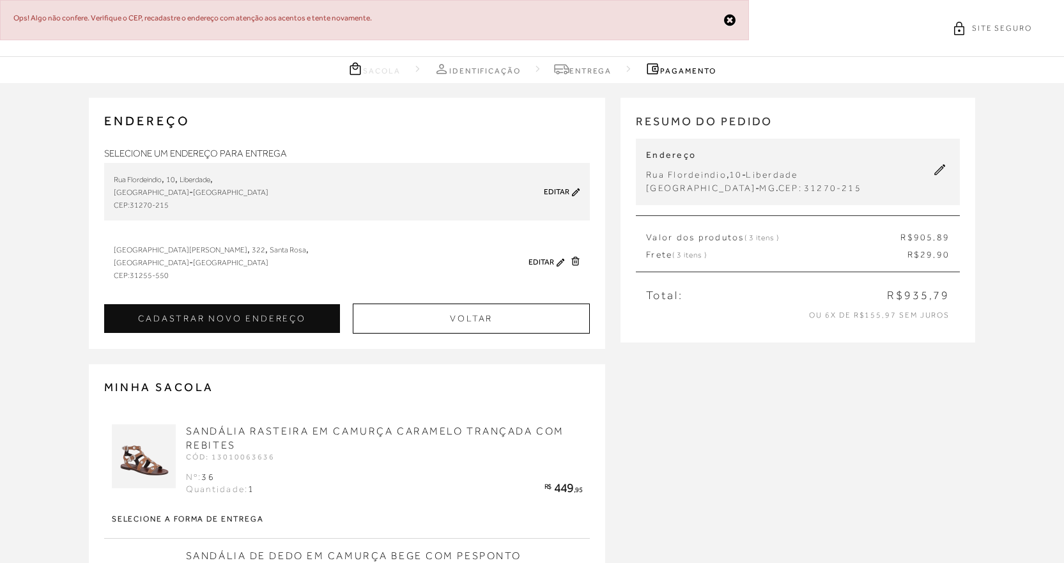
click at [572, 196] on div "Editar" at bounding box center [546, 192] width 70 height 10
click at [561, 188] on link "Editar" at bounding box center [557, 191] width 26 height 9
checkbox input "false"
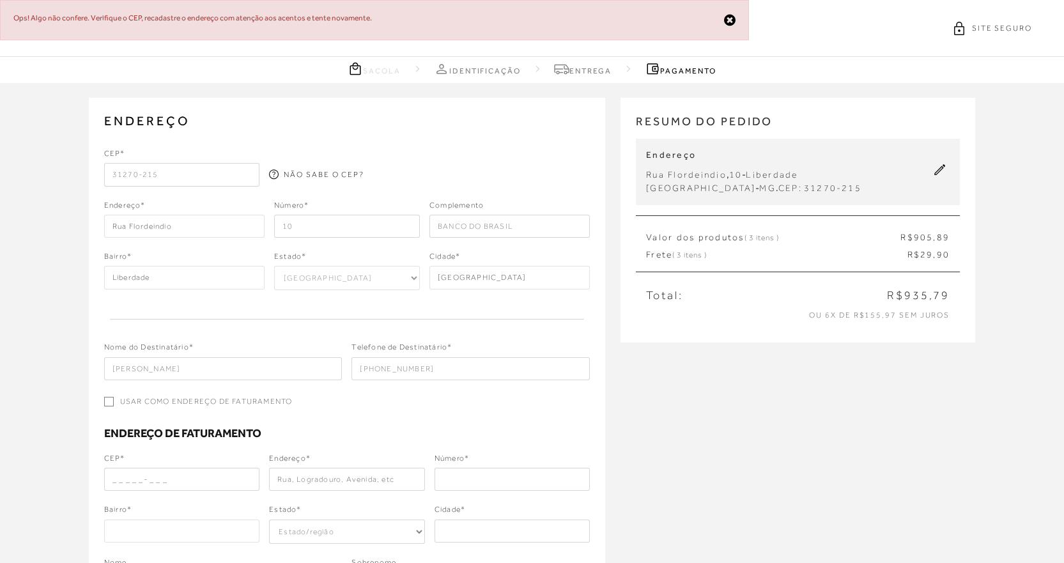
click at [246, 173] on input "31270-215" at bounding box center [182, 174] width 156 height 23
type input "3"
type input "30170-120"
type input "[GEOGRAPHIC_DATA]"
type input "Centro"
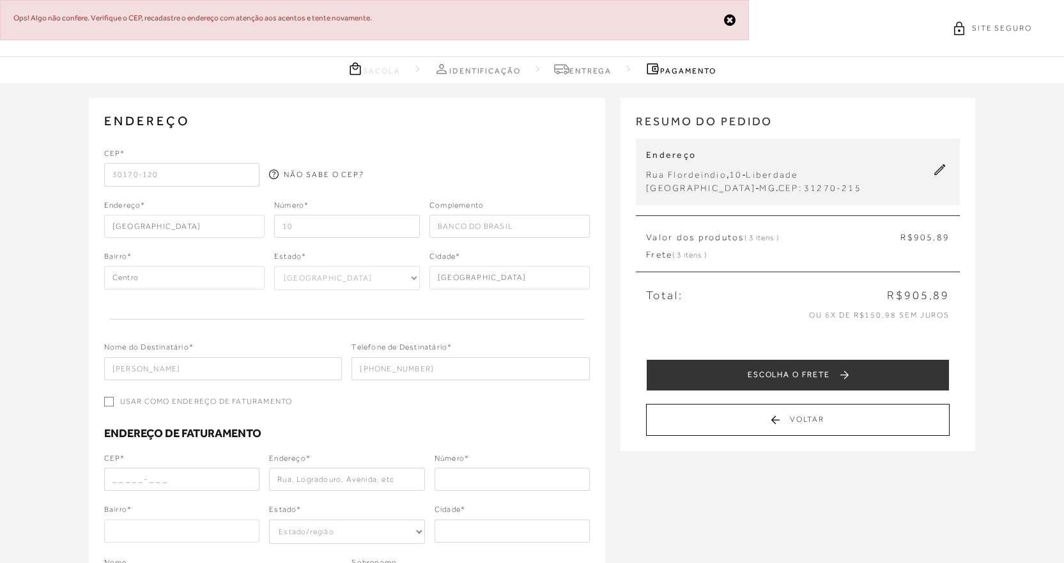
type input "30170-120"
click at [340, 228] on input "10" at bounding box center [347, 226] width 146 height 23
type input "1"
type input "888"
click at [466, 221] on input "BANCO DO BRASIL" at bounding box center [510, 226] width 160 height 23
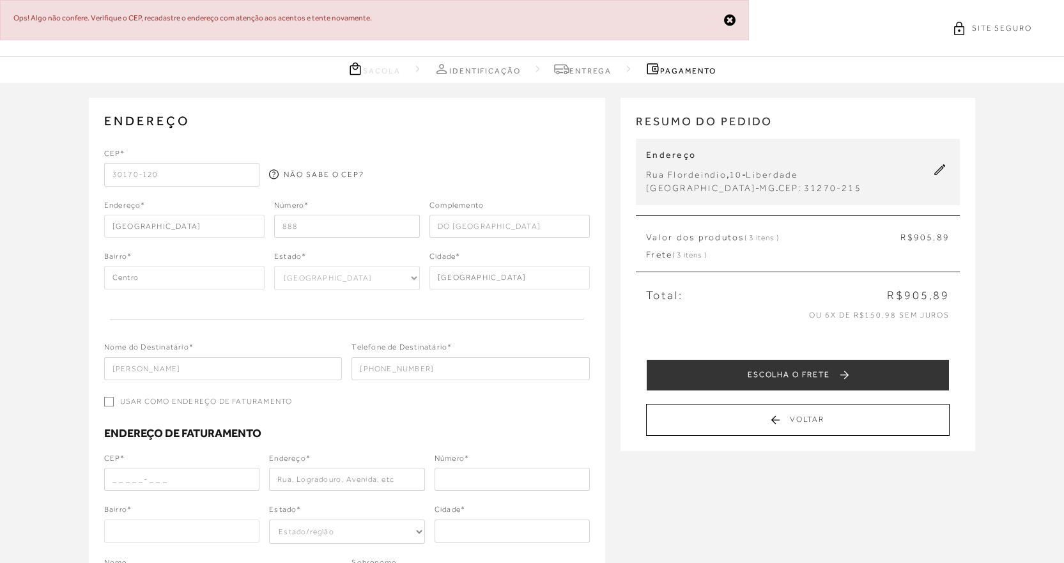
click at [523, 233] on input "DO [GEOGRAPHIC_DATA]" at bounding box center [510, 226] width 160 height 23
type input "D"
type input "CAIXA ECONOMICA FEDE"
click at [254, 366] on input "[PERSON_NAME]" at bounding box center [223, 368] width 238 height 23
type input "W"
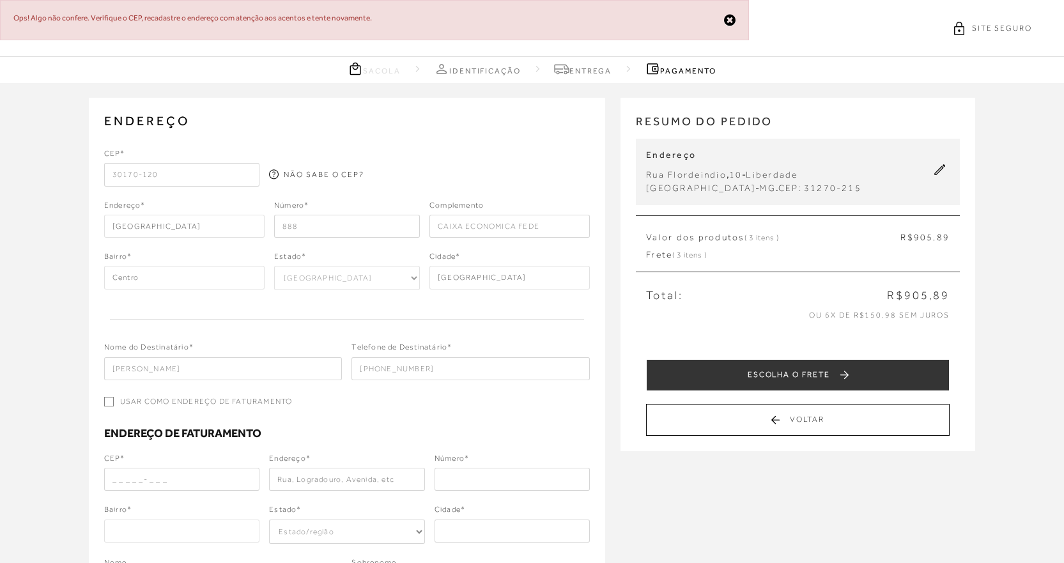
type input "[PERSON_NAME]"
click at [106, 406] on input "Usar como endereço de faturamento" at bounding box center [109, 402] width 10 height 10
checkbox input "true"
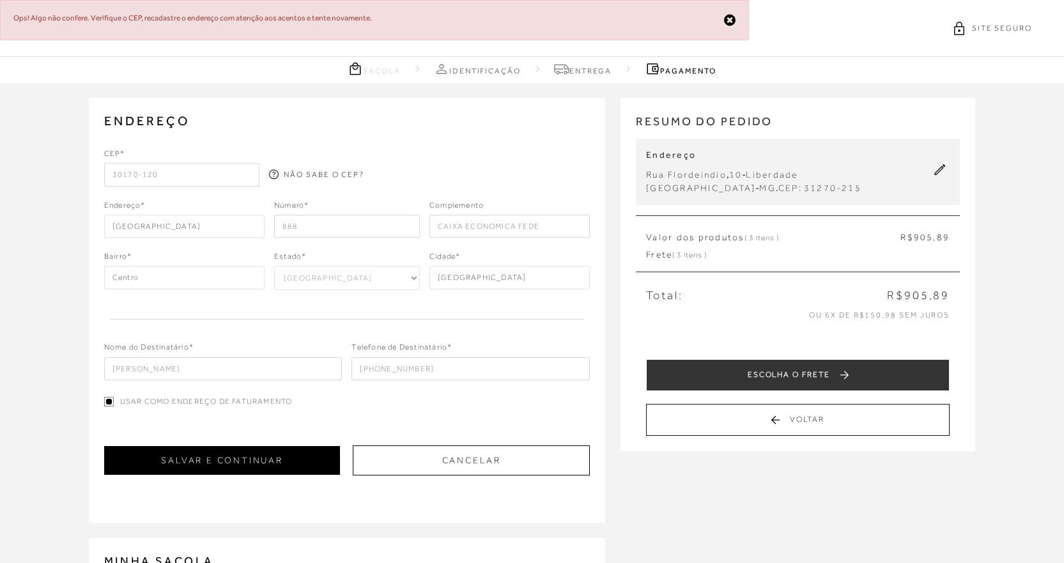
click at [220, 467] on button "SALVAR E CONTINUAR" at bounding box center [222, 460] width 237 height 29
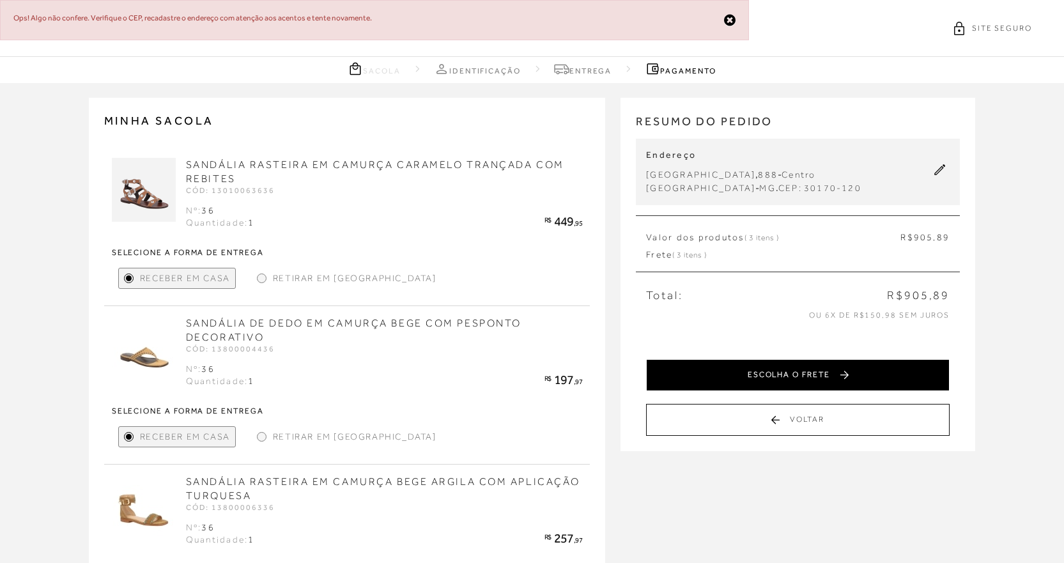
click at [683, 373] on button "ESCOLHA O FRETE" at bounding box center [798, 375] width 304 height 32
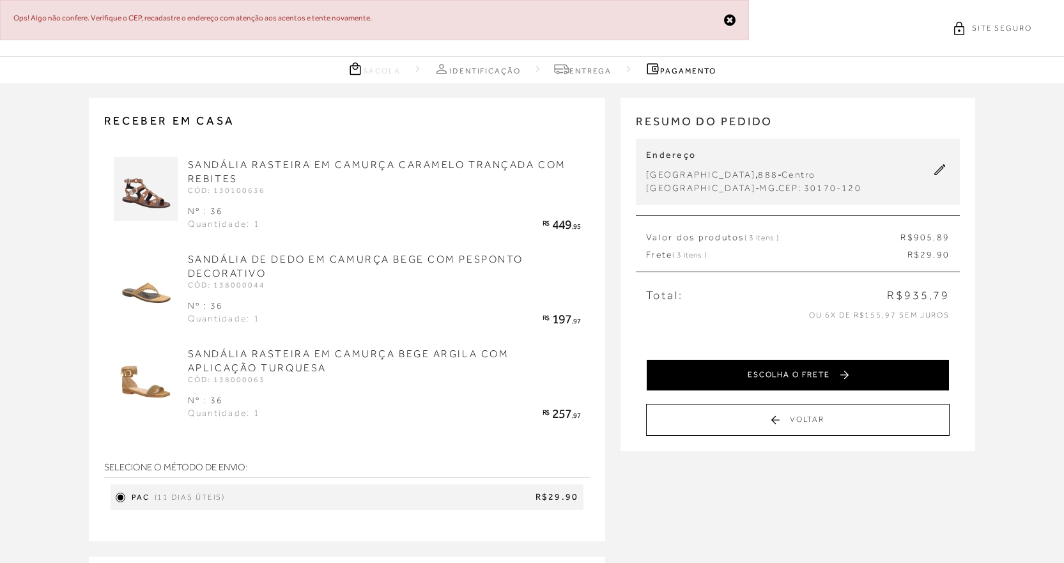
click at [732, 378] on button "ESCOLHA O FRETE" at bounding box center [798, 375] width 304 height 32
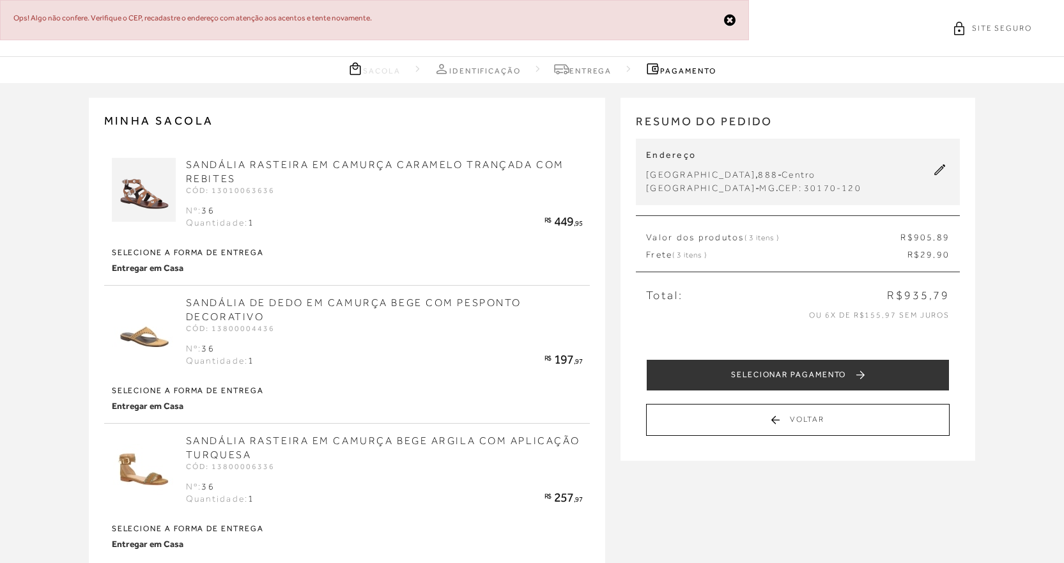
click at [732, 378] on button "SELECIONAR PAGAMENTO" at bounding box center [798, 375] width 304 height 32
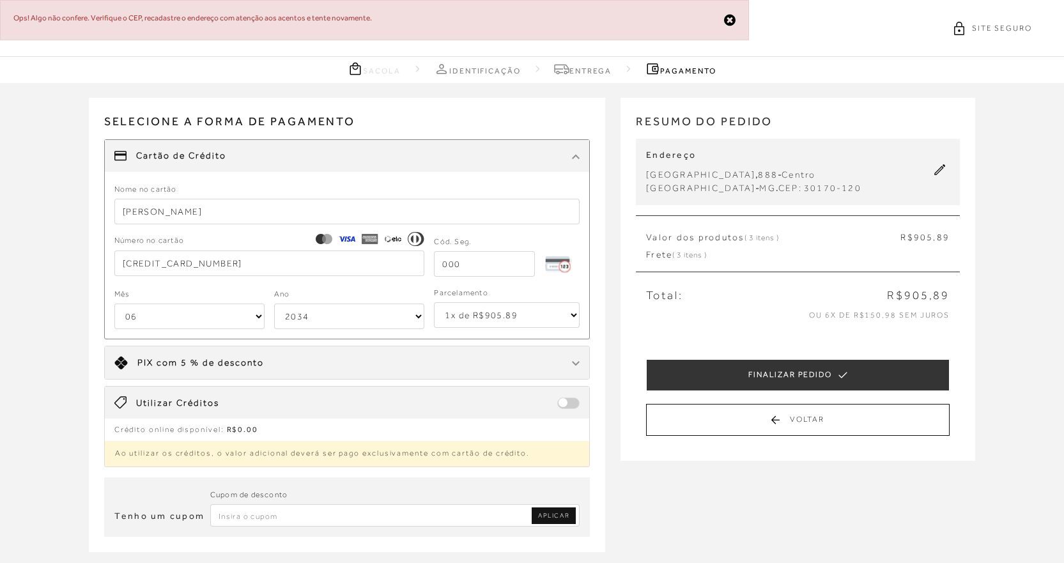
click at [497, 261] on input "tel" at bounding box center [484, 264] width 101 height 26
type input "282"
click at [524, 315] on select "1x de R$905.89 2x de R$452.95 sem juros 3x de R$301.97 sem juros 4x de R$226.48…" at bounding box center [507, 315] width 146 height 26
select select "6"
click at [434, 302] on select "1x de R$905.89 2x de R$452.95 sem juros 3x de R$301.97 sem juros 4x de R$226.48…" at bounding box center [507, 315] width 146 height 26
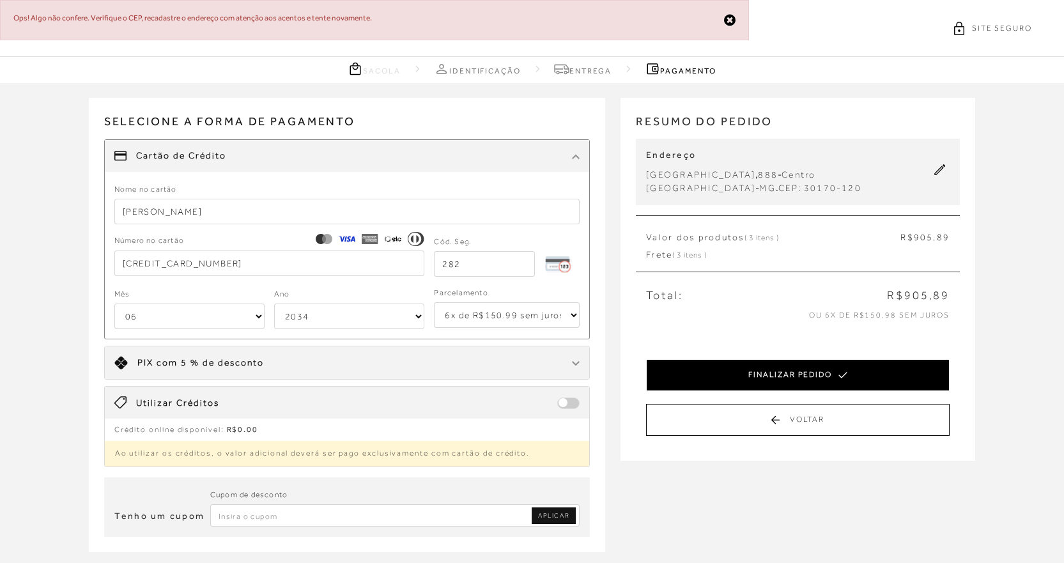
click at [664, 370] on button "FINALIZAR PEDIDO" at bounding box center [798, 375] width 304 height 32
select select "06"
select select "2034"
select select "6"
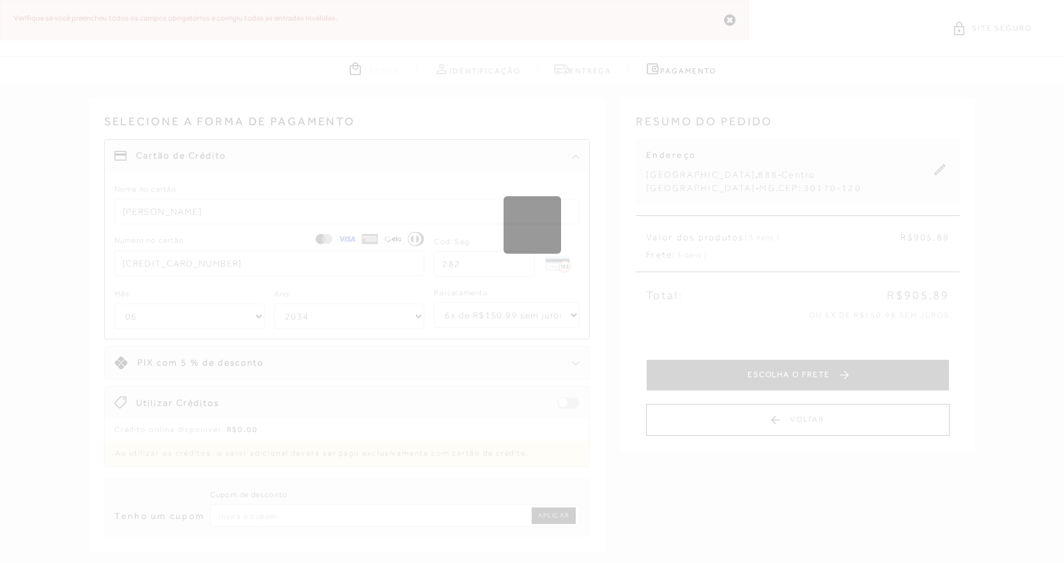
click at [627, 56] on div "Loading..." at bounding box center [532, 281] width 1064 height 563
